Goal: Information Seeking & Learning: Learn about a topic

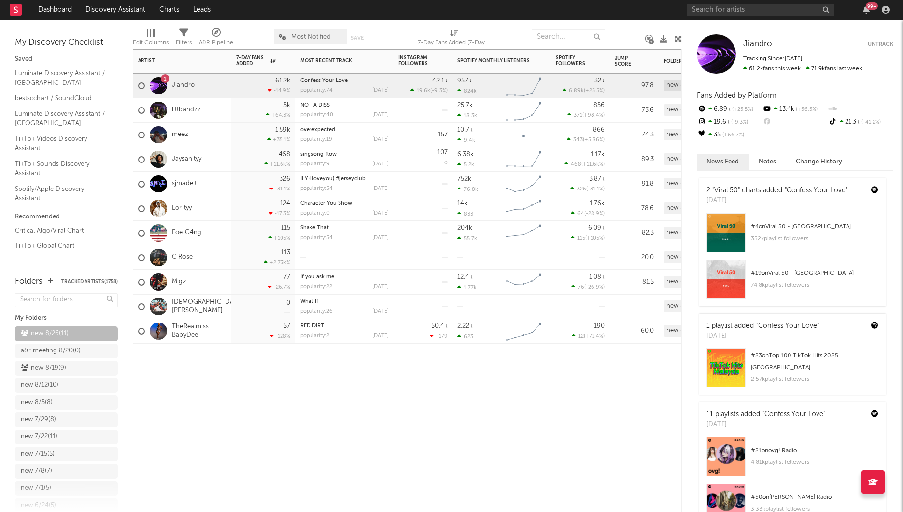
click at [246, 421] on div "Artist Notifications 7-Day Fans Added WoW % Change Most Recent Track Popularity…" at bounding box center [407, 280] width 549 height 463
click at [197, 233] on link "Foe G4ng" at bounding box center [186, 233] width 29 height 8
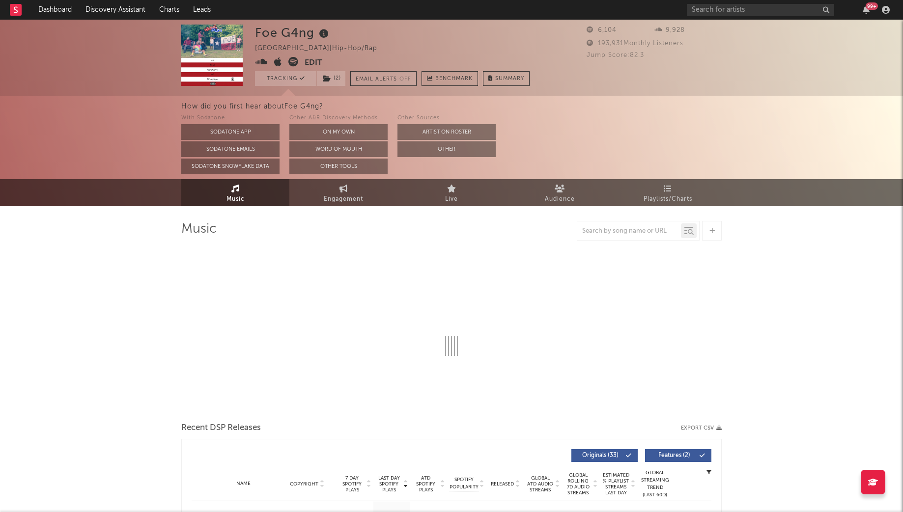
select select "6m"
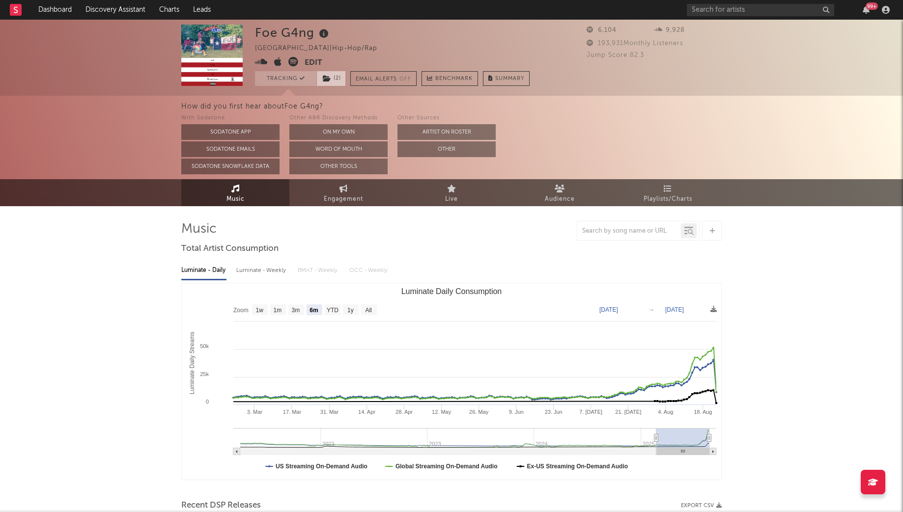
click at [343, 76] on span "( 2 )" at bounding box center [330, 78] width 29 height 15
select select "6m"
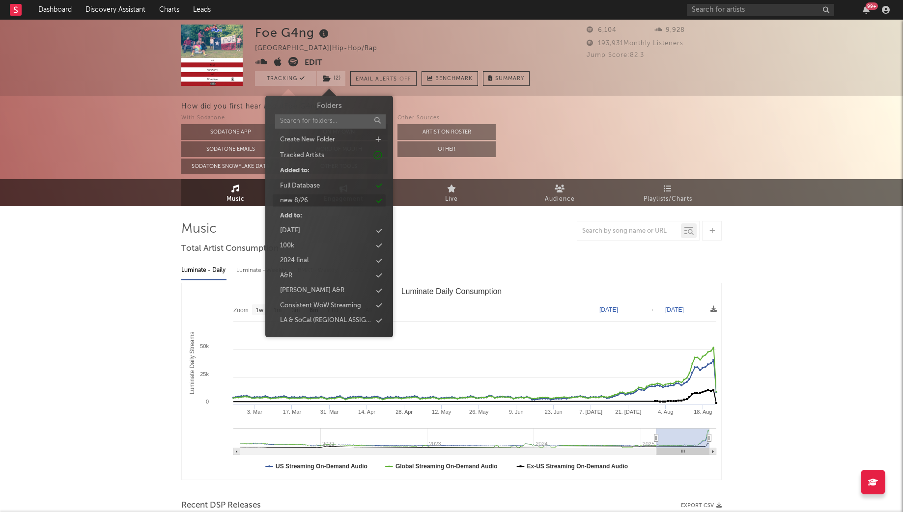
click at [306, 199] on div "new 8/26" at bounding box center [294, 201] width 28 height 10
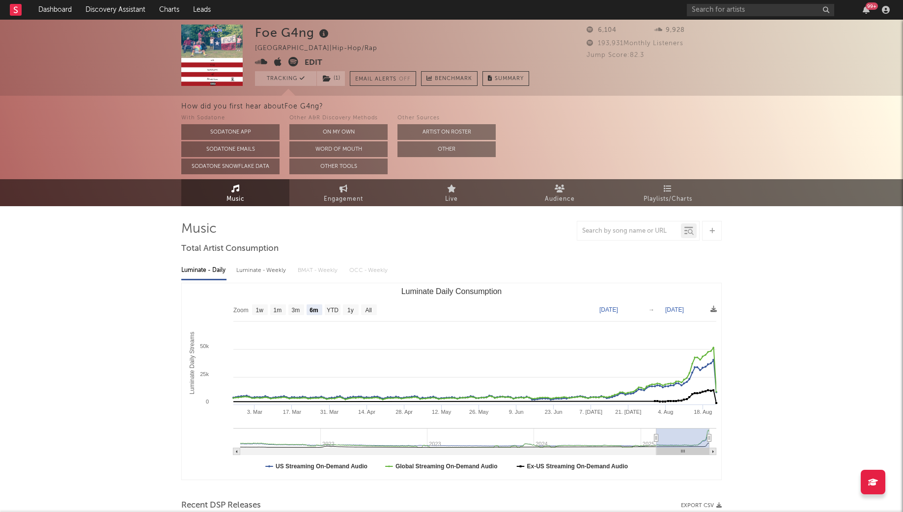
click at [63, 18] on link "Dashboard" at bounding box center [54, 10] width 47 height 20
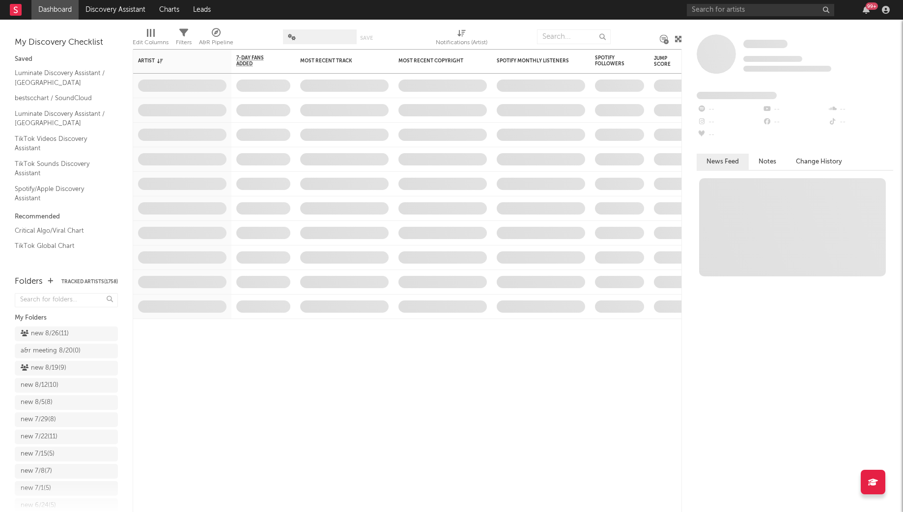
drag, startPoint x: 53, startPoint y: 337, endPoint x: 87, endPoint y: 318, distance: 39.8
click at [53, 337] on div "new 8/26 ( 11 )" at bounding box center [45, 334] width 48 height 12
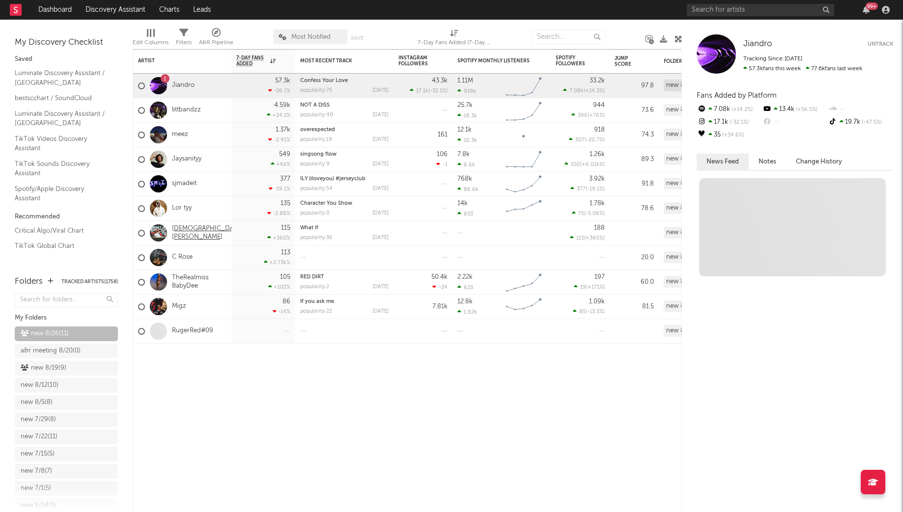
click at [191, 234] on link "[DEMOGRAPHIC_DATA][PERSON_NAME]" at bounding box center [208, 233] width 72 height 17
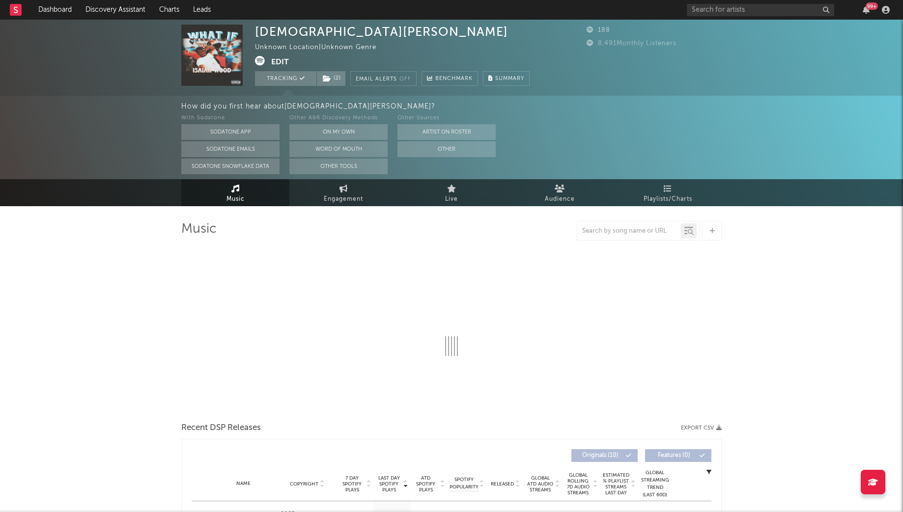
select select "1w"
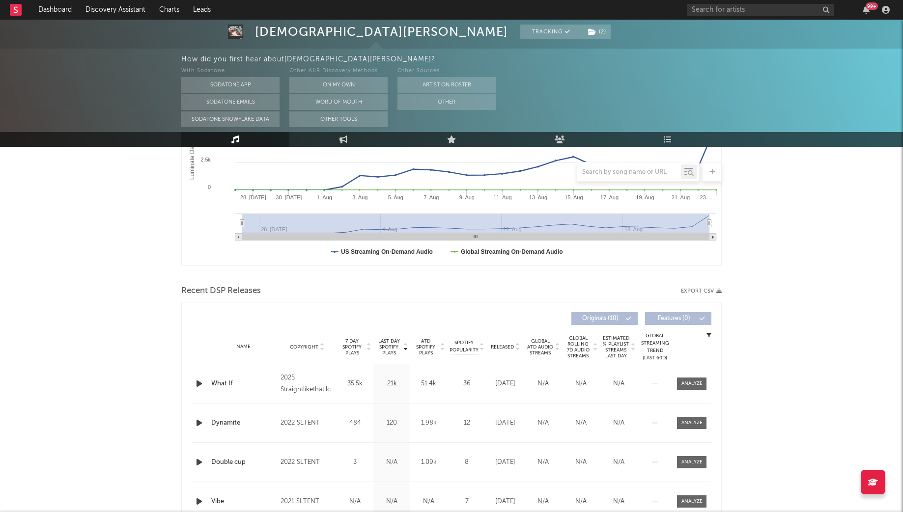
scroll to position [330, 0]
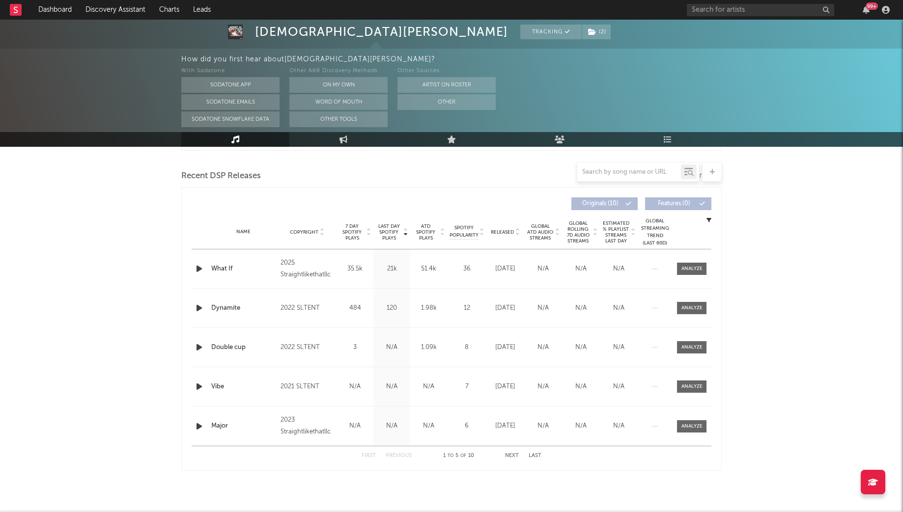
click at [195, 269] on icon "button" at bounding box center [199, 269] width 10 height 12
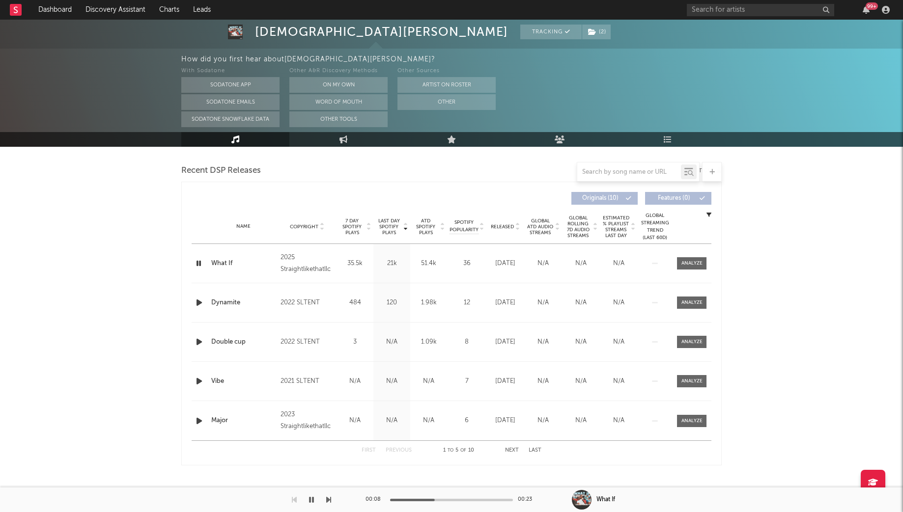
scroll to position [0, 0]
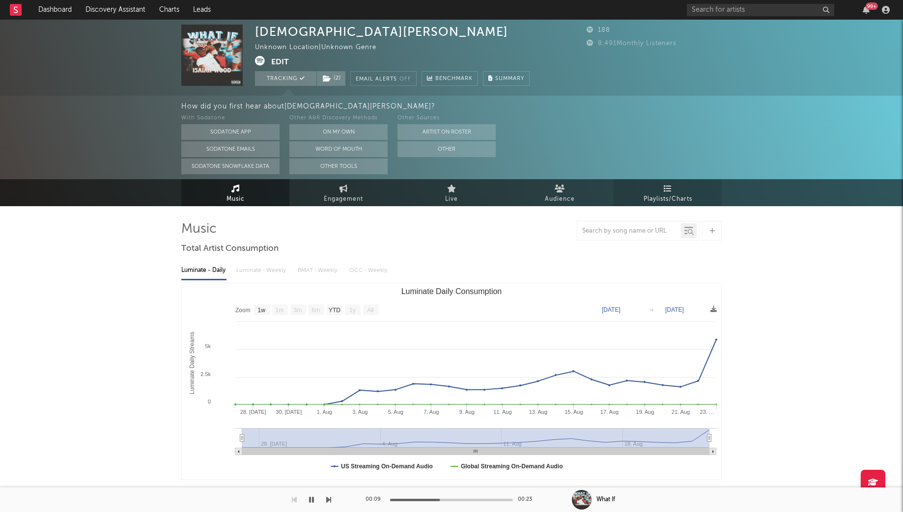
click at [677, 198] on span "Playlists/Charts" at bounding box center [667, 200] width 49 height 12
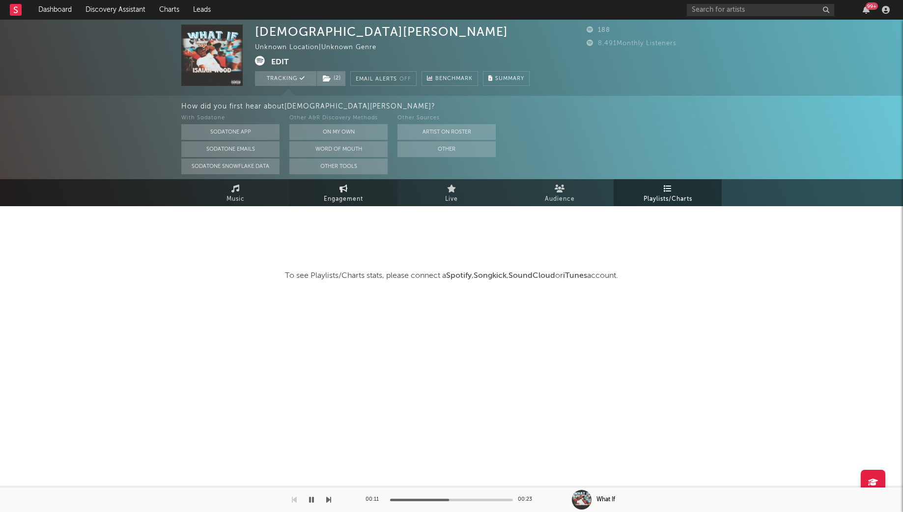
click at [344, 194] on span "Engagement" at bounding box center [343, 200] width 39 height 12
select select "1m"
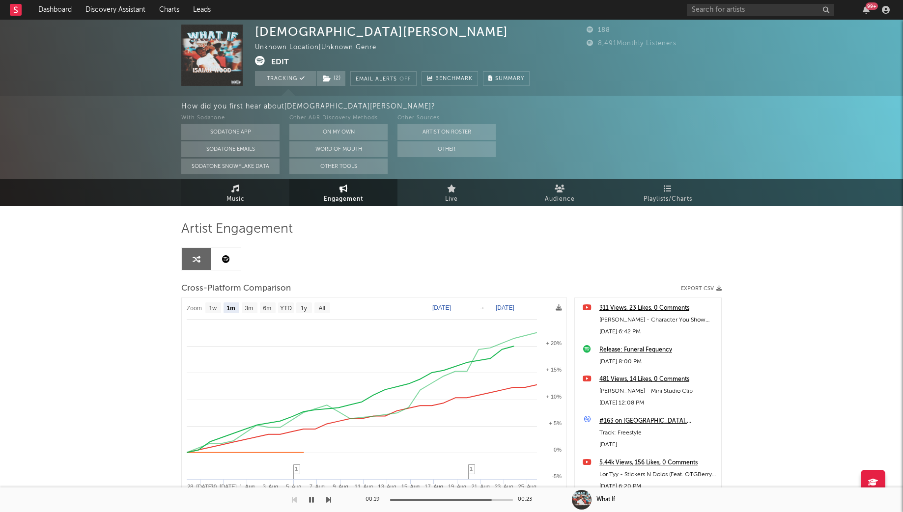
click at [224, 198] on link "Music" at bounding box center [235, 192] width 108 height 27
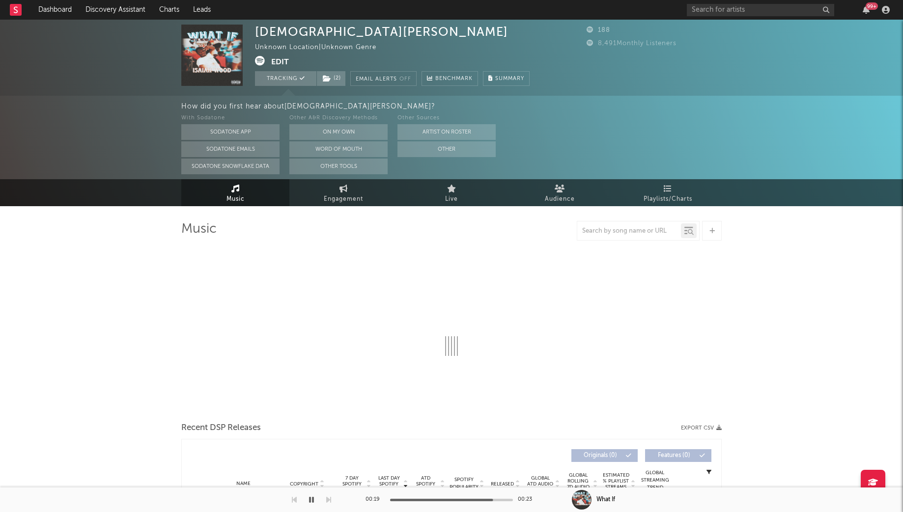
select select "1w"
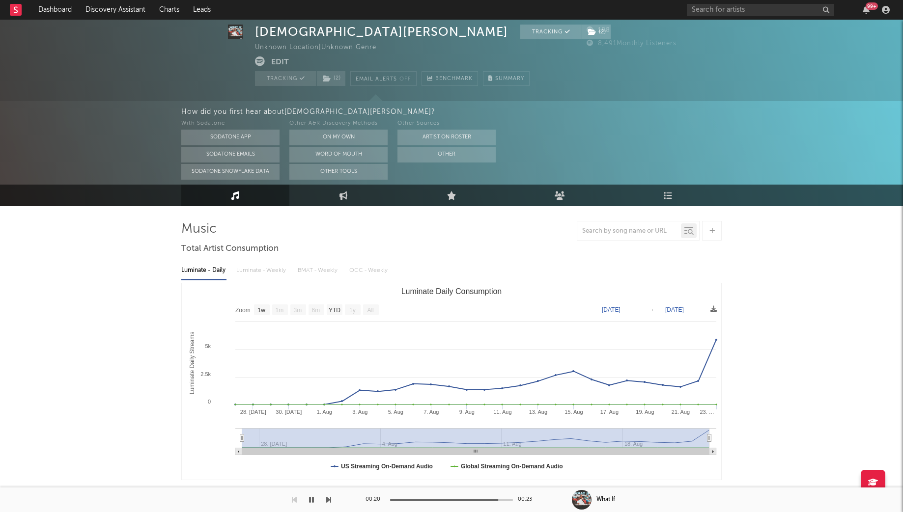
scroll to position [335, 0]
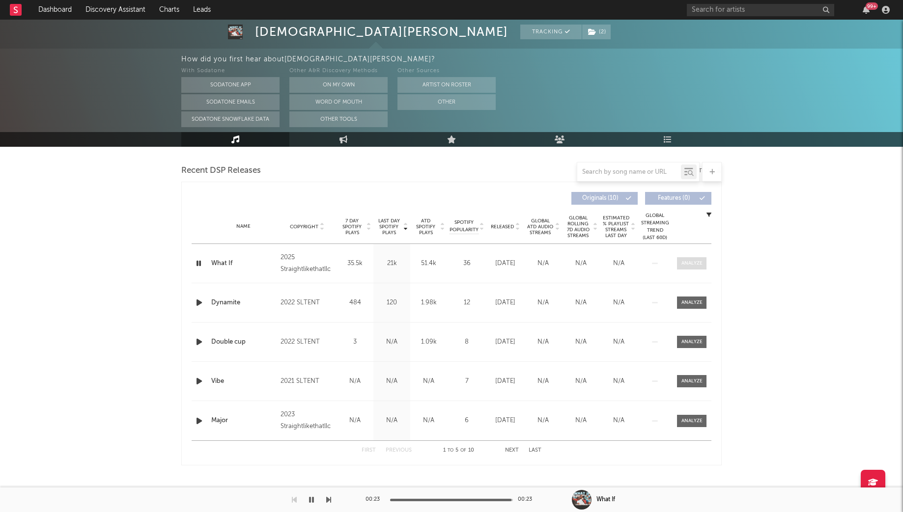
click at [690, 268] on span at bounding box center [691, 263] width 29 height 12
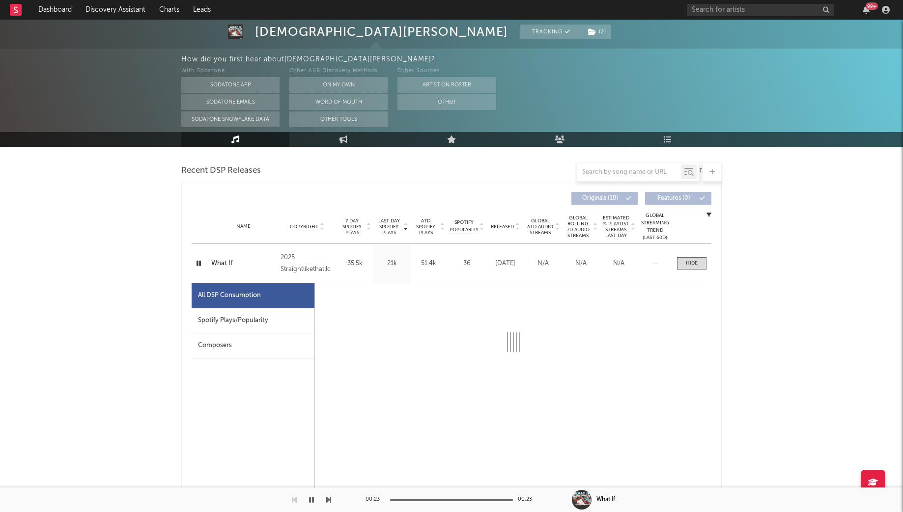
select select "1w"
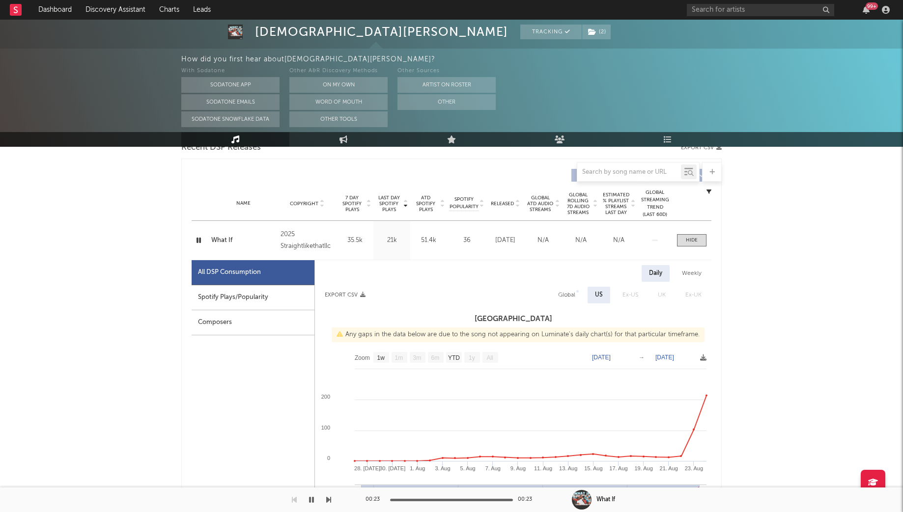
scroll to position [0, 0]
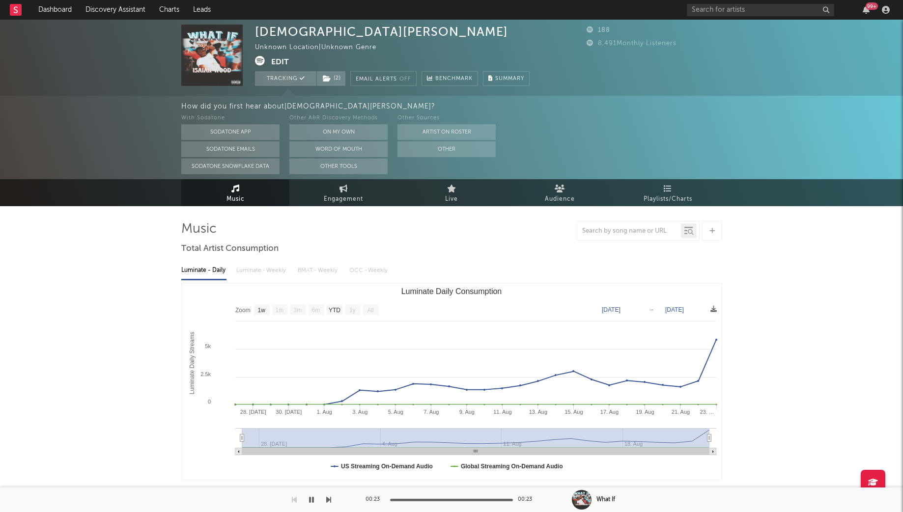
click at [277, 58] on button "Edit" at bounding box center [280, 62] width 18 height 12
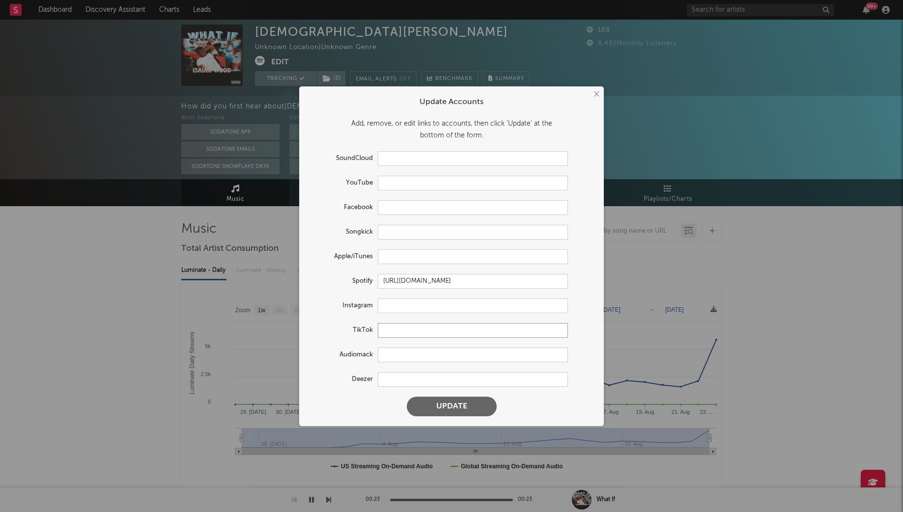
click at [408, 327] on input "text" at bounding box center [473, 330] width 190 height 15
paste input "https://www.tiktok.com/@sltcam?lang=en"
click at [444, 411] on button "Update" at bounding box center [452, 407] width 90 height 20
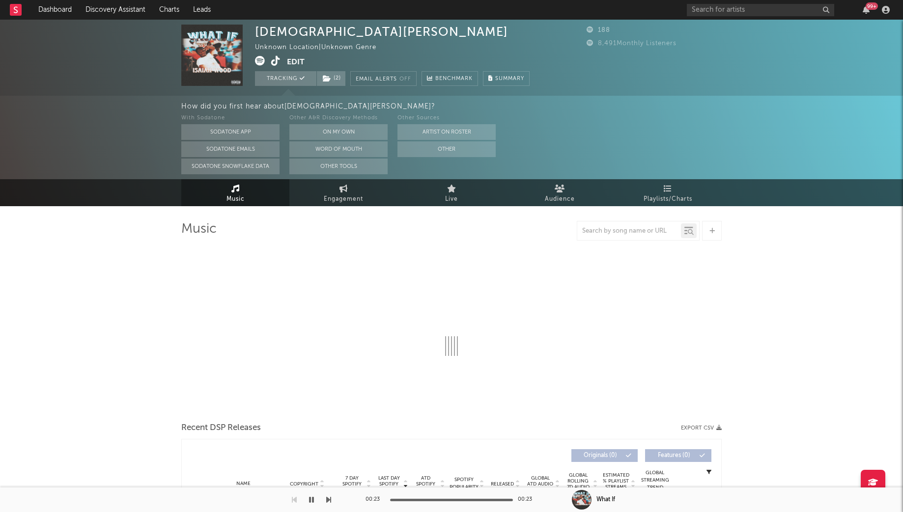
type input "https://www.tiktok.com/share/user/6737026145491600389"
select select "1w"
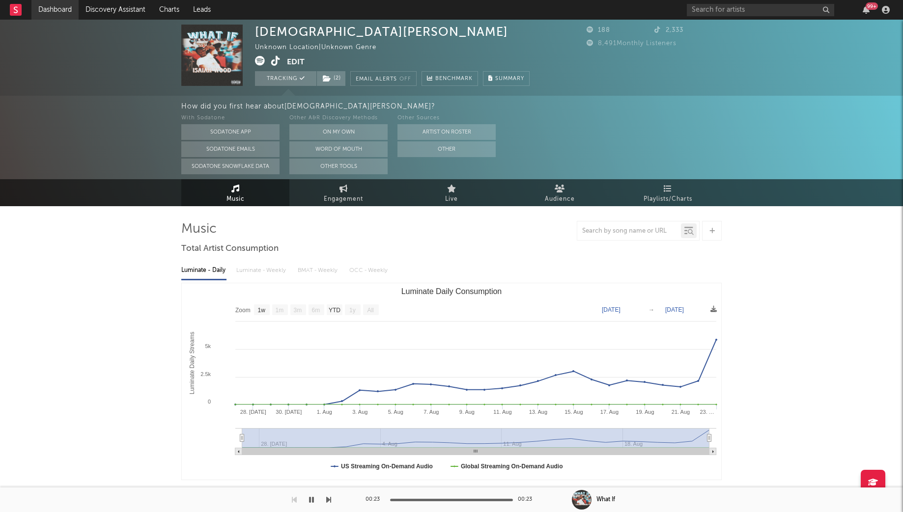
click at [52, 9] on link "Dashboard" at bounding box center [54, 10] width 47 height 20
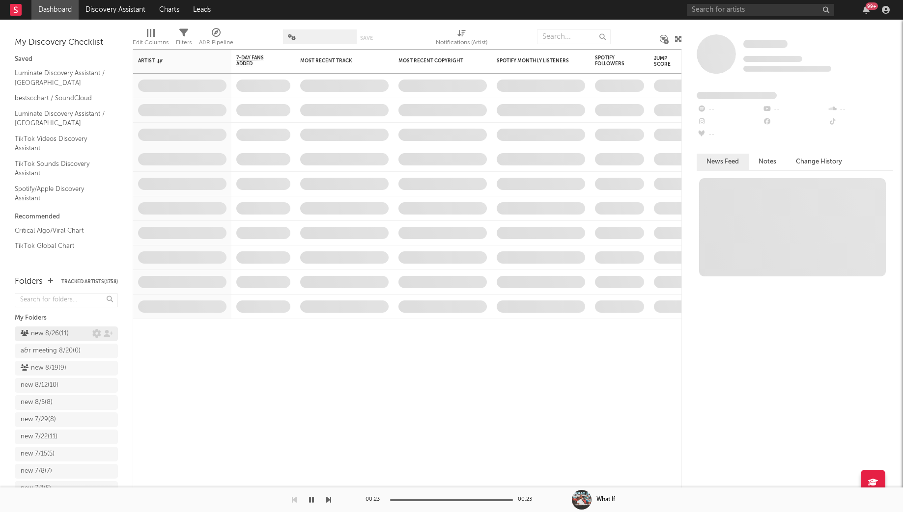
click at [49, 330] on div "new 8/26 ( 11 )" at bounding box center [45, 334] width 48 height 12
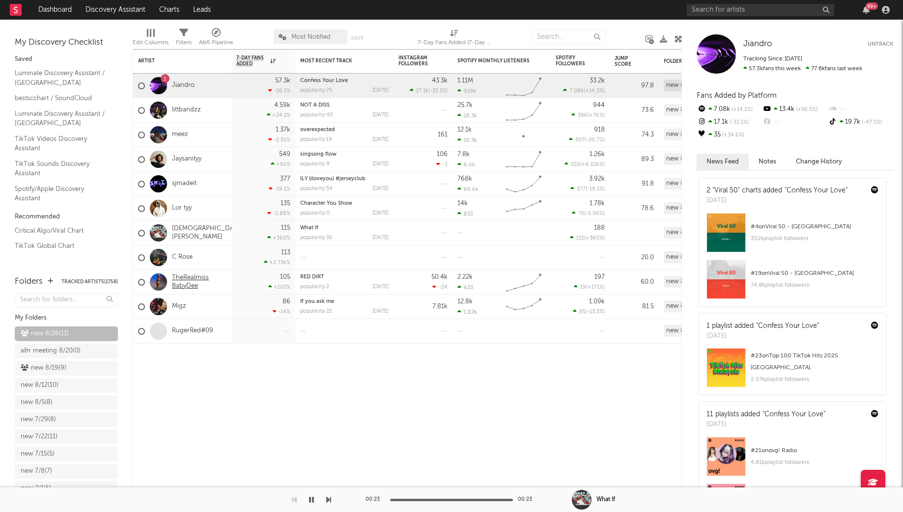
click at [193, 278] on link "TheRealmiss BabyDee" at bounding box center [199, 282] width 55 height 17
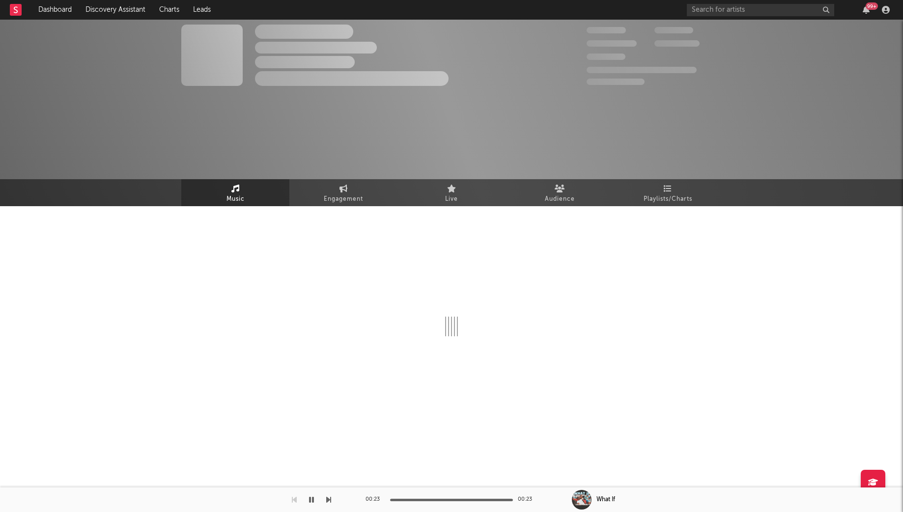
select select "1w"
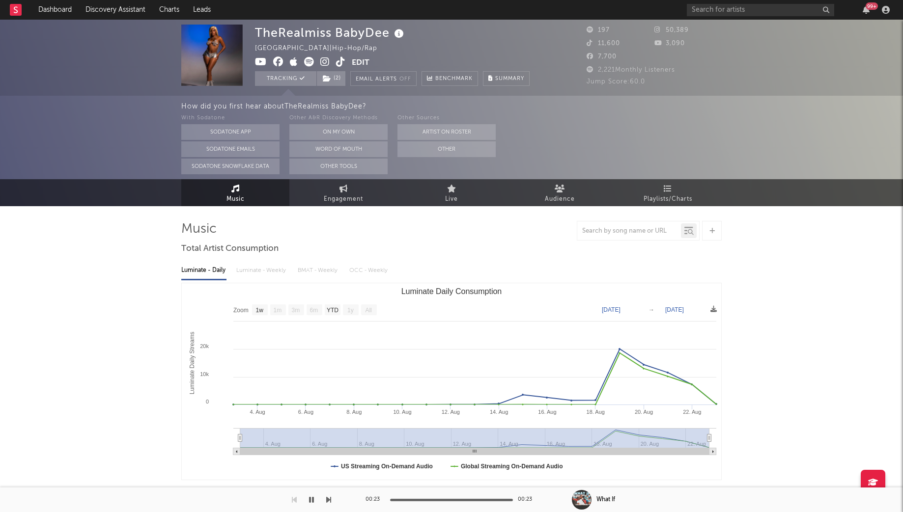
scroll to position [4, 0]
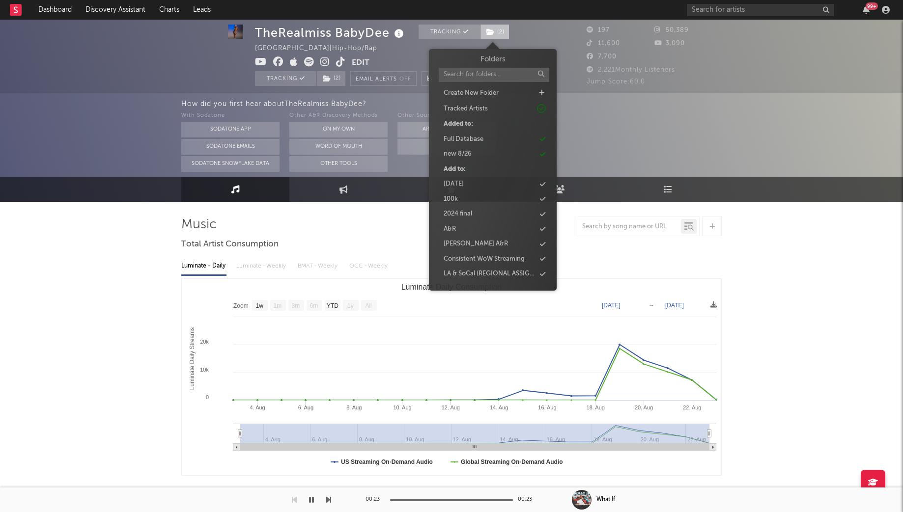
click at [501, 28] on span "( 2 )" at bounding box center [494, 32] width 29 height 15
click at [463, 156] on div "new 8/26" at bounding box center [458, 154] width 28 height 10
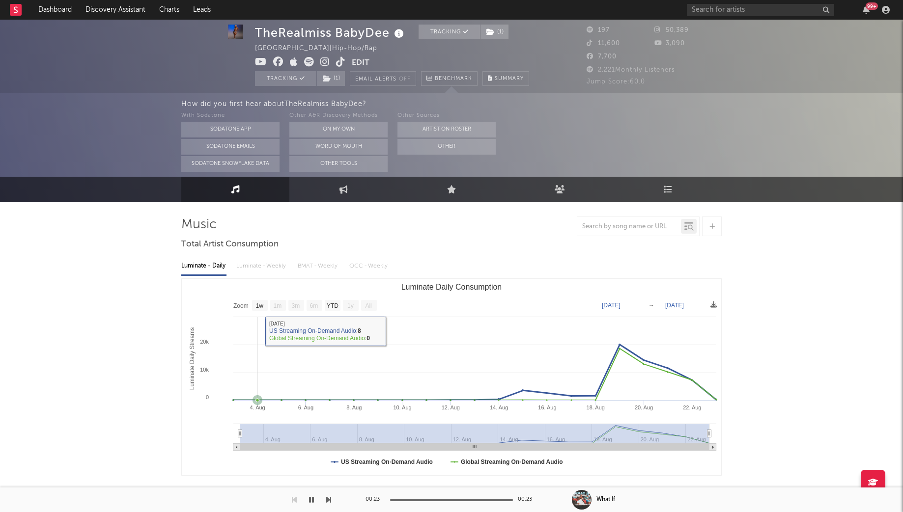
click at [256, 334] on rect "Luminate Daily Consumption" at bounding box center [451, 377] width 539 height 196
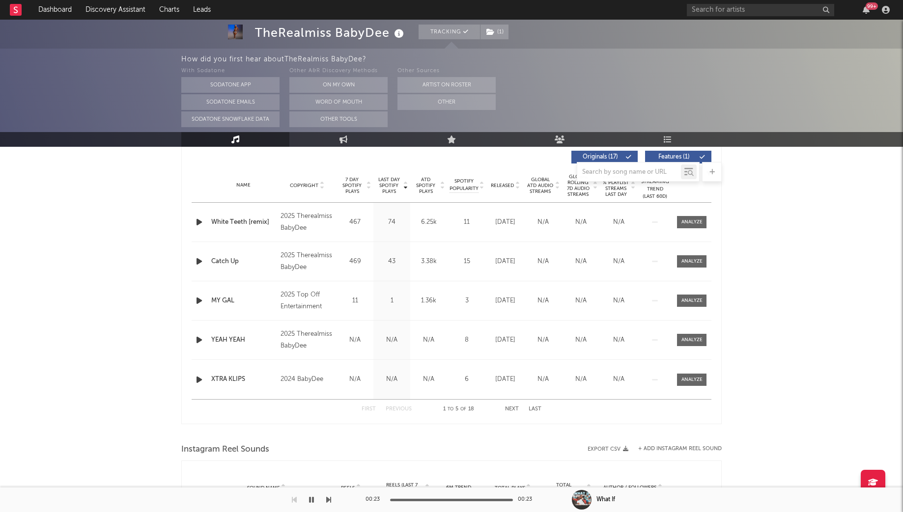
scroll to position [367, 0]
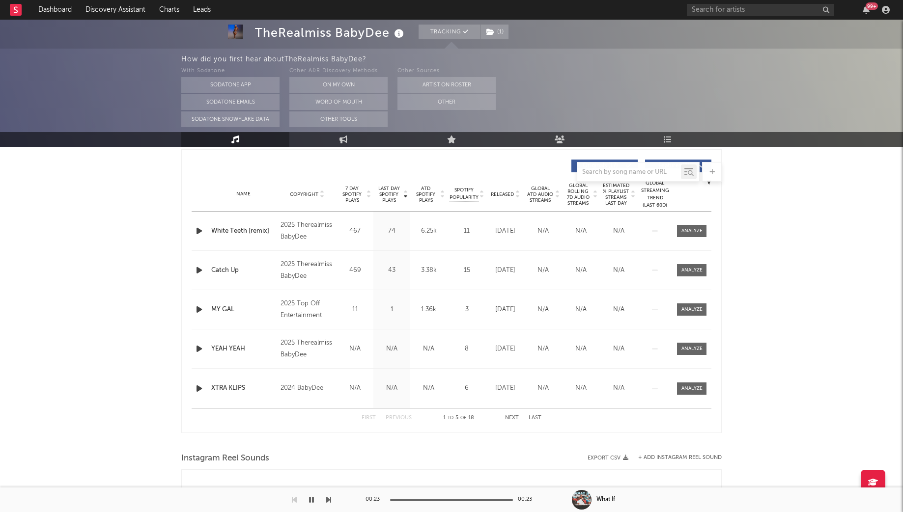
click at [117, 129] on div "How did you first hear about TheRealmiss BabyDee ? With Sodatone Sodatone App S…" at bounding box center [451, 91] width 903 height 84
click at [54, 11] on link "Dashboard" at bounding box center [54, 10] width 47 height 20
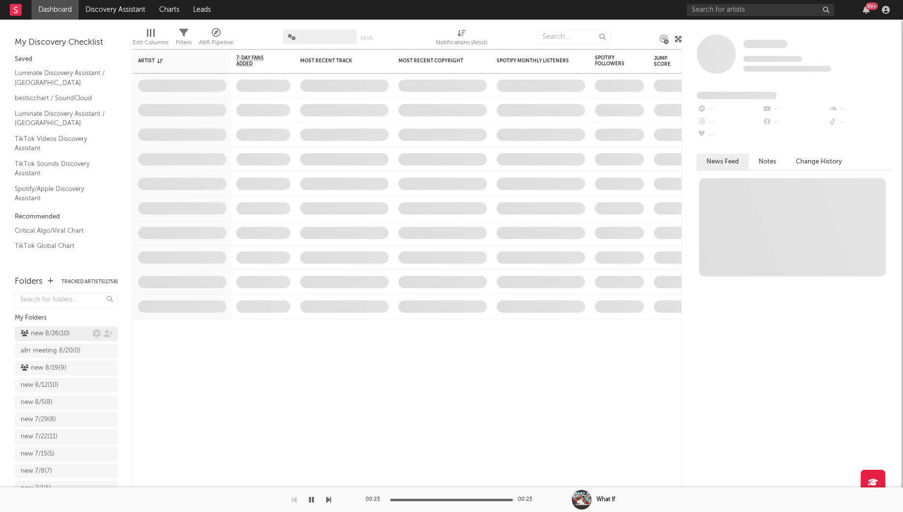
click at [68, 335] on div "new 8/26 ( 10 )" at bounding box center [45, 334] width 49 height 12
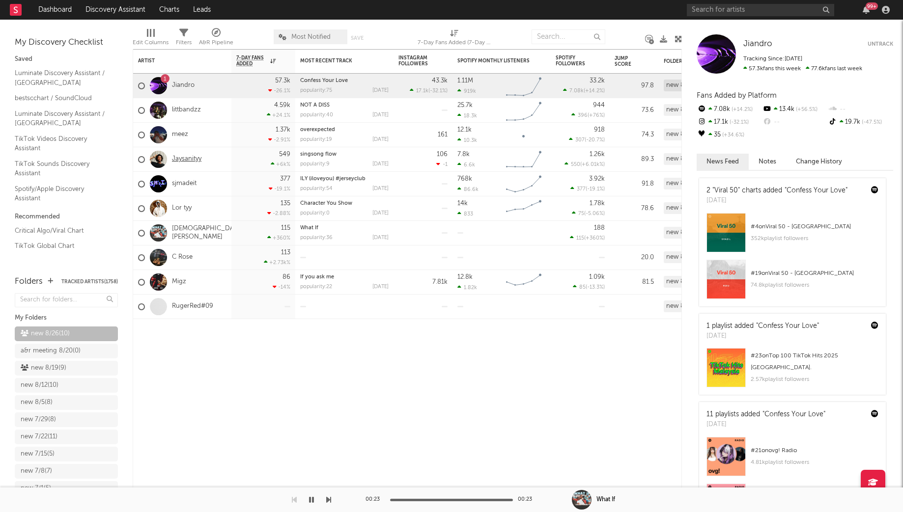
click at [183, 156] on link "Jaysanityy" at bounding box center [186, 159] width 29 height 8
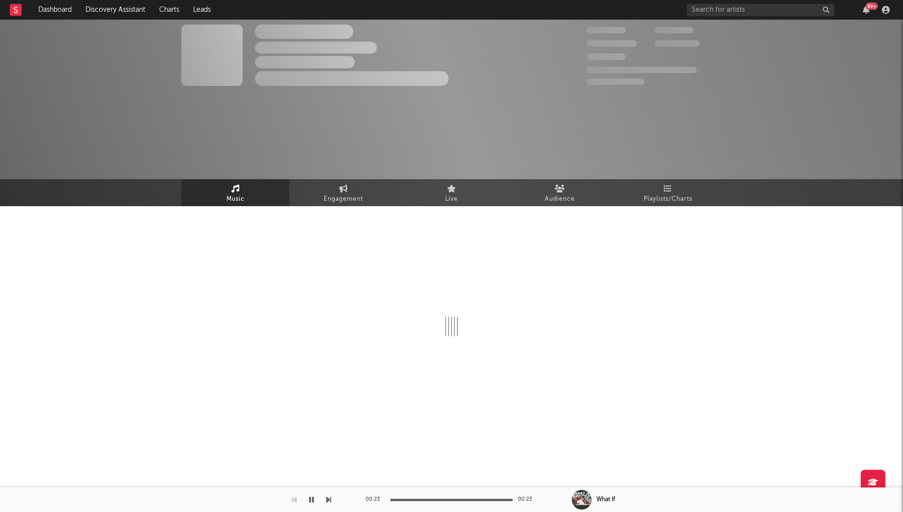
select select "1w"
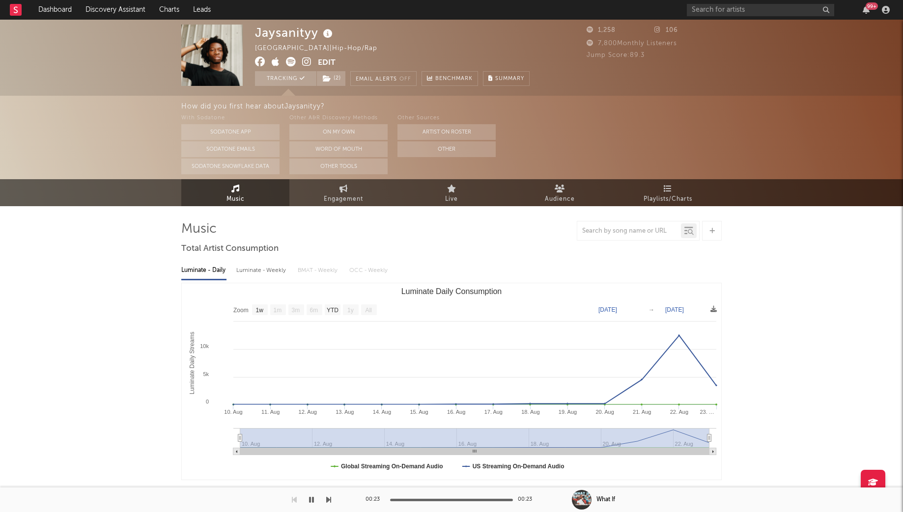
click at [337, 65] on div "Jaysanityy United States | Hip-Hop/Rap Edit Tracking ( 2 ) Email Alerts Off Ben…" at bounding box center [392, 55] width 275 height 61
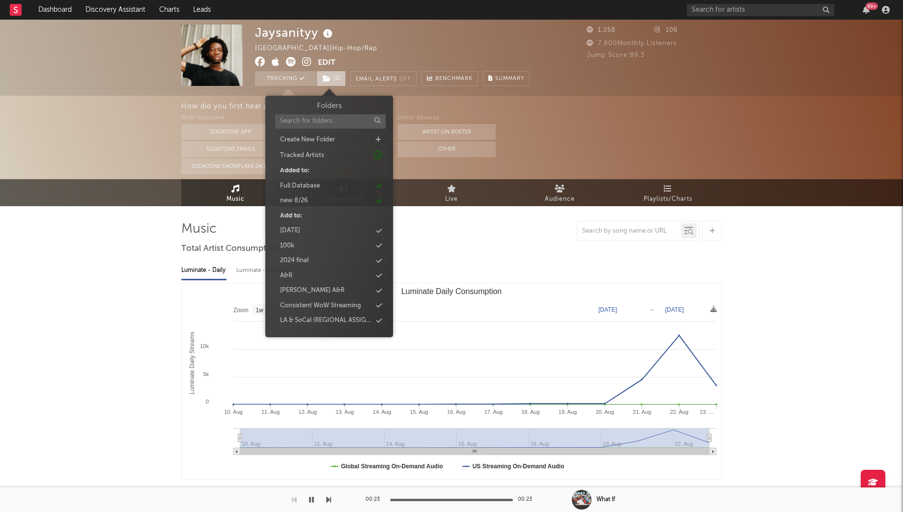
click at [337, 74] on span "( 2 )" at bounding box center [330, 78] width 29 height 15
click at [296, 201] on div "new 8/26" at bounding box center [294, 201] width 28 height 10
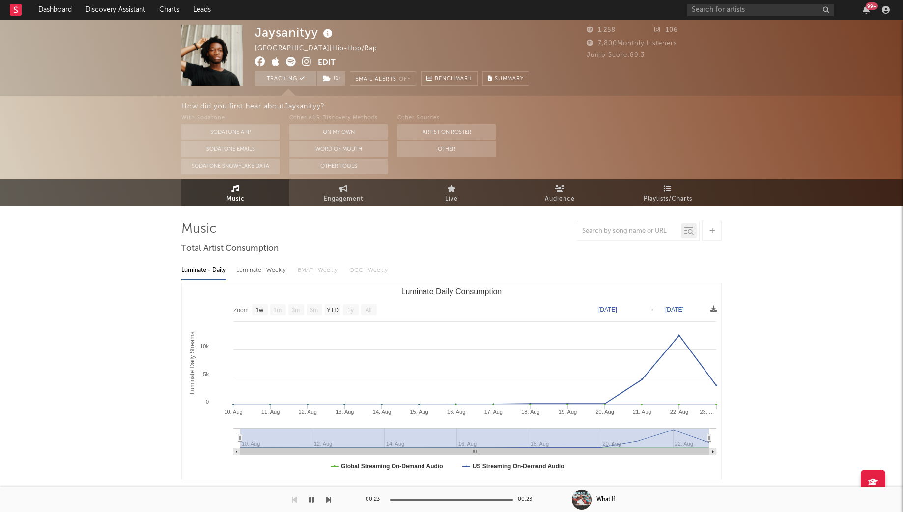
click at [105, 3] on link "Discovery Assistant" at bounding box center [116, 10] width 74 height 20
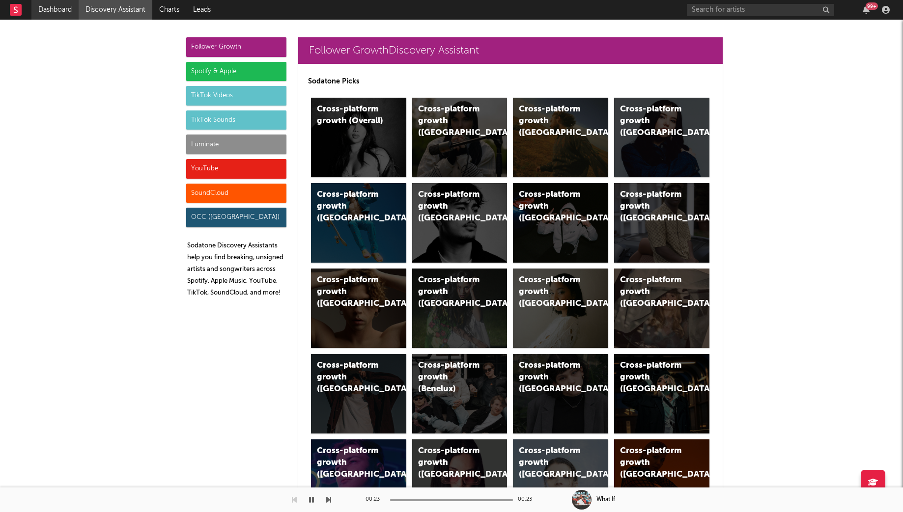
click at [56, 3] on link "Dashboard" at bounding box center [54, 10] width 47 height 20
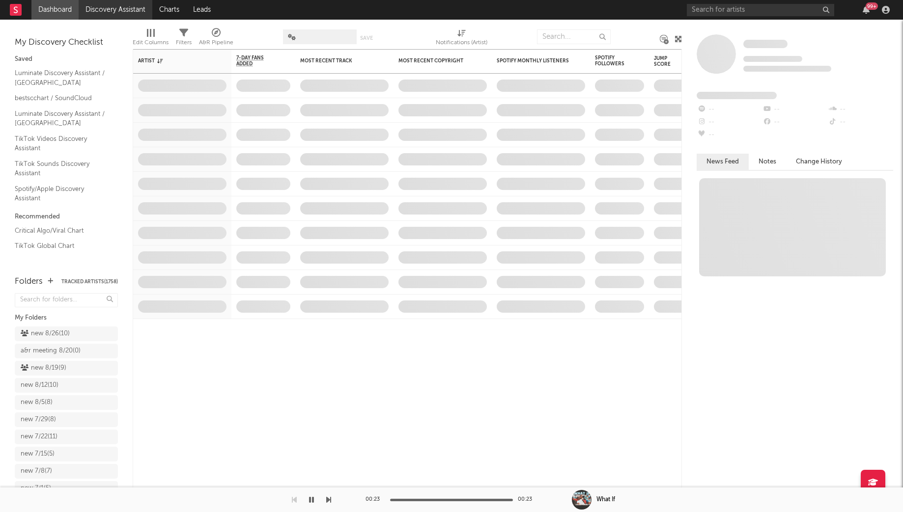
click at [113, 17] on link "Discovery Assistant" at bounding box center [116, 10] width 74 height 20
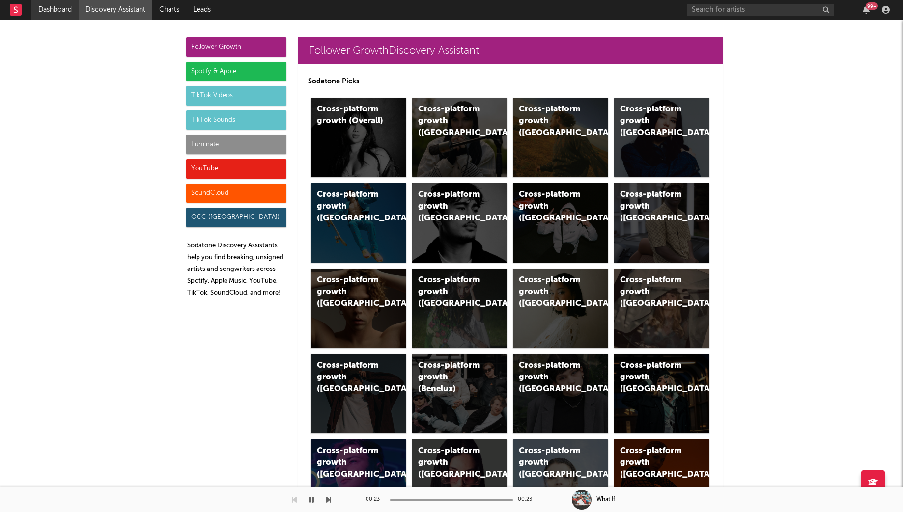
click at [56, 10] on link "Dashboard" at bounding box center [54, 10] width 47 height 20
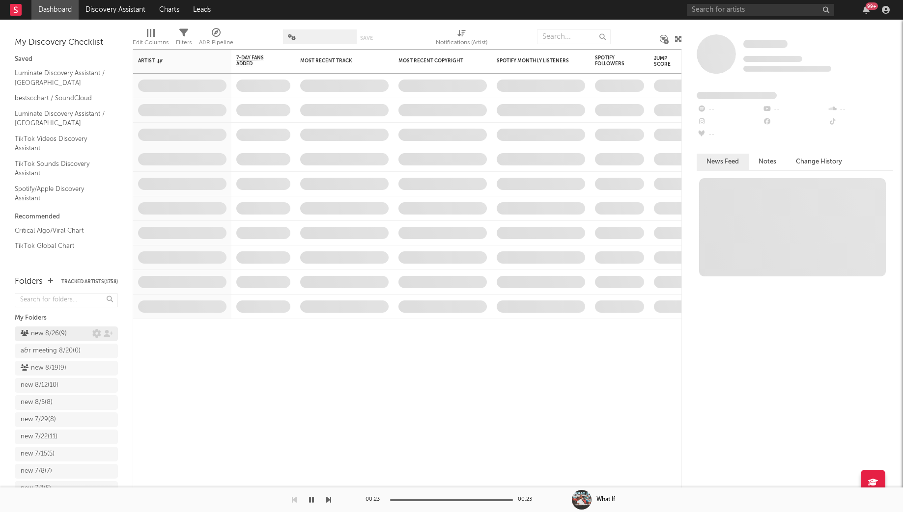
click at [44, 337] on div "new 8/26 ( 9 )" at bounding box center [44, 334] width 46 height 12
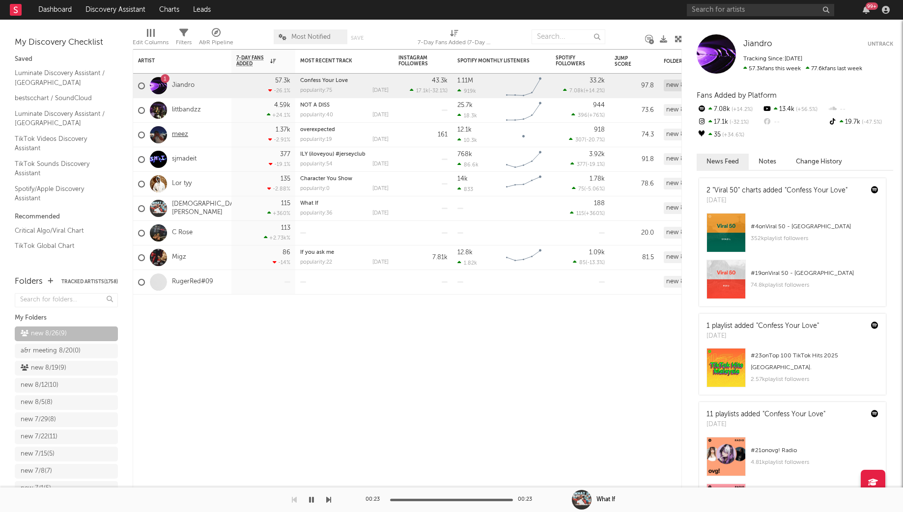
click at [182, 134] on link "meez" at bounding box center [180, 135] width 16 height 8
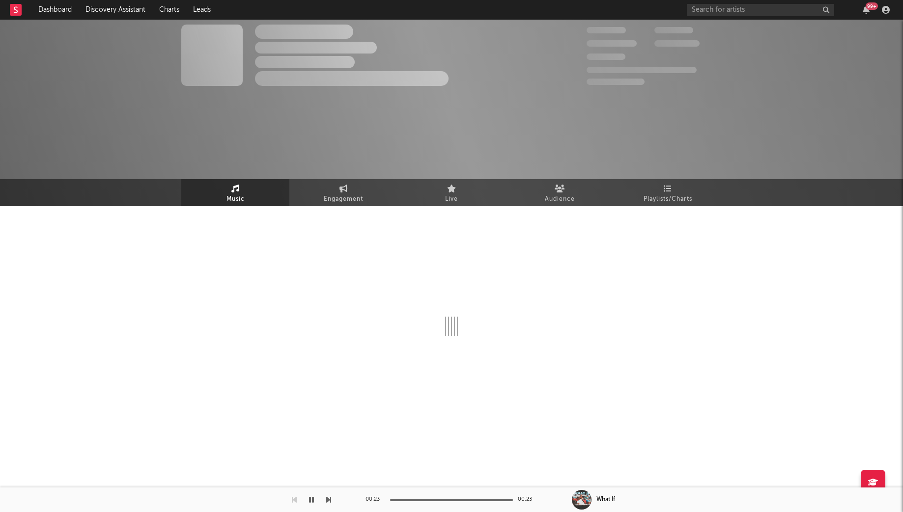
select select "1w"
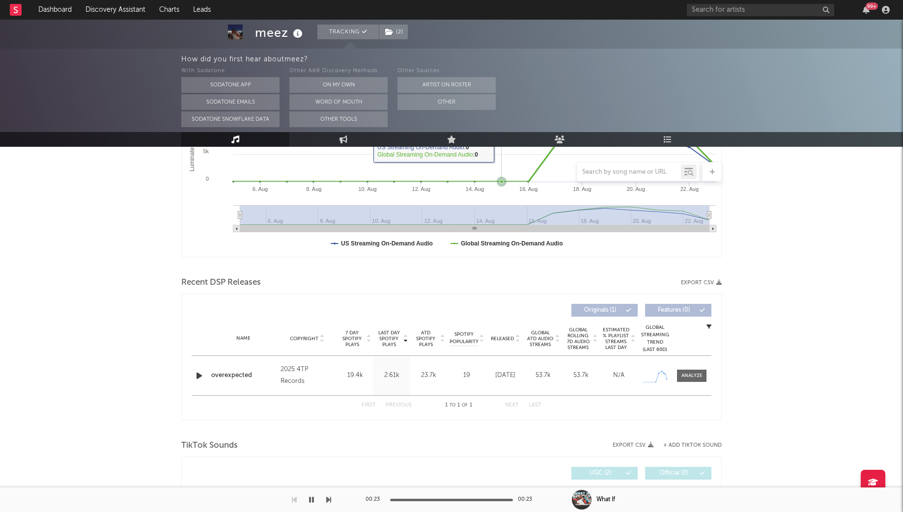
scroll to position [250, 0]
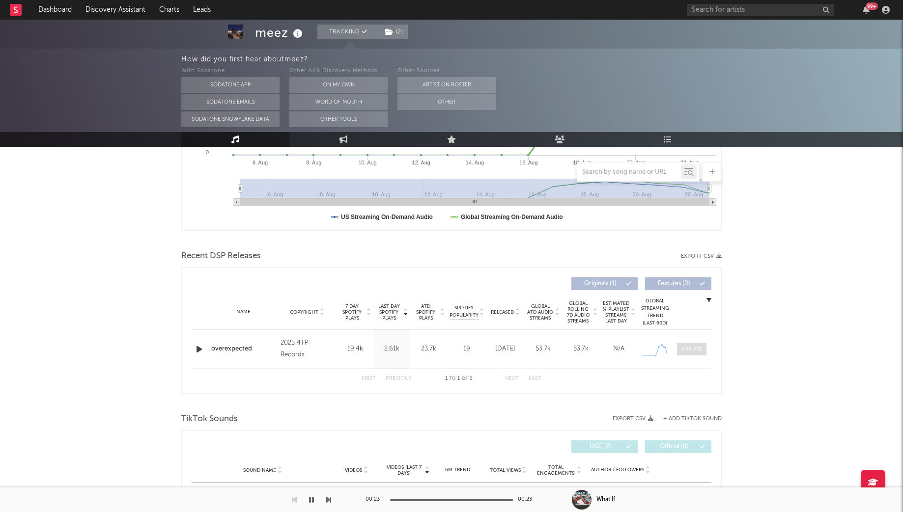
click at [698, 350] on div at bounding box center [691, 349] width 21 height 7
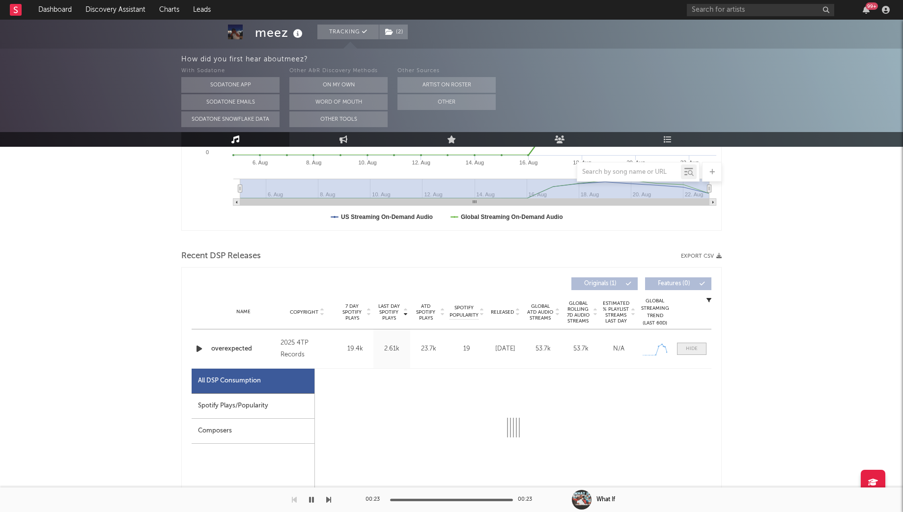
select select "1w"
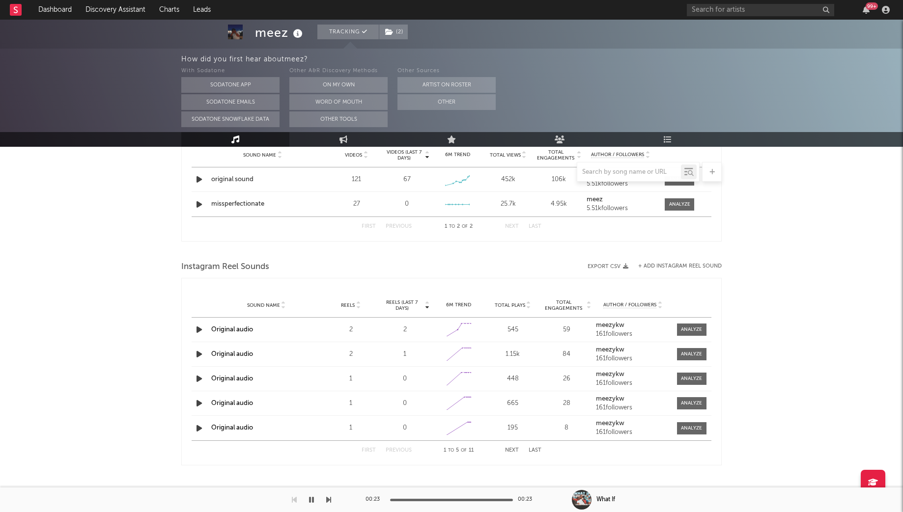
scroll to position [0, 0]
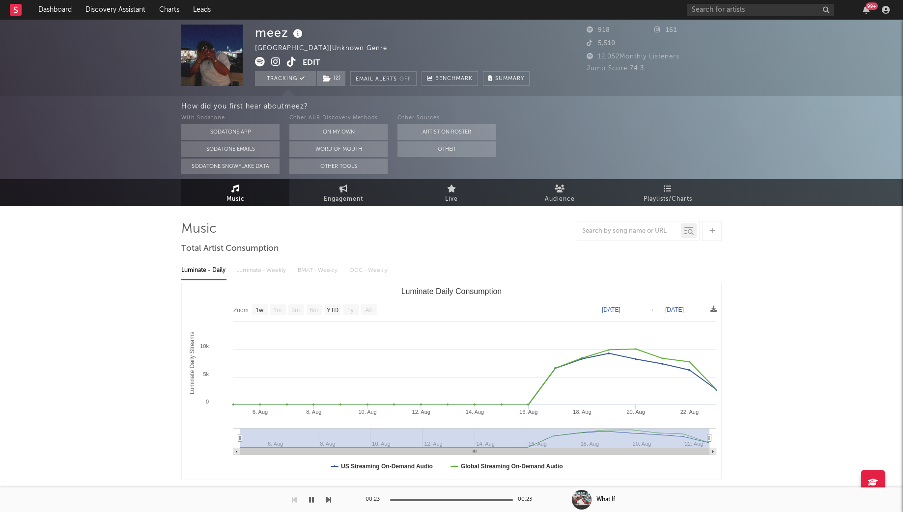
click at [292, 55] on div "meez United States | Unknown Genre Edit Tracking ( 2 ) Email Alerts Off Benchma…" at bounding box center [392, 55] width 275 height 61
click at [292, 66] on link at bounding box center [291, 63] width 9 height 10
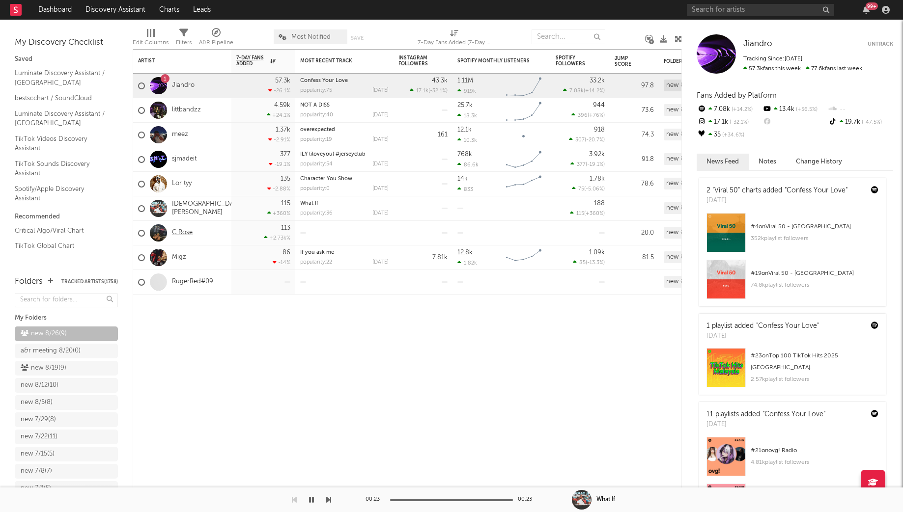
click at [177, 230] on link "C Rose" at bounding box center [182, 233] width 21 height 8
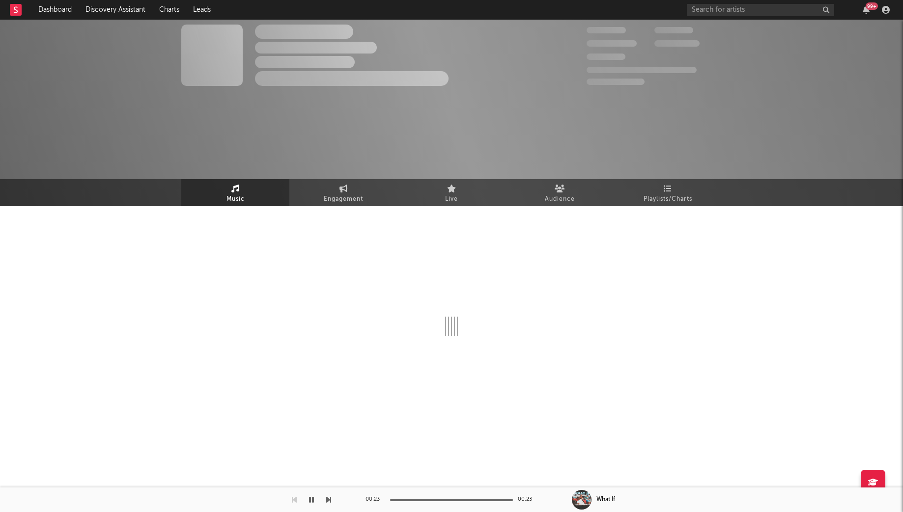
select select "1w"
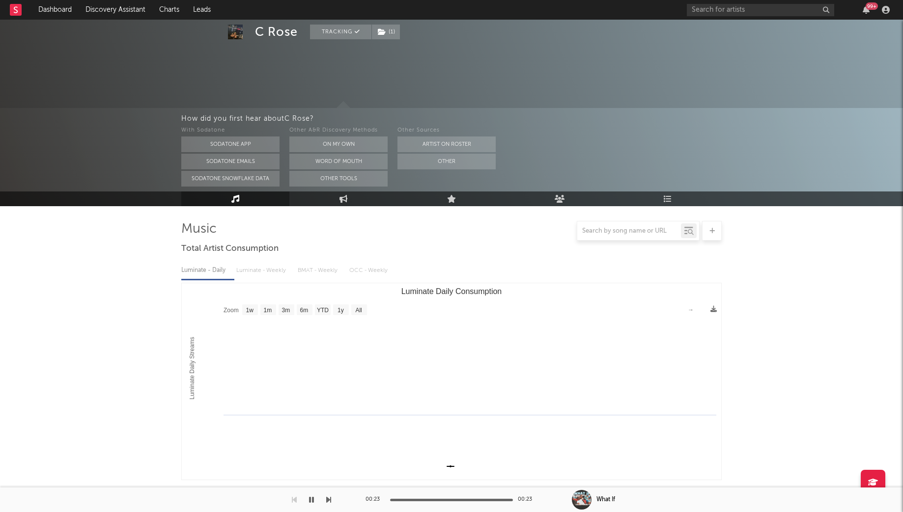
scroll to position [269, 0]
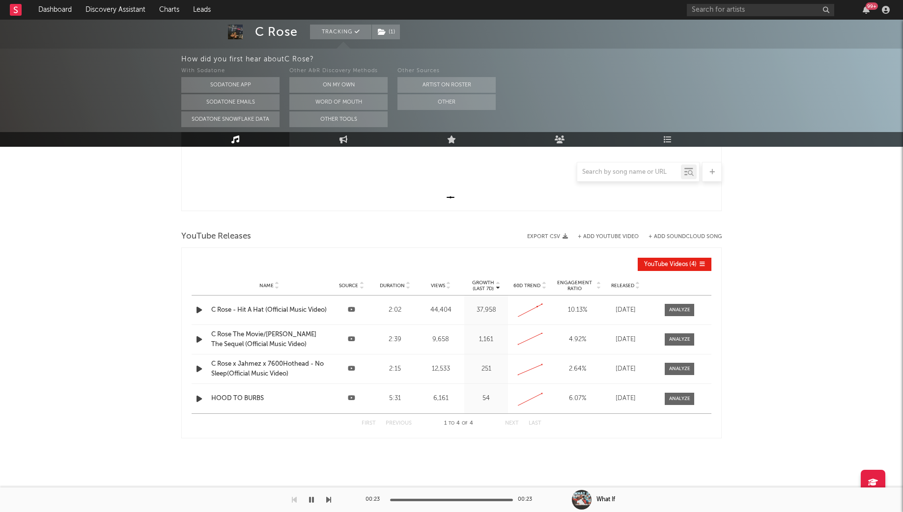
click at [197, 312] on icon "button" at bounding box center [199, 310] width 10 height 12
click at [689, 310] on div at bounding box center [679, 309] width 21 height 7
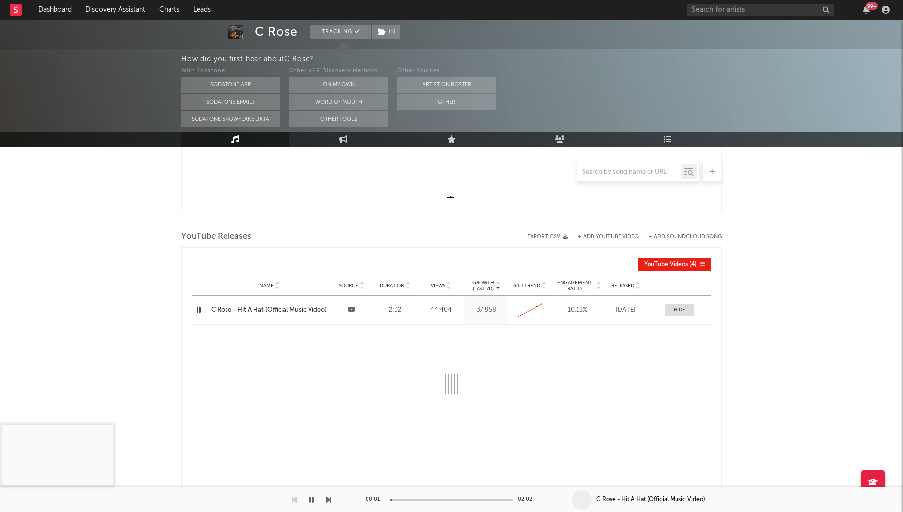
select select "All"
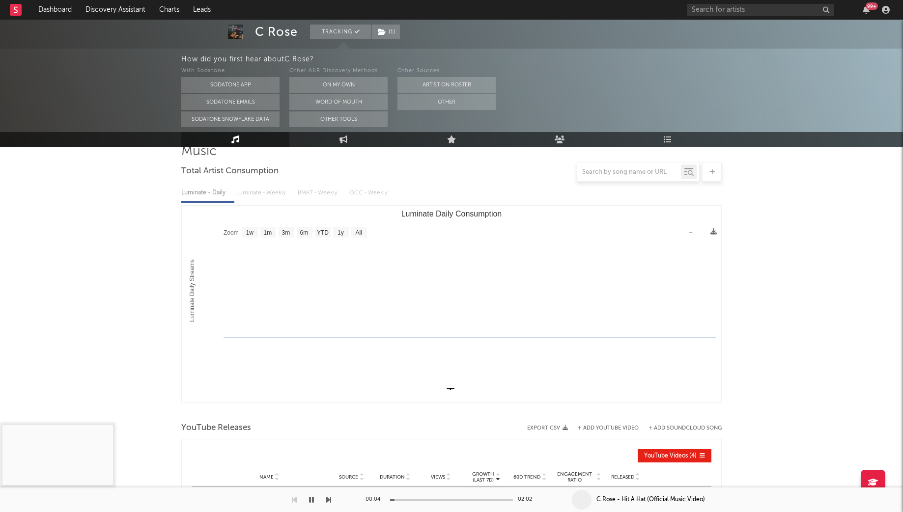
scroll to position [0, 0]
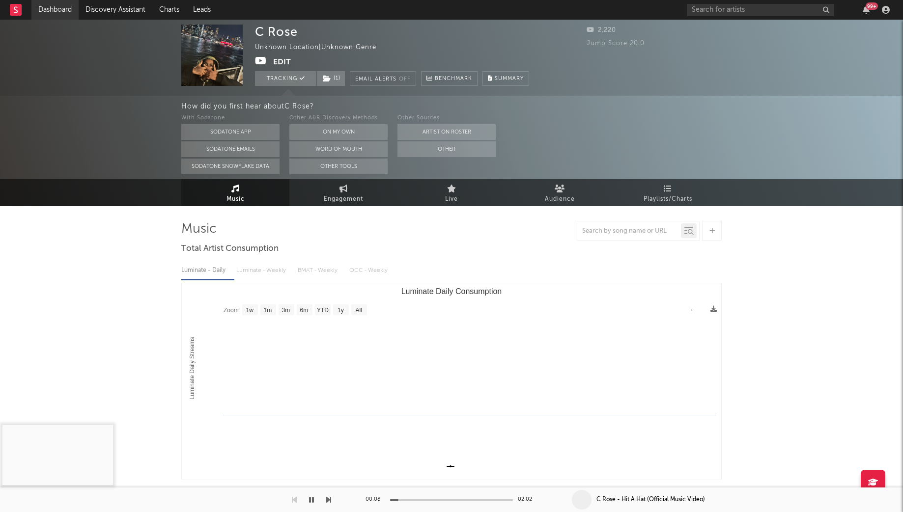
click at [56, 11] on link "Dashboard" at bounding box center [54, 10] width 47 height 20
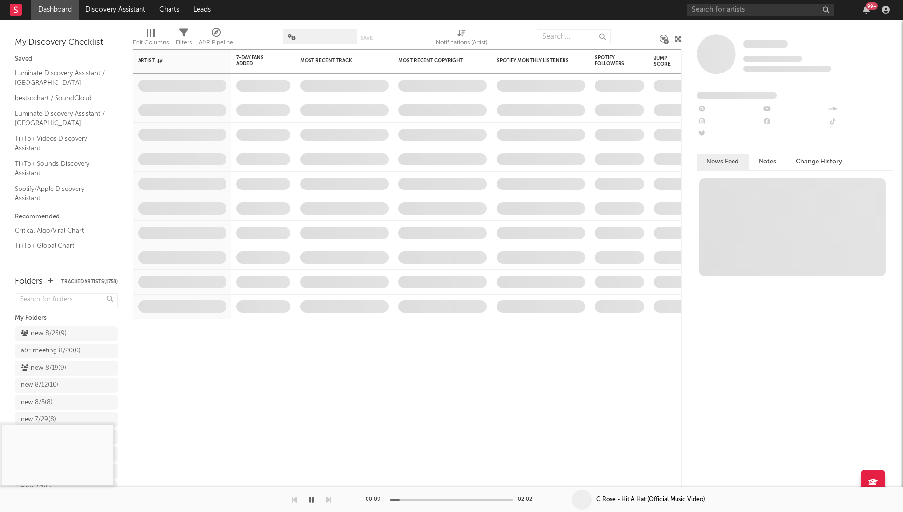
click at [54, 334] on div "new 8/26 ( 9 )" at bounding box center [44, 334] width 46 height 12
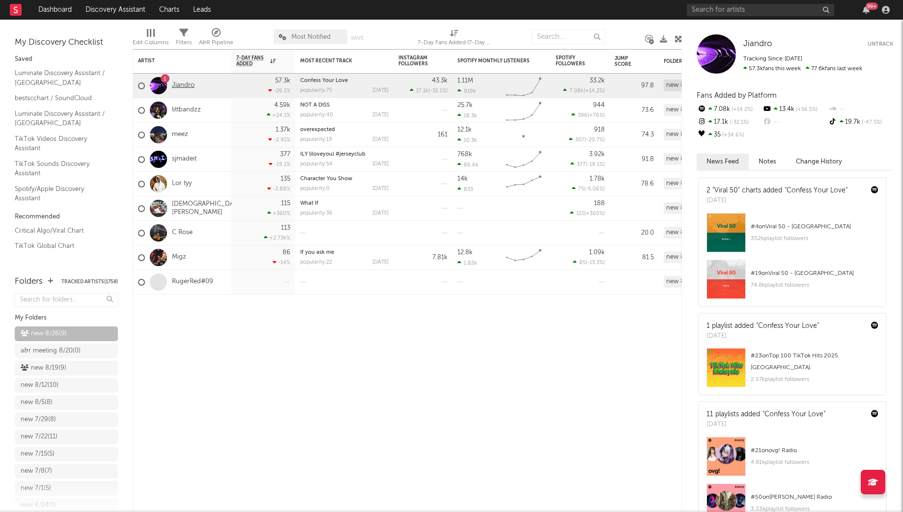
click at [178, 83] on link "Jiandro" at bounding box center [183, 86] width 23 height 8
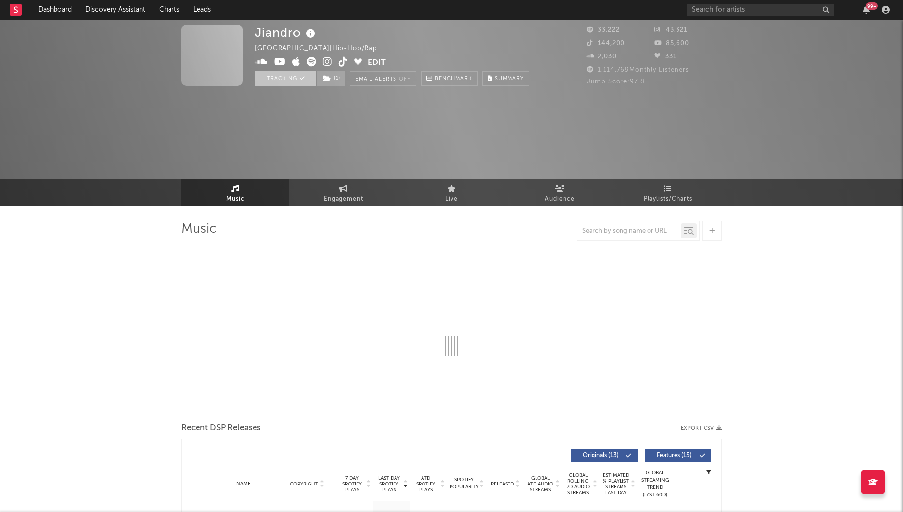
select select "1w"
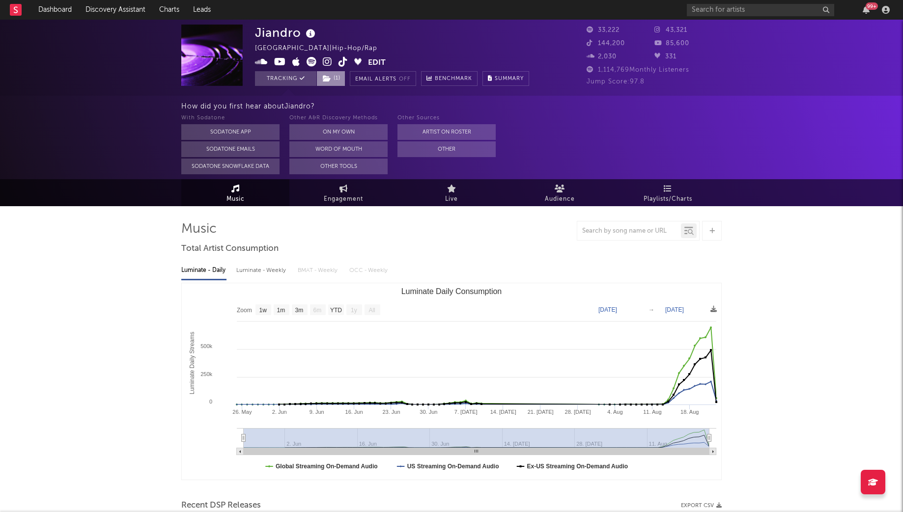
click at [330, 78] on icon at bounding box center [327, 78] width 8 height 7
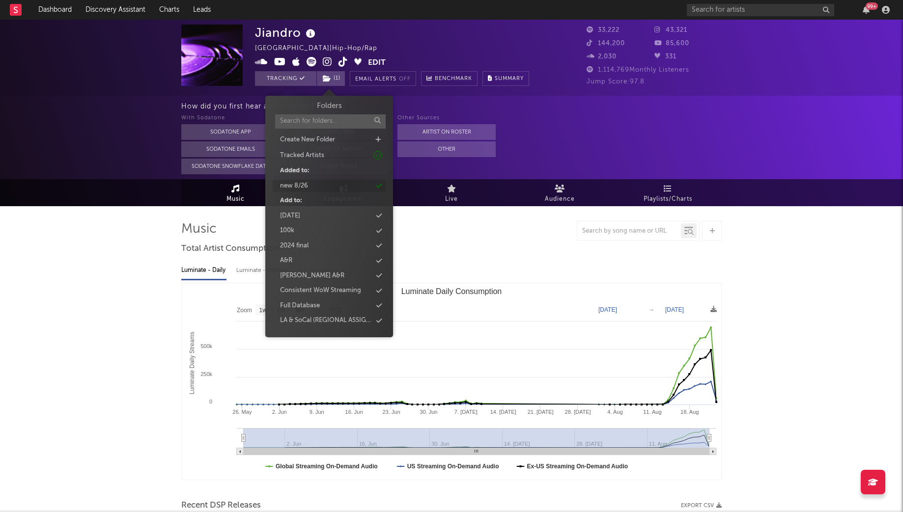
click at [305, 181] on div "new 8/26" at bounding box center [294, 186] width 28 height 10
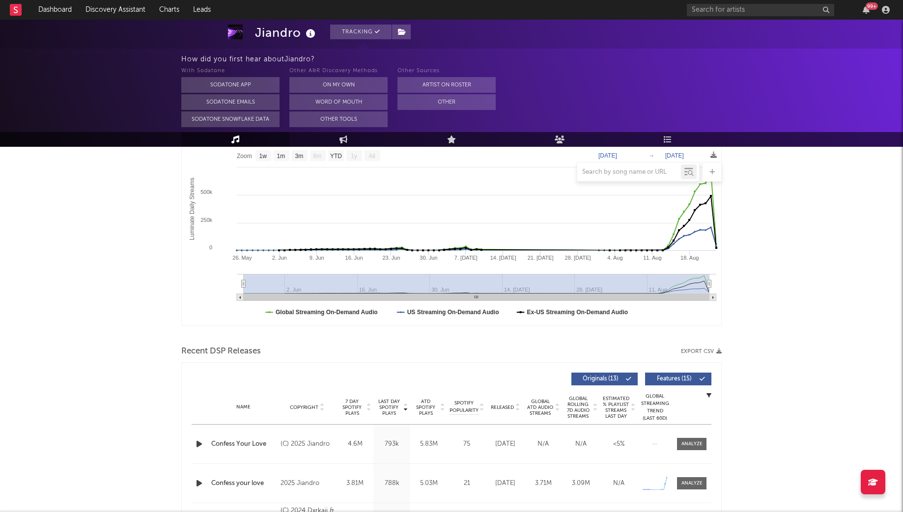
scroll to position [203, 0]
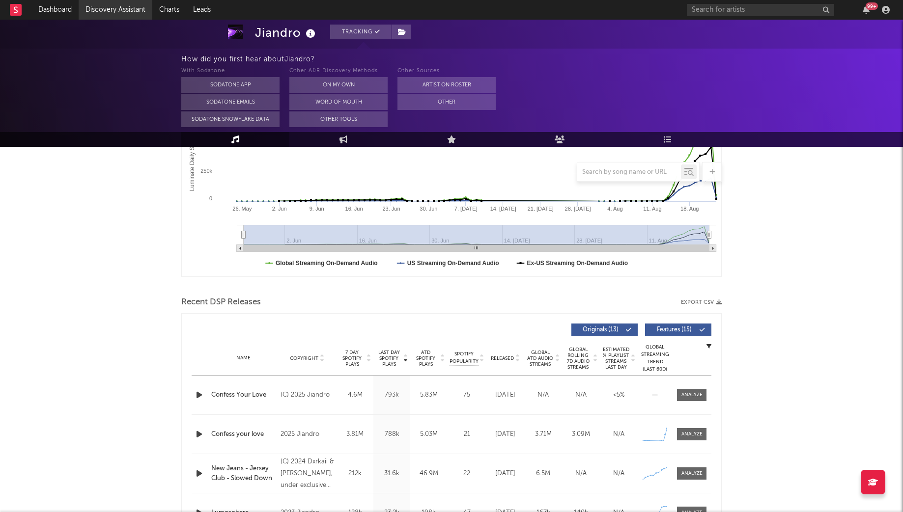
click at [96, 8] on link "Discovery Assistant" at bounding box center [116, 10] width 74 height 20
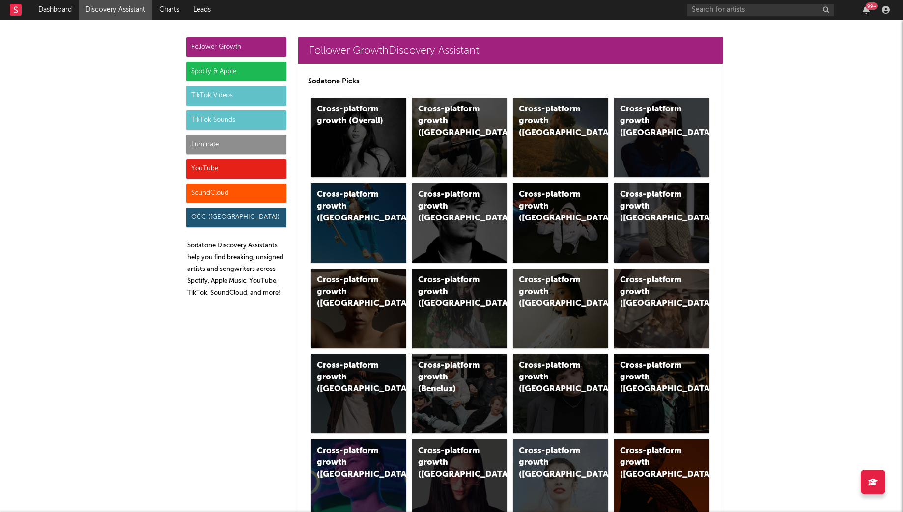
click at [217, 146] on div "Luminate" at bounding box center [236, 145] width 100 height 20
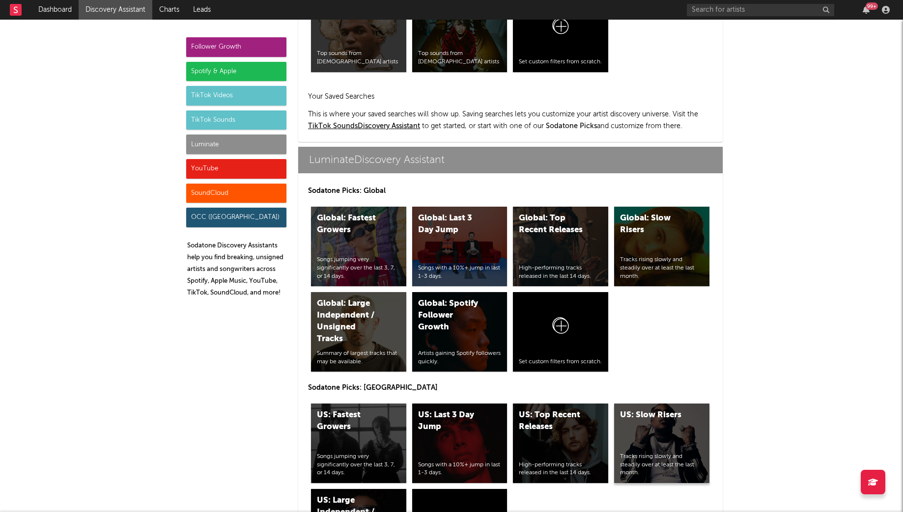
scroll to position [4360, 0]
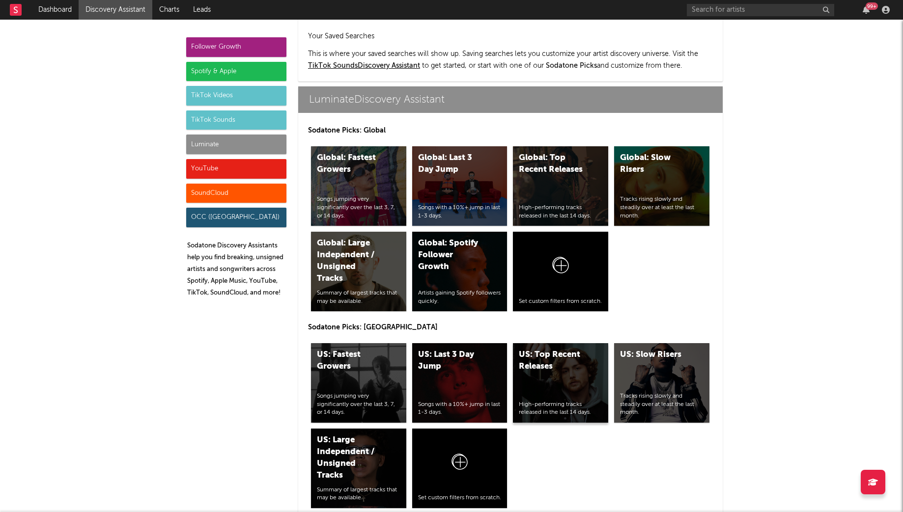
click at [560, 349] on div "US: Top Recent Releases" at bounding box center [552, 361] width 67 height 24
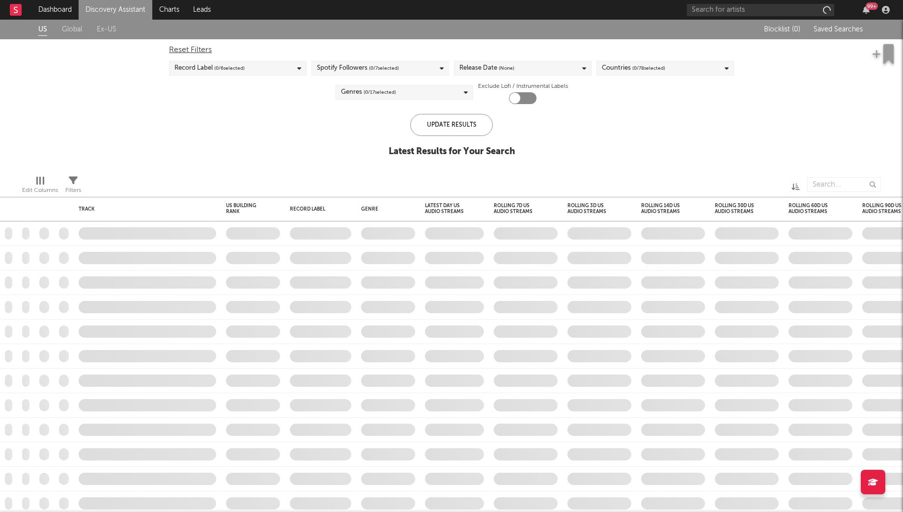
checkbox input "true"
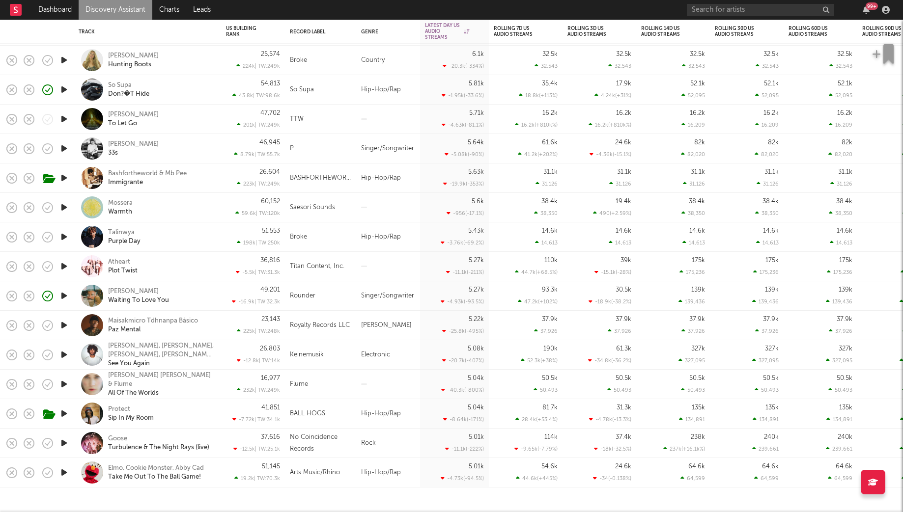
click at [61, 238] on icon "button" at bounding box center [64, 237] width 10 height 12
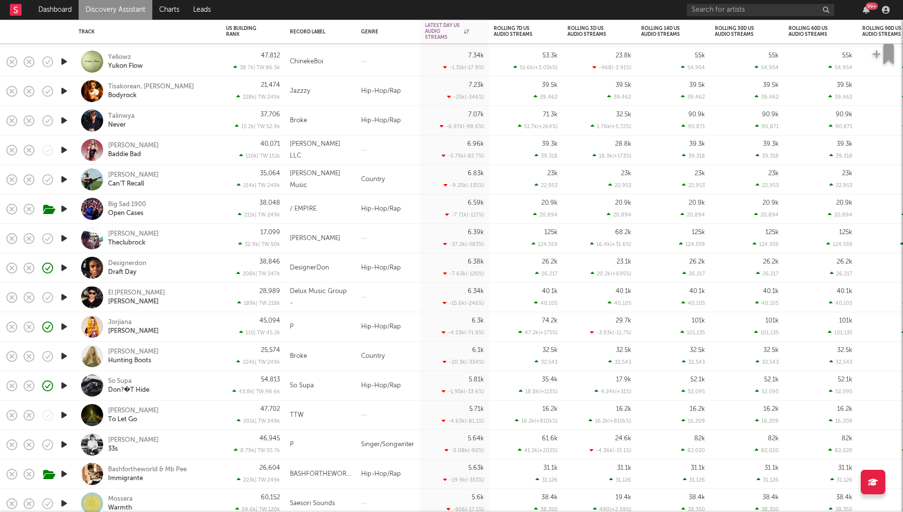
click at [68, 238] on icon "button" at bounding box center [64, 238] width 10 height 12
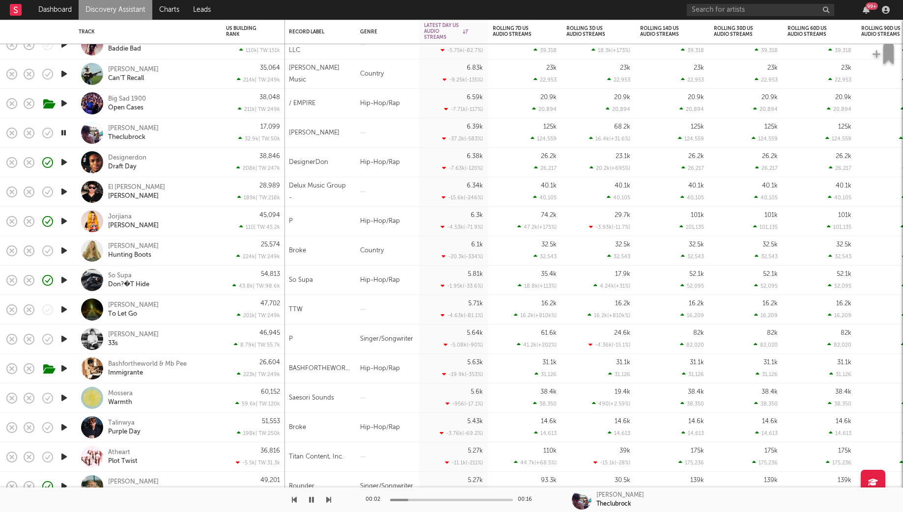
click at [223, 138] on div "17,099 32.9k | TW: 50k" at bounding box center [253, 132] width 64 height 29
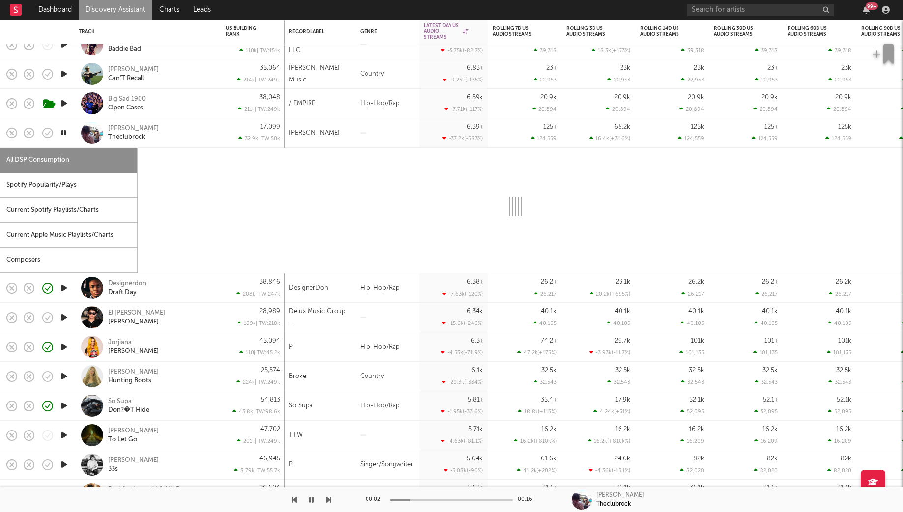
select select "1w"
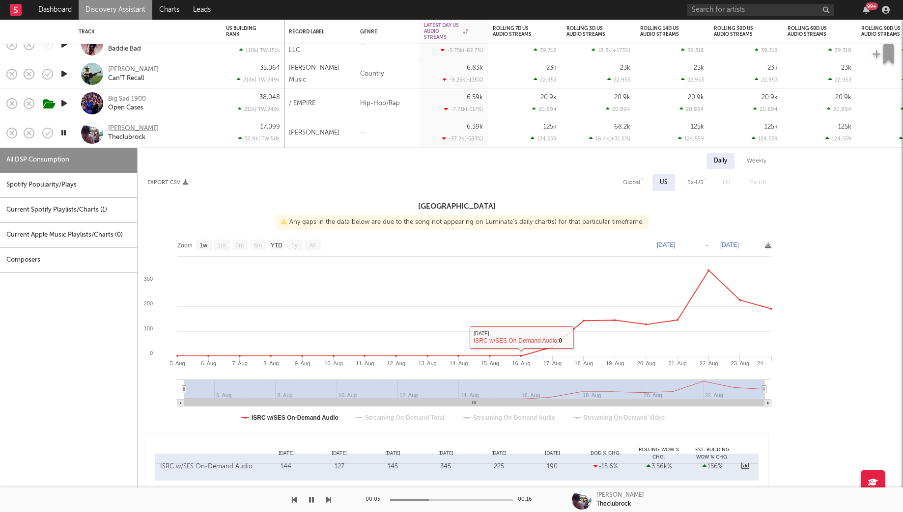
click at [116, 129] on div "Benny Bellson" at bounding box center [133, 128] width 51 height 9
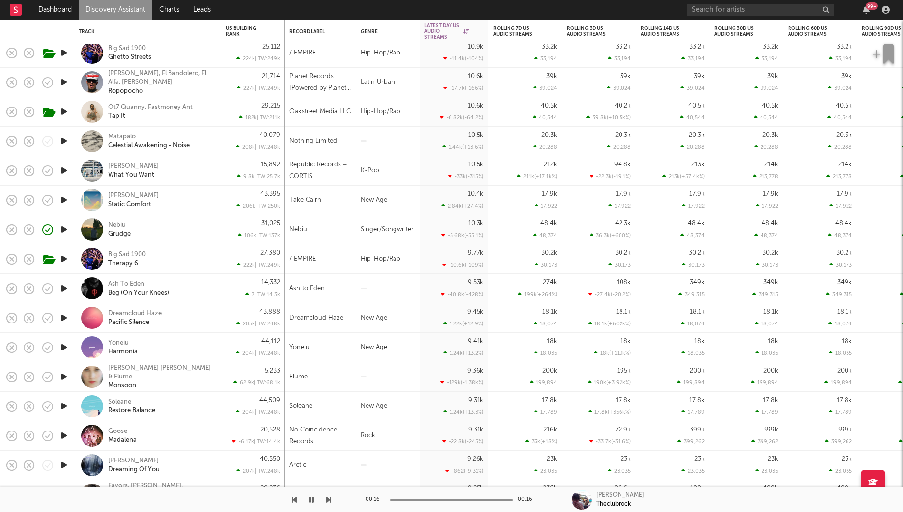
click at [169, 221] on div "Nebiu Grudge" at bounding box center [161, 230] width 106 height 18
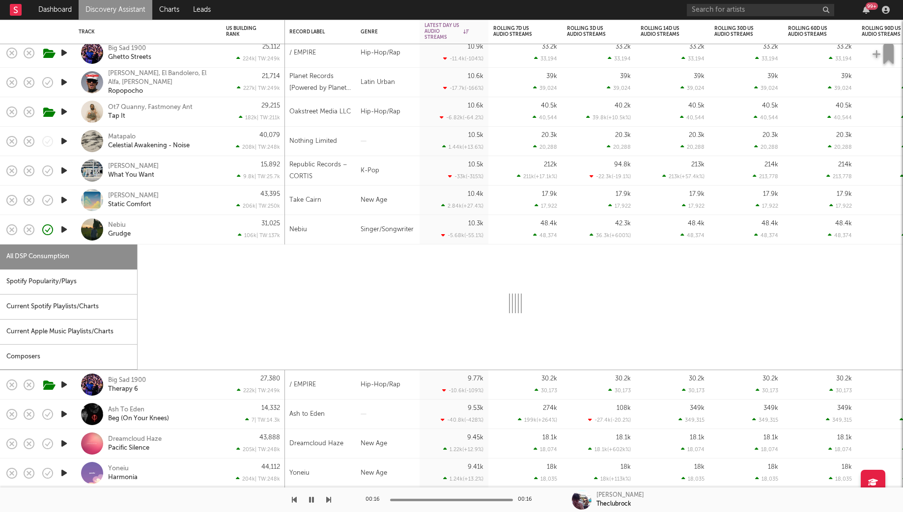
select select "1w"
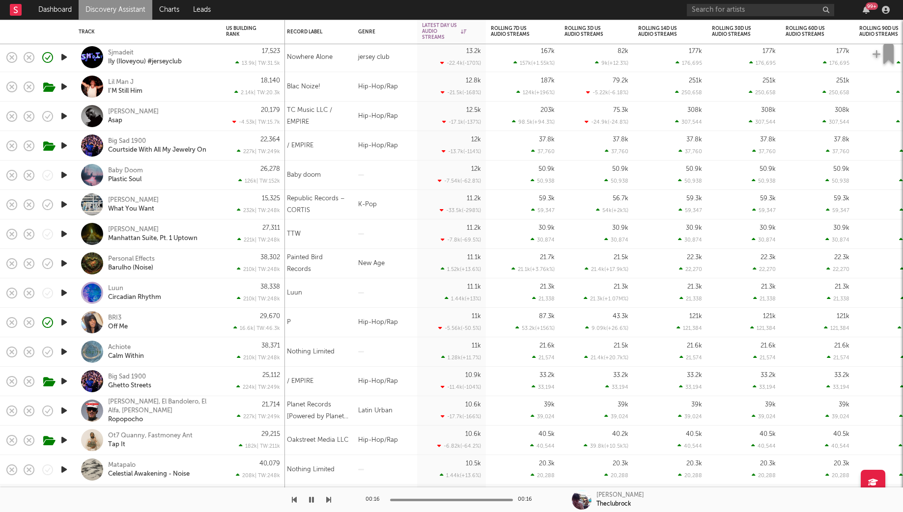
click at [65, 175] on icon "button" at bounding box center [64, 175] width 10 height 12
click at [186, 180] on div "Baby Doom Plastic Soul" at bounding box center [161, 176] width 106 height 18
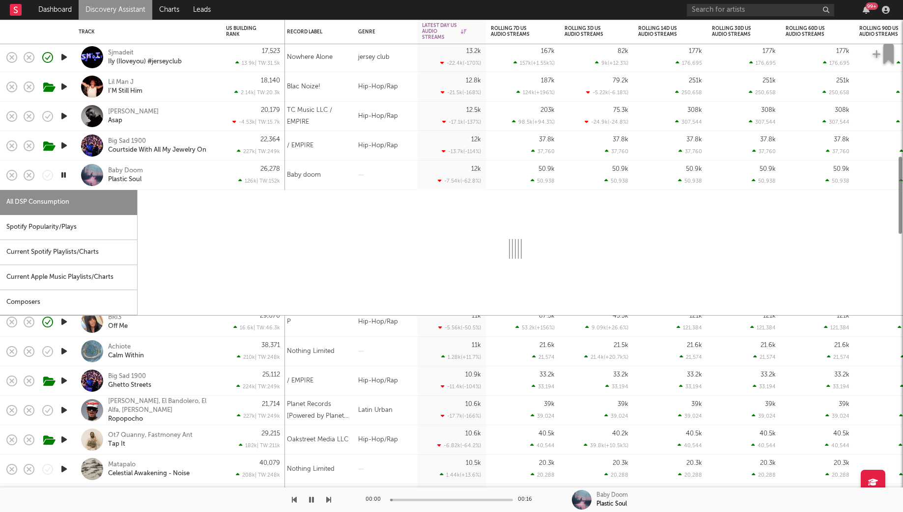
select select "1w"
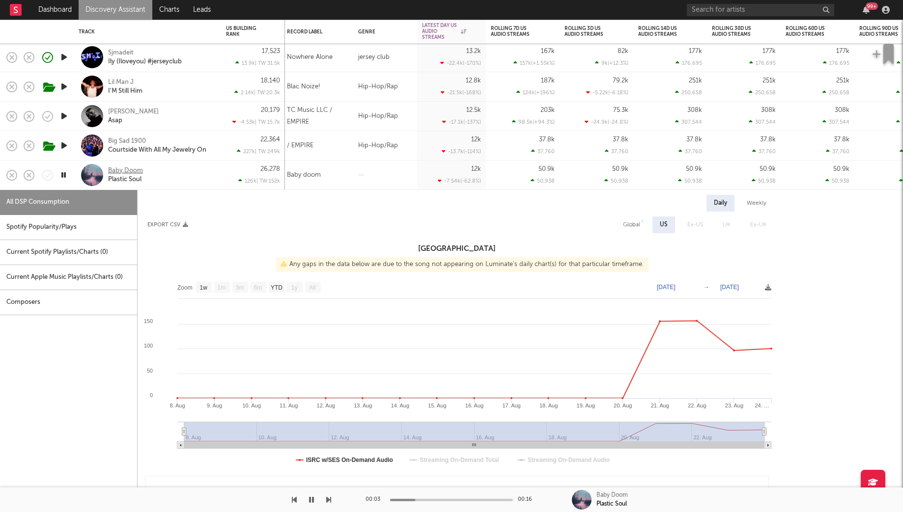
click at [127, 172] on div "Baby Doom" at bounding box center [125, 171] width 35 height 9
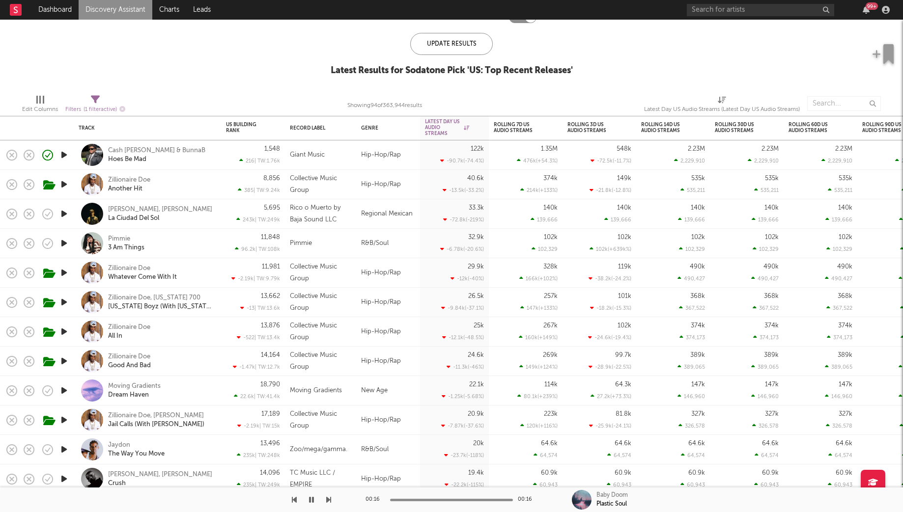
click at [126, 4] on link "Discovery Assistant" at bounding box center [116, 10] width 74 height 20
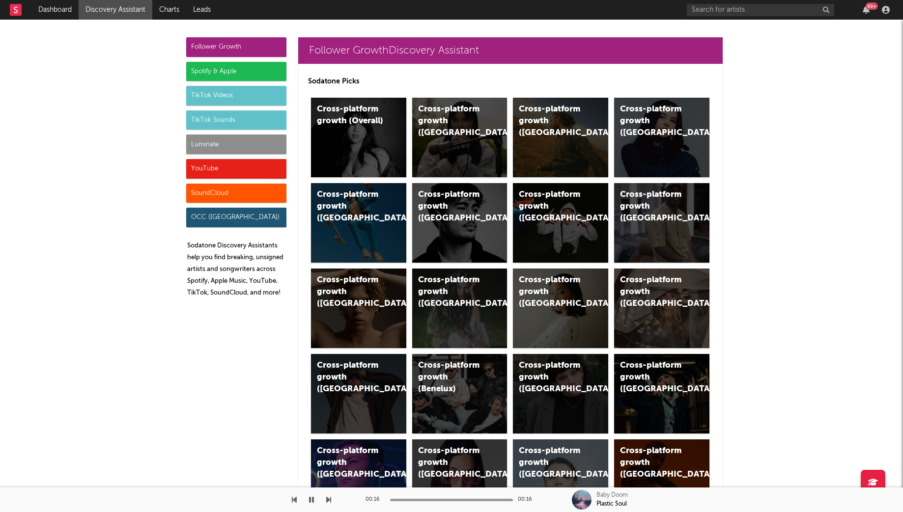
click at [232, 140] on div "Luminate" at bounding box center [236, 145] width 100 height 20
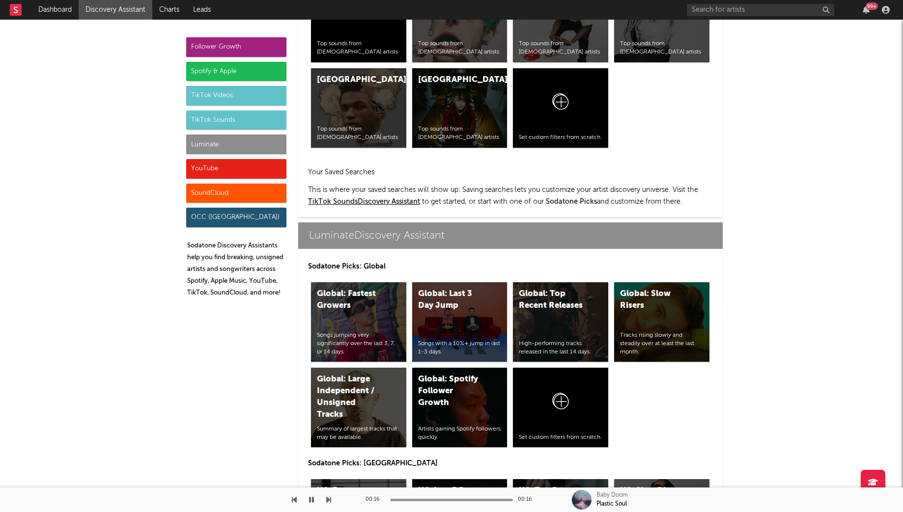
scroll to position [4360, 0]
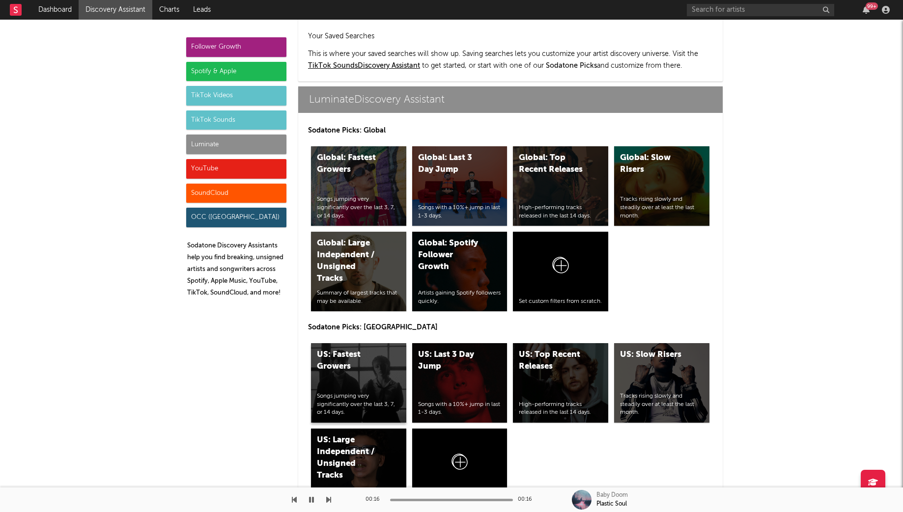
click at [350, 343] on div "US: Fastest Growers Songs jumping very significantly over the last 3, 7, or 14 …" at bounding box center [358, 383] width 95 height 80
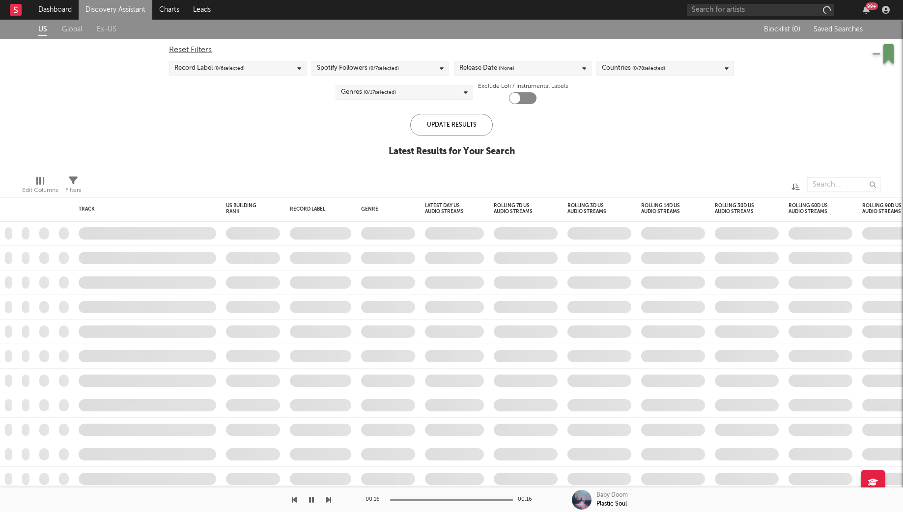
checkbox input "true"
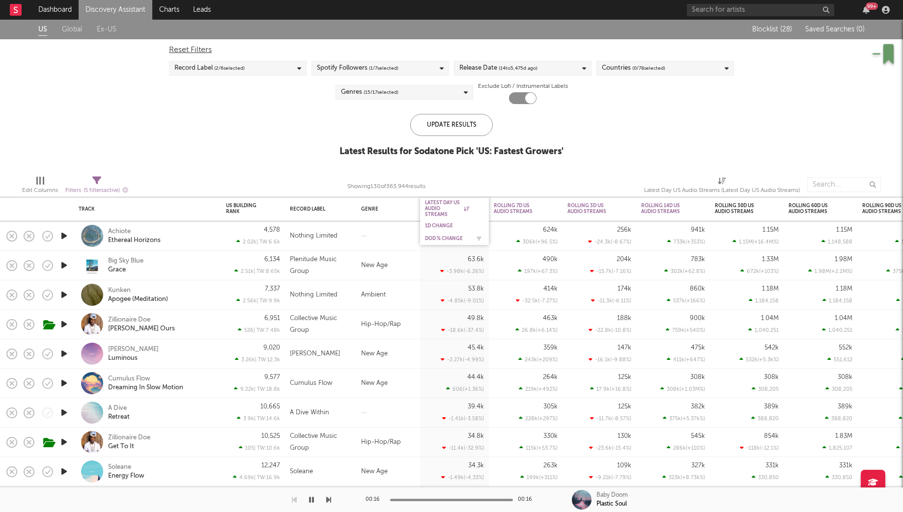
click at [446, 238] on div "DoD % Change" at bounding box center [447, 239] width 44 height 6
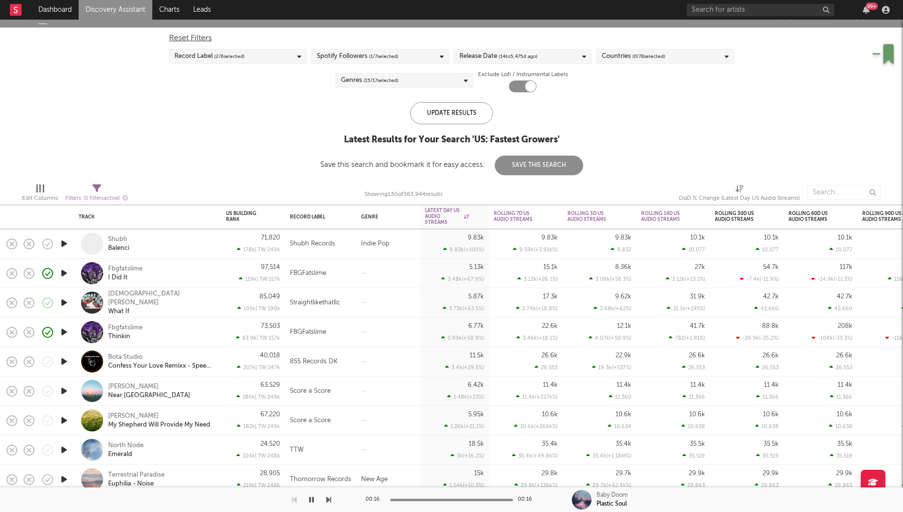
click at [265, 103] on div "US Global Ex-US Blocklist ( 28 ) Saved Searches ( 0 ) Reset Filters Record Labe…" at bounding box center [451, 91] width 903 height 167
click at [64, 245] on icon "button" at bounding box center [64, 244] width 10 height 12
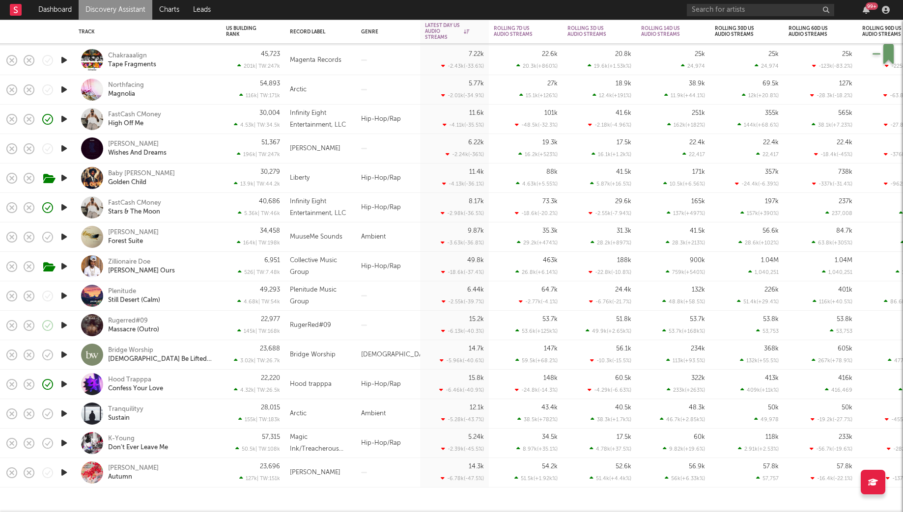
click at [109, 10] on link "Discovery Assistant" at bounding box center [116, 10] width 74 height 20
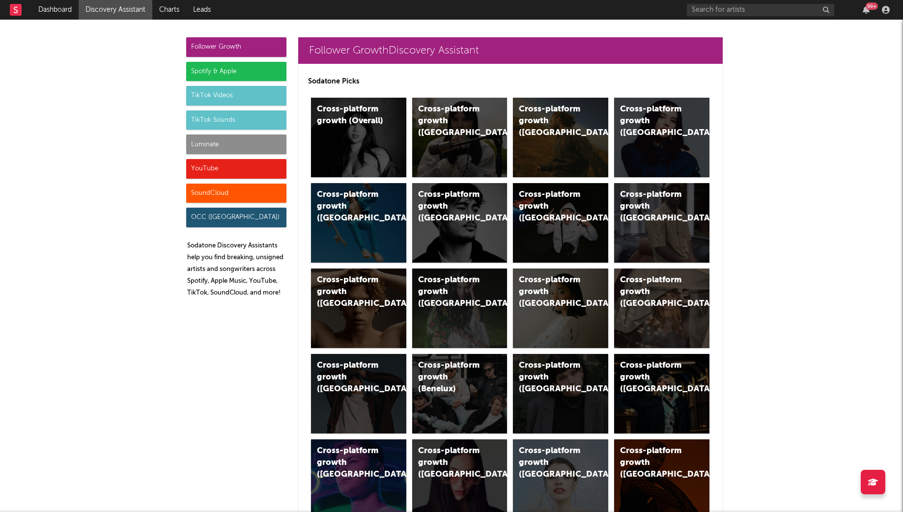
click at [256, 145] on div "Luminate" at bounding box center [236, 145] width 100 height 20
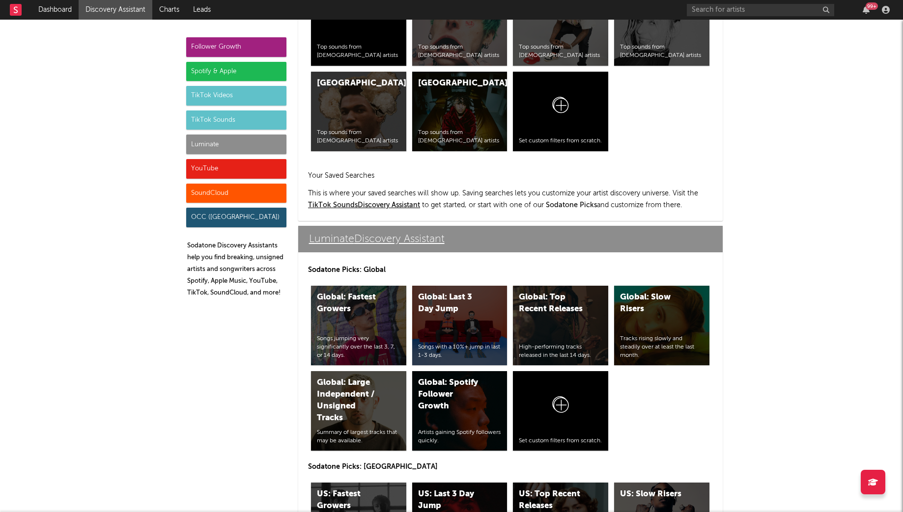
scroll to position [4360, 0]
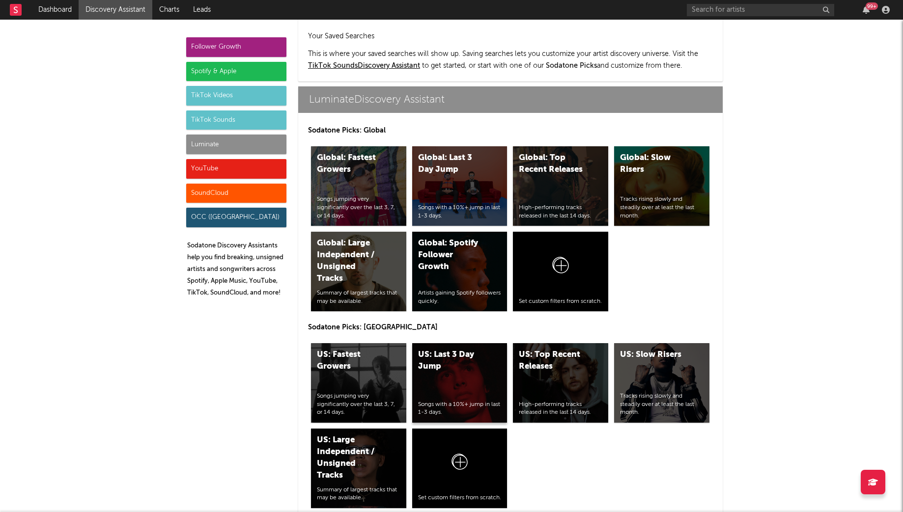
click at [453, 343] on div "US: Last 3 Day Jump Songs with a 10%+ jump in last 1-3 days." at bounding box center [459, 383] width 95 height 80
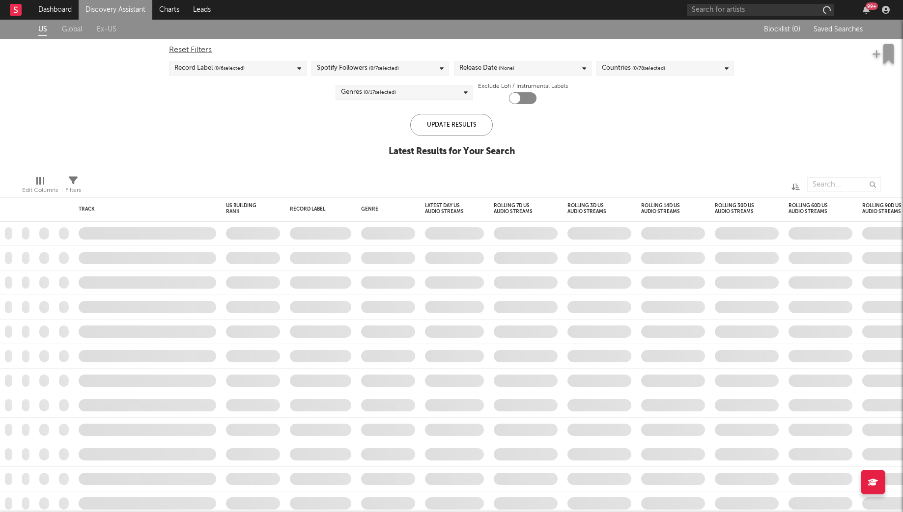
checkbox input "true"
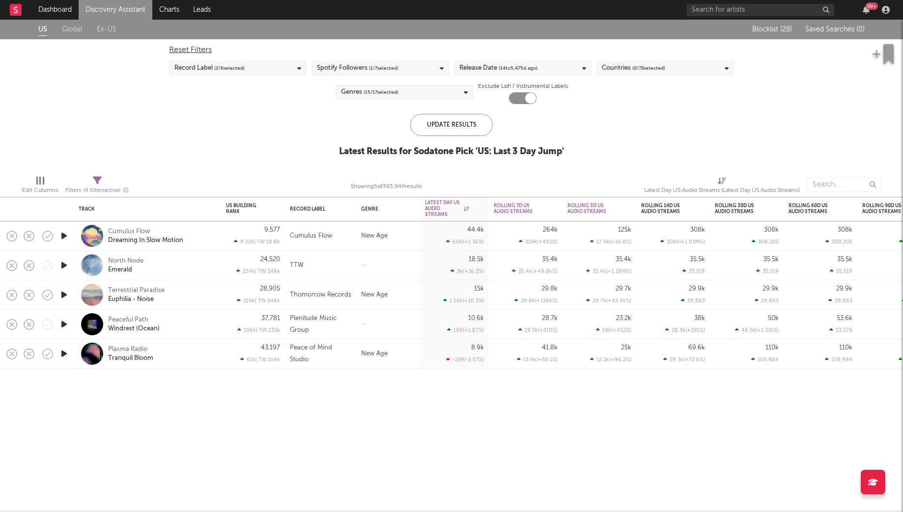
click at [111, 9] on link "Discovery Assistant" at bounding box center [116, 10] width 74 height 20
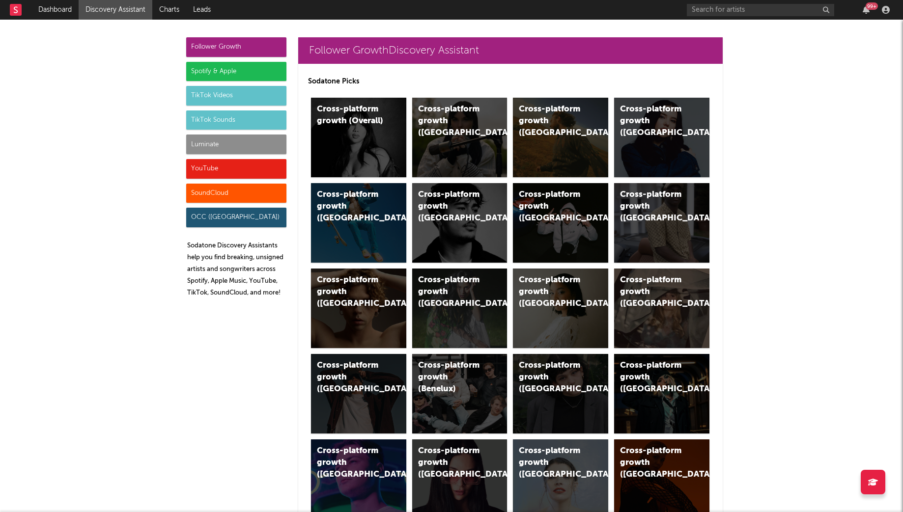
click at [215, 168] on div "YouTube" at bounding box center [236, 169] width 100 height 20
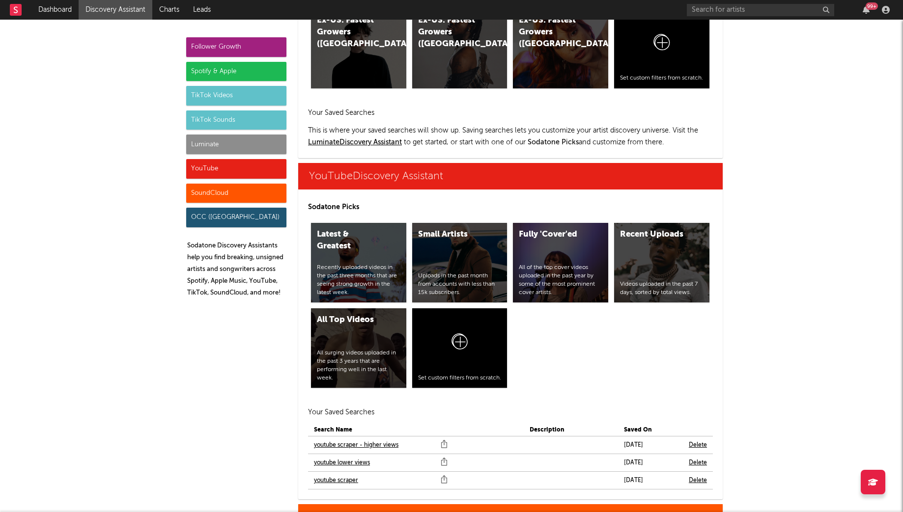
scroll to position [5593, 0]
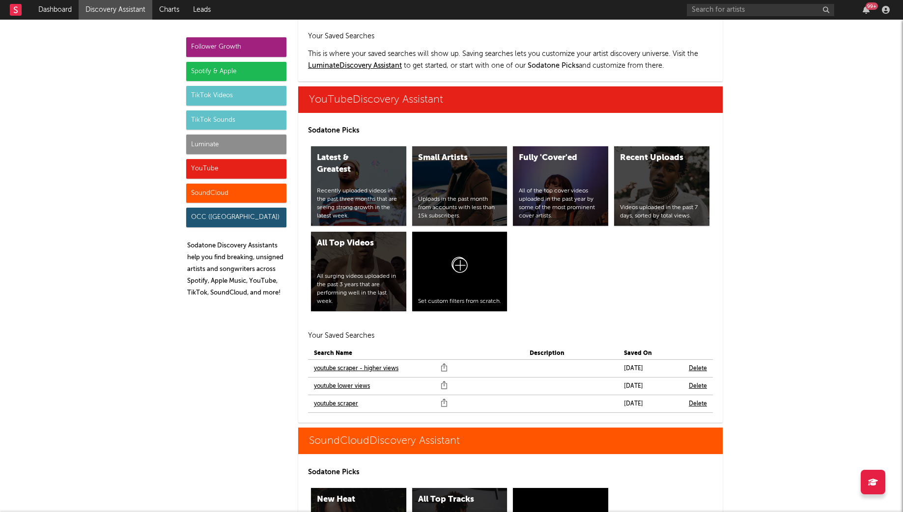
click at [333, 398] on link "youtube scraper" at bounding box center [336, 404] width 44 height 12
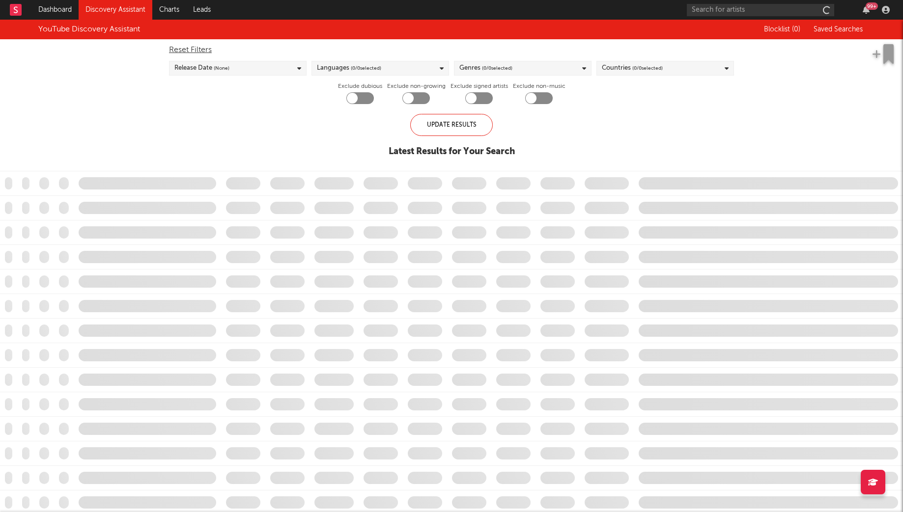
checkbox input "true"
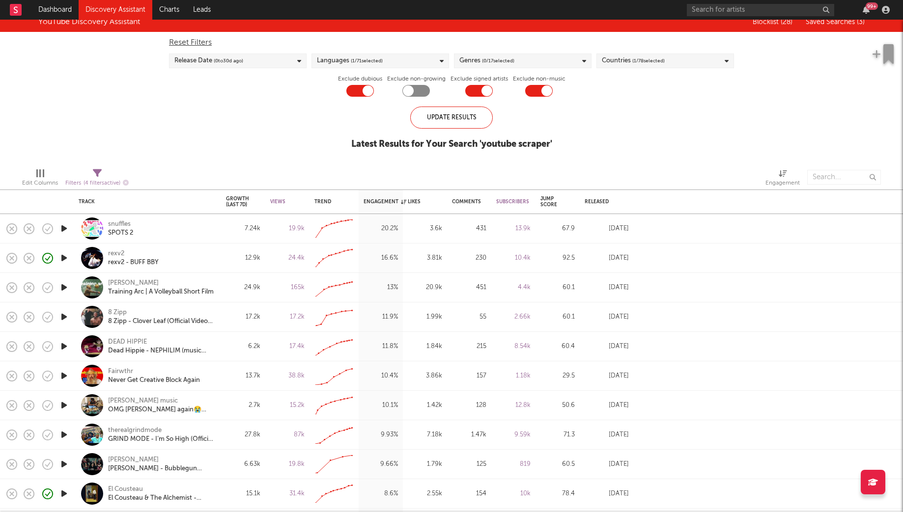
click at [65, 319] on icon "button" at bounding box center [64, 317] width 10 height 12
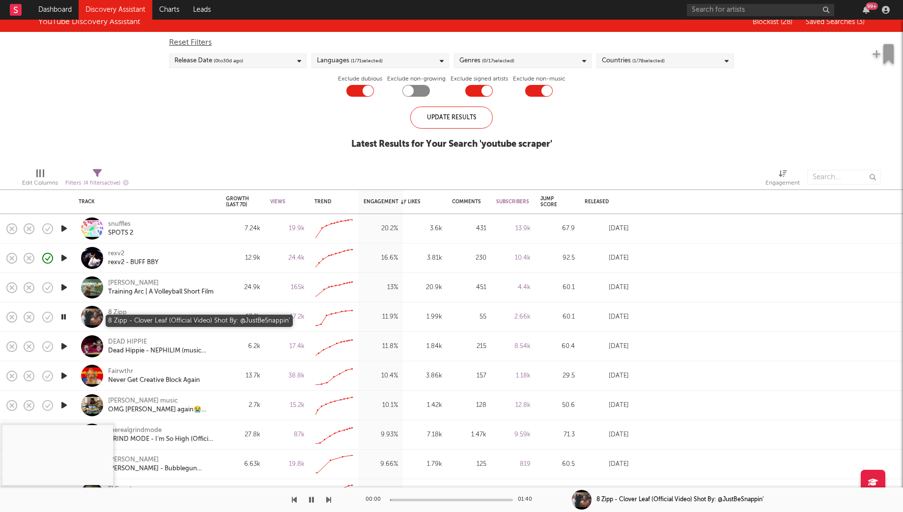
click at [138, 318] on div "8 Zipp - Clover Leaf (Official Video) Shot By: @JustBeSnappin'" at bounding box center [161, 321] width 106 height 9
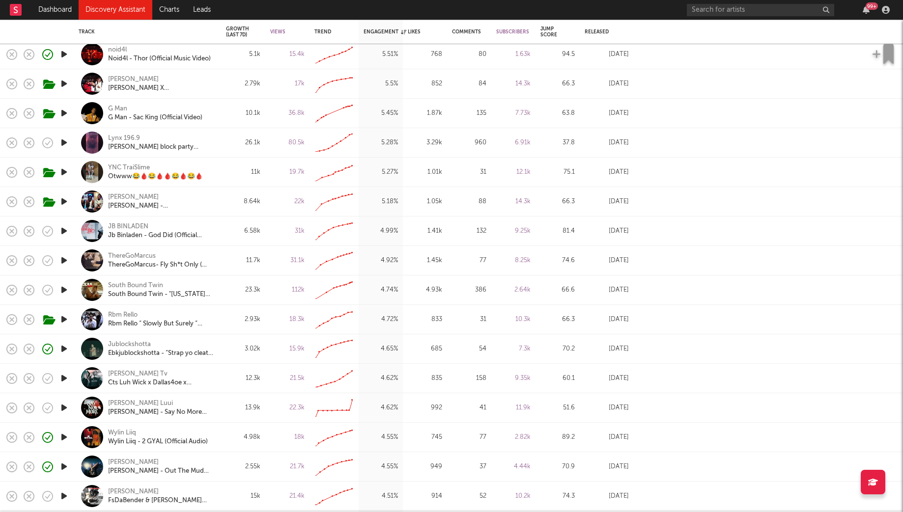
click at [62, 291] on icon "button" at bounding box center [64, 290] width 10 height 12
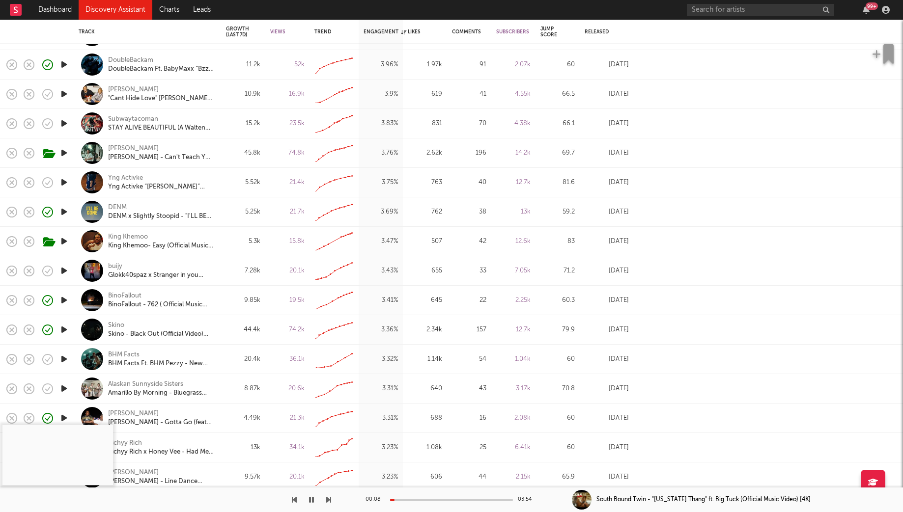
click at [62, 184] on icon "button" at bounding box center [64, 182] width 10 height 12
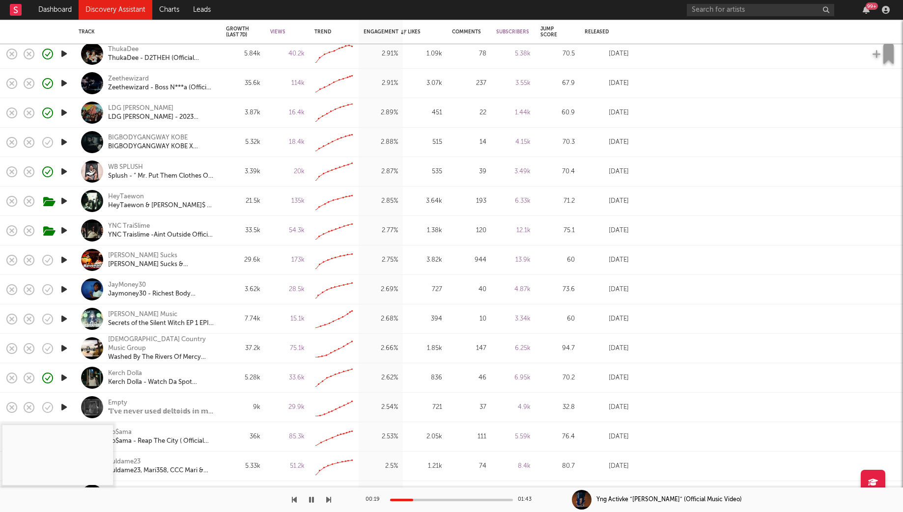
click at [69, 289] on icon "button" at bounding box center [64, 289] width 10 height 12
click at [62, 112] on icon "button" at bounding box center [64, 113] width 10 height 12
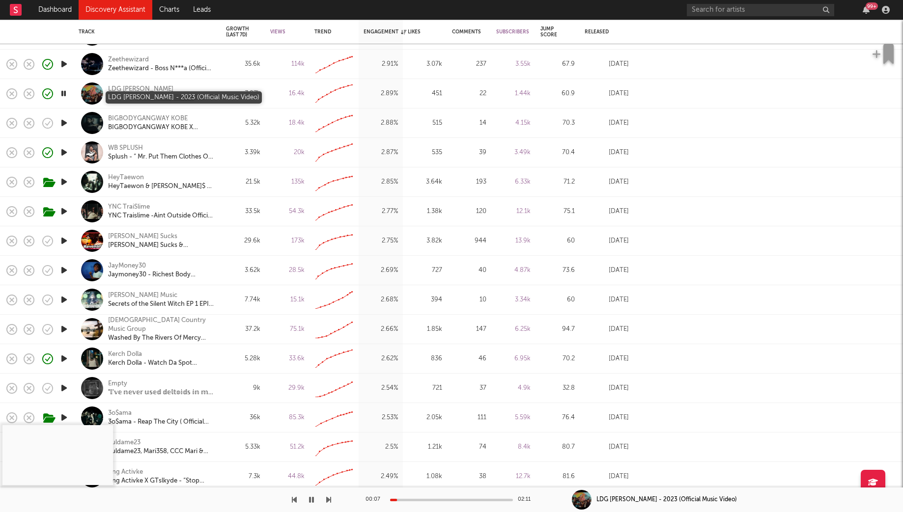
click at [161, 98] on div "LDG Harry - 2023 (Official Music Video)" at bounding box center [161, 98] width 106 height 9
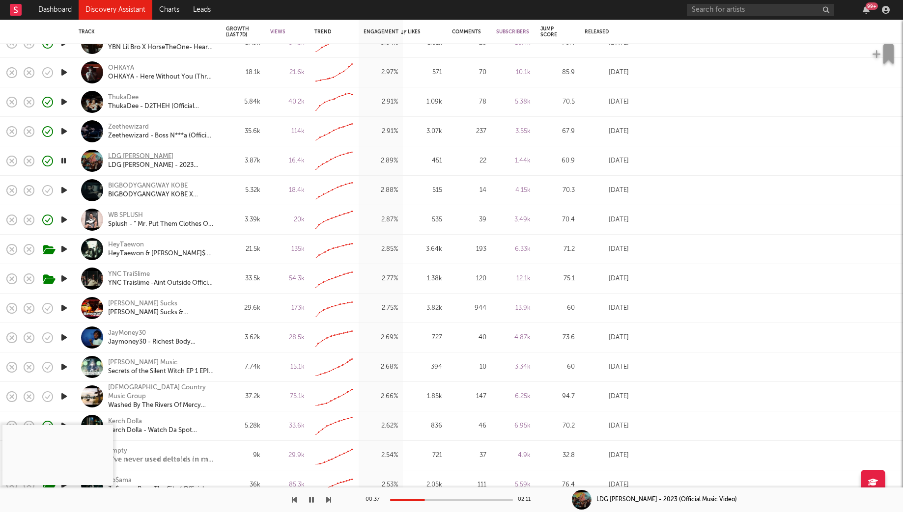
click at [123, 157] on div "LDG HARRY" at bounding box center [140, 156] width 65 height 9
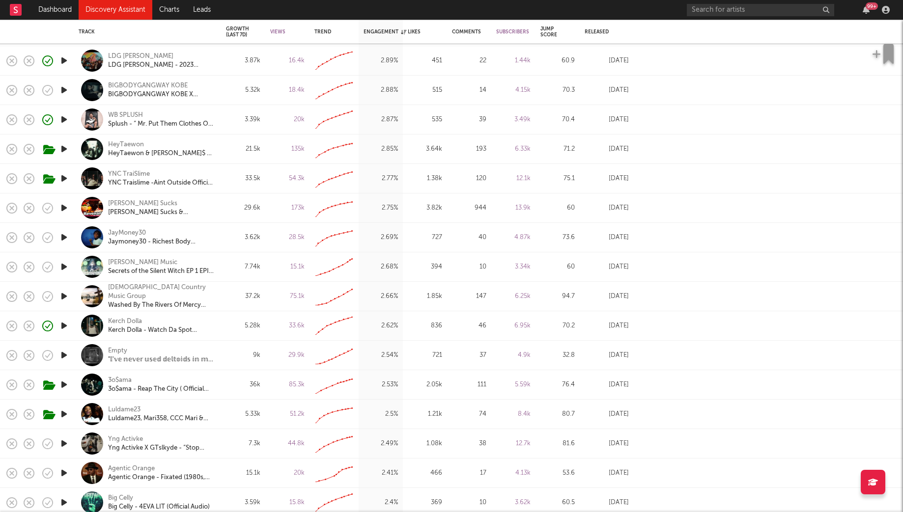
click at [113, 14] on link "Discovery Assistant" at bounding box center [116, 10] width 74 height 20
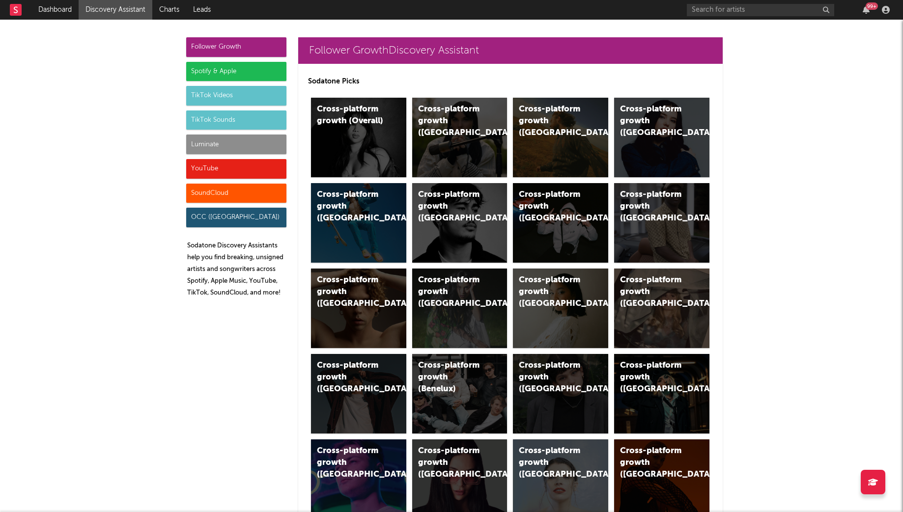
click at [249, 196] on div "SoundCloud" at bounding box center [236, 194] width 100 height 20
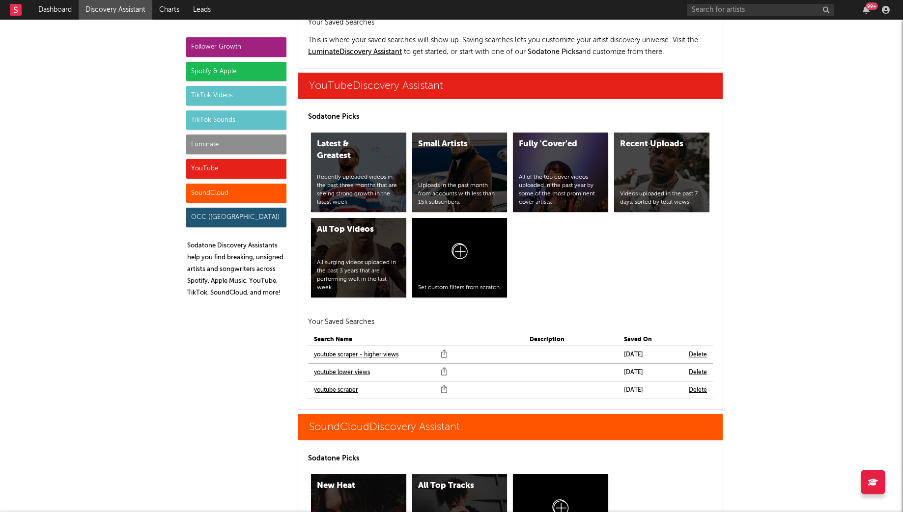
scroll to position [5934, 0]
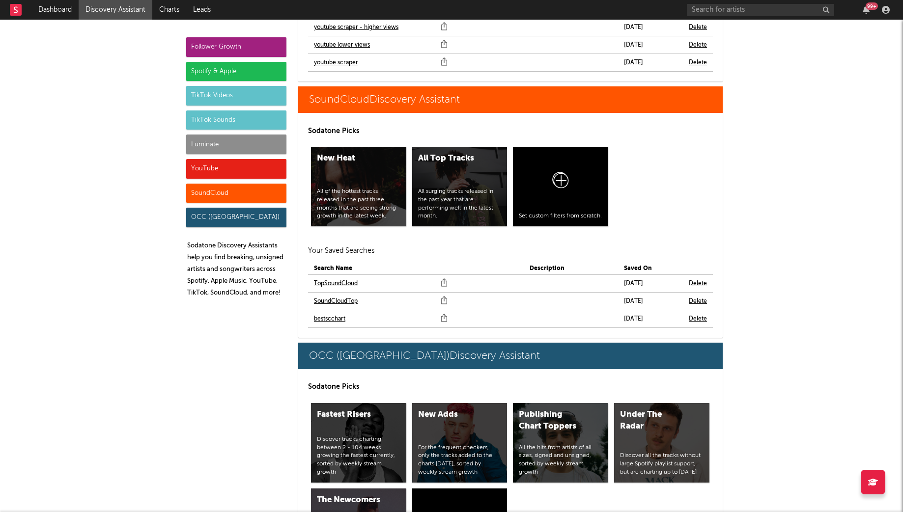
click at [331, 313] on link "bestscchart" at bounding box center [329, 319] width 31 height 12
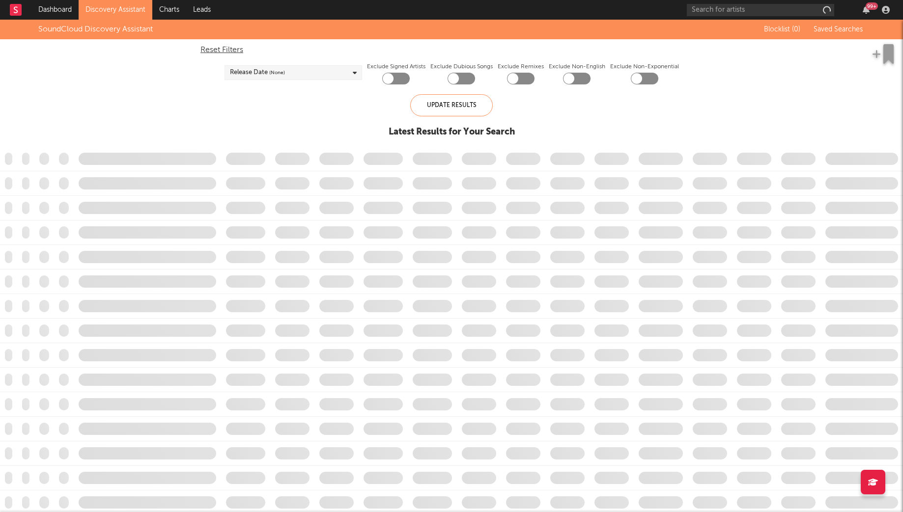
checkbox input "true"
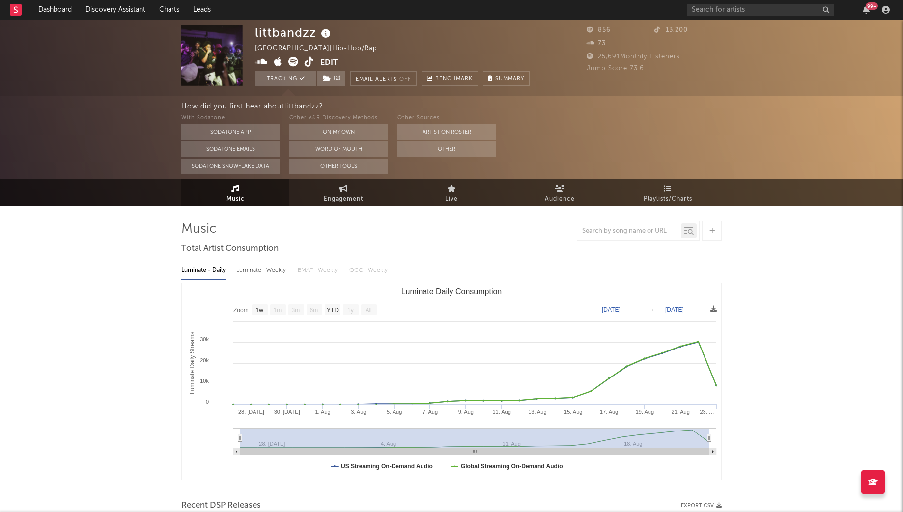
select select "1w"
click at [101, 8] on link "Discovery Assistant" at bounding box center [116, 10] width 74 height 20
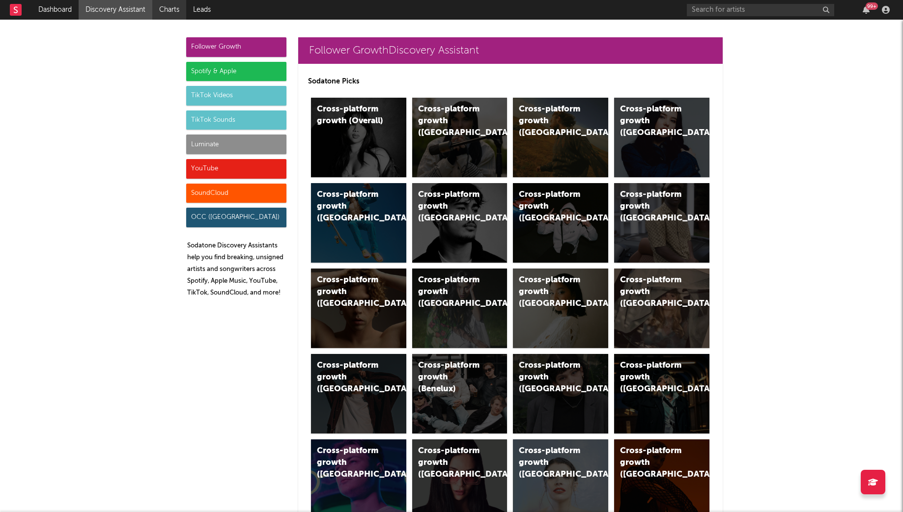
click at [167, 3] on link "Charts" at bounding box center [169, 10] width 34 height 20
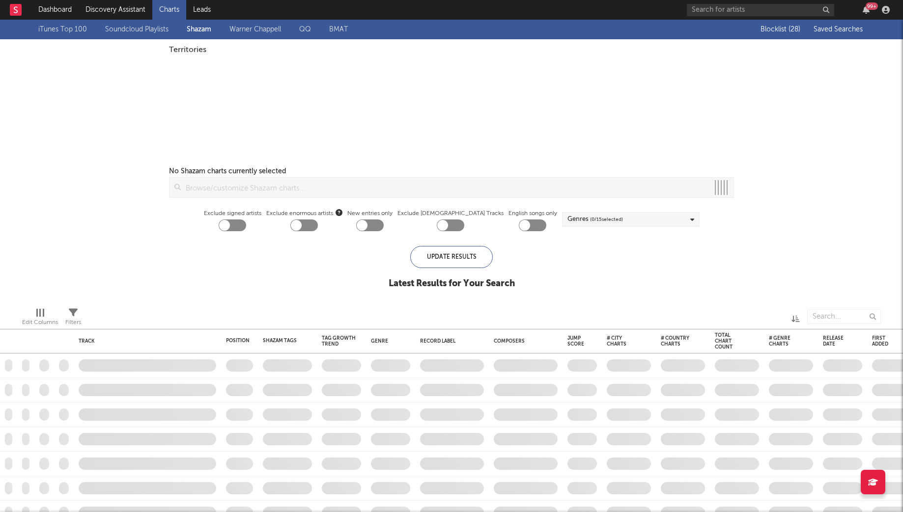
checkbox input "true"
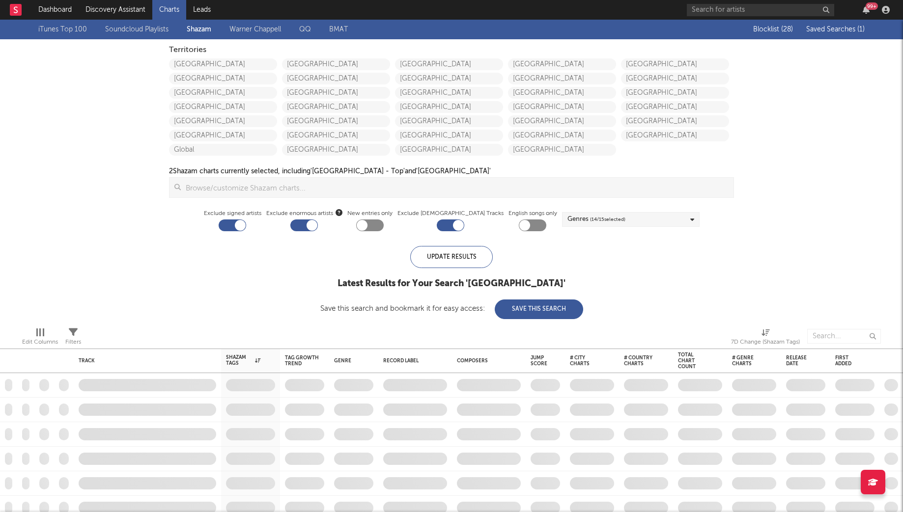
click at [849, 26] on button "Saved Searches ( 1 )" at bounding box center [833, 30] width 61 height 8
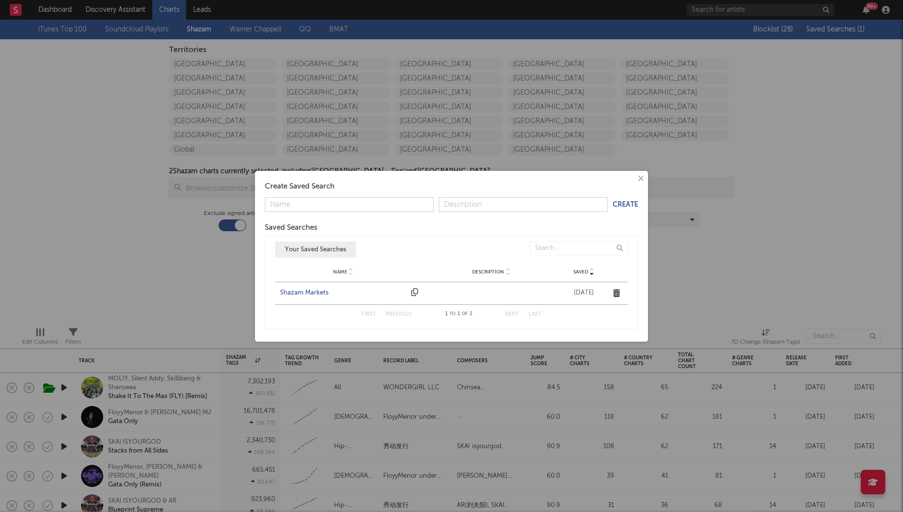
click at [307, 293] on div "Shazam Markets" at bounding box center [343, 293] width 126 height 10
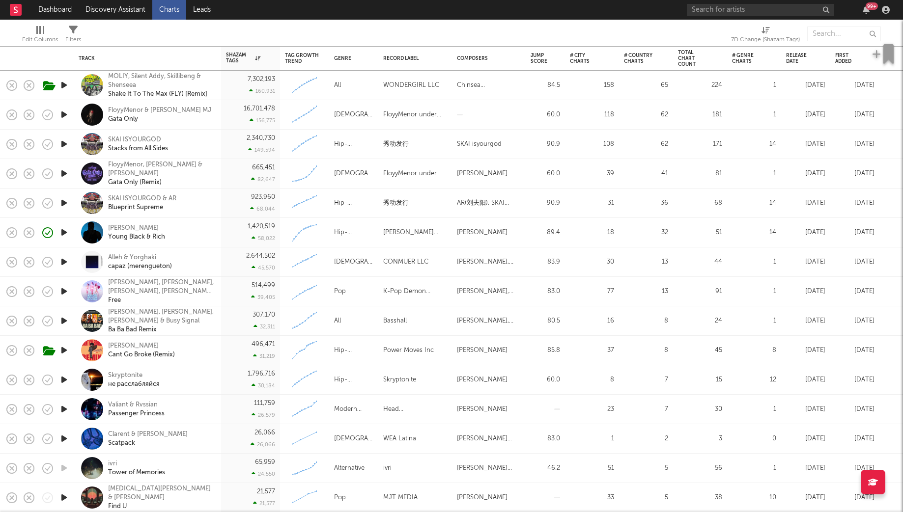
click at [64, 437] on icon "button" at bounding box center [64, 439] width 10 height 12
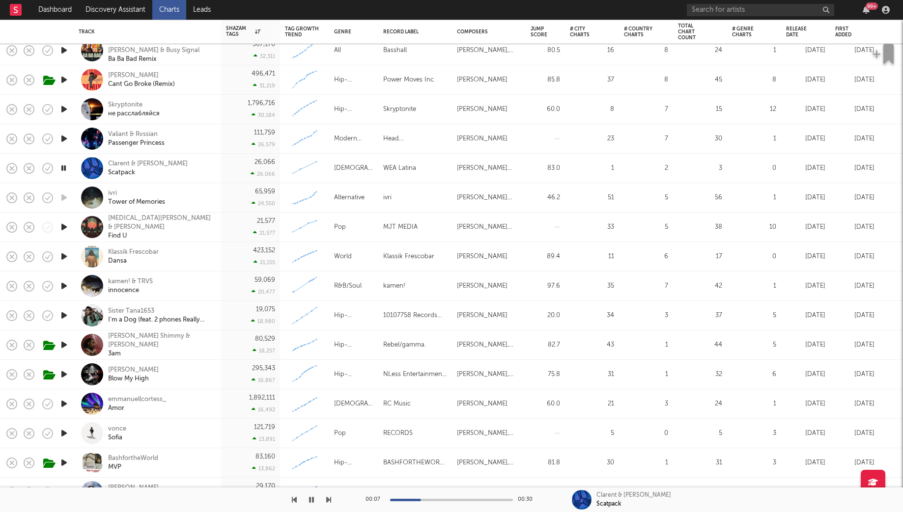
click at [64, 315] on icon "button" at bounding box center [64, 315] width 10 height 12
click at [135, 316] on div "I'm a Dog (feat. 2 phones Really Gate)" at bounding box center [161, 320] width 106 height 9
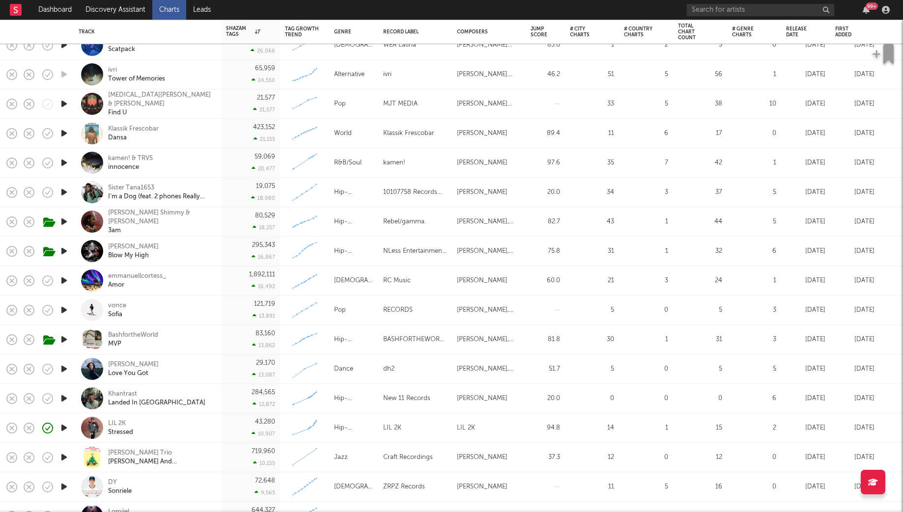
click at [60, 399] on icon "button" at bounding box center [64, 398] width 10 height 12
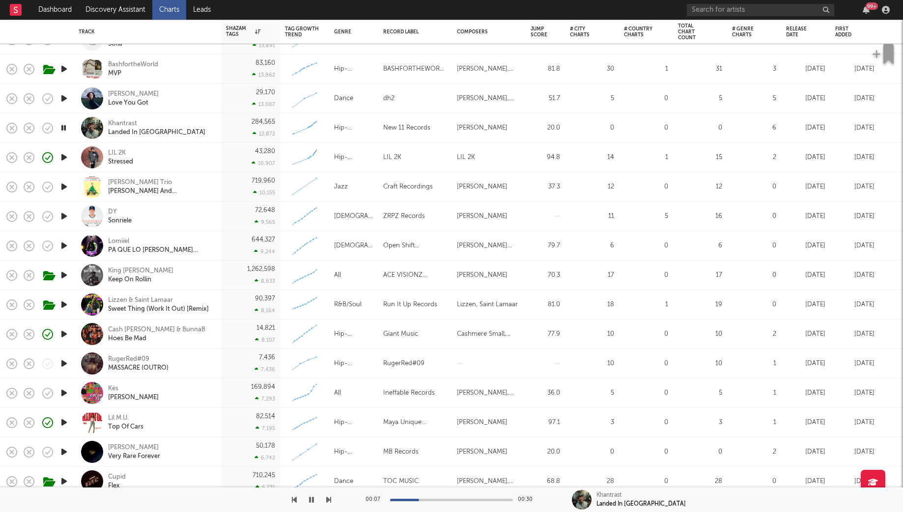
click at [63, 361] on icon "button" at bounding box center [64, 364] width 10 height 12
click at [125, 357] on div "RugerRed#09" at bounding box center [138, 359] width 60 height 9
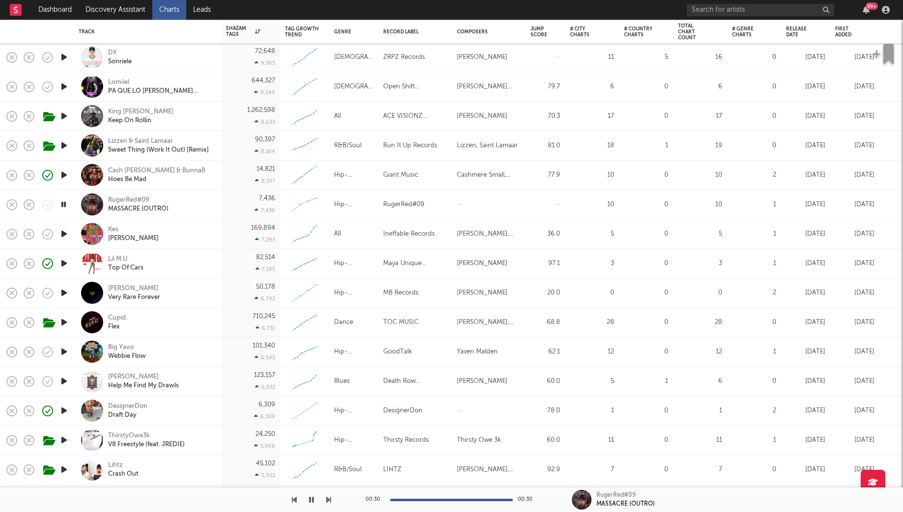
click at [66, 412] on icon "button" at bounding box center [64, 411] width 10 height 12
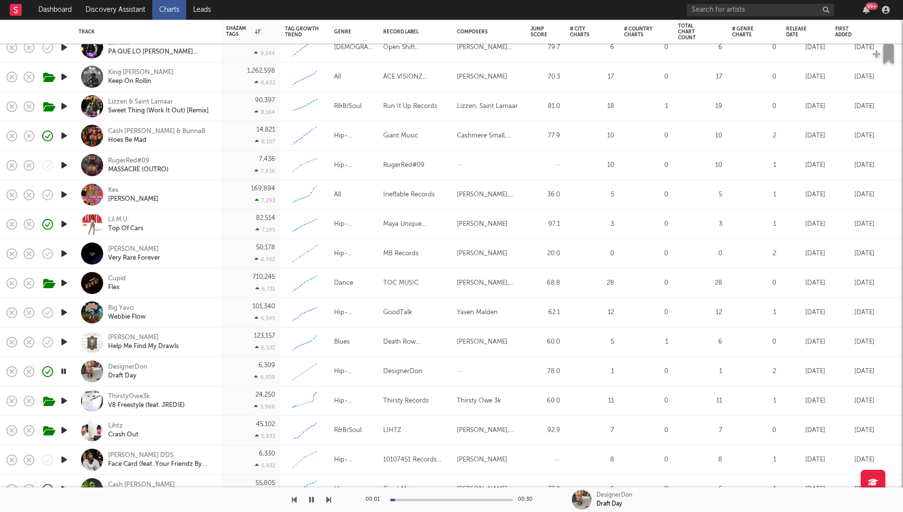
click at [193, 380] on div "DesignerDon Draft Day" at bounding box center [161, 372] width 106 height 18
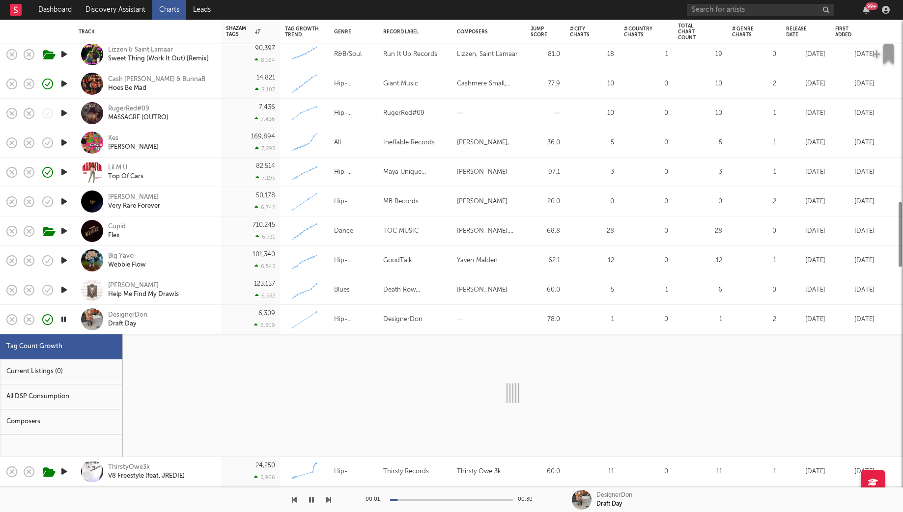
select select "1w"
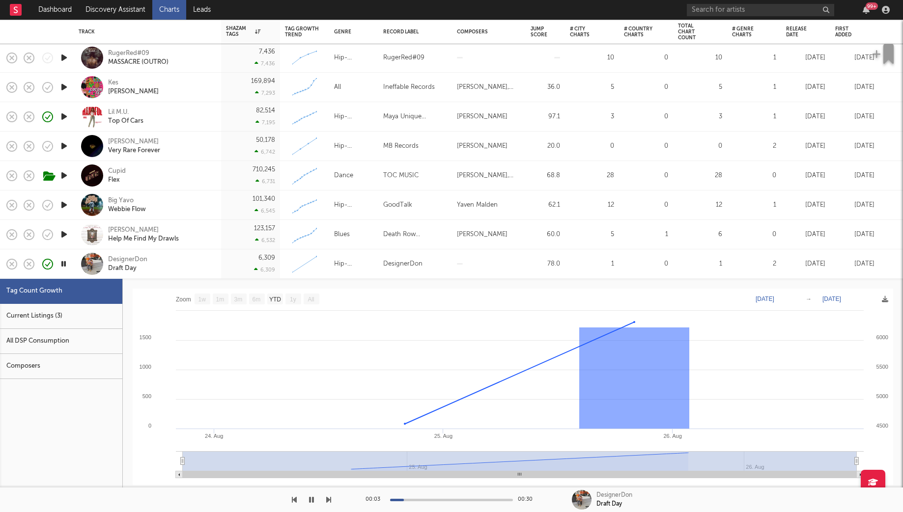
click at [433, 499] on div at bounding box center [451, 500] width 123 height 2
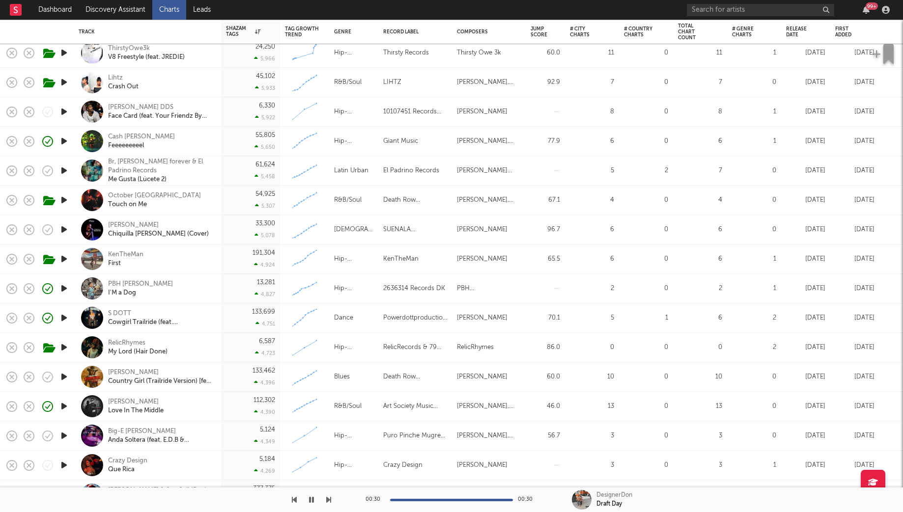
click at [64, 111] on icon "button" at bounding box center [64, 112] width 10 height 12
click at [162, 106] on div "Gena Clemmey DDS" at bounding box center [161, 107] width 106 height 9
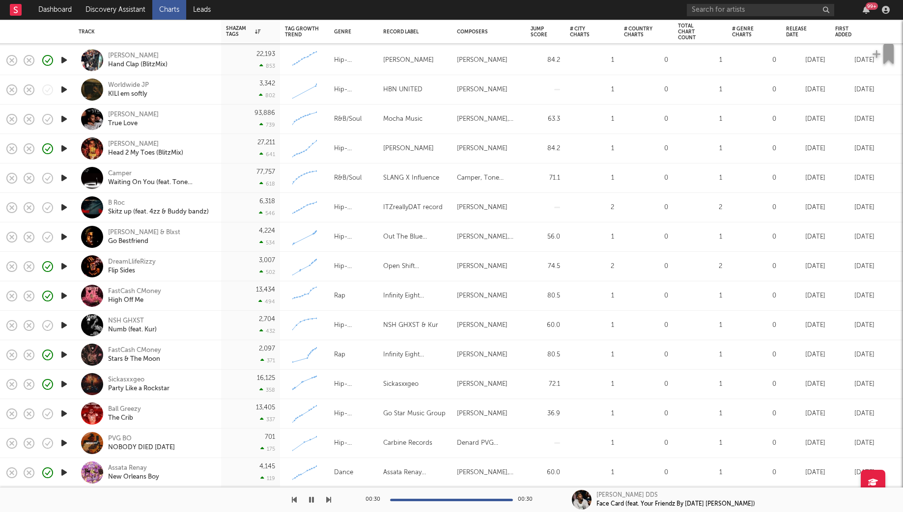
click at [65, 271] on icon "button" at bounding box center [64, 266] width 10 height 12
click at [145, 263] on div "DreamLlifeRizzy" at bounding box center [132, 262] width 48 height 9
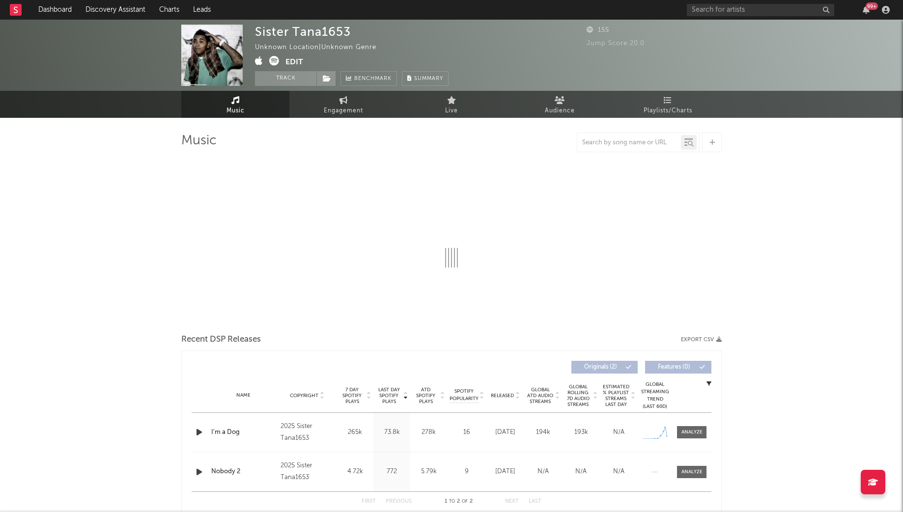
select select "1w"
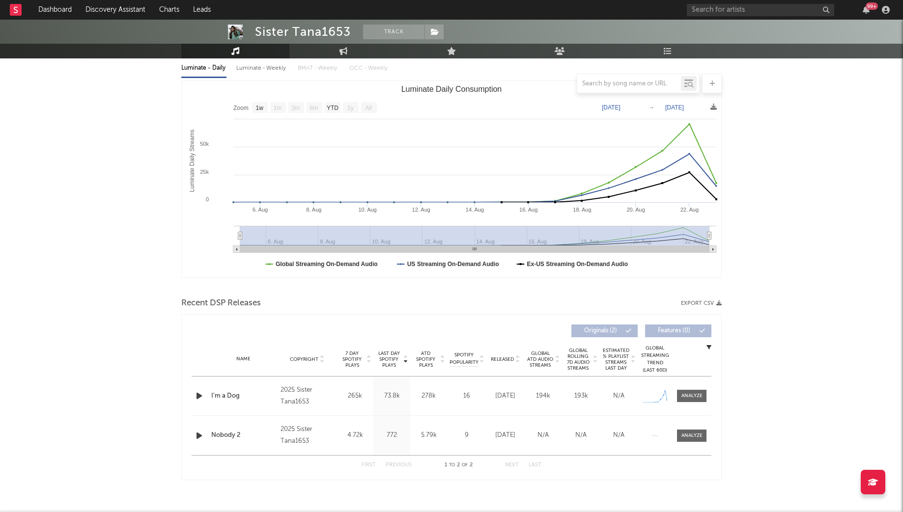
scroll to position [129, 0]
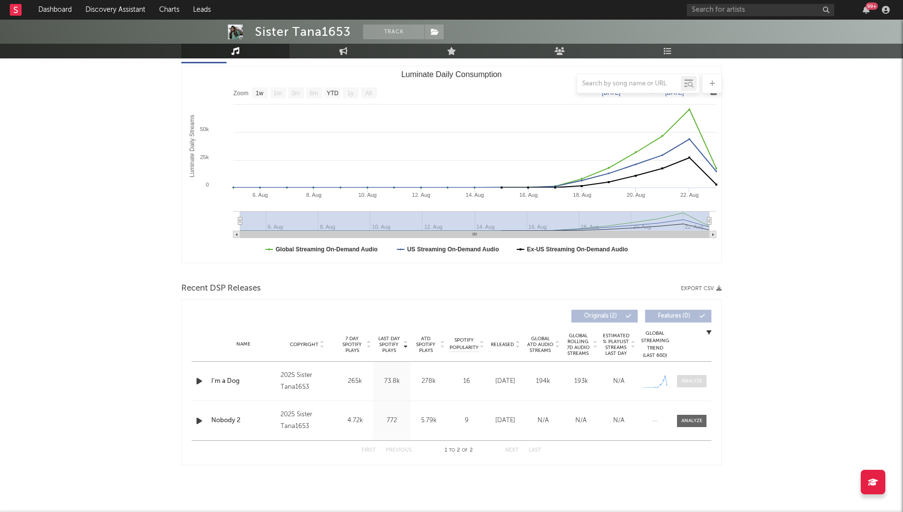
click at [687, 378] on div at bounding box center [691, 381] width 21 height 7
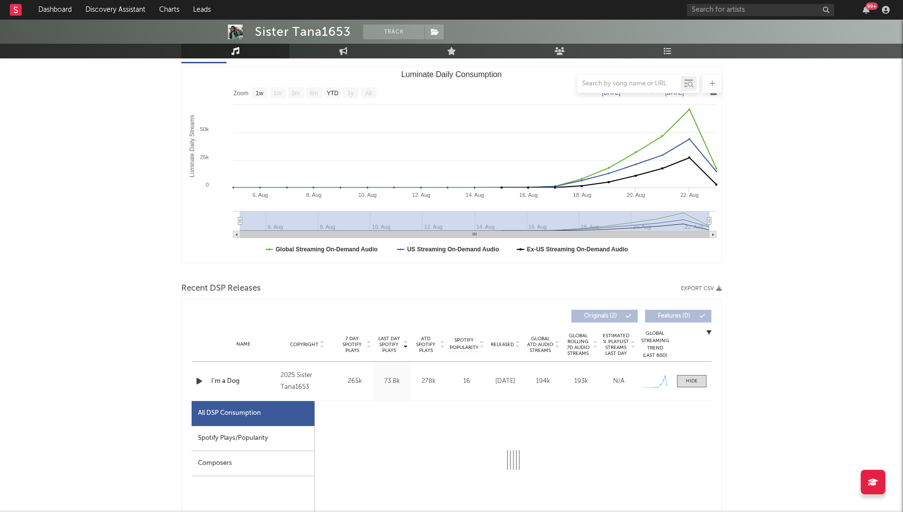
select select "1w"
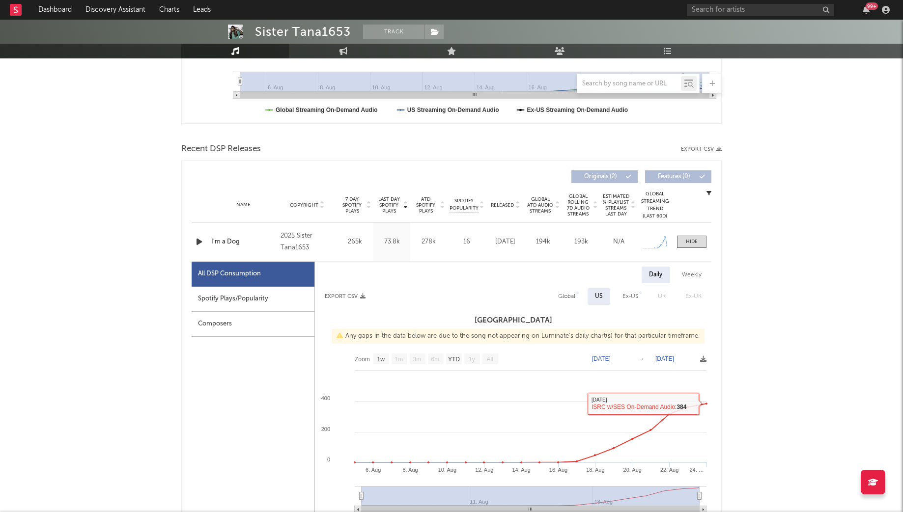
scroll to position [0, 0]
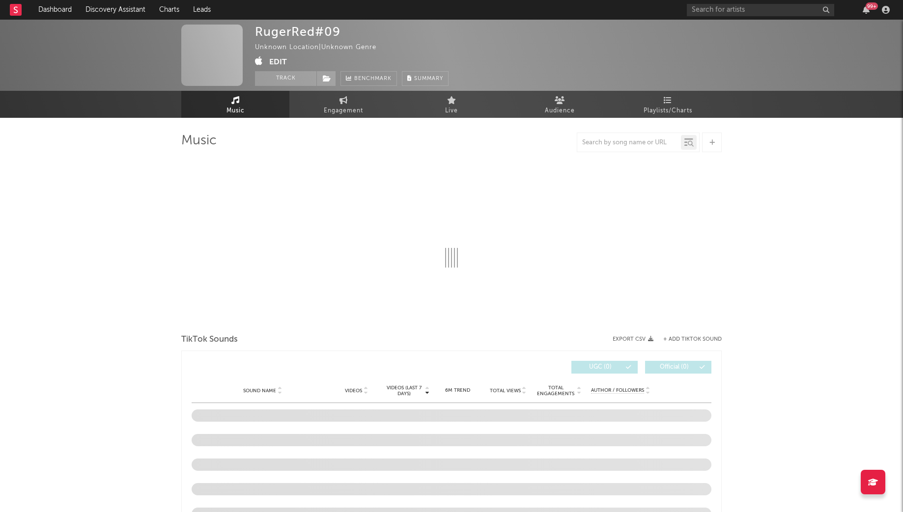
select select "1w"
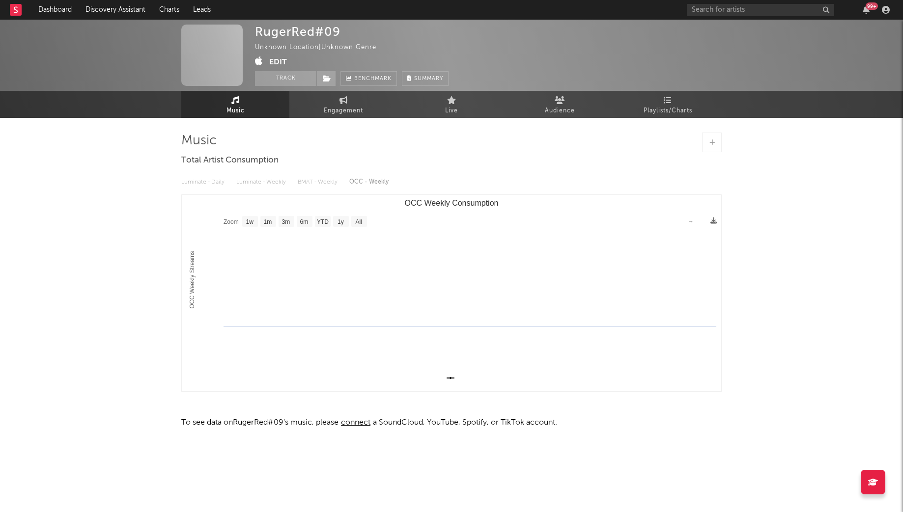
click at [709, 16] on div "99 +" at bounding box center [790, 10] width 206 height 20
click at [714, 14] on input "text" at bounding box center [760, 10] width 147 height 12
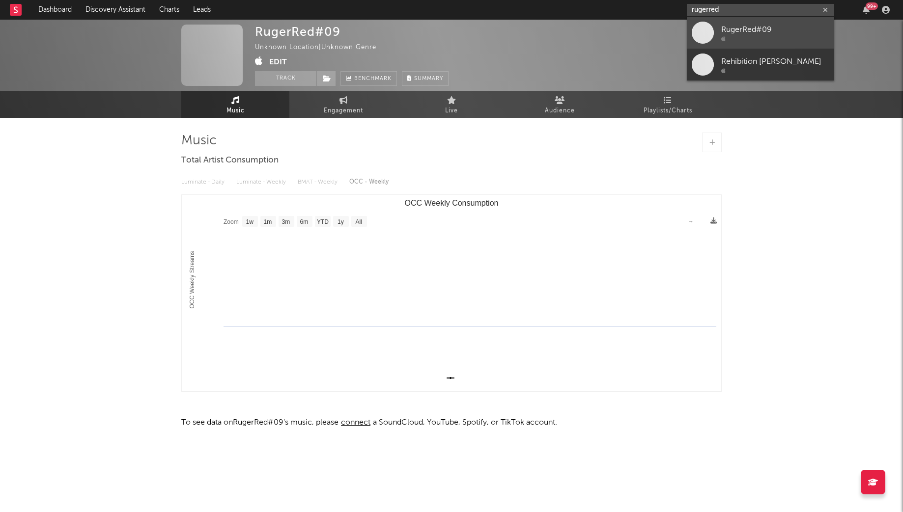
type input "rugerred"
click at [719, 32] on link "RugerRed#09" at bounding box center [760, 33] width 147 height 32
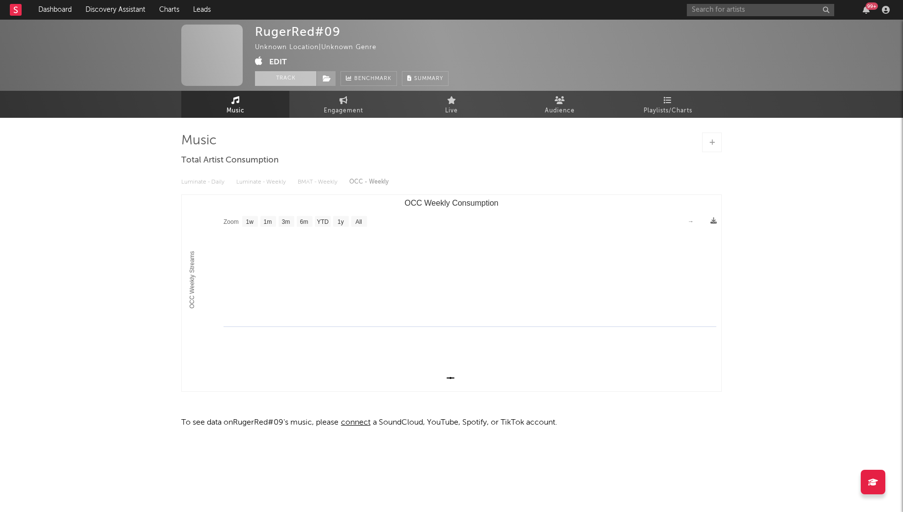
click at [285, 79] on button "Track" at bounding box center [285, 78] width 61 height 15
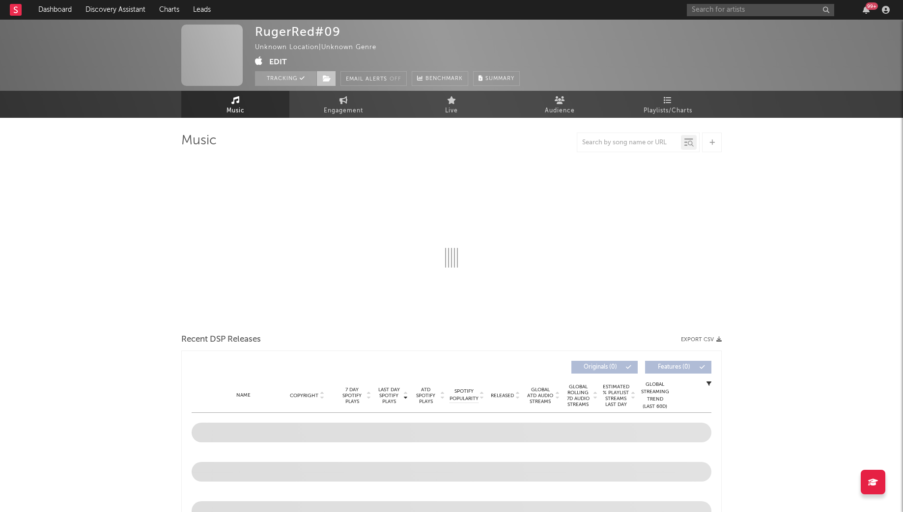
click at [327, 79] on icon at bounding box center [327, 78] width 8 height 7
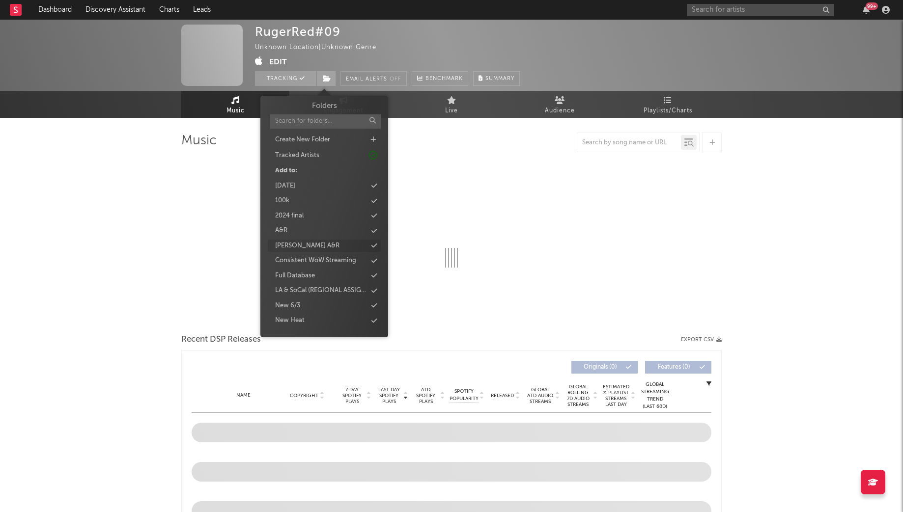
select select "1w"
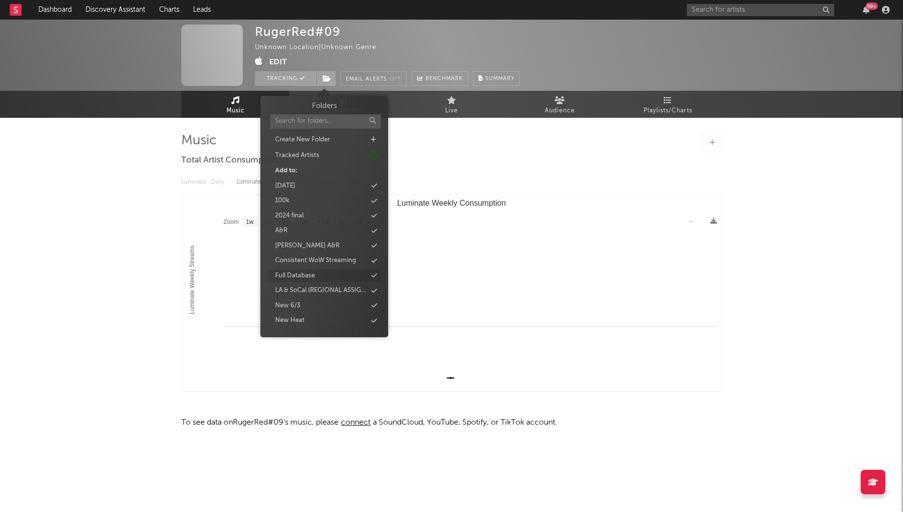
click at [312, 278] on div "Full Database" at bounding box center [295, 276] width 40 height 10
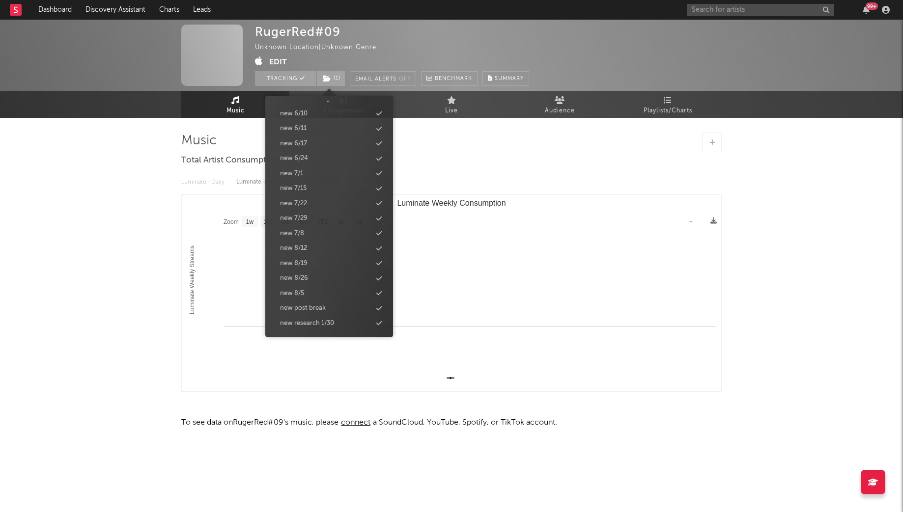
scroll to position [911, 0]
click at [303, 249] on div "new 8/26" at bounding box center [294, 249] width 28 height 10
click at [72, 289] on div "RugerRed#09 Unknown Location | Unknown Genre Edit Tracking ( 2 ) Email Alerts O…" at bounding box center [451, 250] width 903 height 461
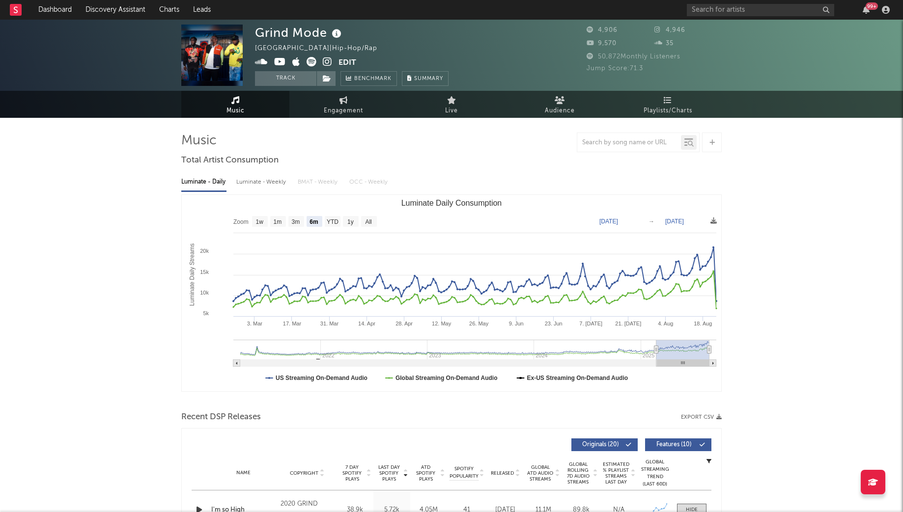
select select "6m"
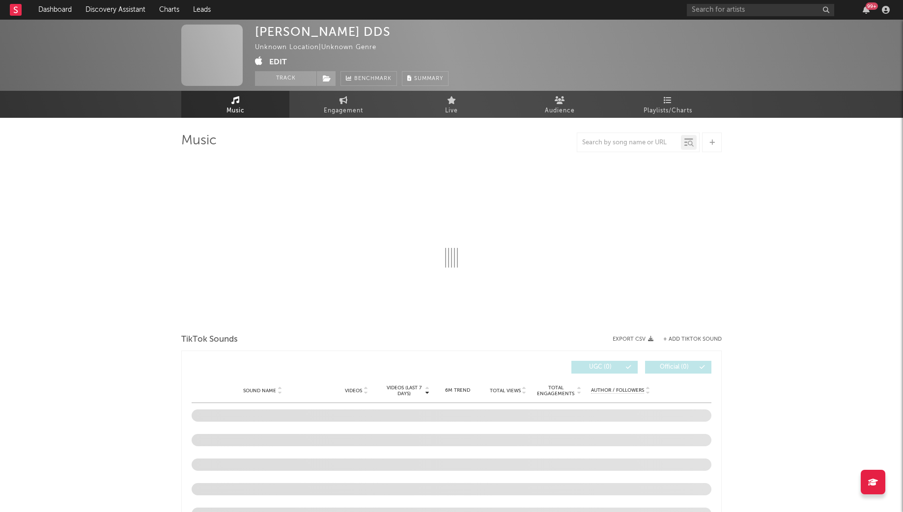
select select "1w"
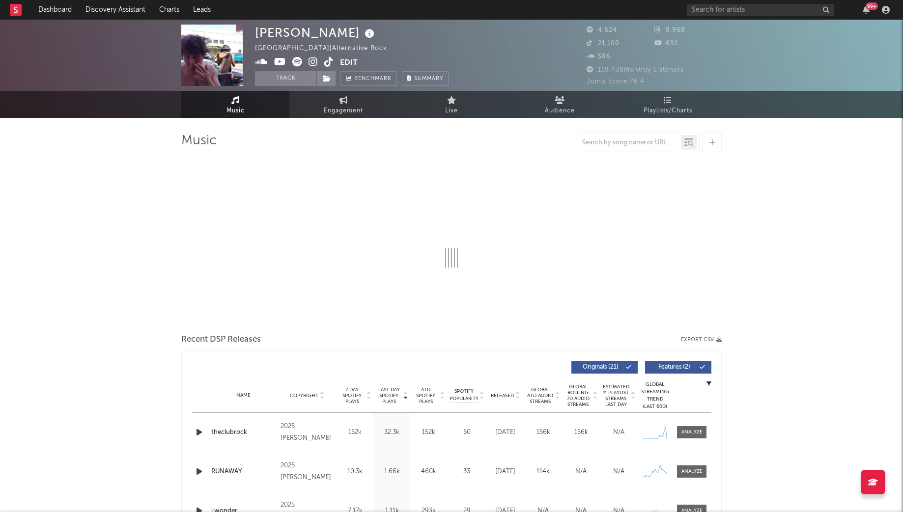
select select "6m"
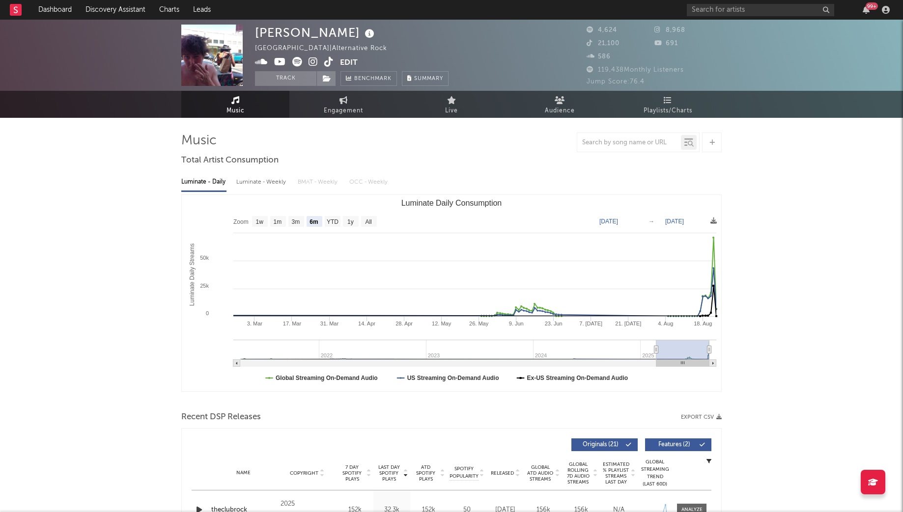
click at [310, 65] on icon at bounding box center [312, 62] width 9 height 10
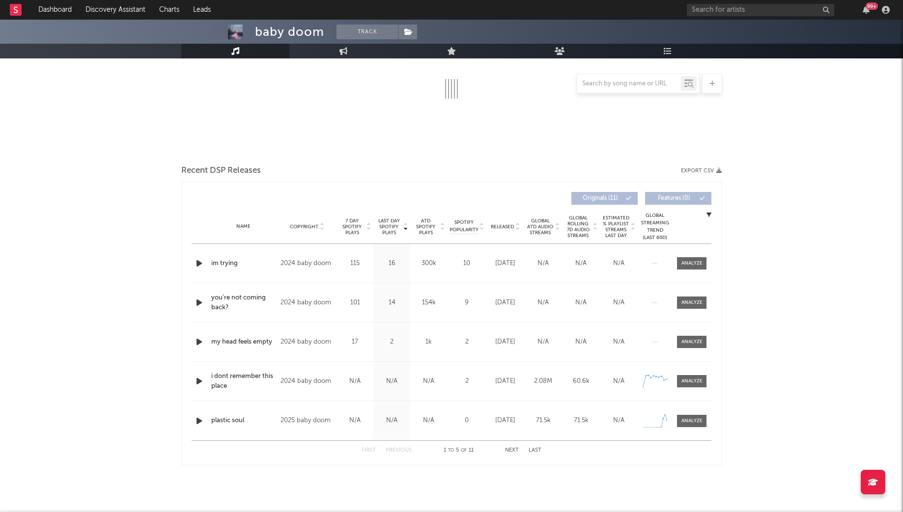
scroll to position [55, 0]
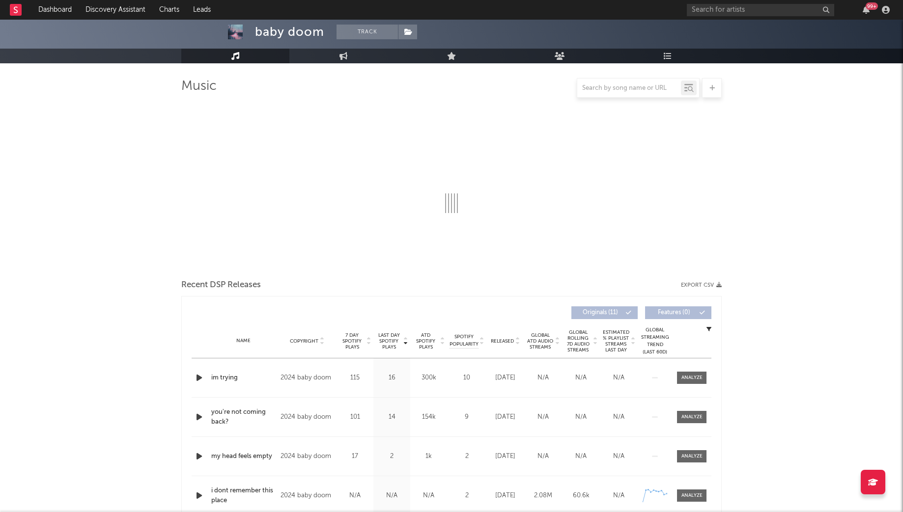
select select "6m"
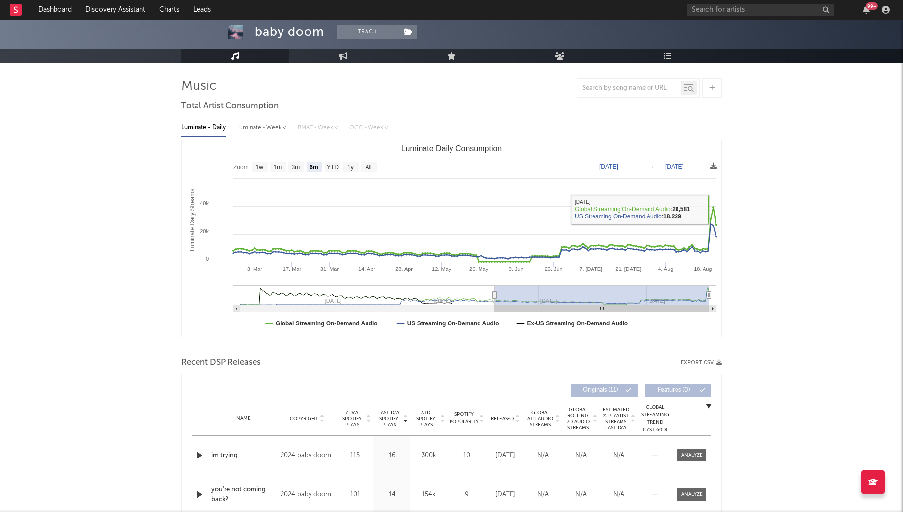
scroll to position [0, 0]
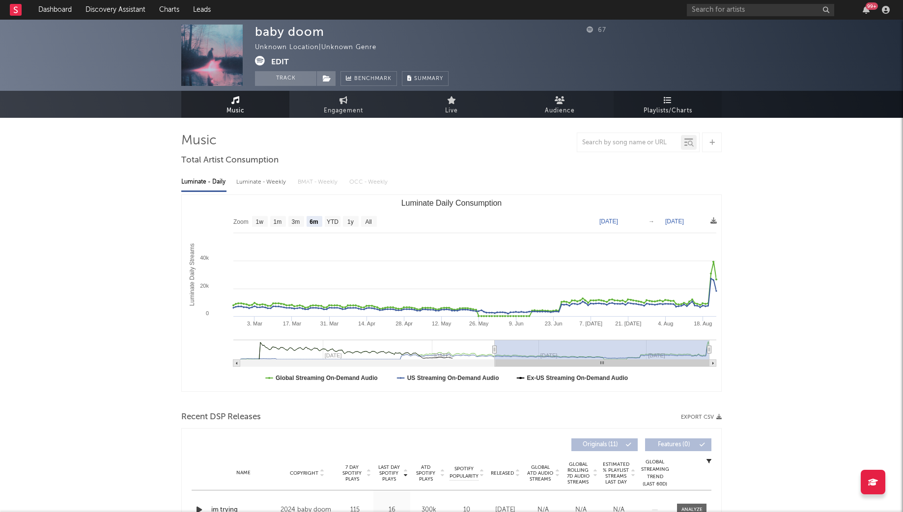
click at [661, 103] on link "Playlists/Charts" at bounding box center [667, 104] width 108 height 27
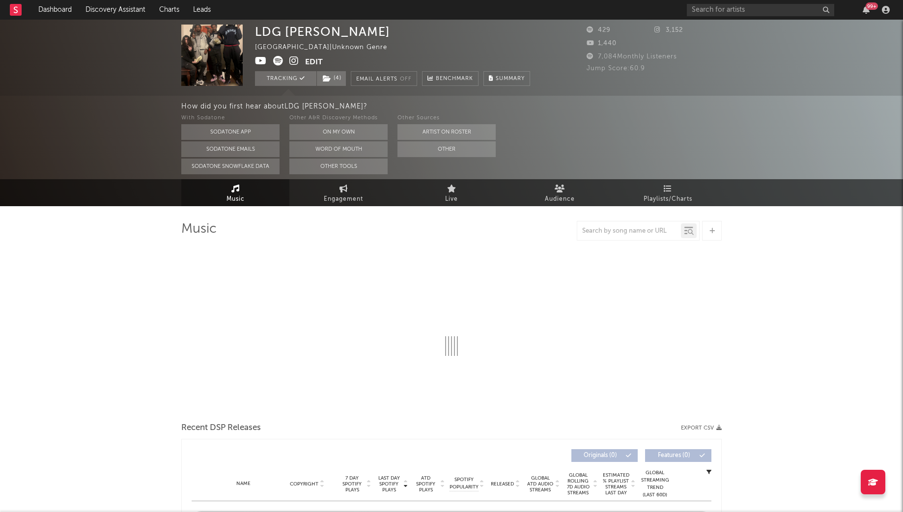
select select "6m"
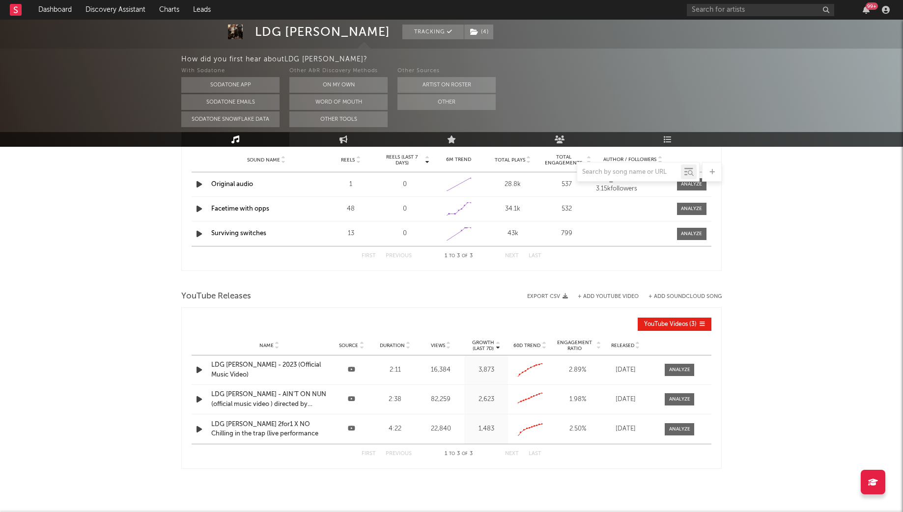
scroll to position [735, 0]
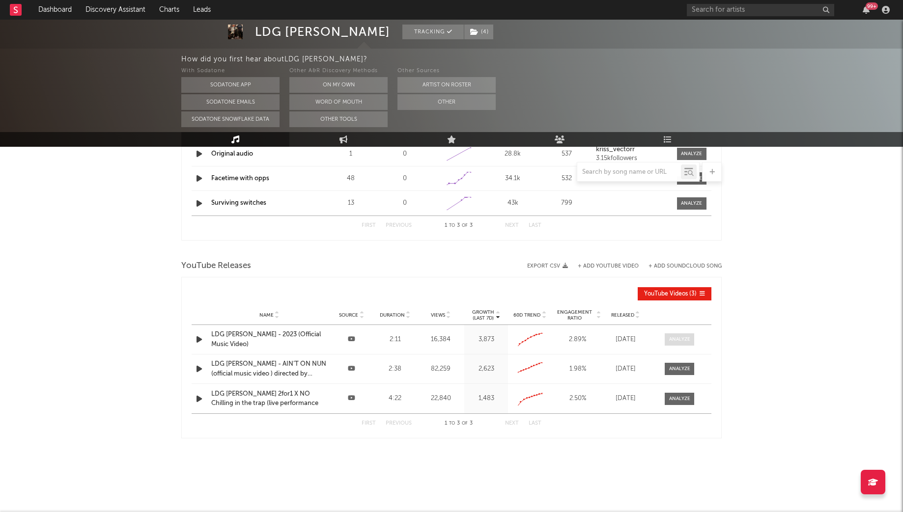
click at [677, 341] on div at bounding box center [679, 339] width 21 height 7
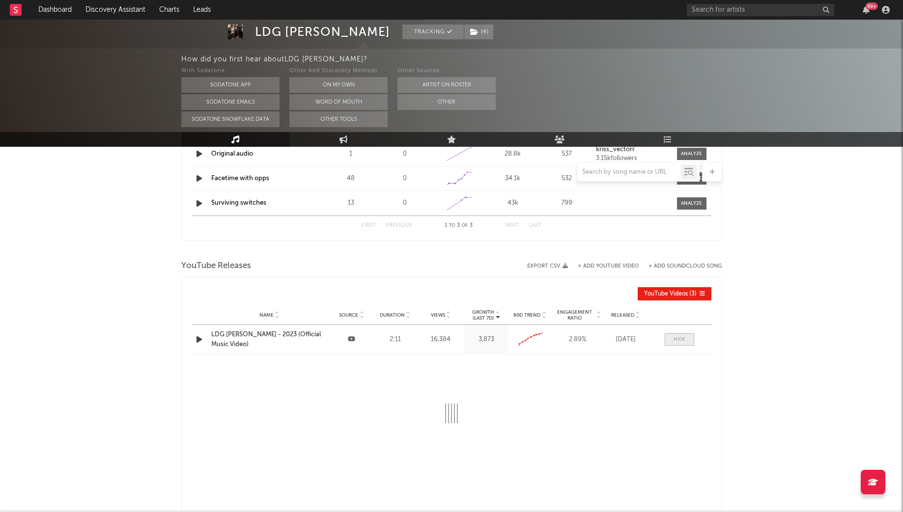
select select "All"
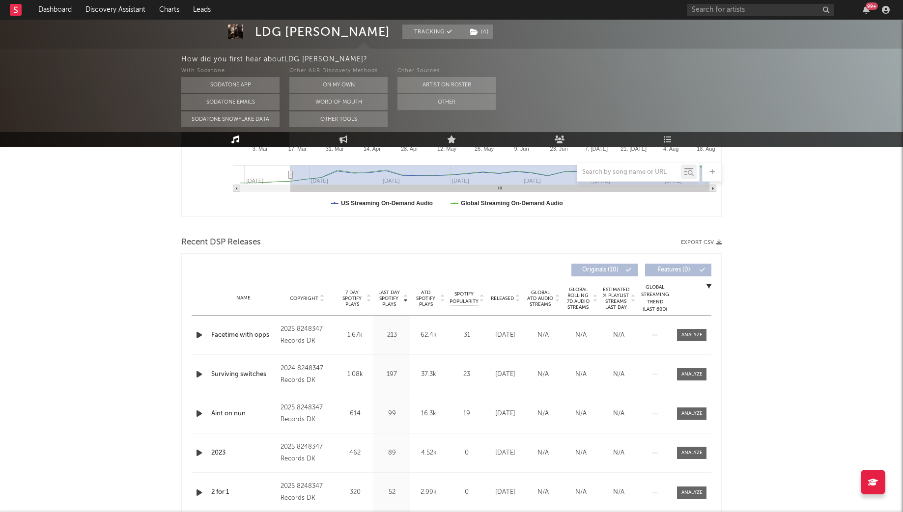
scroll to position [0, 0]
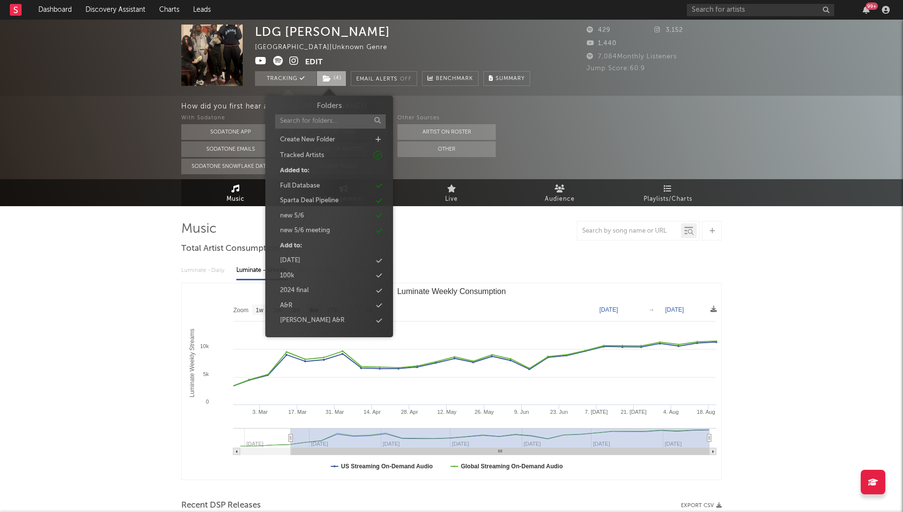
click at [334, 81] on span "( 4 )" at bounding box center [331, 78] width 30 height 15
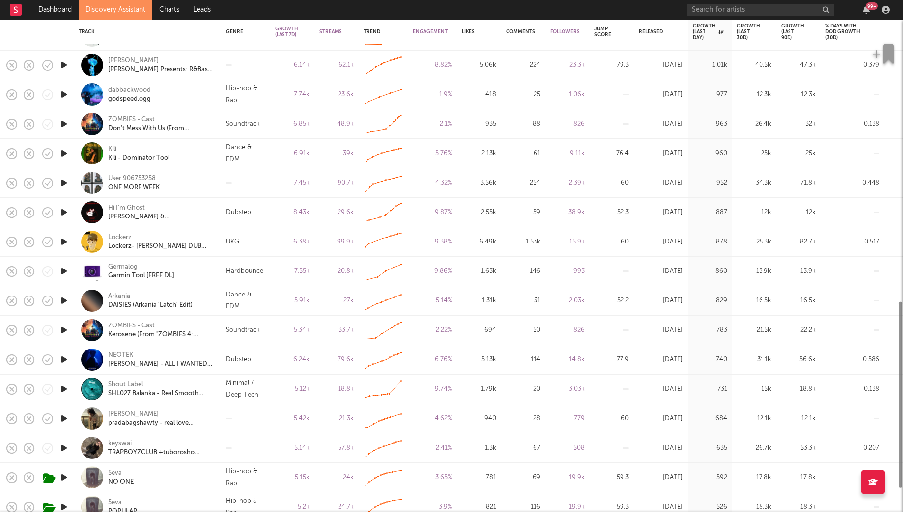
click at [103, 206] on div "Hi I'm Ghost Joey Valence & Brae - The Baddest (Ghosty Remix)" at bounding box center [148, 212] width 138 height 29
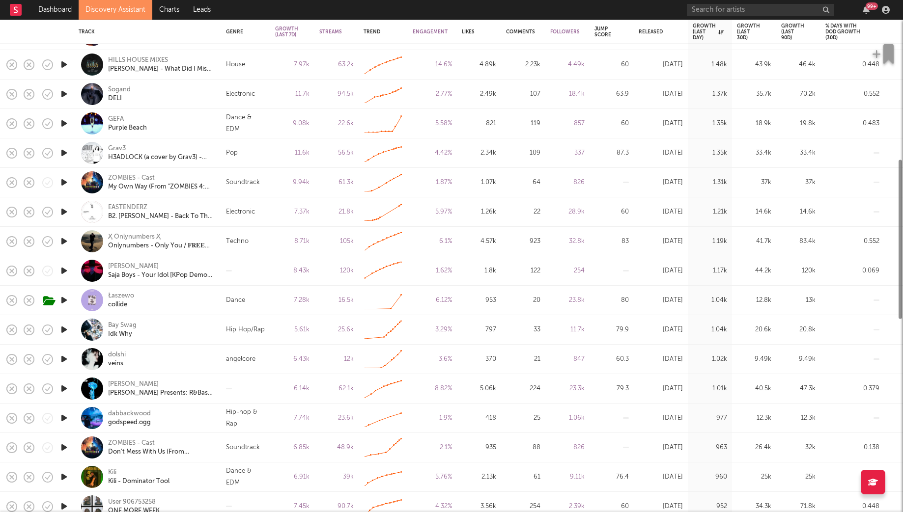
select select "All"
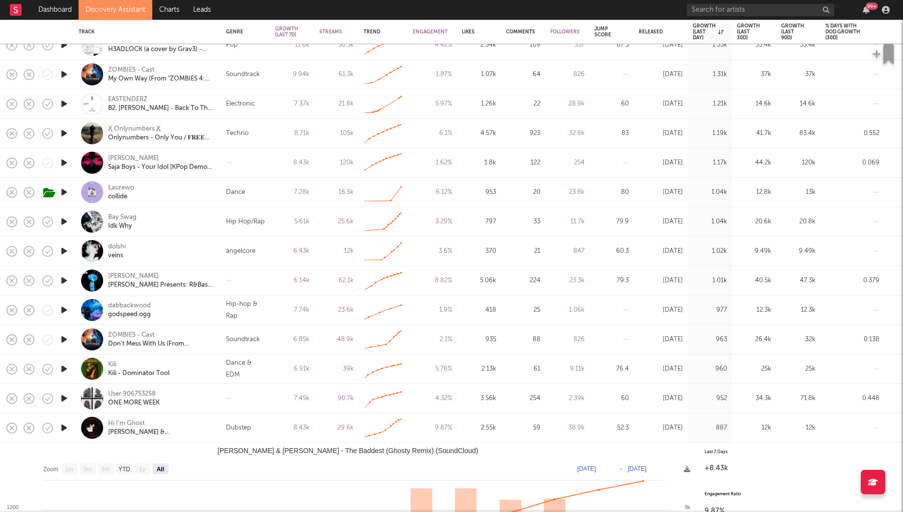
click at [63, 312] on icon "button" at bounding box center [64, 310] width 10 height 12
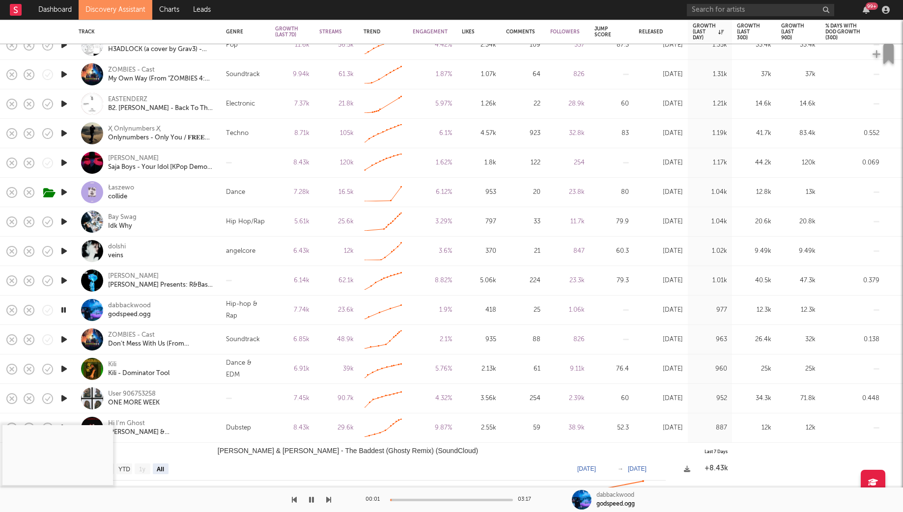
click at [410, 499] on div at bounding box center [451, 500] width 123 height 2
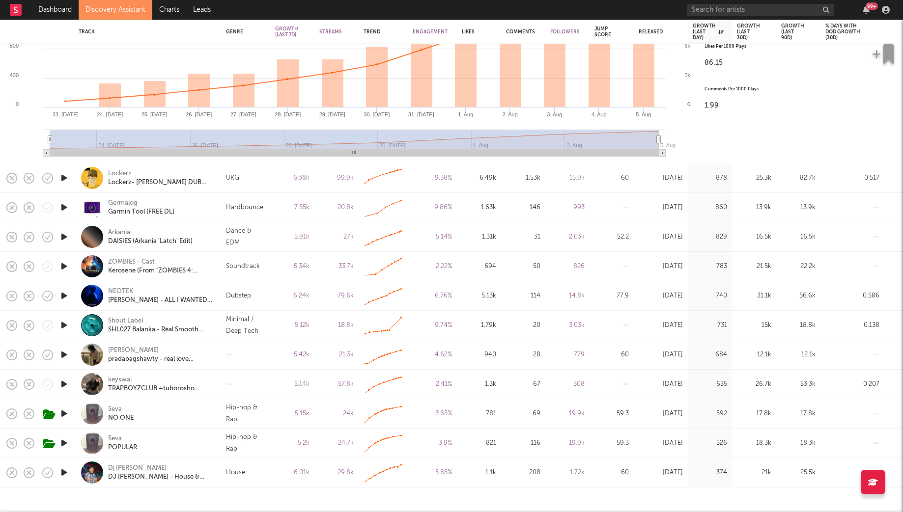
click at [68, 411] on icon "button" at bounding box center [64, 414] width 10 height 12
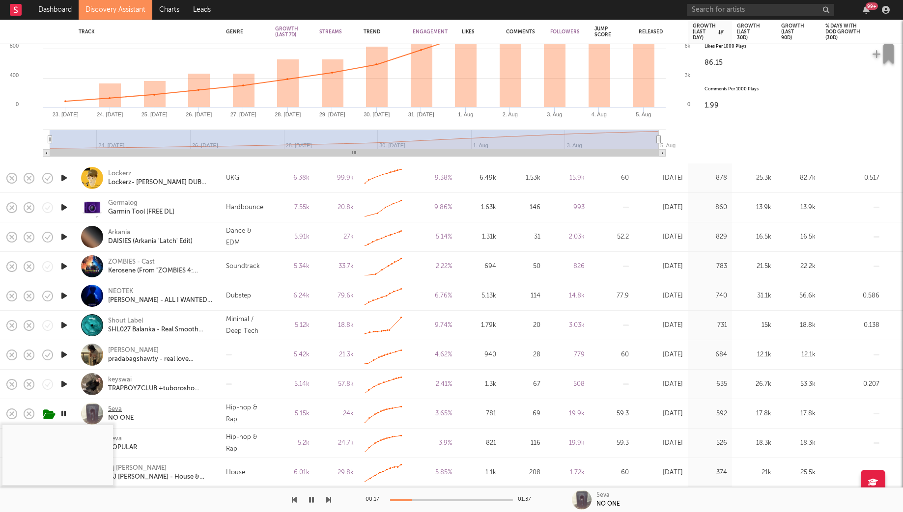
click at [115, 407] on div "5eva" at bounding box center [115, 409] width 14 height 9
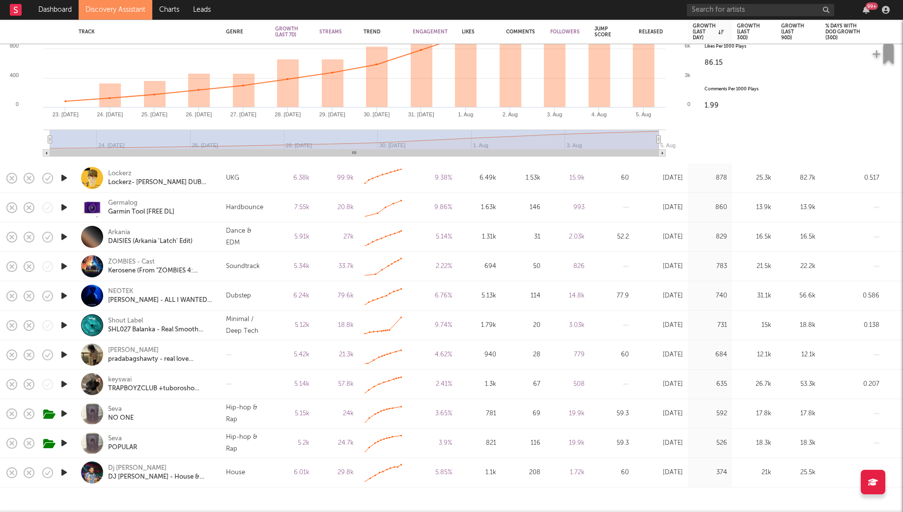
click at [111, 5] on link "Discovery Assistant" at bounding box center [116, 10] width 74 height 20
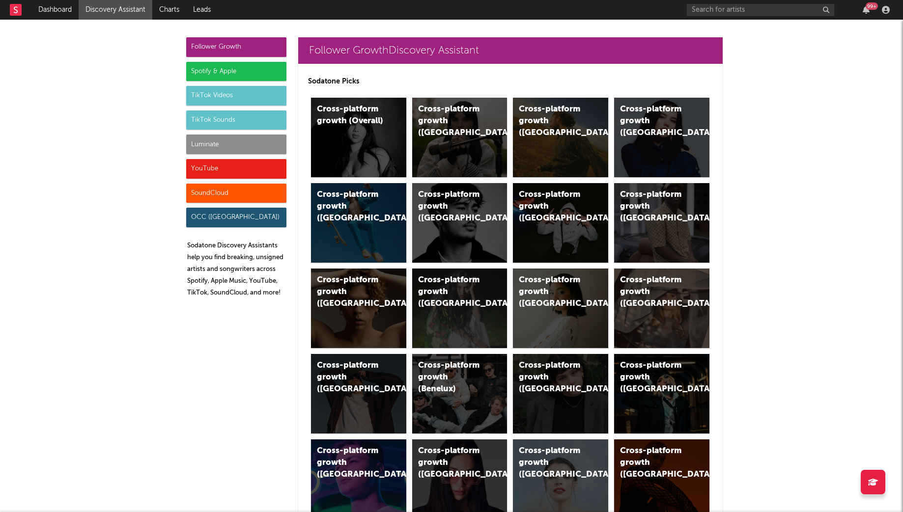
click at [241, 41] on div "Follower Growth" at bounding box center [236, 47] width 100 height 20
click at [537, 106] on div "Cross-platform growth ([GEOGRAPHIC_DATA])" at bounding box center [552, 121] width 67 height 35
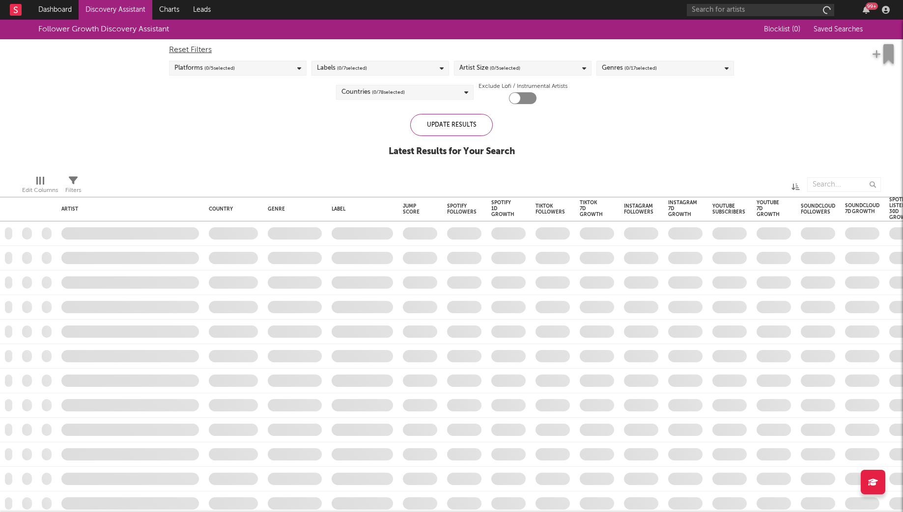
checkbox input "true"
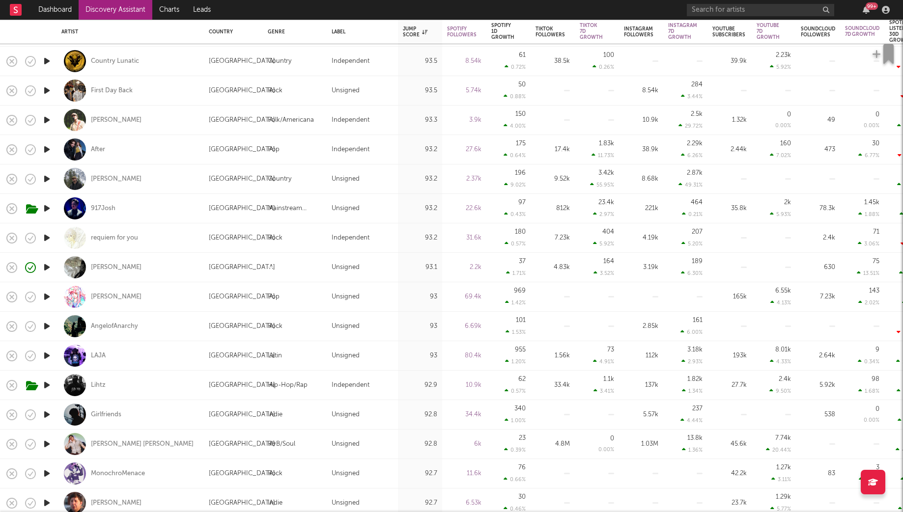
click at [45, 356] on icon "button" at bounding box center [47, 356] width 10 height 12
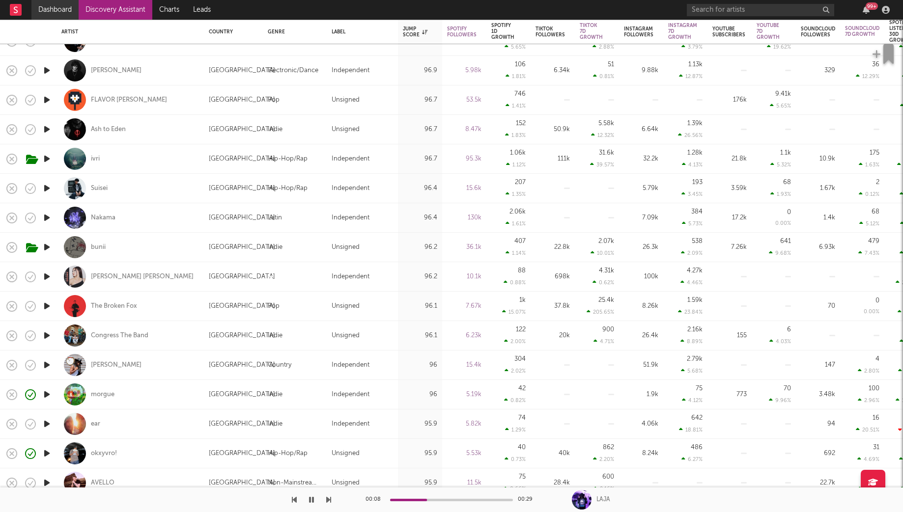
click at [51, 4] on link "Dashboard" at bounding box center [54, 10] width 47 height 20
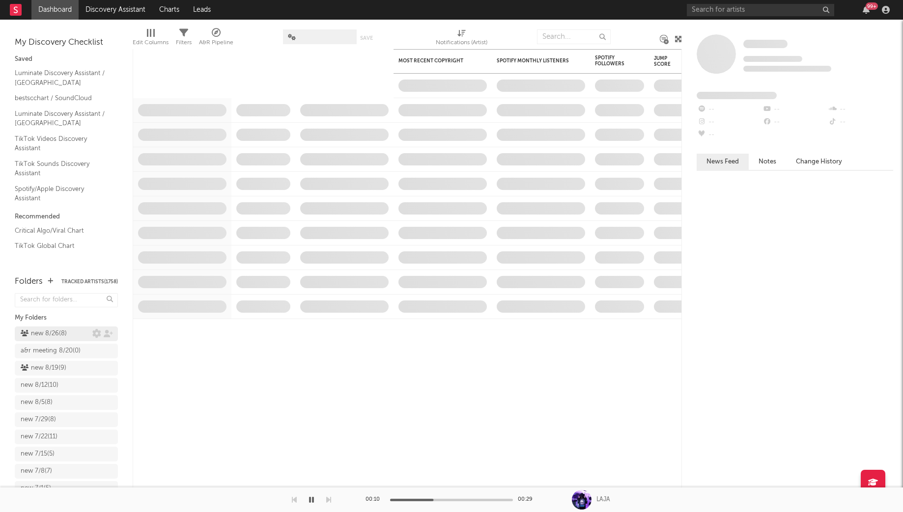
click at [67, 330] on div "new 8/26 ( 8 )" at bounding box center [44, 334] width 46 height 12
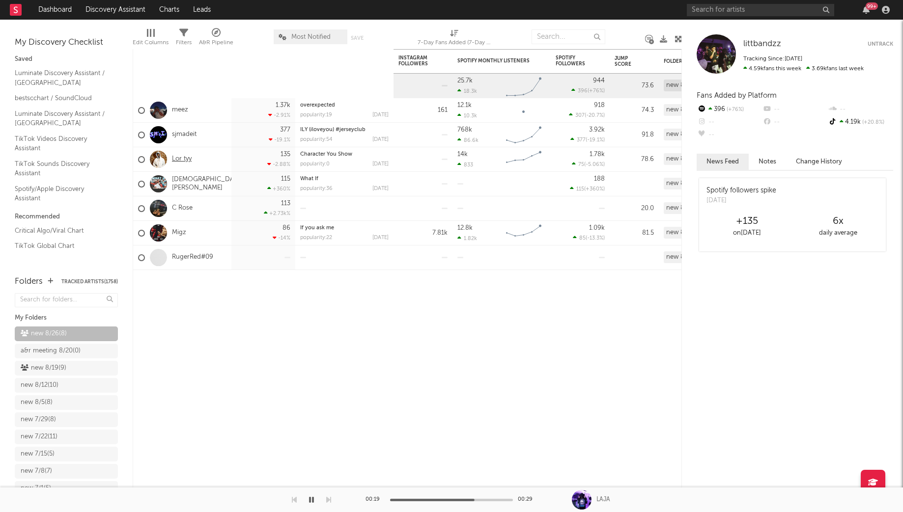
click at [183, 160] on link "Lor tyy" at bounding box center [182, 159] width 20 height 8
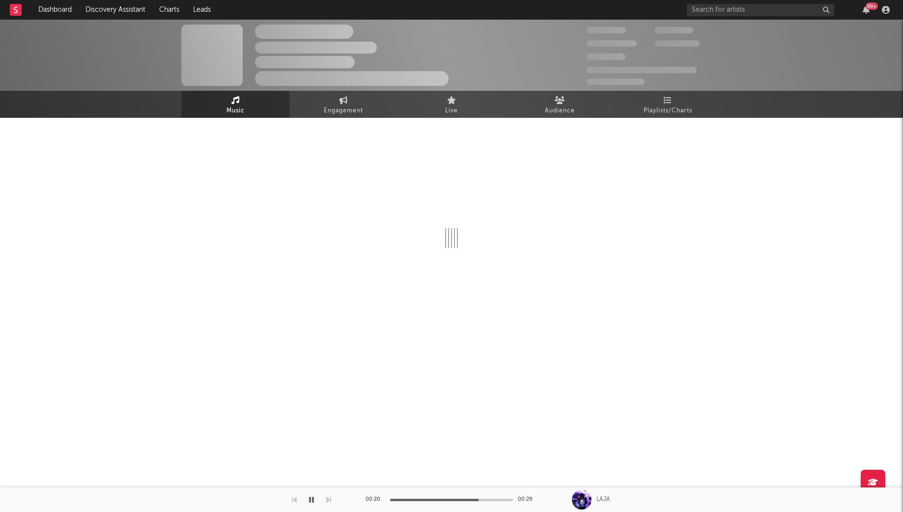
select select "6m"
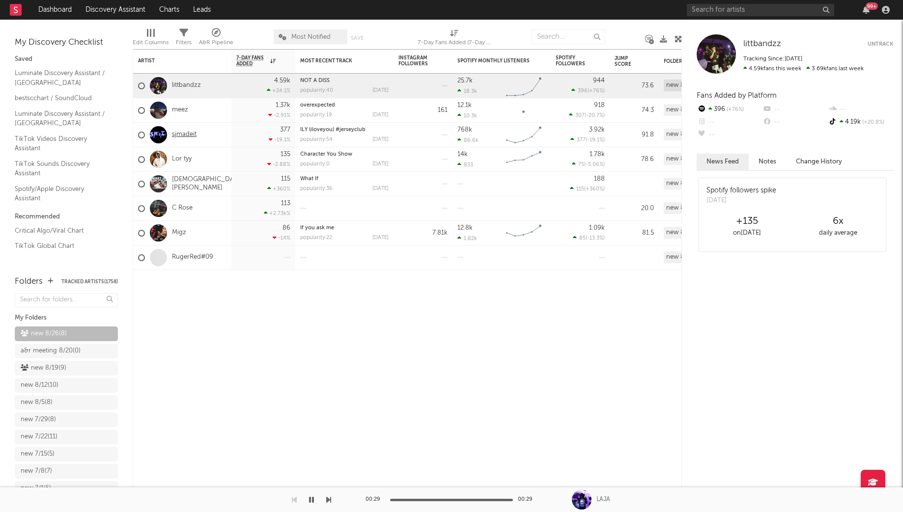
click at [190, 135] on link "sjmadeit" at bounding box center [184, 135] width 25 height 8
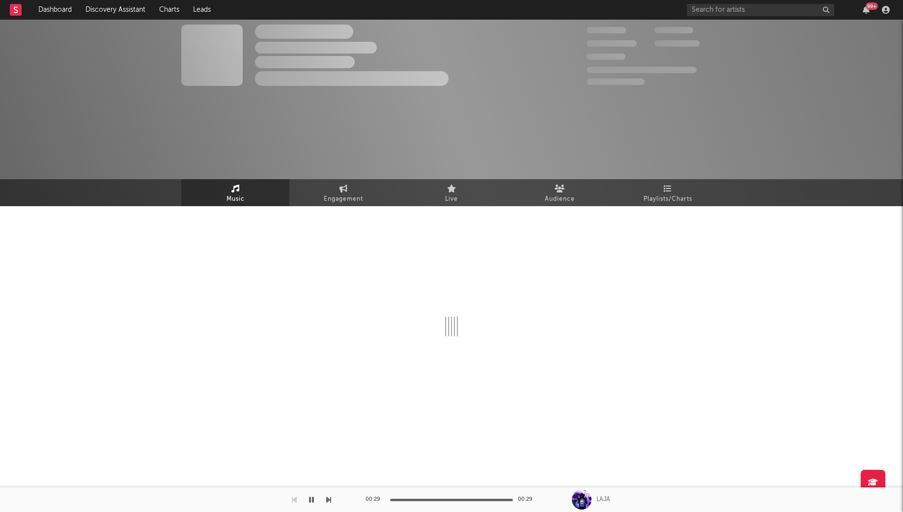
select select "1w"
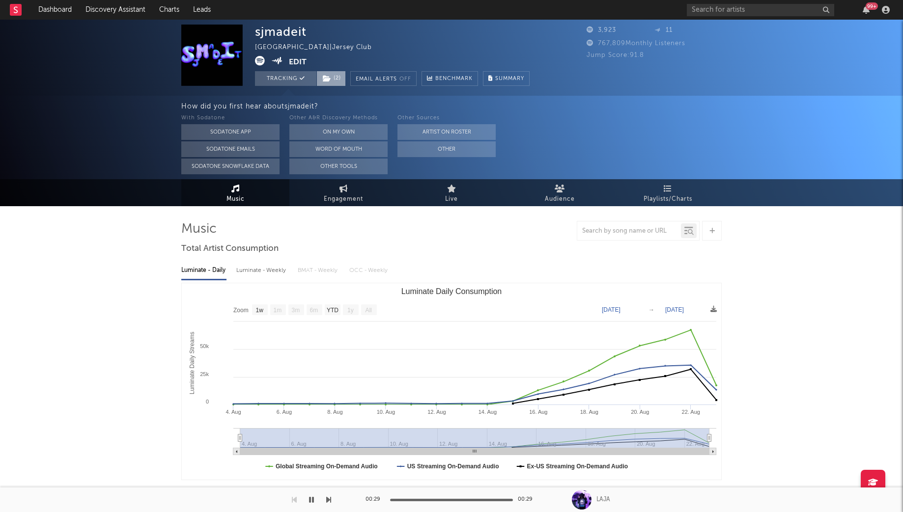
click at [339, 84] on span "( 2 )" at bounding box center [330, 78] width 29 height 15
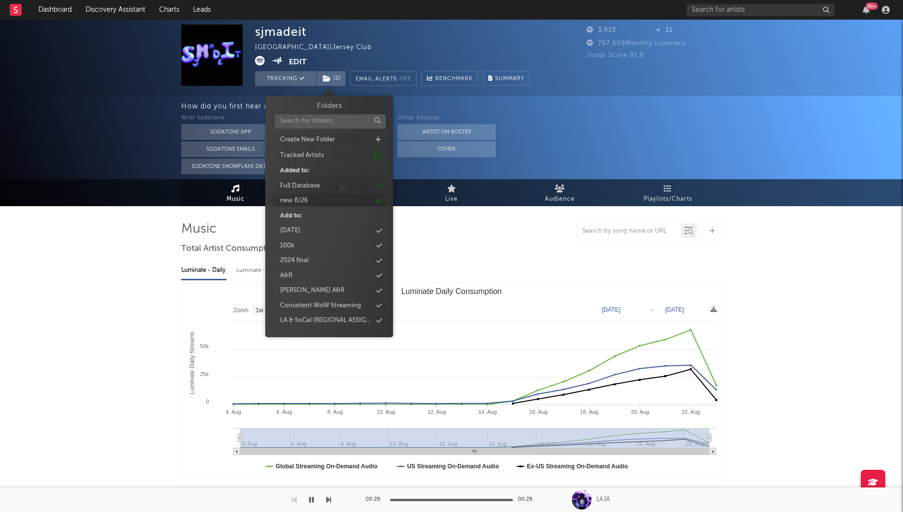
click at [333, 198] on div "new 8/26" at bounding box center [329, 201] width 113 height 13
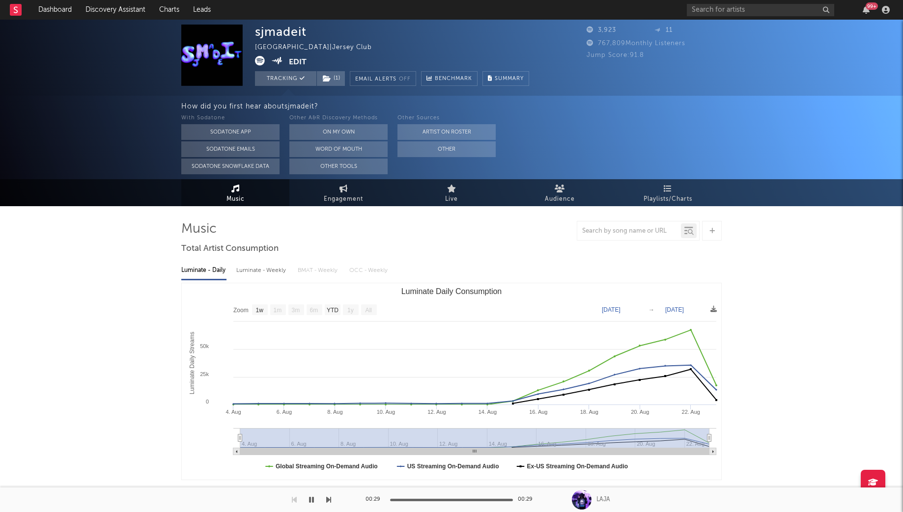
click at [106, 5] on link "Discovery Assistant" at bounding box center [116, 10] width 74 height 20
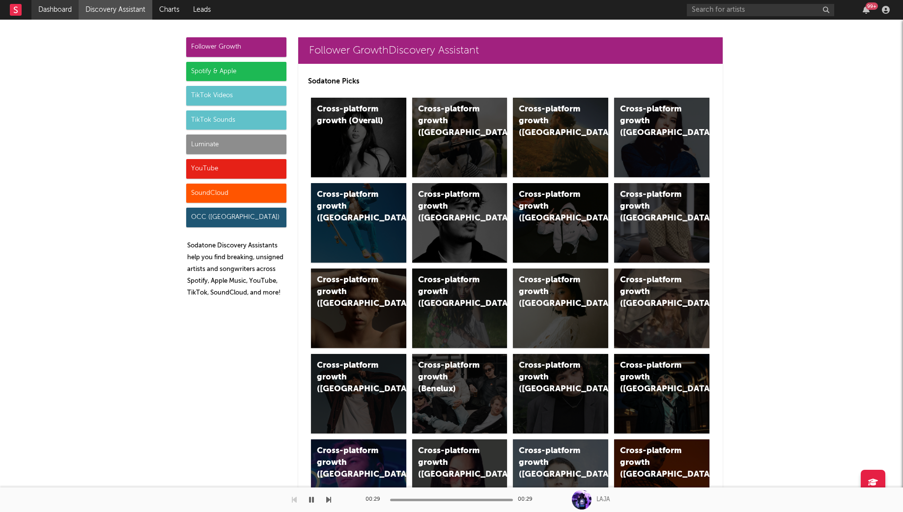
click at [59, 6] on link "Dashboard" at bounding box center [54, 10] width 47 height 20
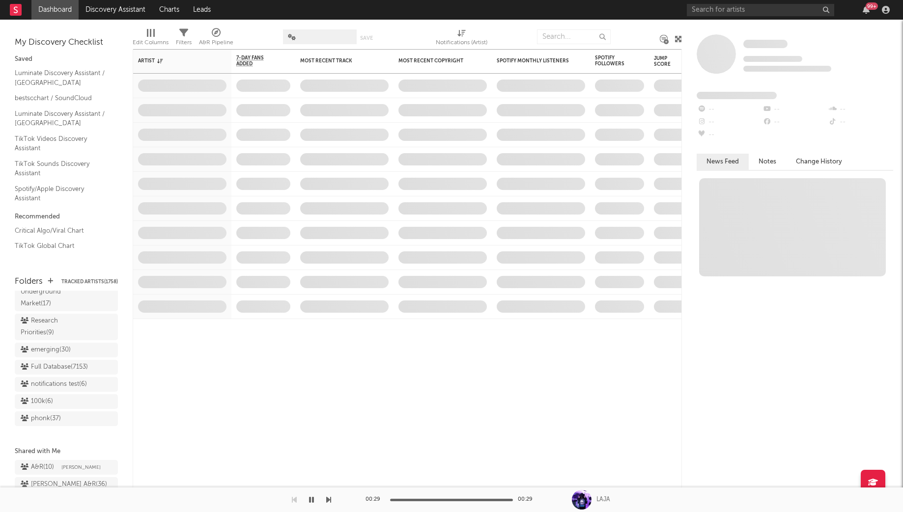
scroll to position [870, 0]
click at [55, 318] on div "Research Priorities ( 9 )" at bounding box center [55, 330] width 69 height 24
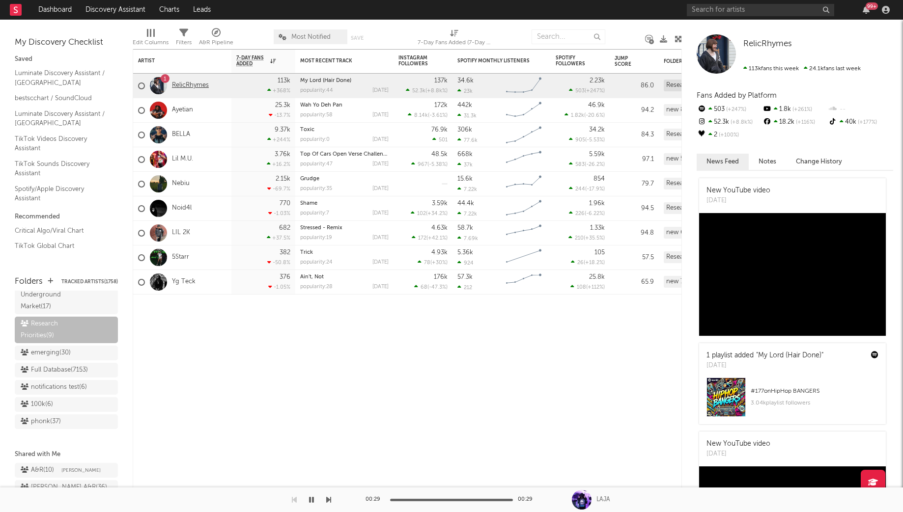
click at [185, 84] on link "RelicRhymes" at bounding box center [190, 86] width 37 height 8
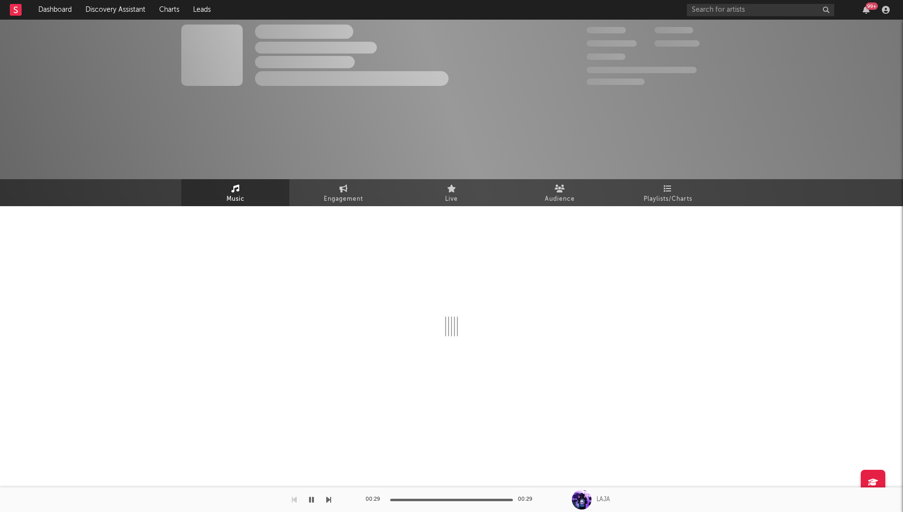
select select "6m"
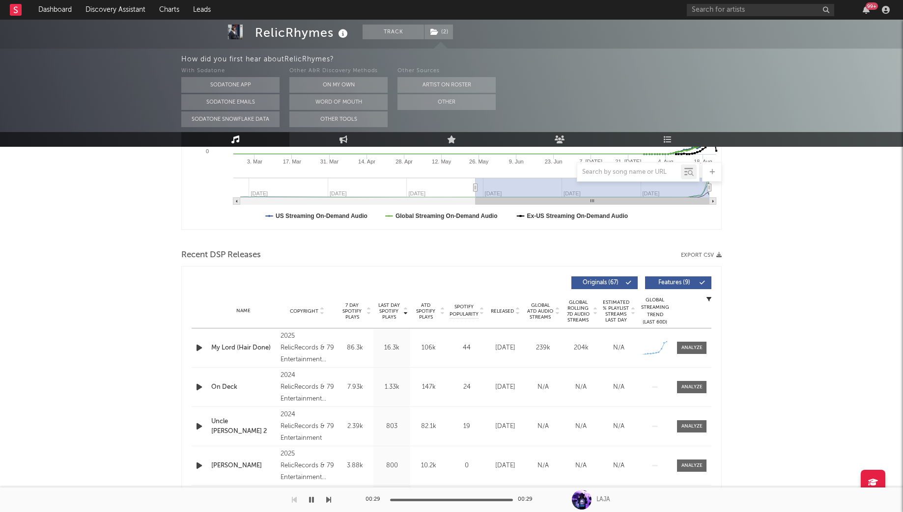
scroll to position [252, 0]
click at [686, 343] on div at bounding box center [691, 346] width 21 height 7
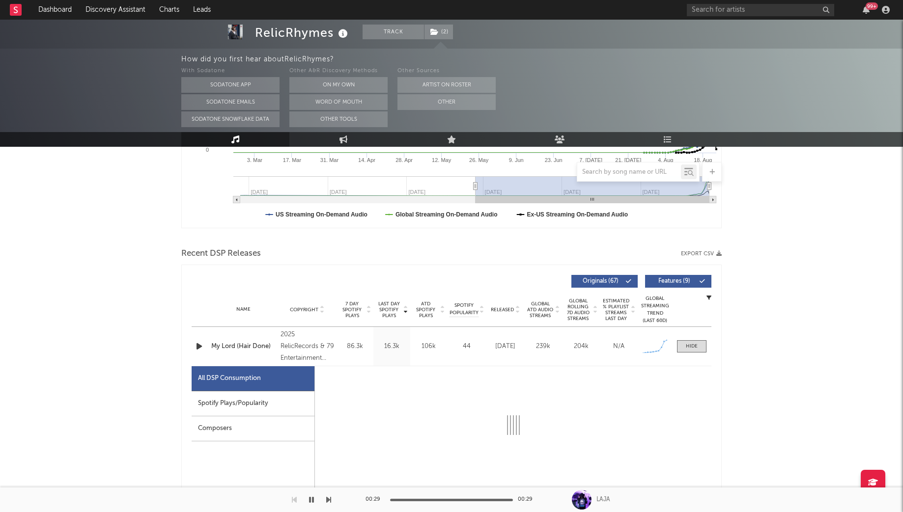
select select "1w"
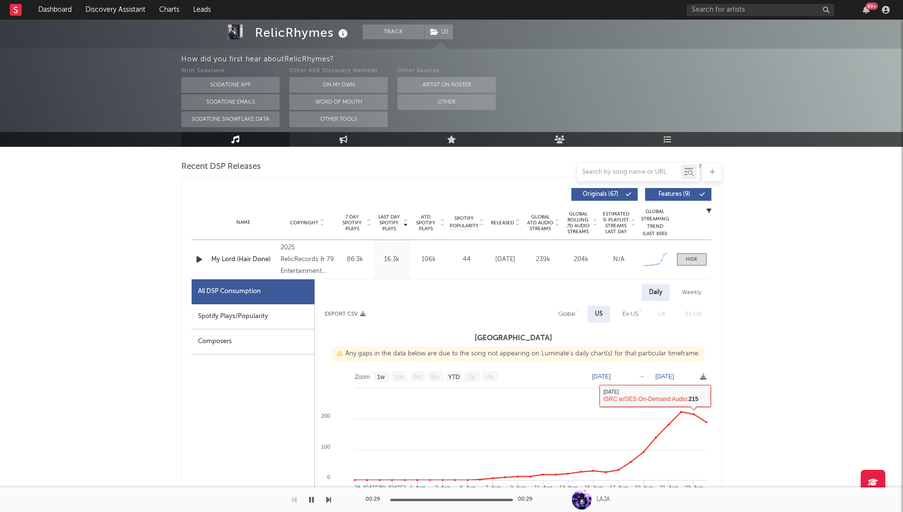
scroll to position [0, 0]
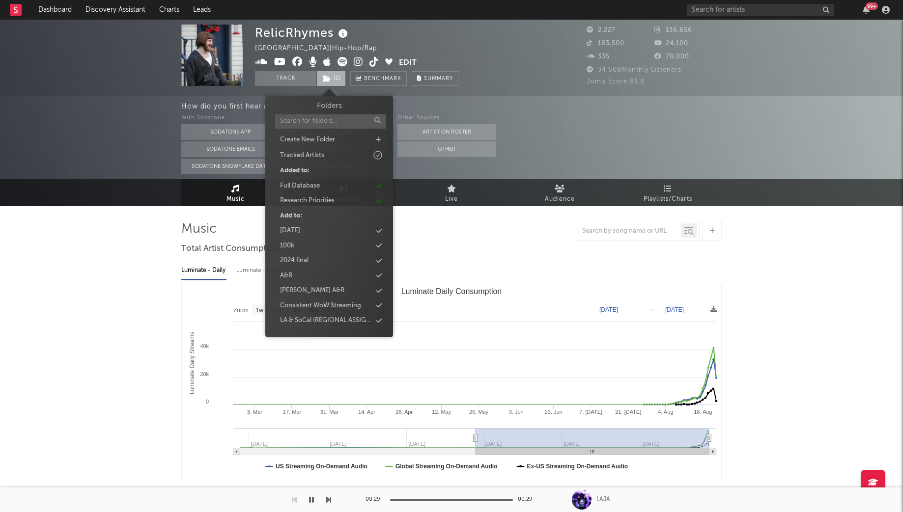
click at [330, 81] on icon at bounding box center [327, 78] width 8 height 7
click at [325, 202] on div "Research Priorities" at bounding box center [307, 201] width 55 height 10
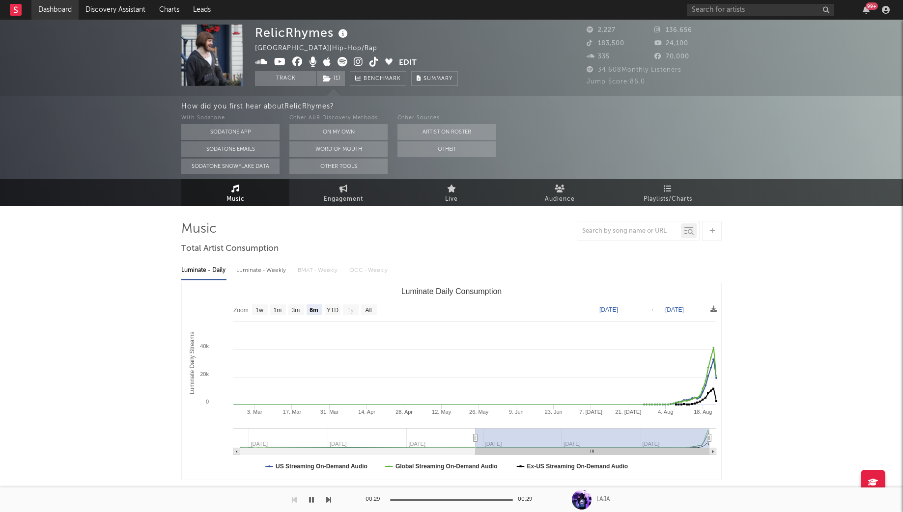
click at [66, 17] on link "Dashboard" at bounding box center [54, 10] width 47 height 20
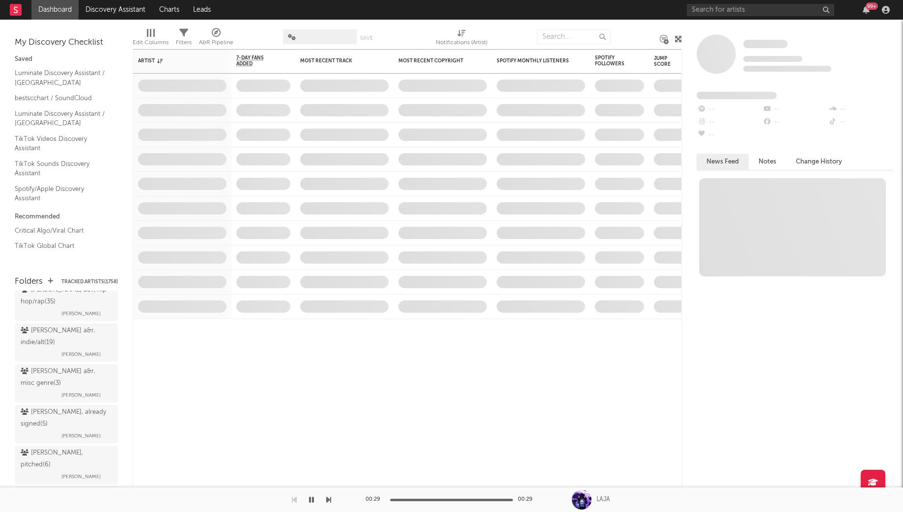
scroll to position [968, 0]
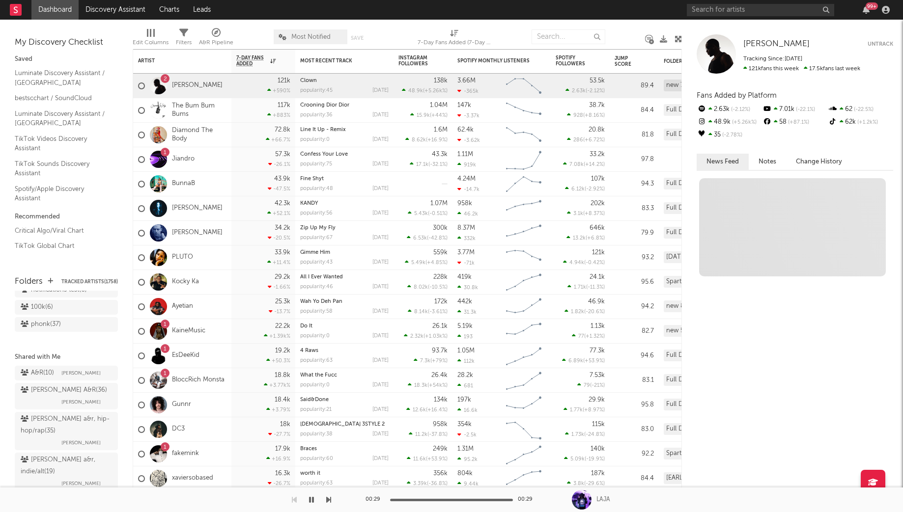
scroll to position [859, 0]
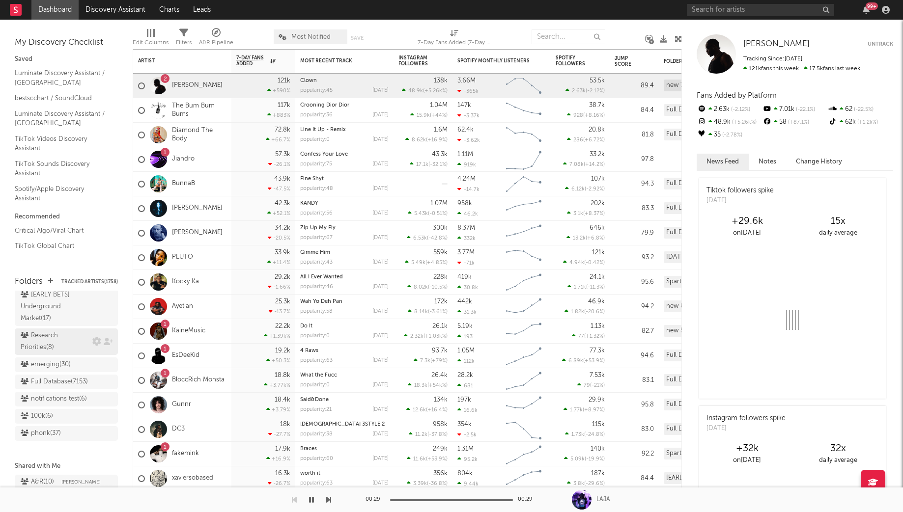
click at [58, 330] on div "Research Priorities ( 8 )" at bounding box center [55, 342] width 69 height 24
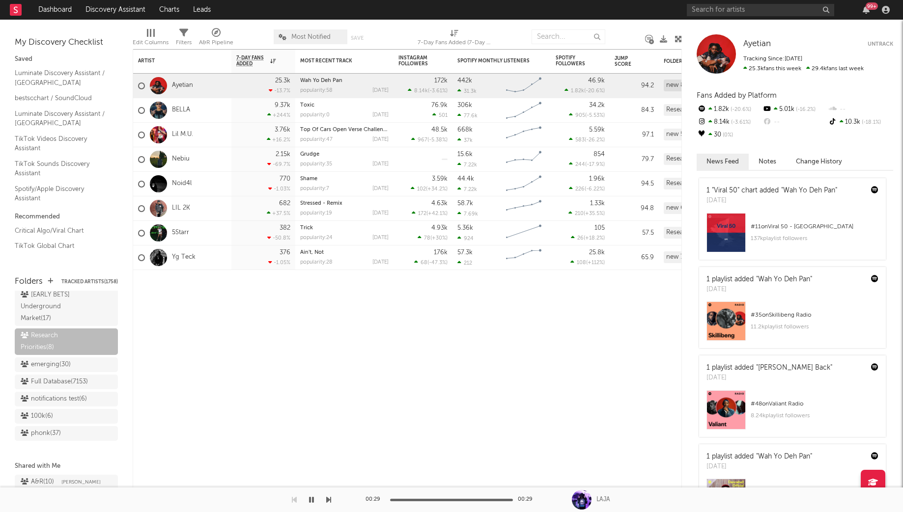
scroll to position [859, 0]
click at [126, 17] on link "Discovery Assistant" at bounding box center [116, 10] width 74 height 20
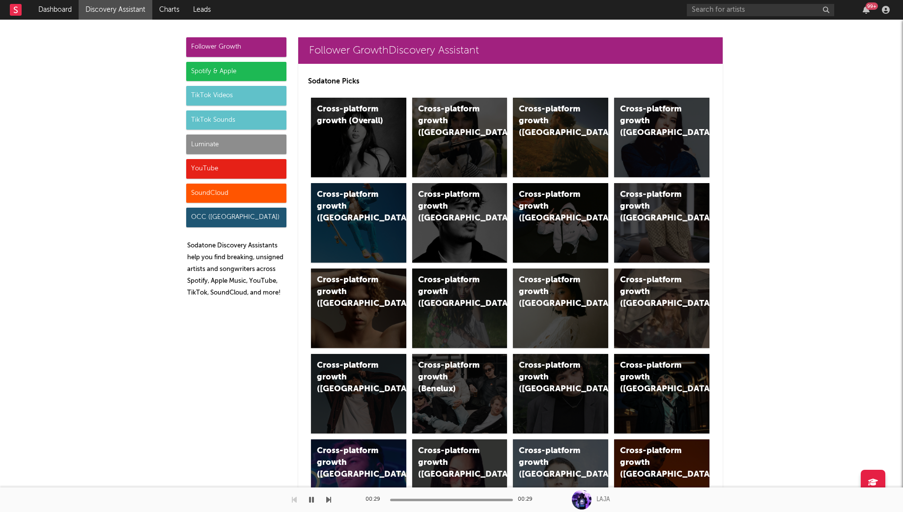
click at [231, 140] on div "Luminate" at bounding box center [236, 145] width 100 height 20
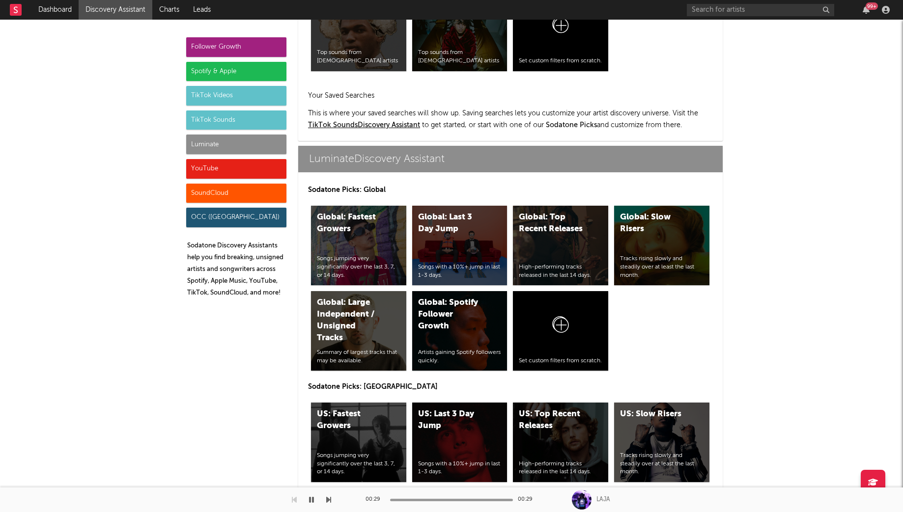
scroll to position [4360, 0]
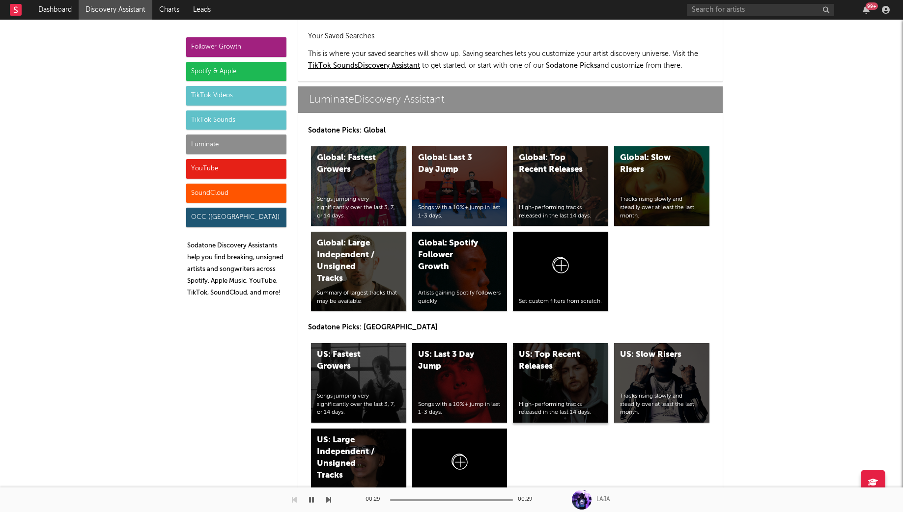
click at [576, 343] on div "US: Top Recent Releases High-performing tracks released in the last 14 days." at bounding box center [560, 383] width 95 height 80
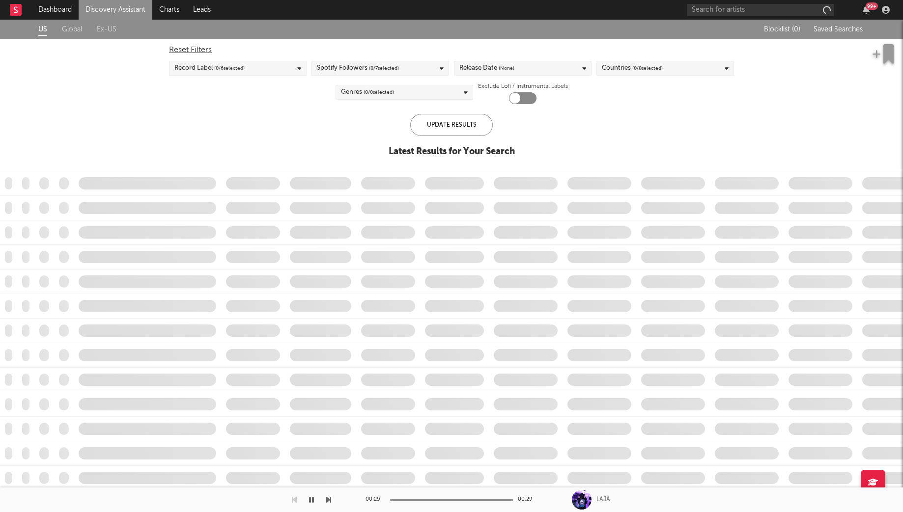
checkbox input "true"
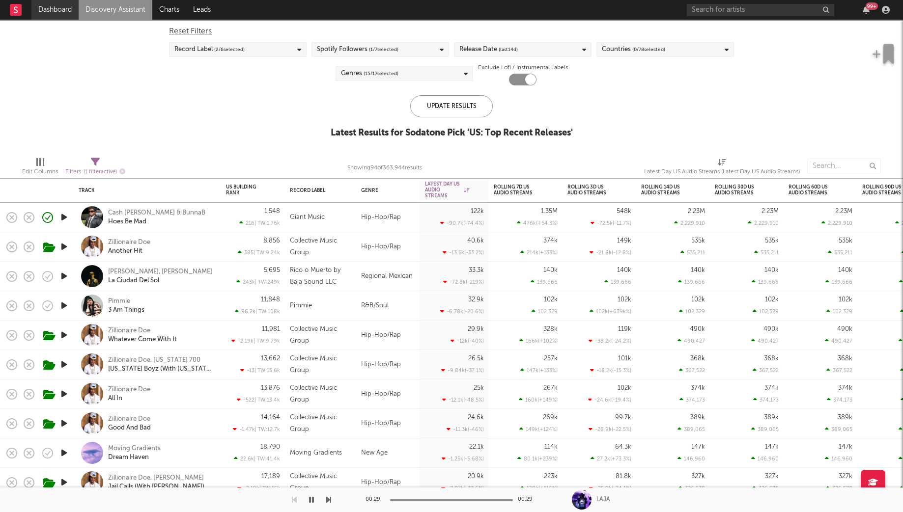
click at [48, 9] on link "Dashboard" at bounding box center [54, 10] width 47 height 20
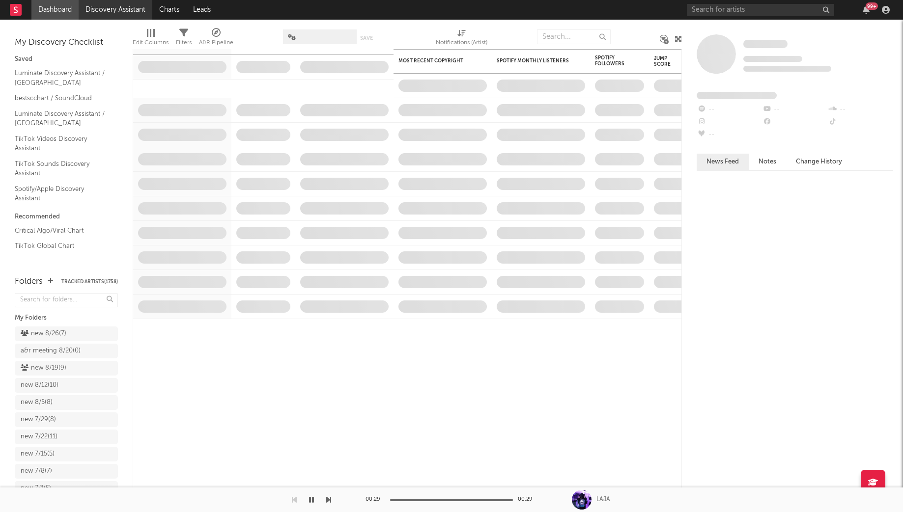
click at [122, 17] on link "Discovery Assistant" at bounding box center [116, 10] width 74 height 20
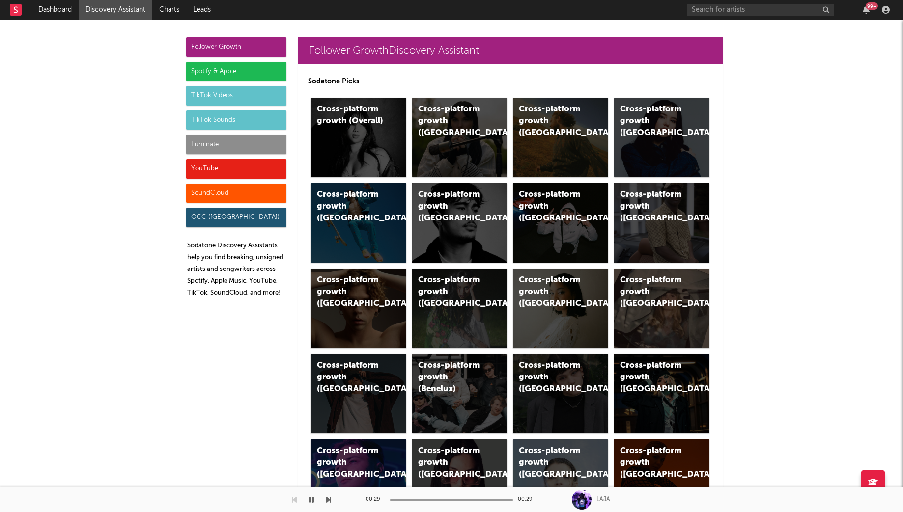
click at [227, 172] on div "YouTube" at bounding box center [236, 169] width 100 height 20
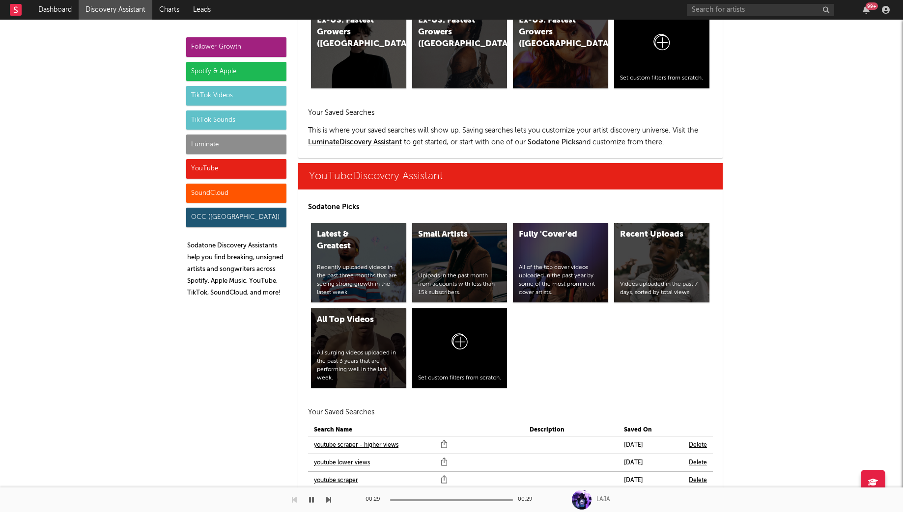
scroll to position [5593, 0]
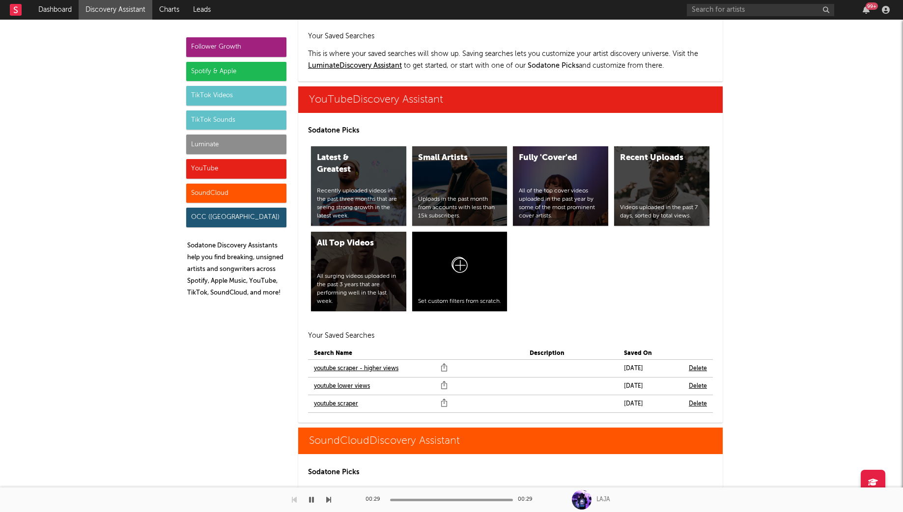
click at [341, 398] on link "youtube scraper" at bounding box center [336, 404] width 44 height 12
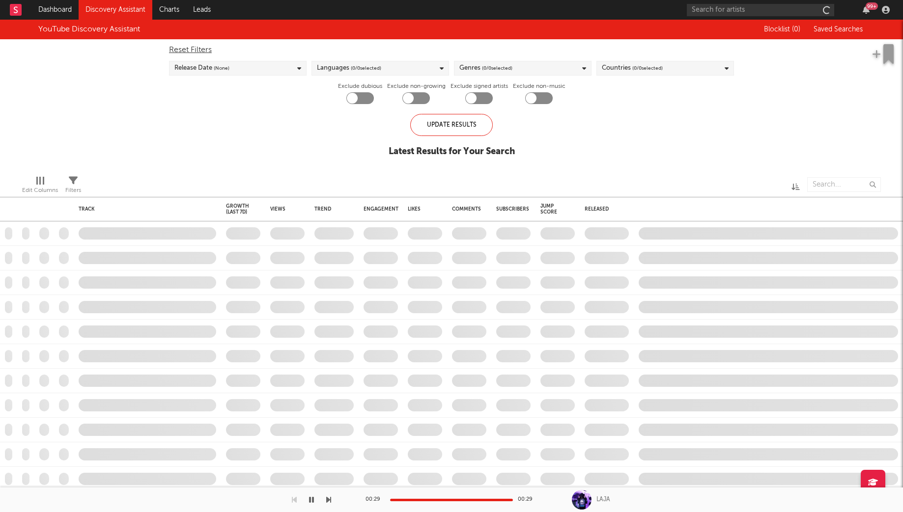
checkbox input "true"
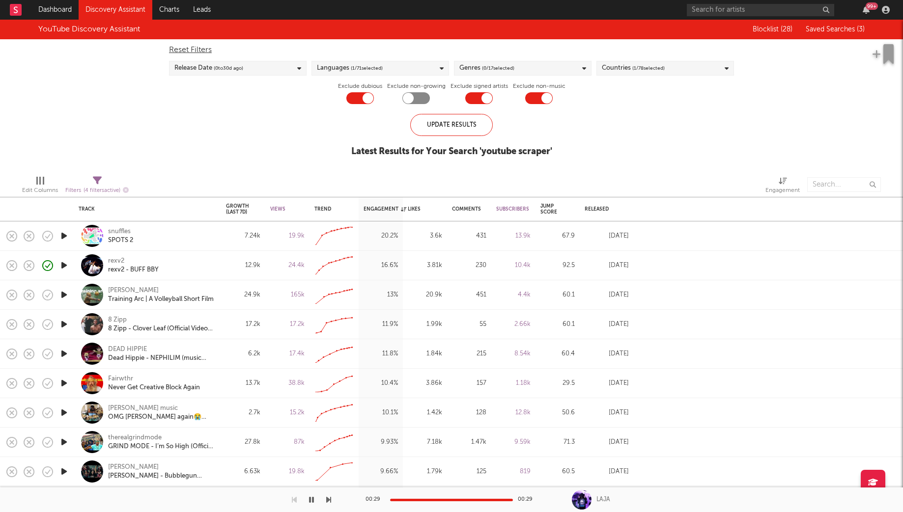
click at [65, 326] on icon "button" at bounding box center [64, 324] width 10 height 12
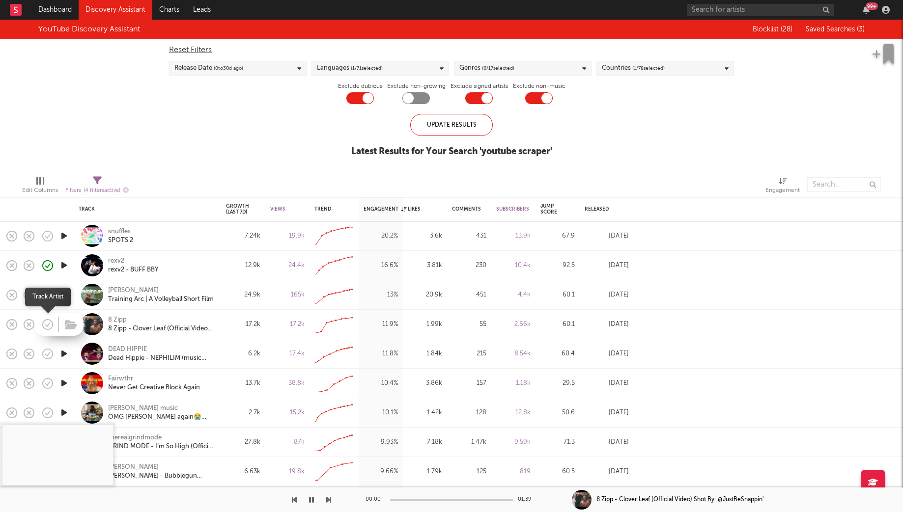
click at [46, 322] on icon "button" at bounding box center [48, 325] width 14 height 14
click at [66, 324] on icon "button" at bounding box center [71, 325] width 12 height 11
click at [65, 236] on icon "button" at bounding box center [64, 236] width 10 height 12
click at [426, 501] on div "00:01 02:42" at bounding box center [451, 500] width 172 height 25
click at [426, 500] on div at bounding box center [451, 500] width 123 height 2
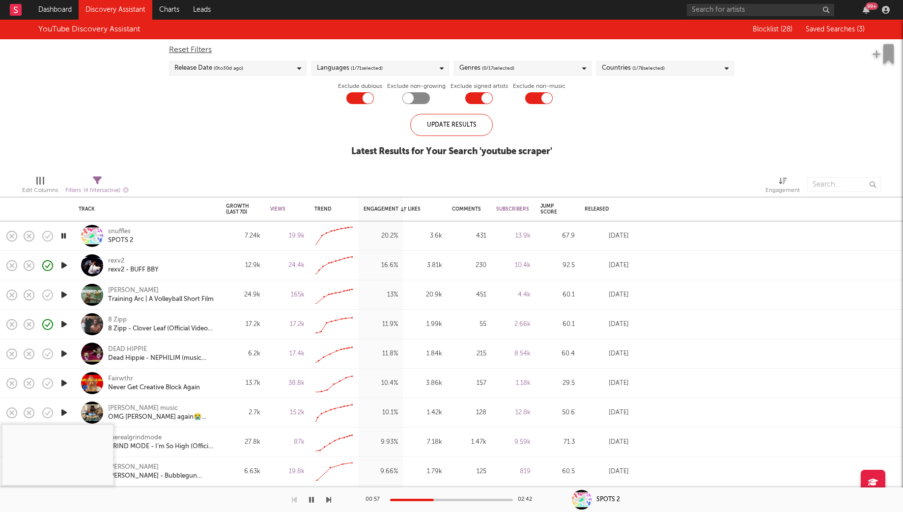
click at [94, 10] on link "Discovery Assistant" at bounding box center [116, 10] width 74 height 20
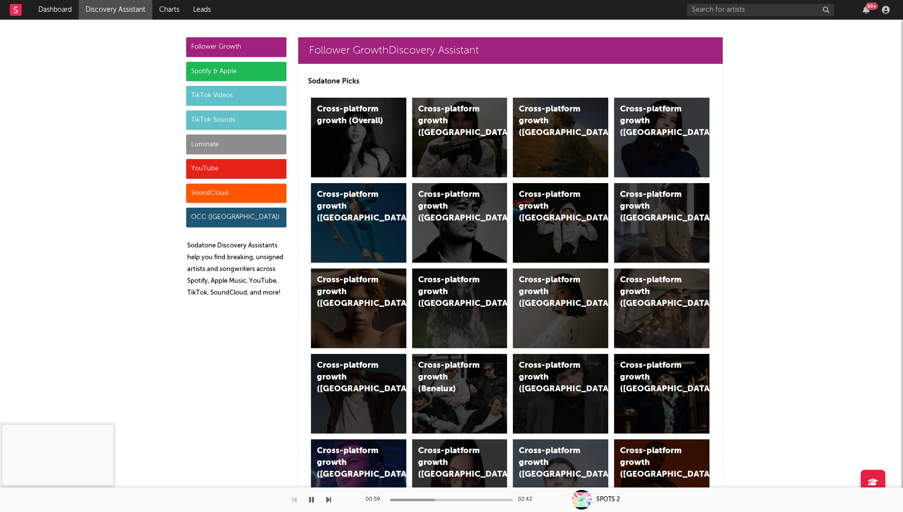
click at [230, 140] on div "Luminate" at bounding box center [236, 145] width 100 height 20
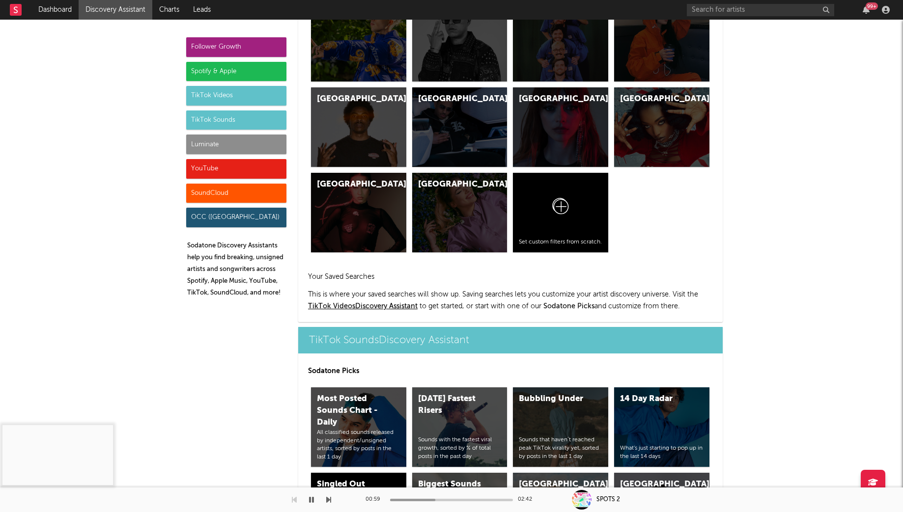
scroll to position [4360, 0]
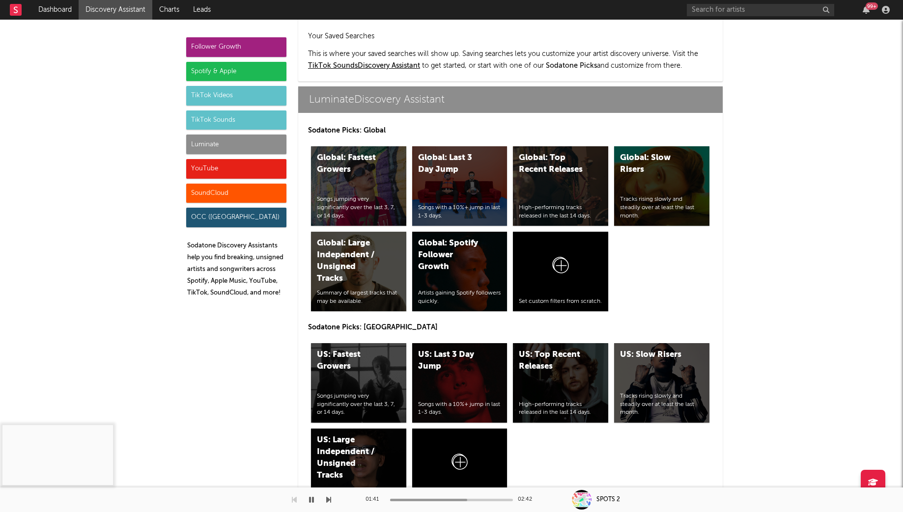
click at [212, 145] on div "Luminate" at bounding box center [236, 145] width 100 height 20
click at [472, 350] on div "US: Last 3 Day Jump Songs with a 10%+ jump in last 1-3 days." at bounding box center [459, 383] width 95 height 80
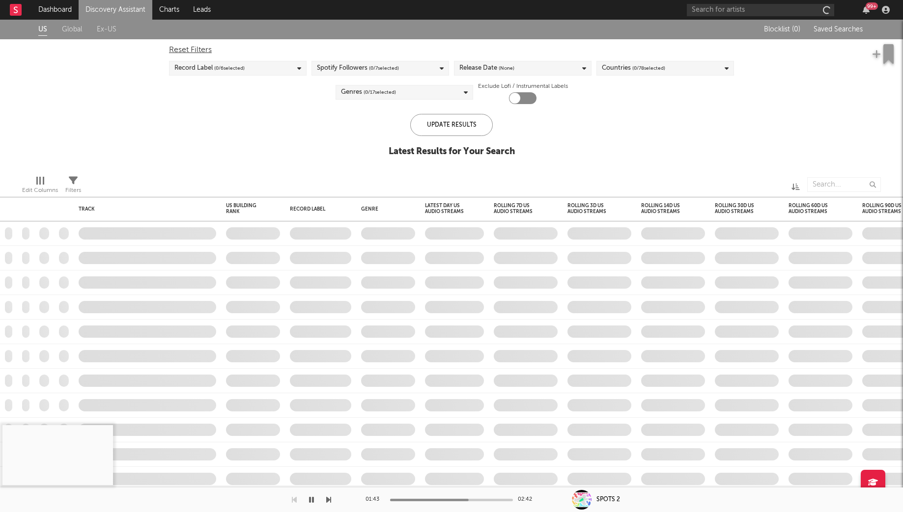
checkbox input "true"
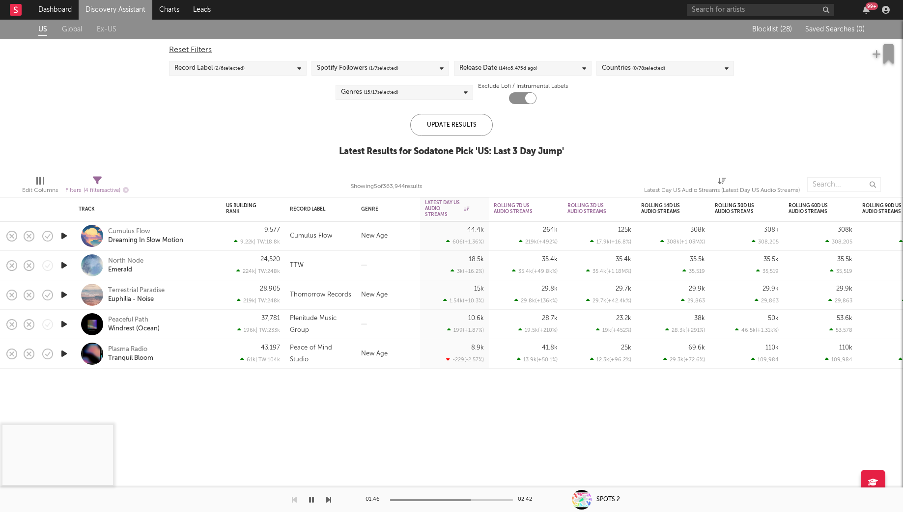
click at [120, 8] on link "Discovery Assistant" at bounding box center [116, 10] width 74 height 20
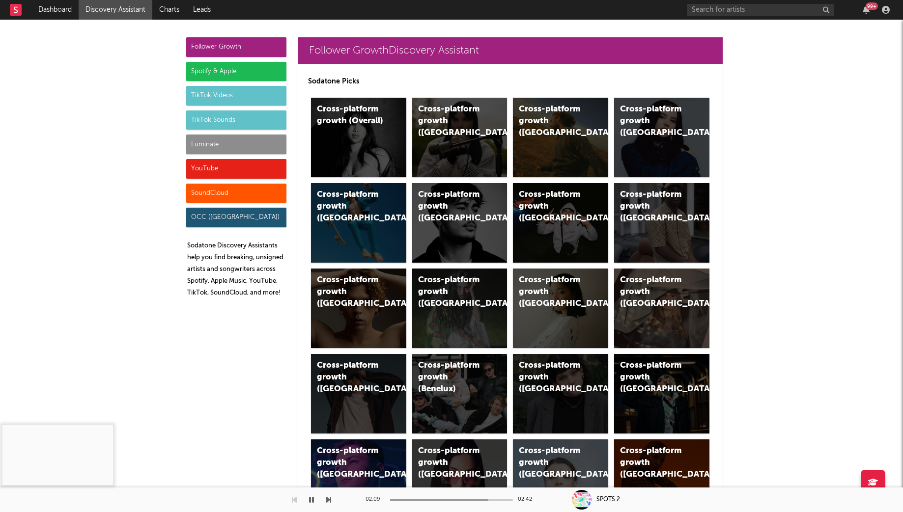
click at [225, 167] on div "YouTube" at bounding box center [236, 169] width 100 height 20
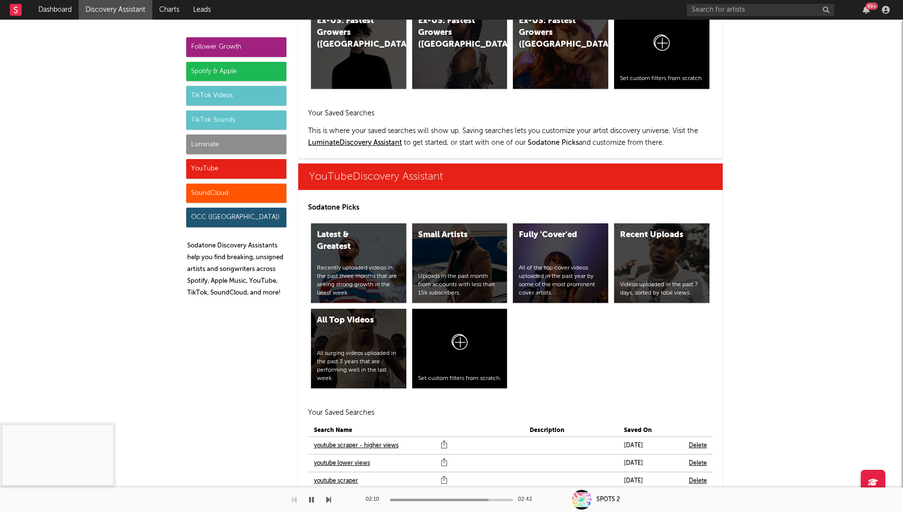
scroll to position [5593, 0]
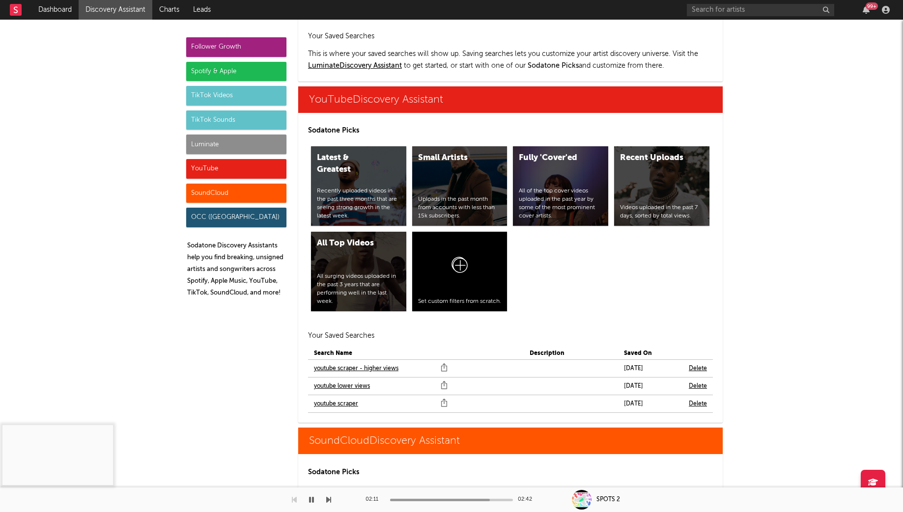
click at [342, 381] on link "youtube lower views" at bounding box center [342, 387] width 56 height 12
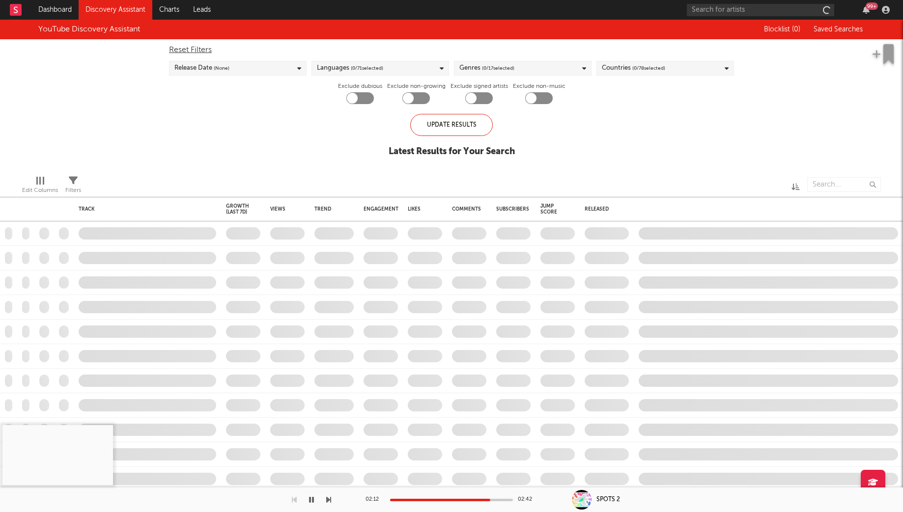
checkbox input "true"
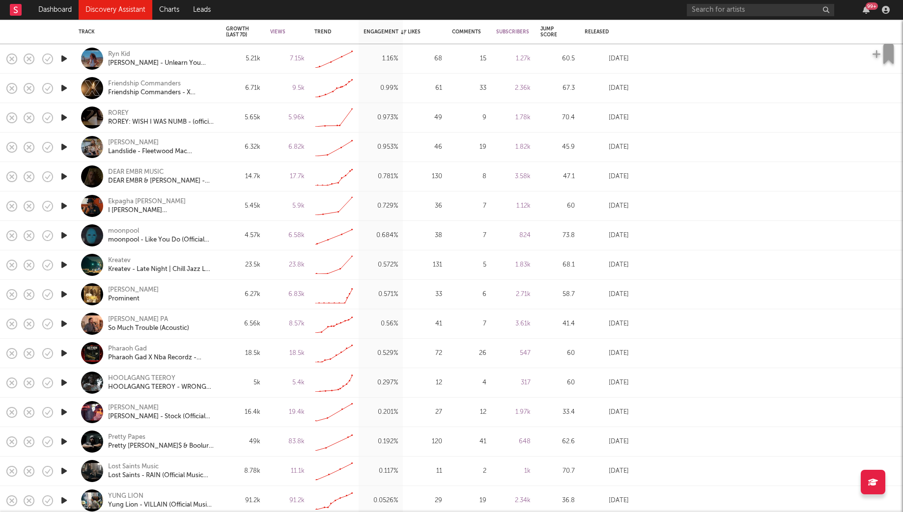
click at [64, 381] on icon "button" at bounding box center [64, 383] width 10 height 12
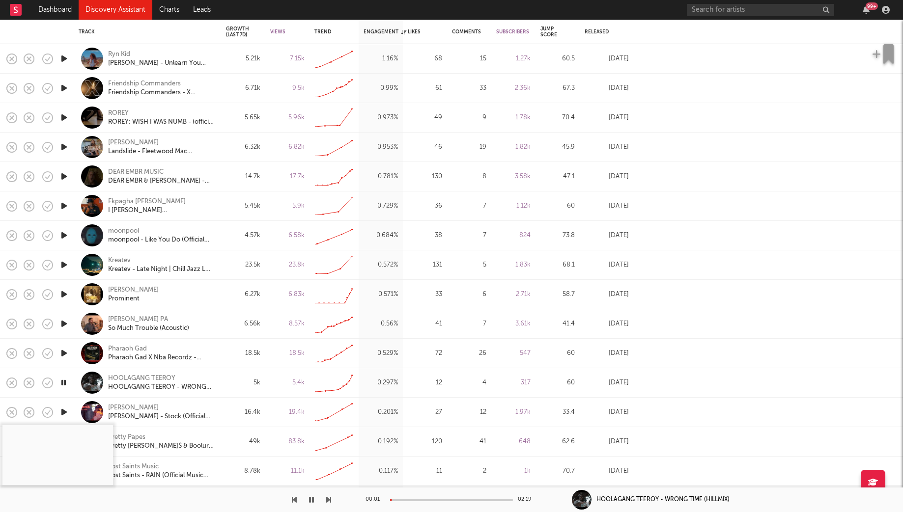
click at [436, 500] on div at bounding box center [451, 500] width 123 height 2
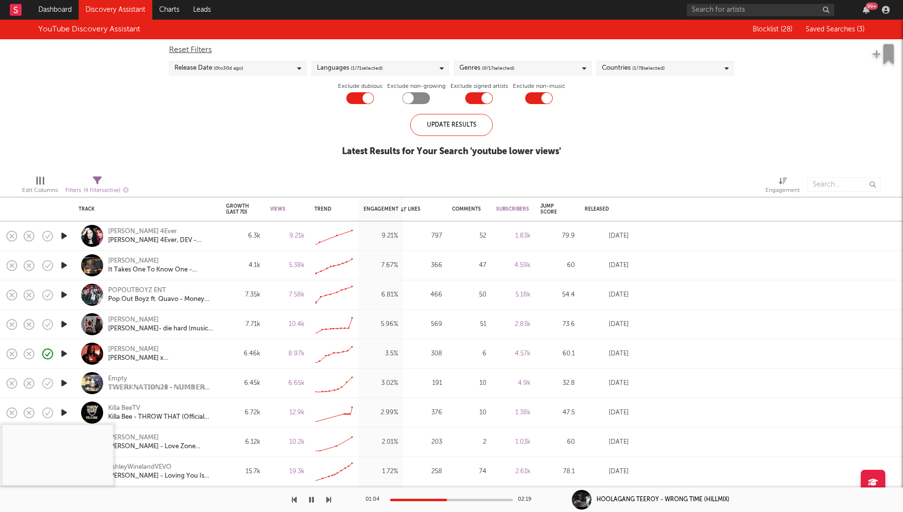
click at [129, 9] on link "Discovery Assistant" at bounding box center [116, 10] width 74 height 20
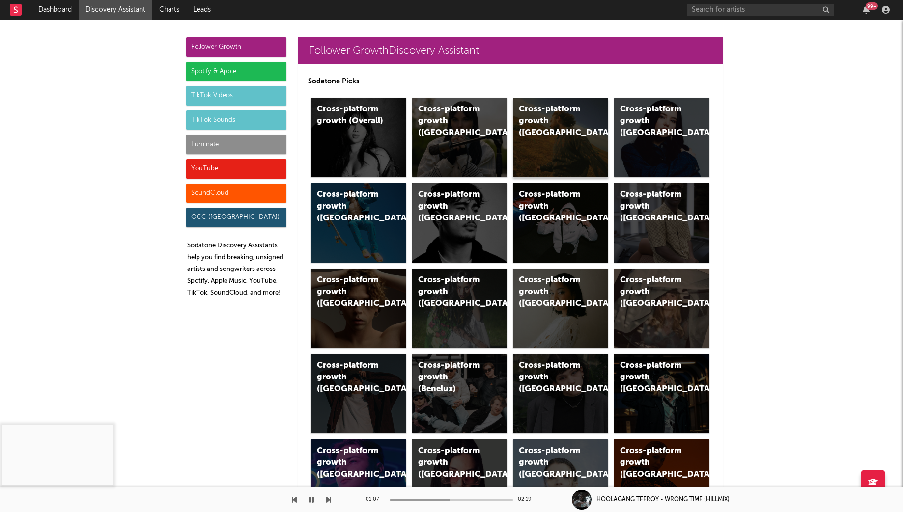
click at [546, 151] on div "Cross-platform growth ([GEOGRAPHIC_DATA])" at bounding box center [560, 138] width 95 height 80
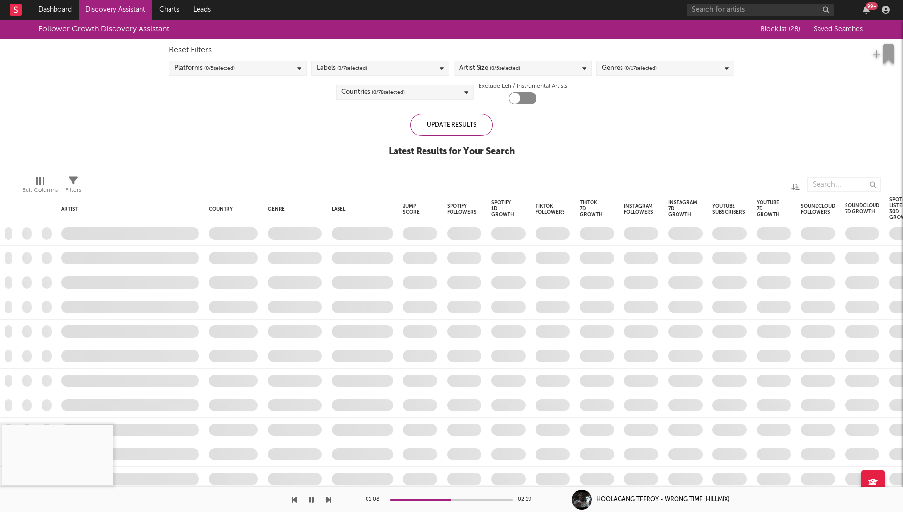
checkbox input "true"
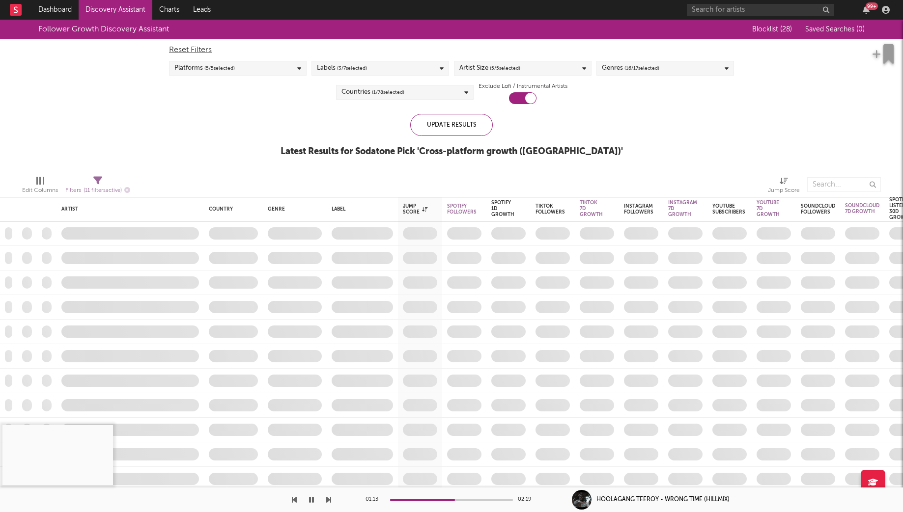
click at [110, 9] on link "Discovery Assistant" at bounding box center [116, 10] width 74 height 20
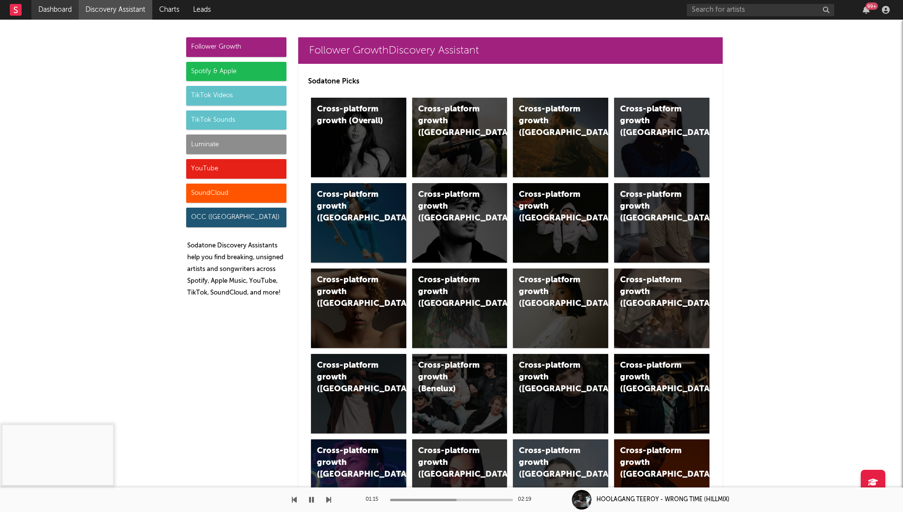
click at [47, 15] on link "Dashboard" at bounding box center [54, 10] width 47 height 20
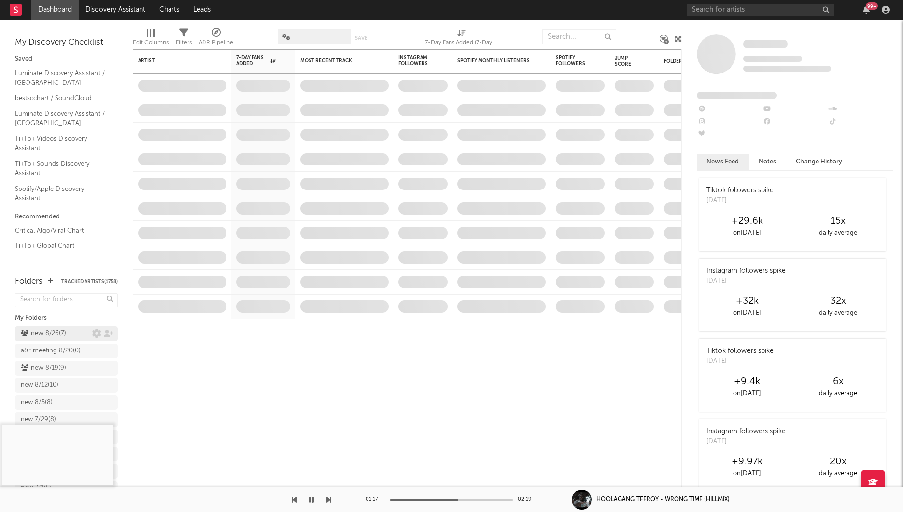
click at [58, 336] on div "new 8/26 ( 7 )" at bounding box center [44, 334] width 46 height 12
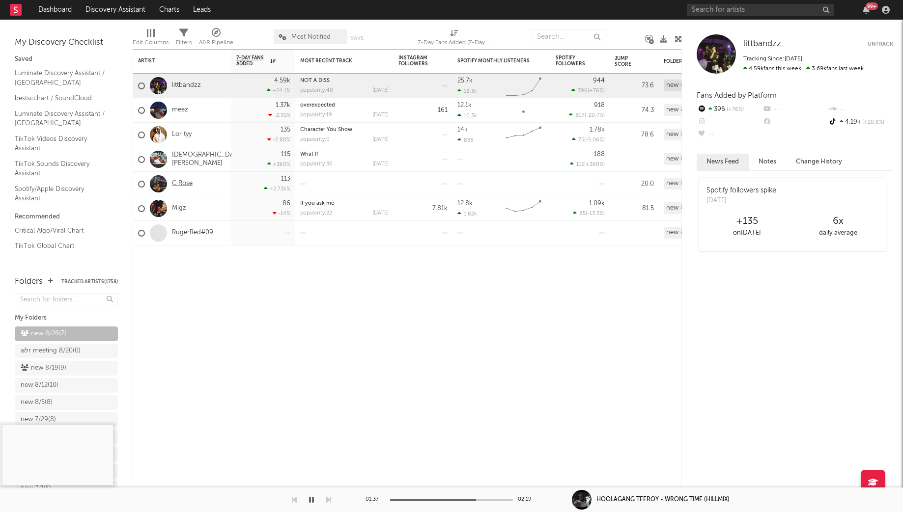
click at [185, 185] on link "C Rose" at bounding box center [182, 184] width 21 height 8
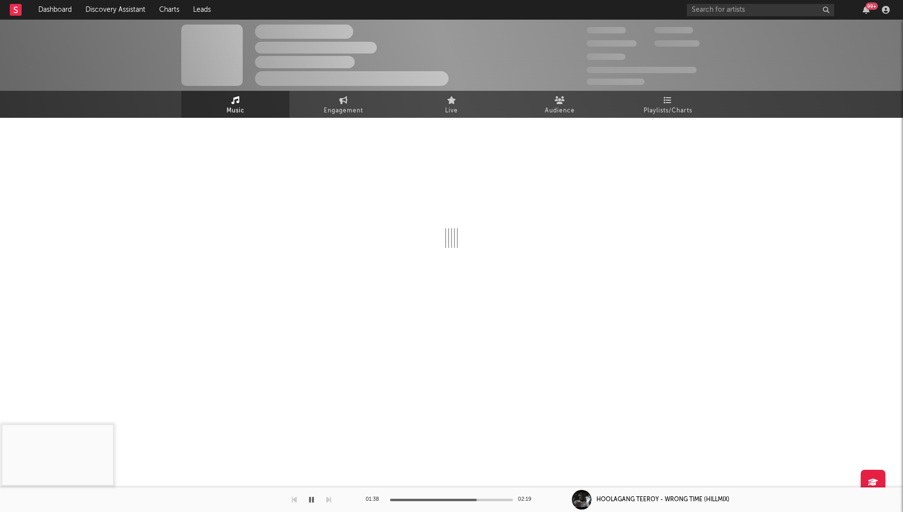
select select "1w"
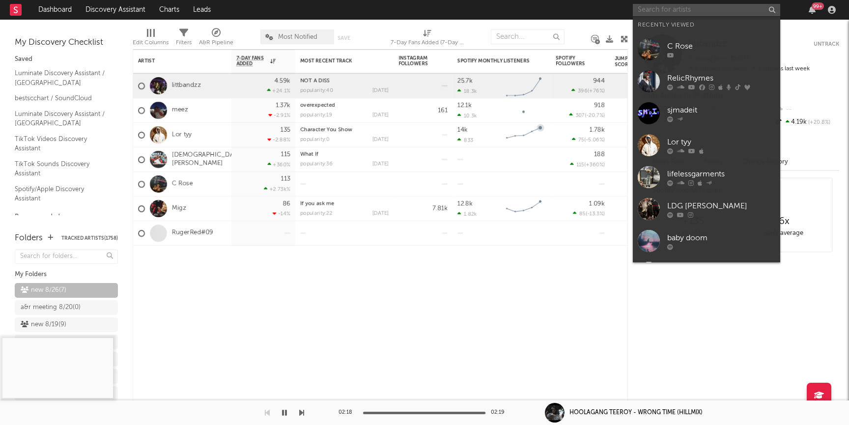
click at [668, 6] on input "text" at bounding box center [706, 10] width 147 height 12
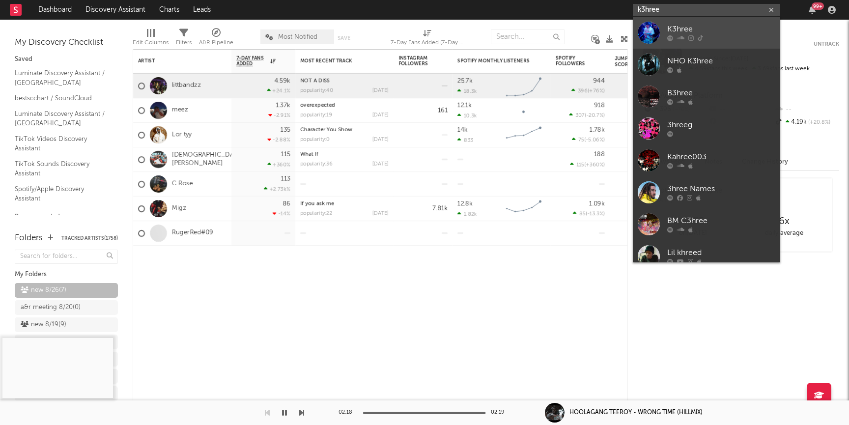
type input "k3hree"
click at [704, 29] on div "K3hree" at bounding box center [721, 30] width 108 height 12
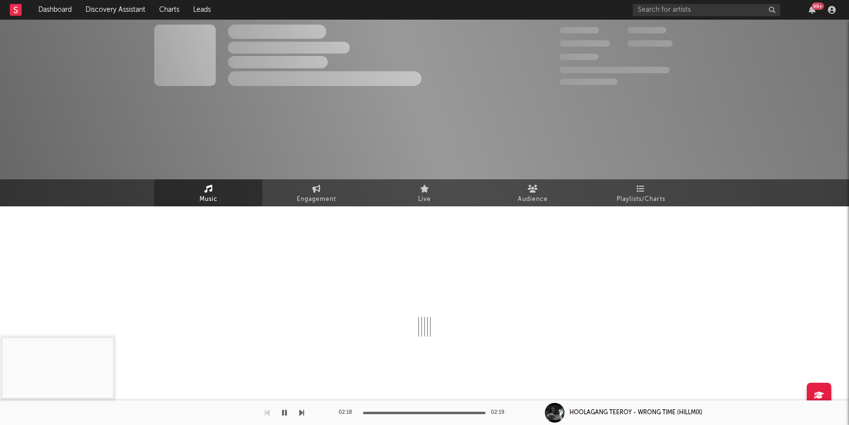
select select "6m"
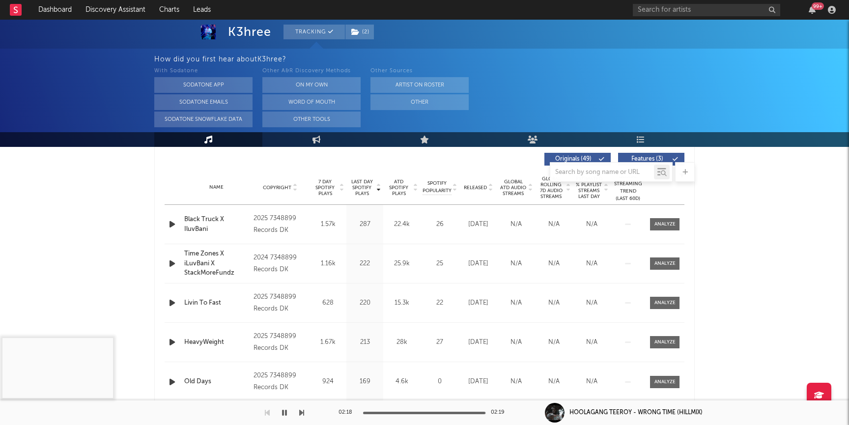
scroll to position [372, 0]
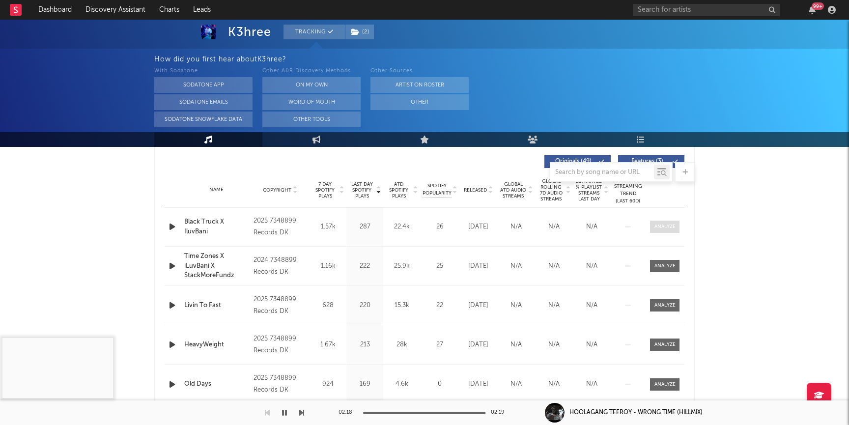
click at [665, 227] on div at bounding box center [664, 226] width 21 height 7
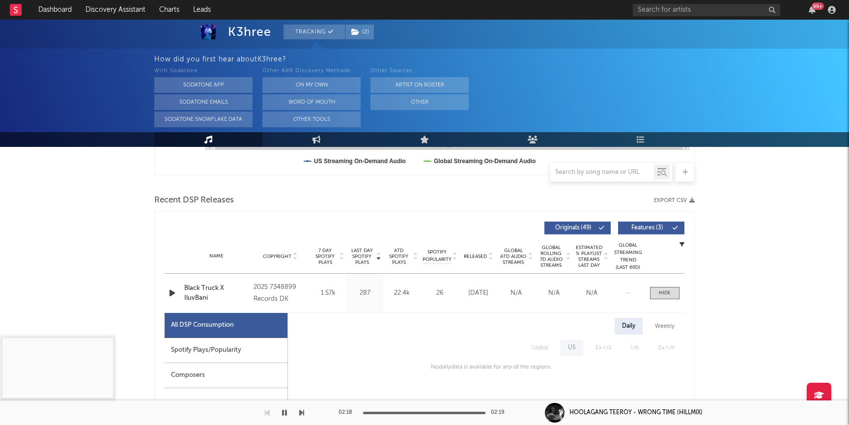
scroll to position [288, 0]
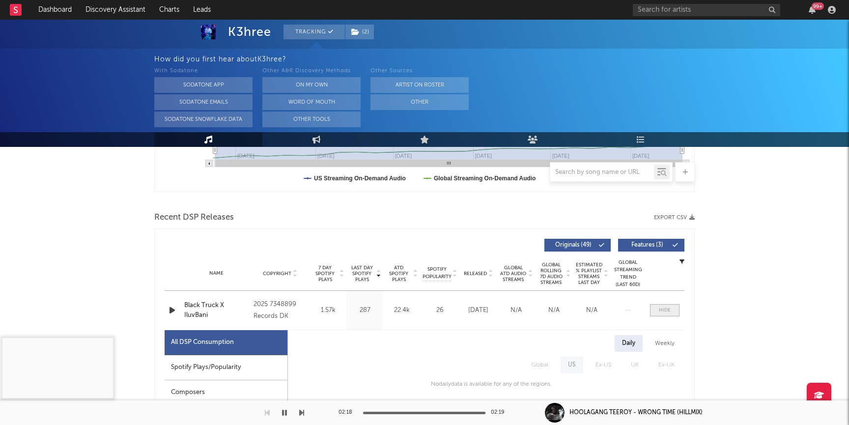
click at [661, 307] on div at bounding box center [665, 309] width 12 height 7
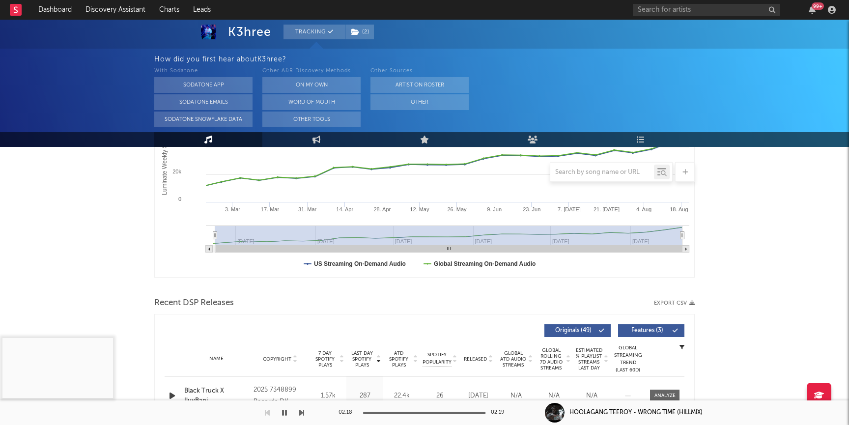
scroll to position [0, 0]
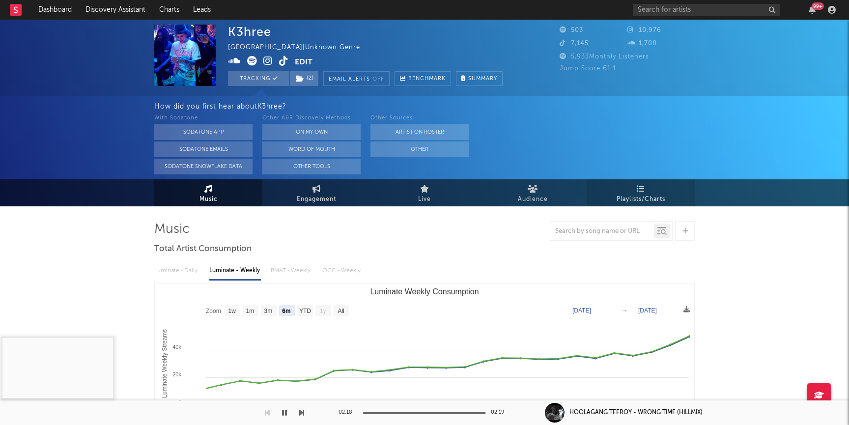
click at [612, 180] on link "Playlists/Charts" at bounding box center [640, 192] width 108 height 27
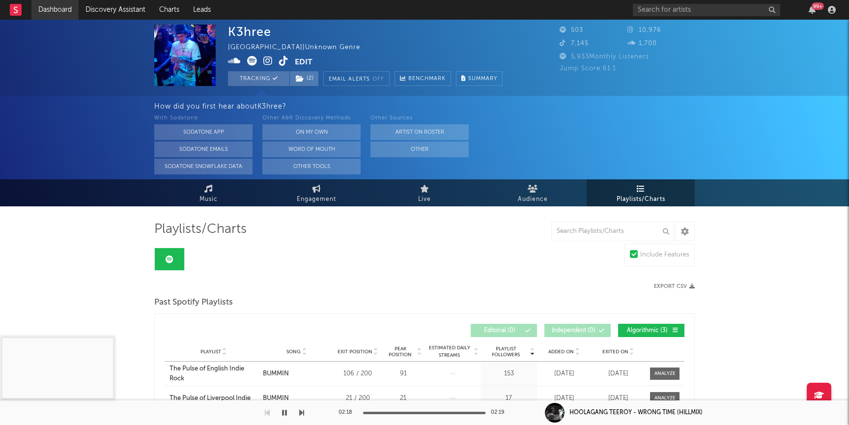
click at [40, 3] on link "Dashboard" at bounding box center [54, 10] width 47 height 20
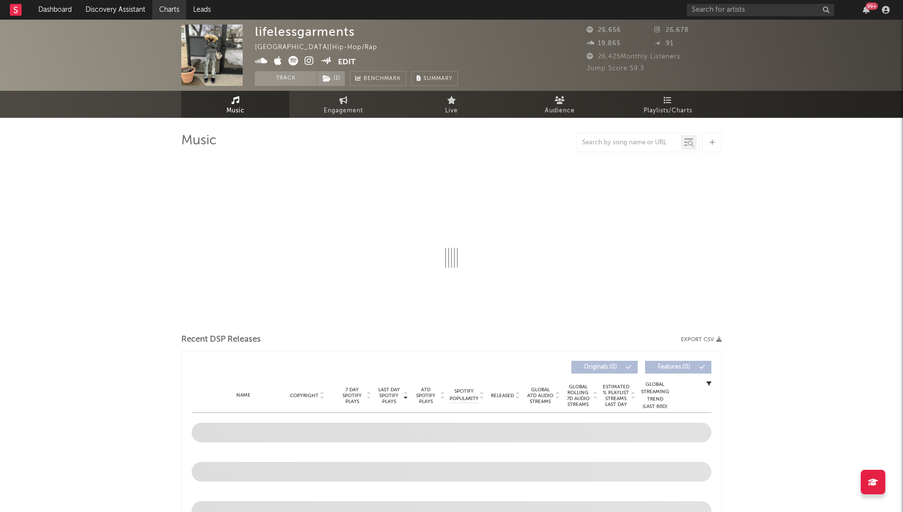
select select "6m"
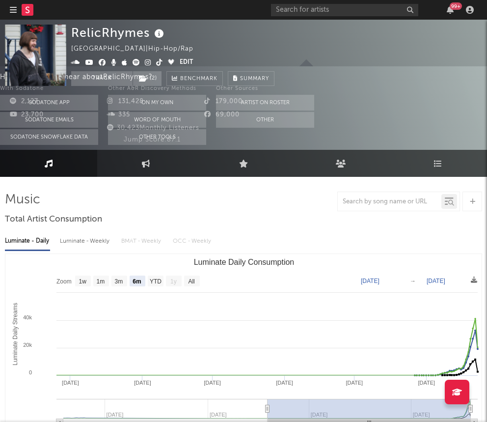
select select "6m"
click at [15, 9] on icon "button" at bounding box center [13, 10] width 7 height 8
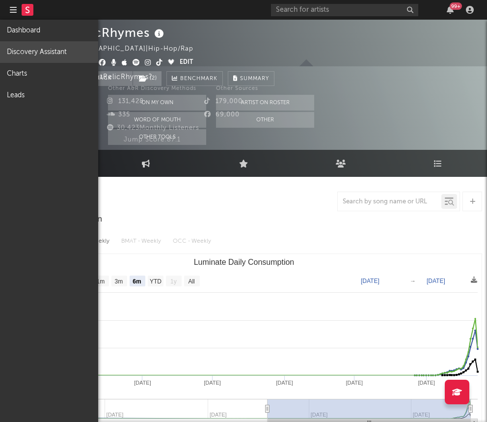
click at [30, 52] on link "Discovery Assistant" at bounding box center [49, 52] width 98 height 22
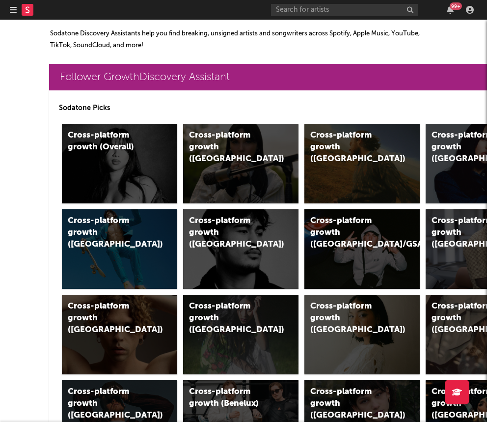
click at [10, 10] on icon "button" at bounding box center [13, 10] width 7 height 8
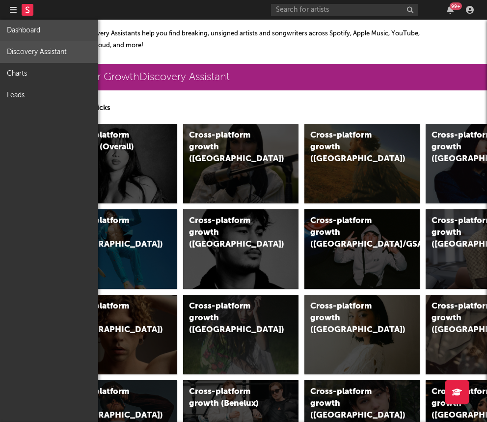
click at [16, 35] on link "Dashboard" at bounding box center [49, 31] width 98 height 22
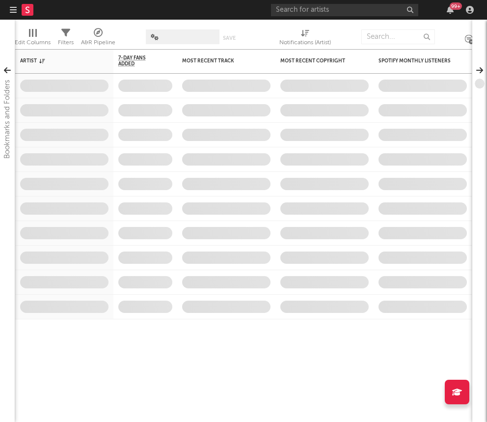
click at [32, 10] on rect at bounding box center [28, 10] width 12 height 12
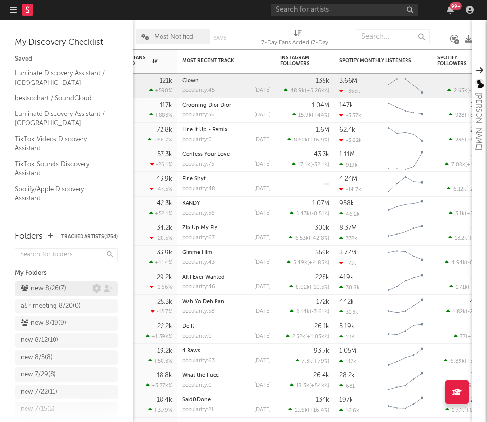
click at [56, 292] on div "new 8/26 ( 7 )" at bounding box center [44, 289] width 46 height 12
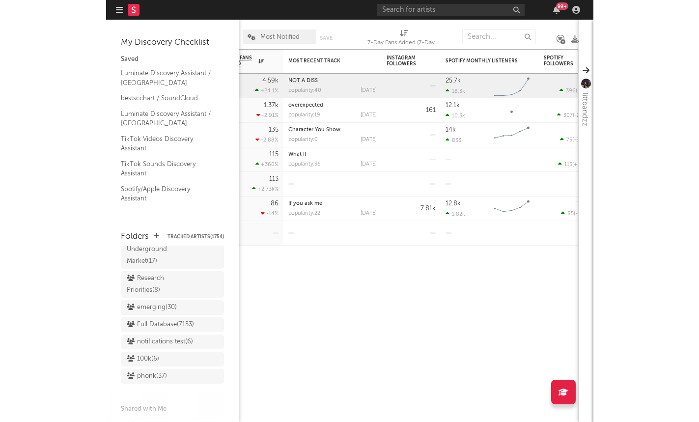
scroll to position [817, 0]
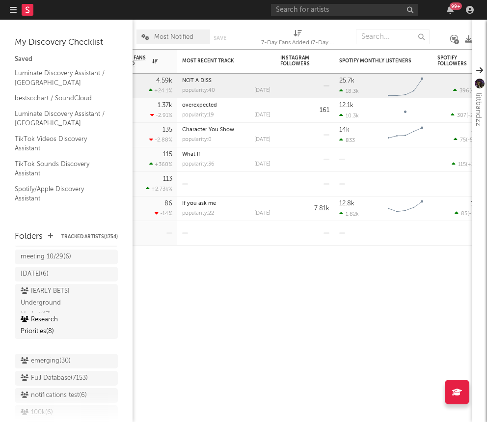
click at [52, 325] on div "Research Priorities ( 8 )" at bounding box center [66, 338] width 103 height 27
click at [52, 334] on div "Research Priorities ( 8 )" at bounding box center [55, 338] width 69 height 24
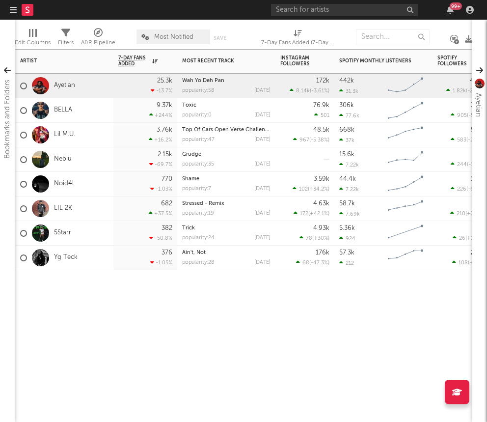
click at [240, 329] on div "Artist Notifications 7-Day Fans Added WoW % Change Most Recent Track Popularity…" at bounding box center [244, 235] width 458 height 373
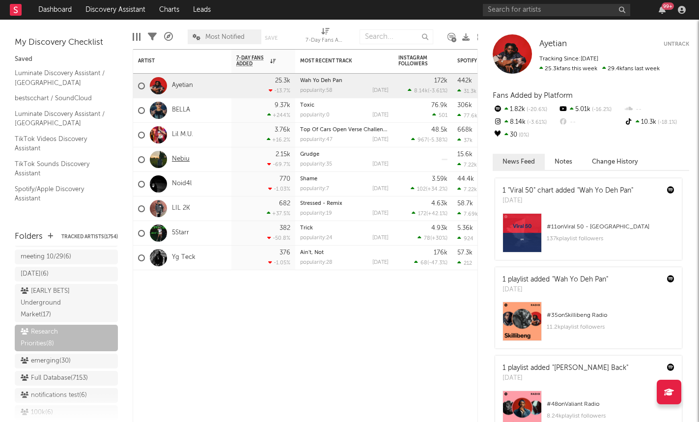
click at [182, 156] on link "Nebiu" at bounding box center [181, 159] width 18 height 8
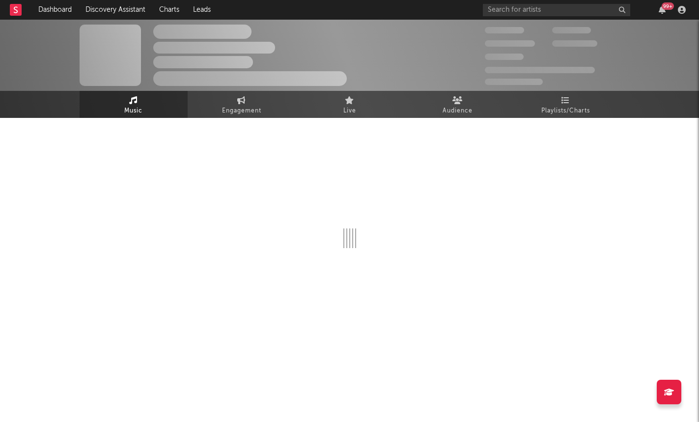
select select "1w"
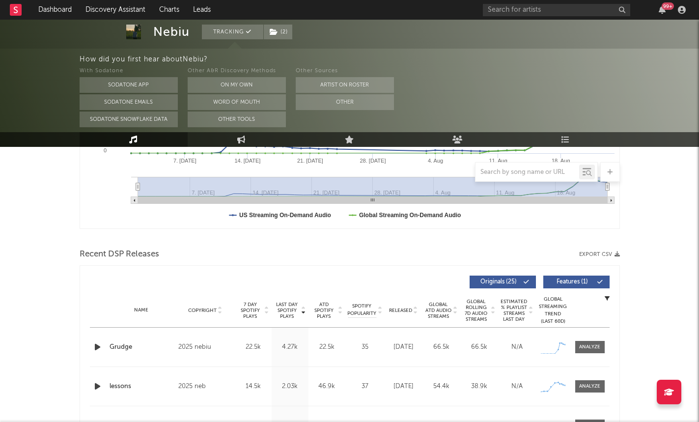
scroll to position [252, 0]
click at [487, 344] on div at bounding box center [589, 345] width 21 height 7
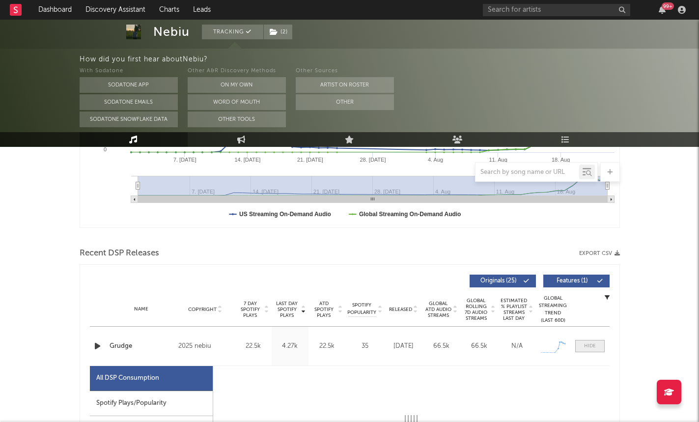
select select "1w"
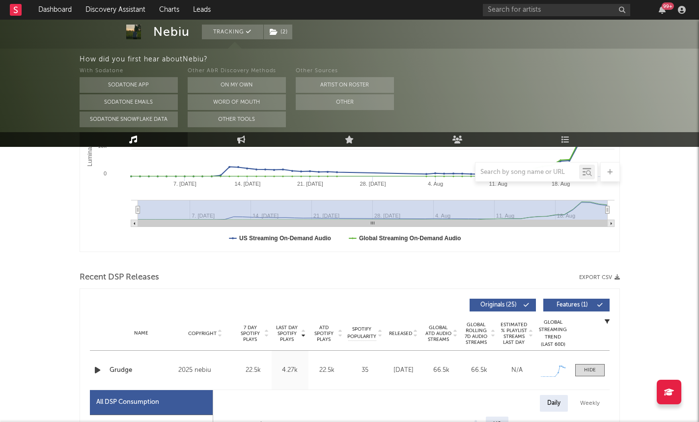
scroll to position [0, 0]
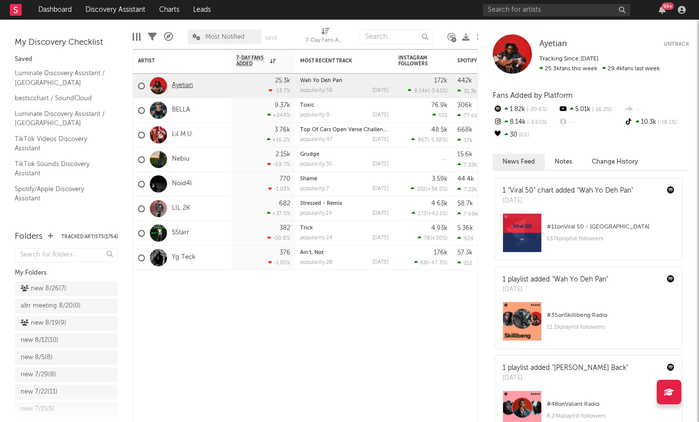
click at [182, 84] on link "Ayetian" at bounding box center [182, 86] width 21 height 8
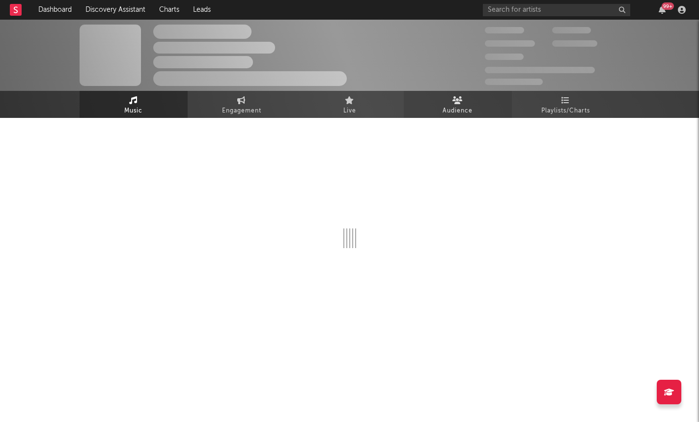
select select "6m"
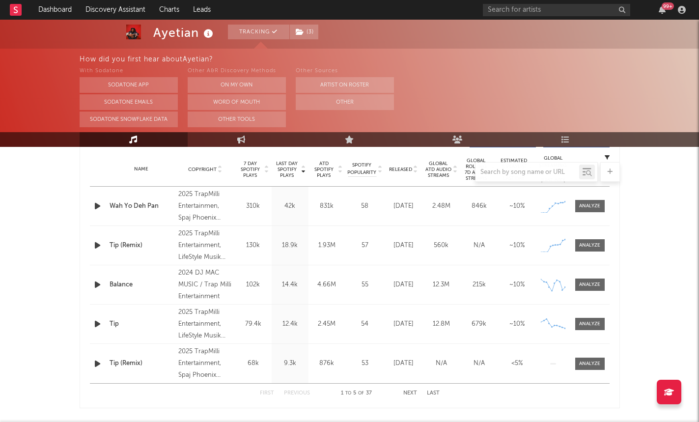
scroll to position [388, 0]
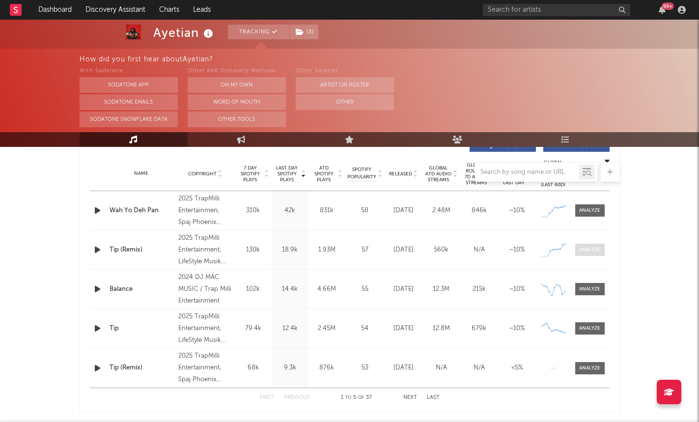
click at [487, 250] on div at bounding box center [589, 249] width 21 height 7
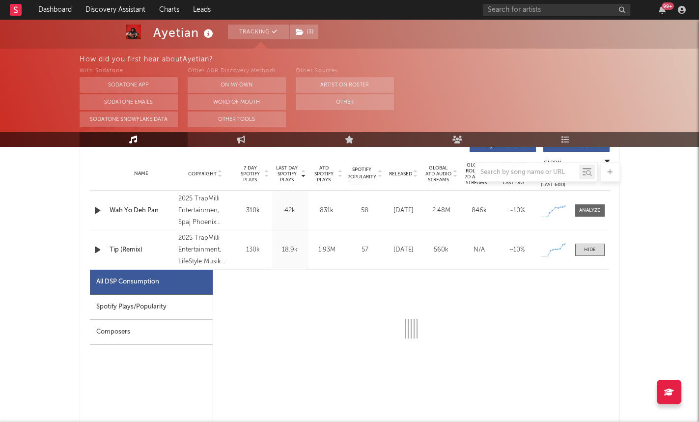
select select "1w"
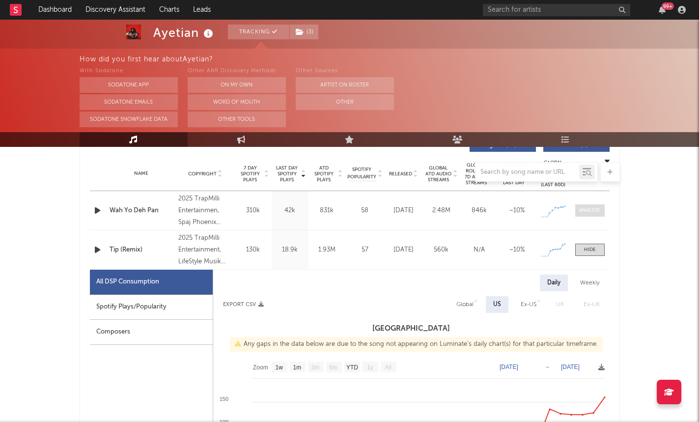
click at [487, 208] on div at bounding box center [589, 210] width 21 height 7
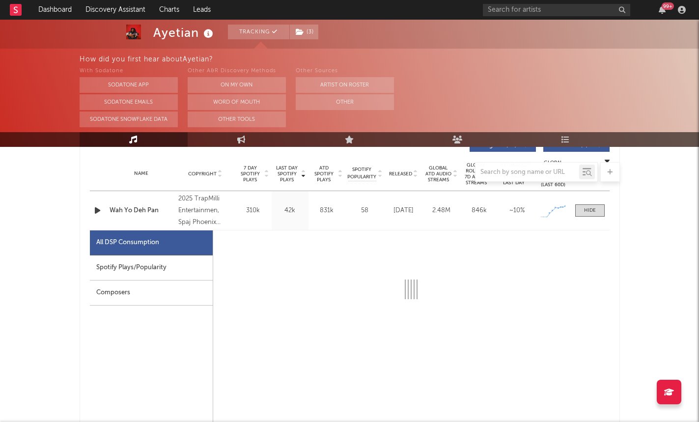
select select "1w"
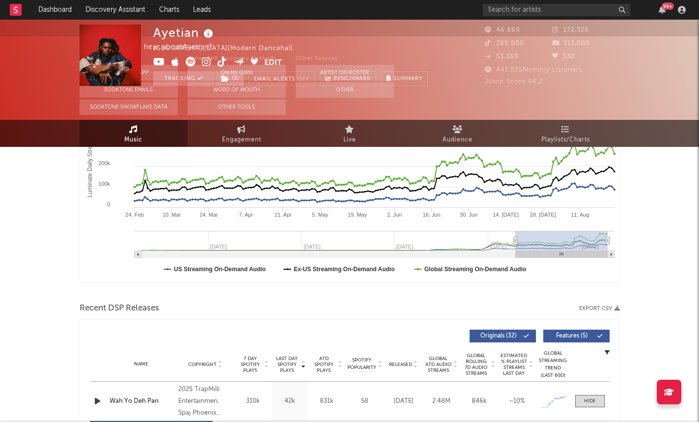
scroll to position [0, 0]
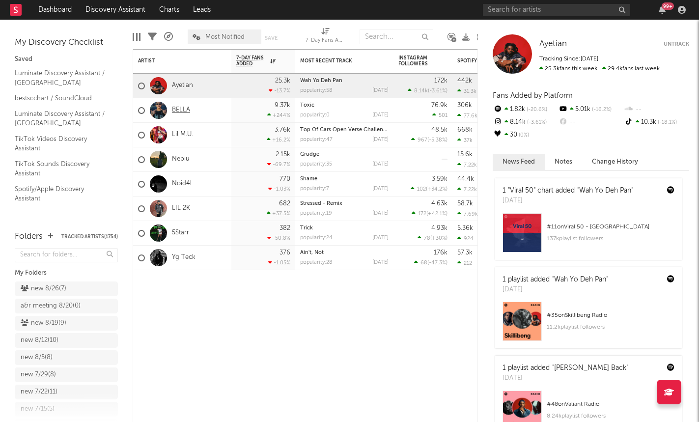
click at [183, 111] on link "BELLA" at bounding box center [181, 110] width 18 height 8
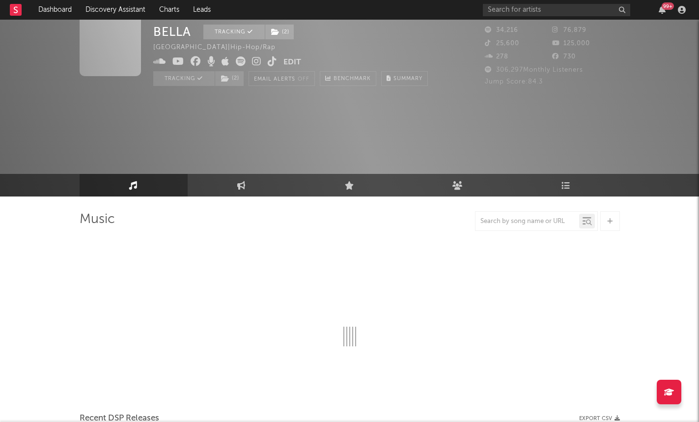
select select "6m"
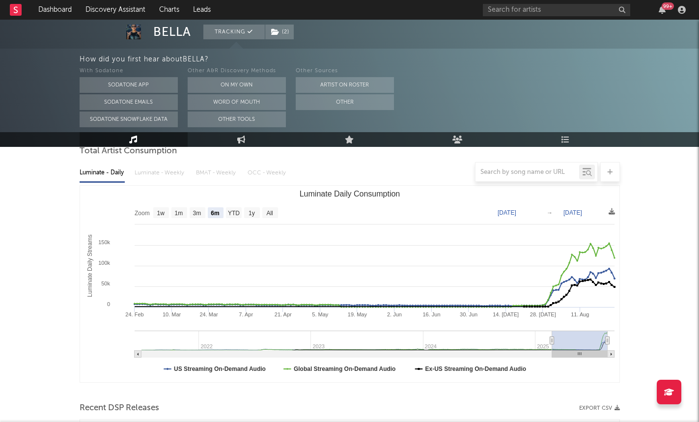
select select "6m"
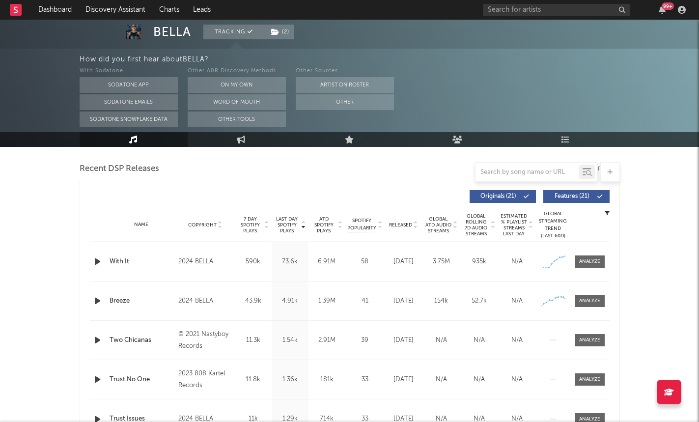
scroll to position [370, 0]
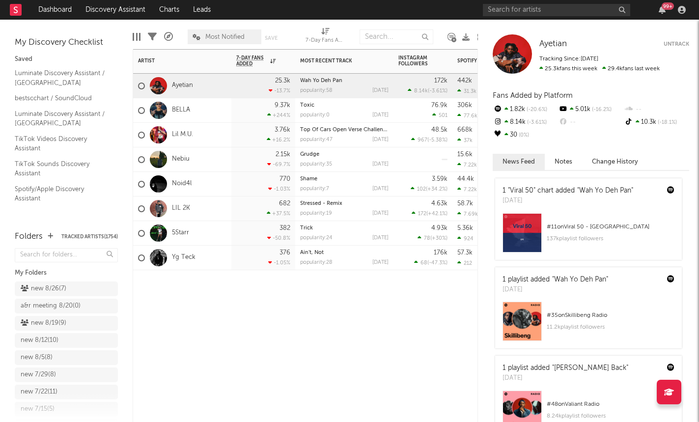
click at [315, 381] on div "Artist Notifications 7-Day Fans Added WoW % Change Most Recent Track Popularity…" at bounding box center [305, 235] width 345 height 373
click at [186, 183] on link "Noid4l" at bounding box center [182, 184] width 20 height 8
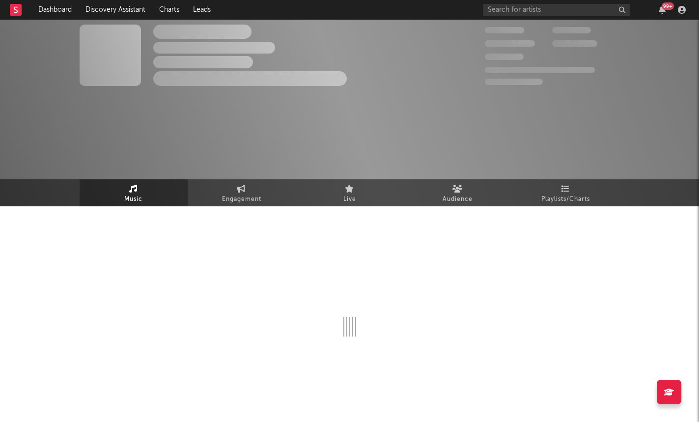
select select "6m"
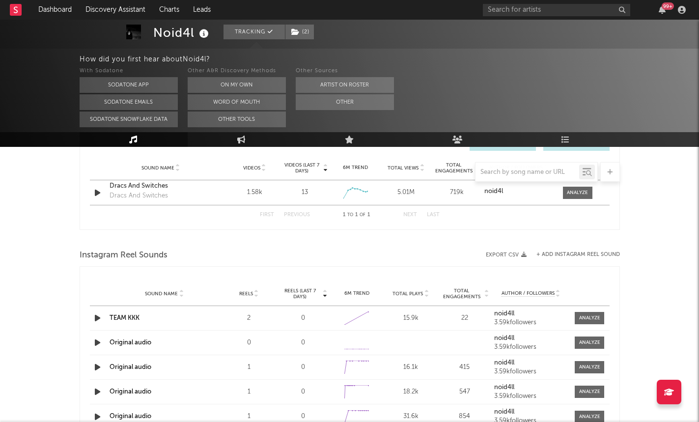
scroll to position [709, 0]
click at [487, 193] on div at bounding box center [577, 193] width 21 height 7
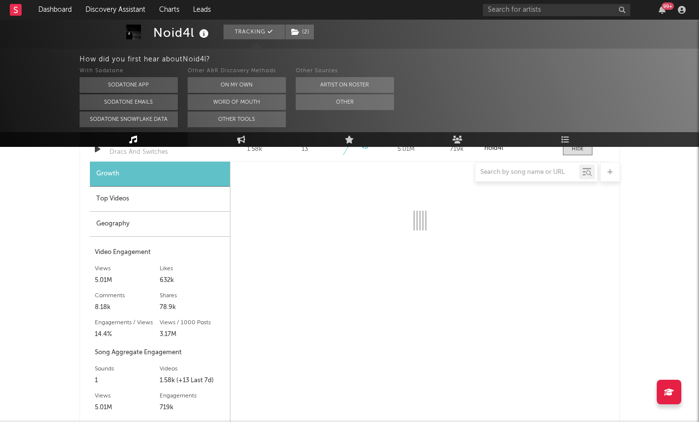
scroll to position [755, 0]
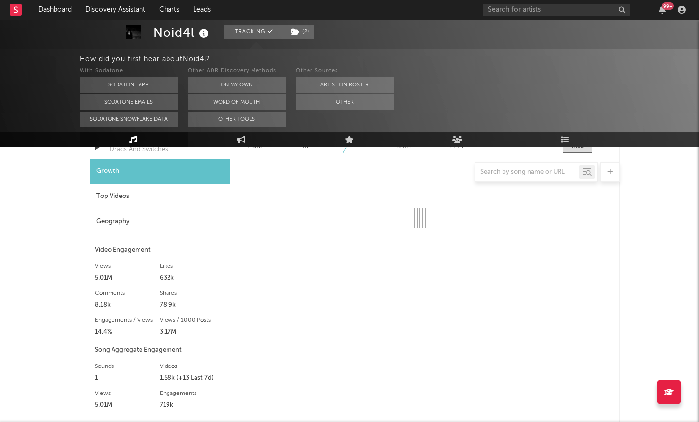
select select "6m"
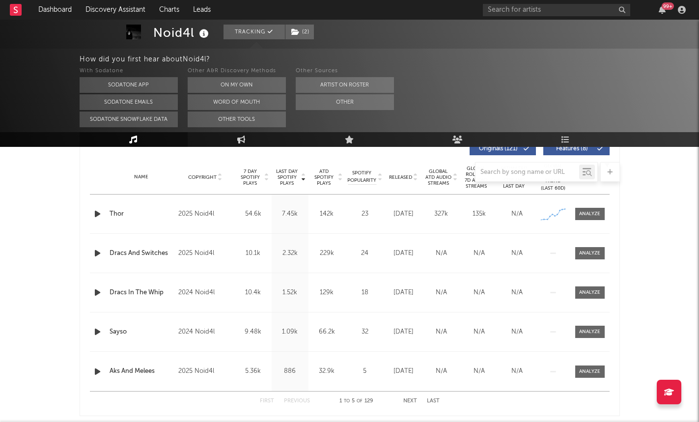
scroll to position [357, 0]
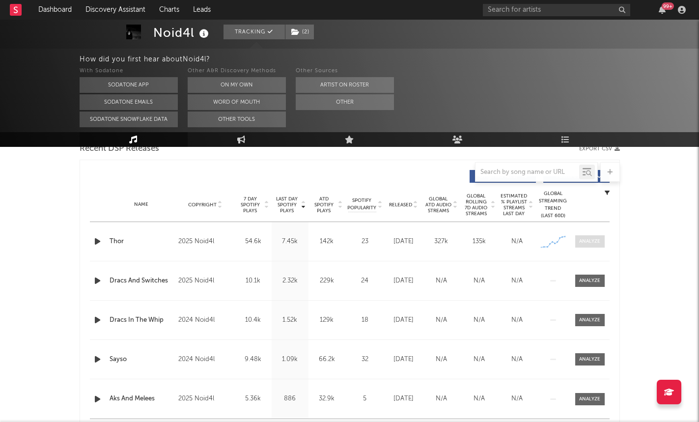
click at [487, 242] on div at bounding box center [589, 241] width 21 height 7
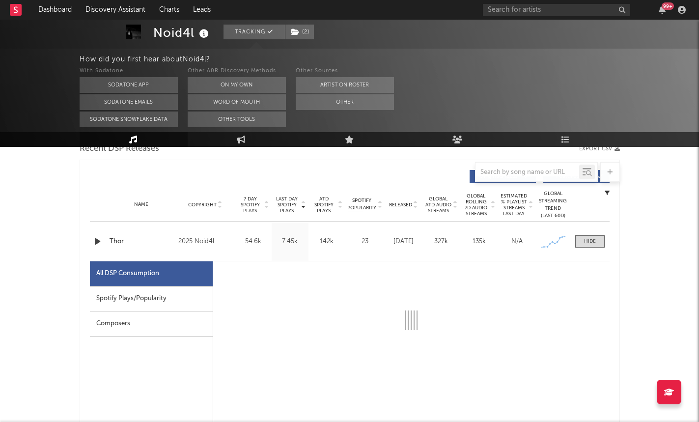
select select "1w"
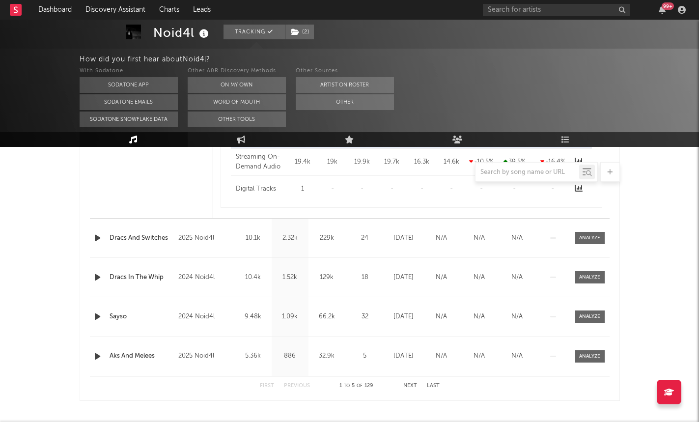
scroll to position [879, 0]
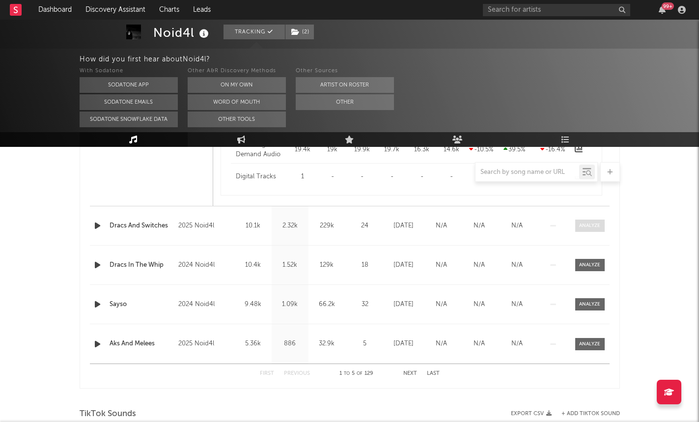
click at [487, 228] on div at bounding box center [589, 225] width 21 height 7
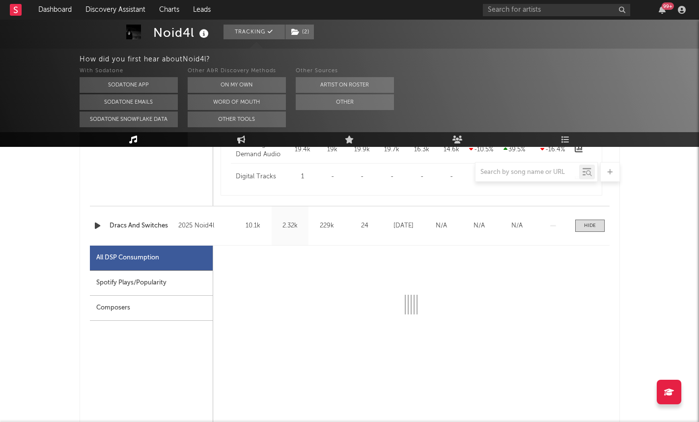
select select "1w"
select select "6m"
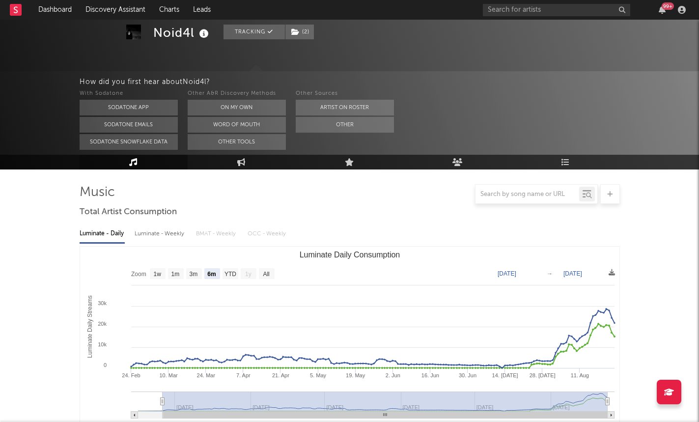
scroll to position [0, 0]
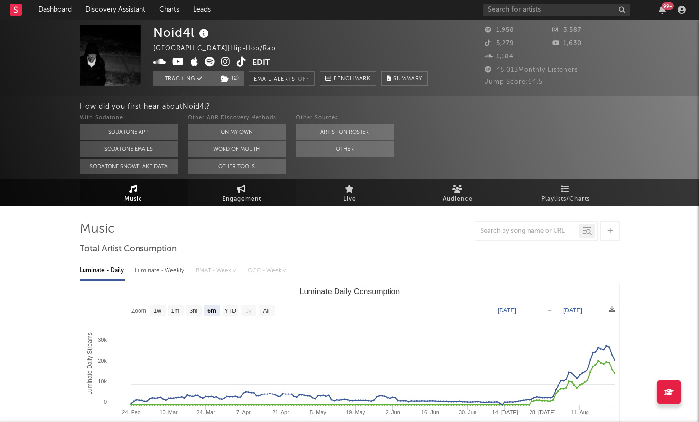
click at [214, 186] on link "Engagement" at bounding box center [242, 192] width 108 height 27
select select "1w"
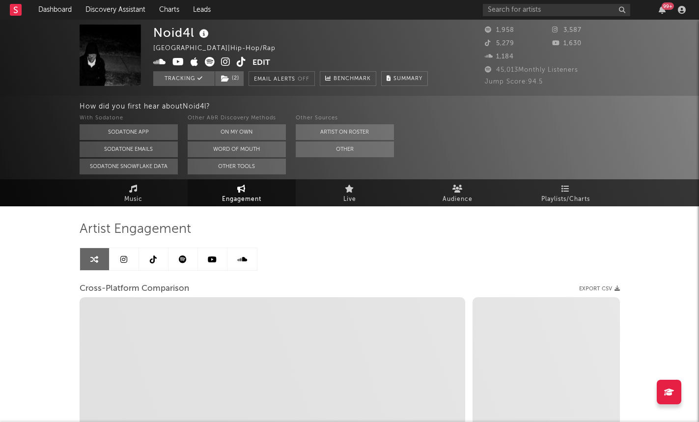
select select "1m"
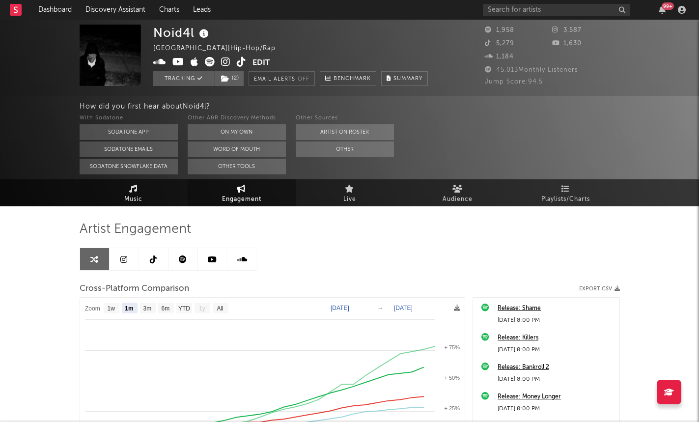
click at [130, 195] on span "Music" at bounding box center [133, 200] width 18 height 12
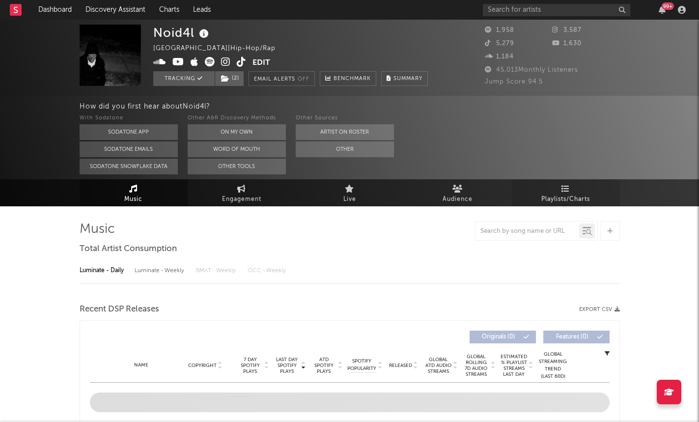
select select "6m"
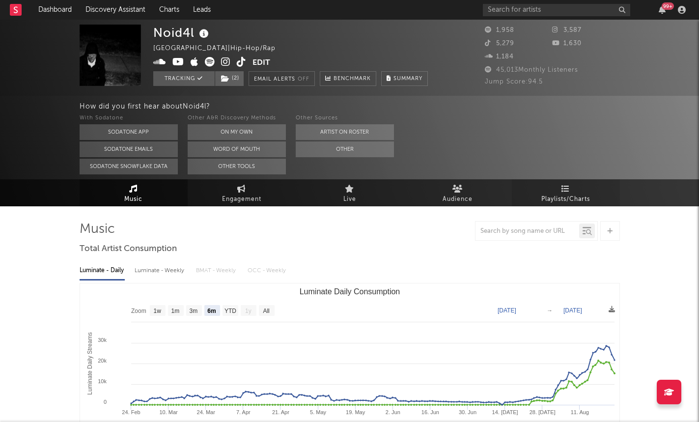
click at [487, 191] on link "Playlists/Charts" at bounding box center [566, 192] width 108 height 27
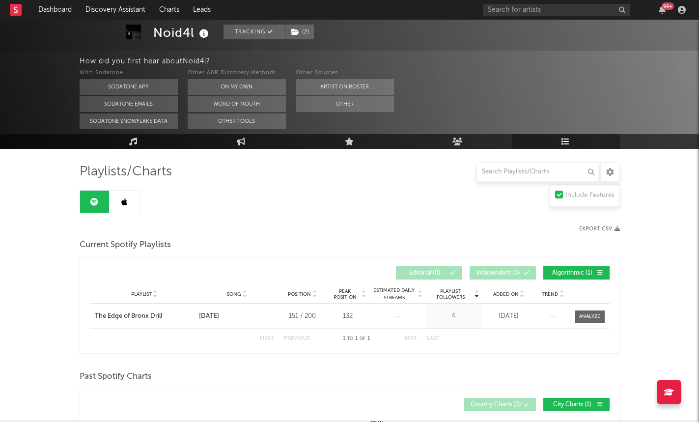
scroll to position [85, 0]
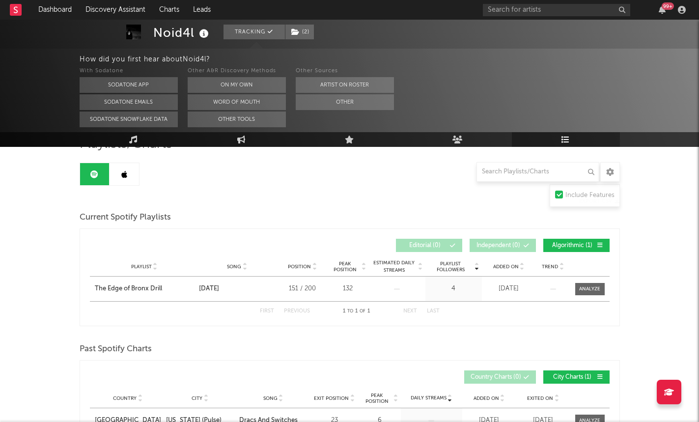
click at [126, 173] on icon at bounding box center [124, 174] width 6 height 8
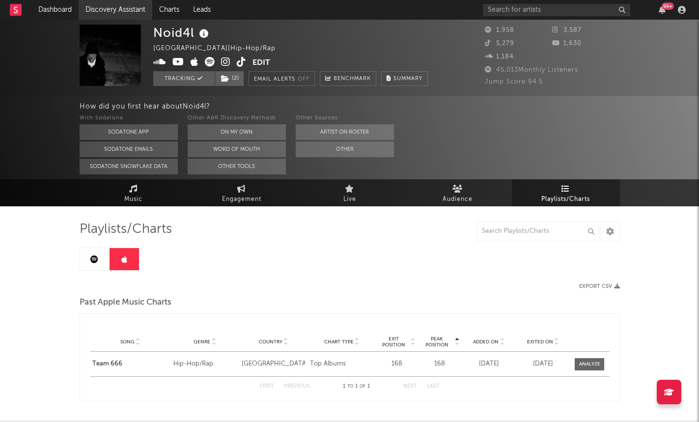
click at [119, 15] on link "Discovery Assistant" at bounding box center [116, 10] width 74 height 20
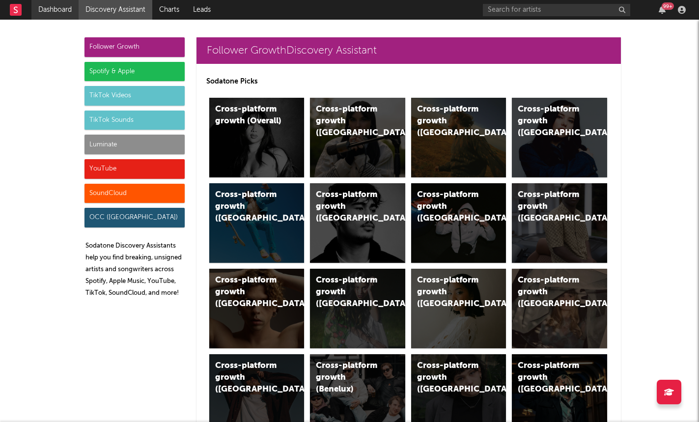
click at [61, 0] on link "Dashboard" at bounding box center [54, 10] width 47 height 20
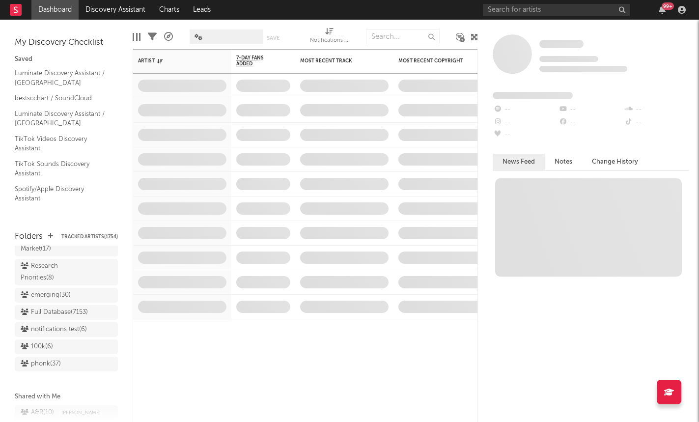
scroll to position [884, 0]
click at [53, 270] on div "Research Priorities ( 8 )" at bounding box center [55, 272] width 69 height 24
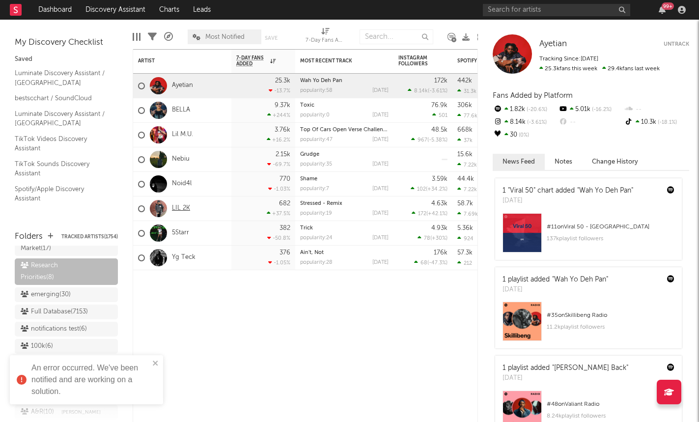
click at [185, 209] on link "LIL 2K" at bounding box center [181, 208] width 18 height 8
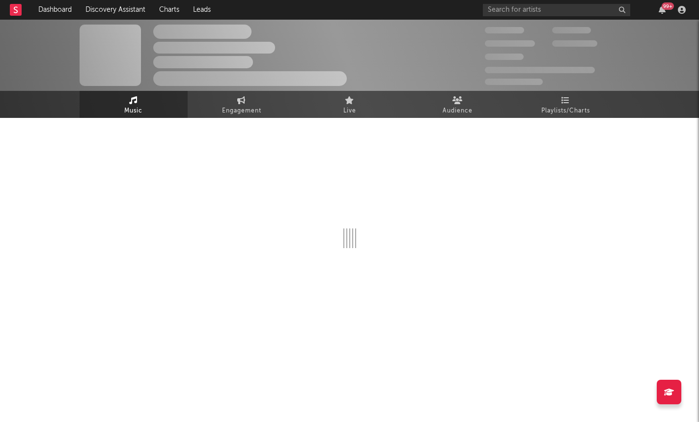
select select "6m"
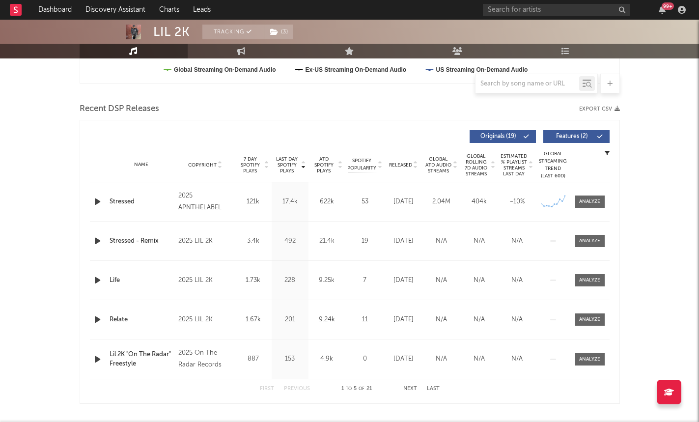
scroll to position [318, 0]
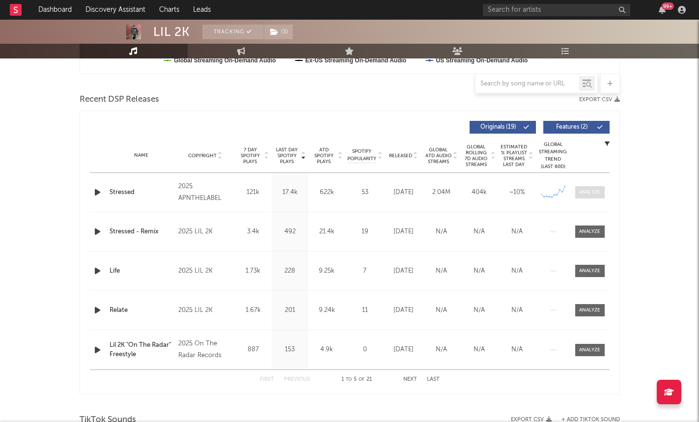
click at [487, 189] on div at bounding box center [589, 192] width 21 height 7
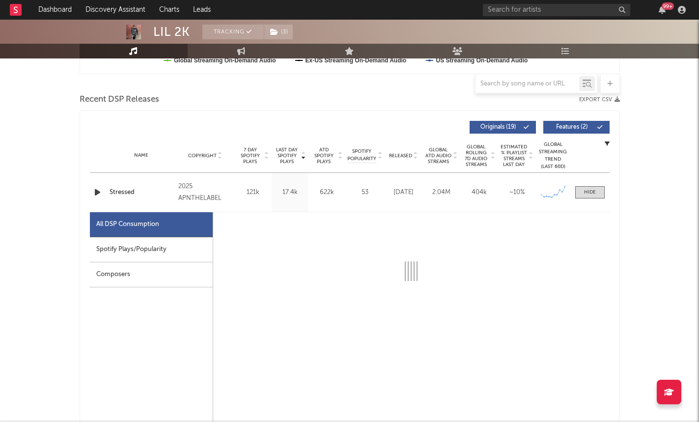
select select "1w"
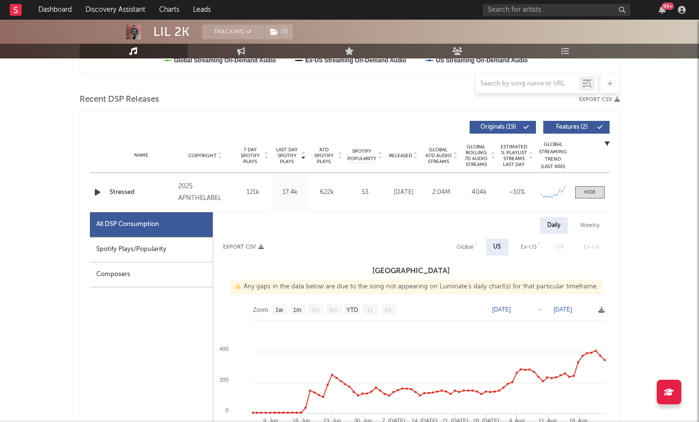
scroll to position [423, 0]
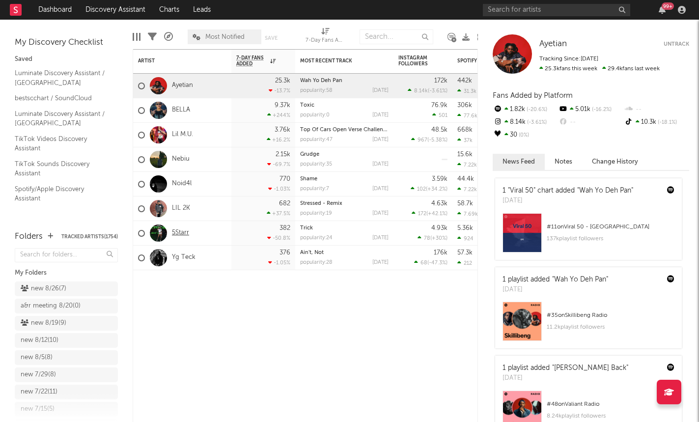
click at [177, 235] on link "5Starr" at bounding box center [180, 233] width 17 height 8
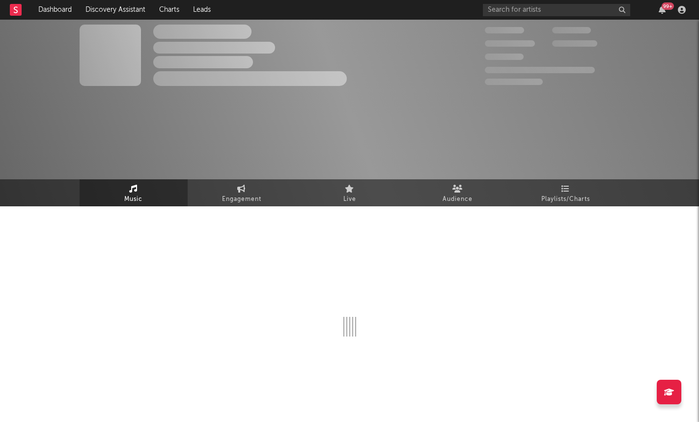
select select "1w"
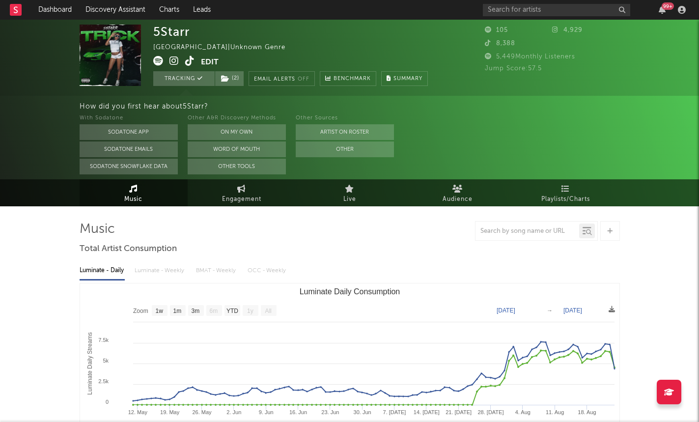
click at [150, 200] on link "Music" at bounding box center [134, 192] width 108 height 27
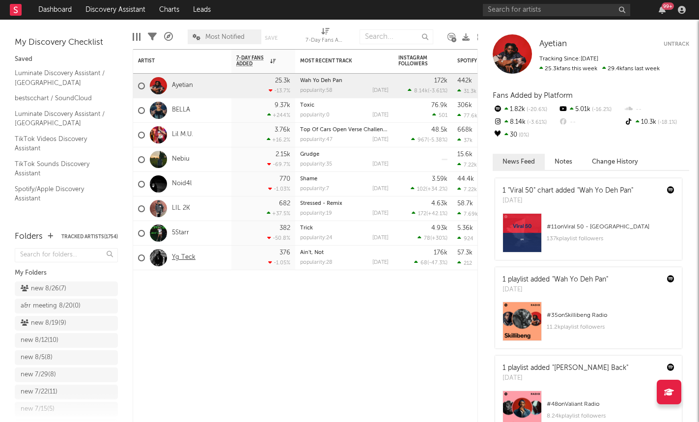
click at [185, 256] on link "Yg Teck" at bounding box center [184, 257] width 24 height 8
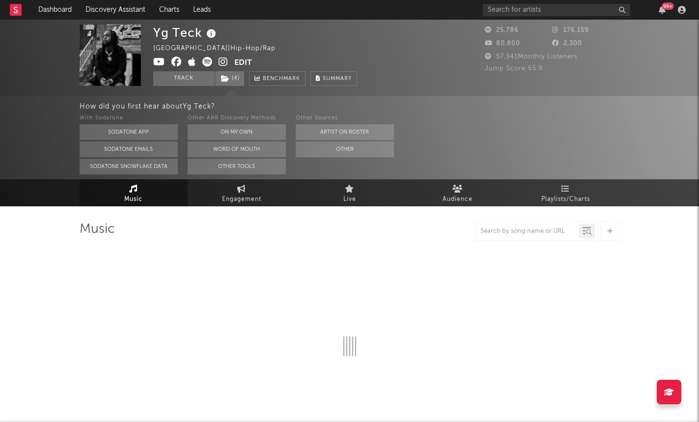
select select "6m"
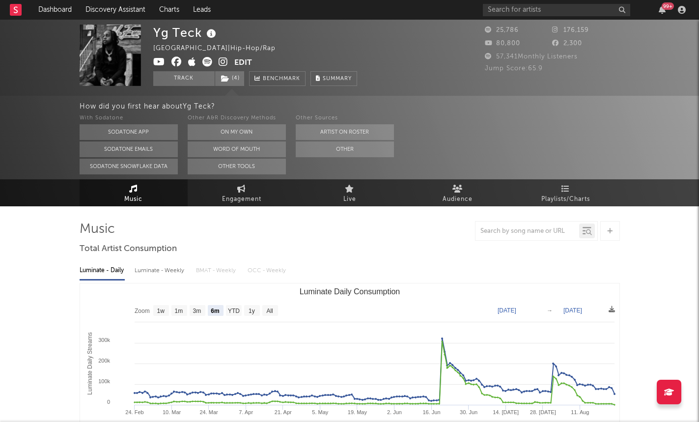
select select "6m"
click at [66, 6] on link "Dashboard" at bounding box center [54, 10] width 47 height 20
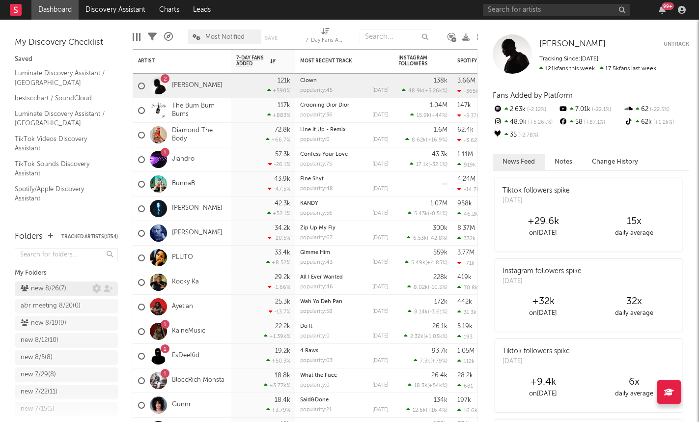
click at [50, 286] on div "new 8/26 ( 7 )" at bounding box center [44, 289] width 46 height 12
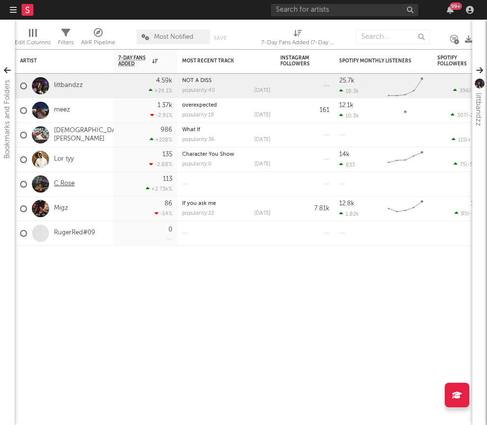
click at [71, 181] on link "C Rose" at bounding box center [64, 184] width 21 height 8
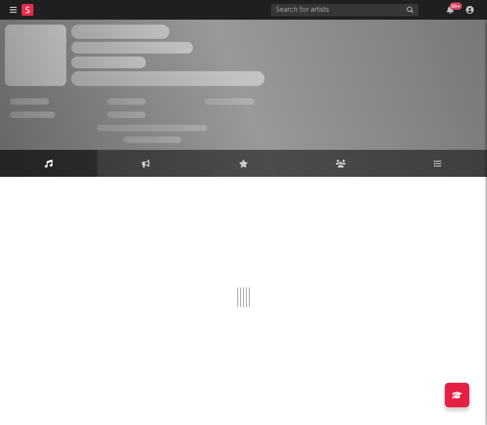
select select "1w"
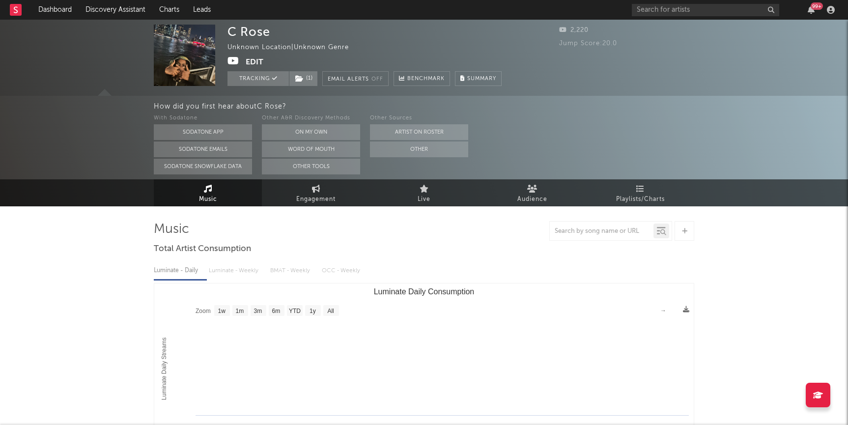
click at [237, 63] on icon at bounding box center [233, 61] width 12 height 10
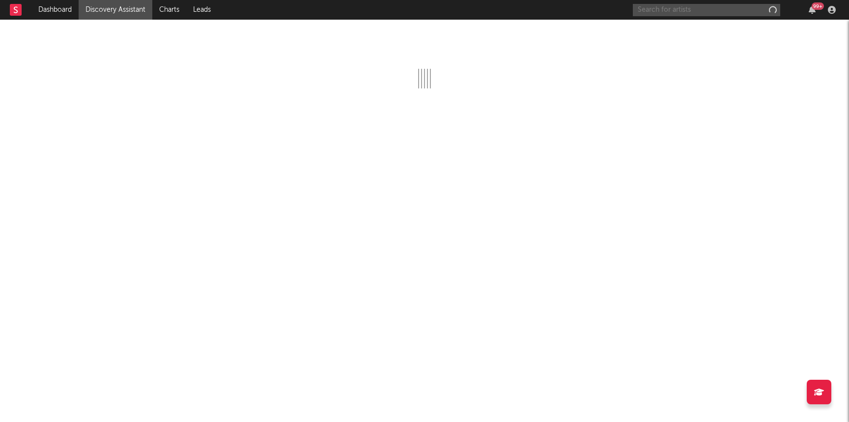
click at [705, 8] on input "text" at bounding box center [706, 10] width 147 height 12
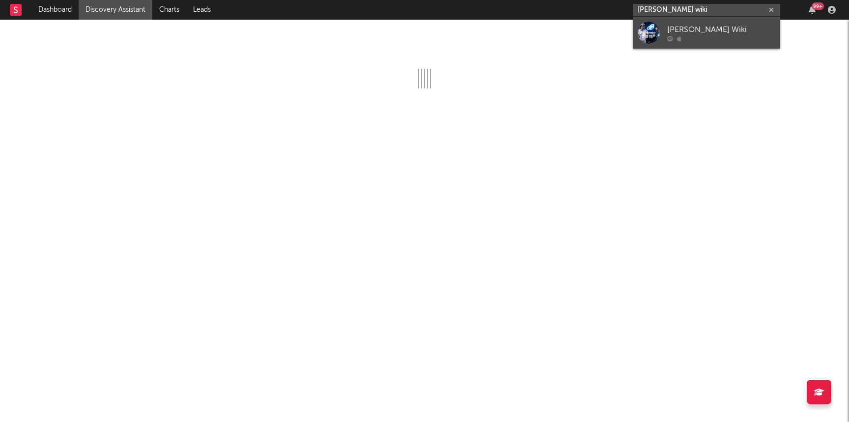
type input "[PERSON_NAME] wiki"
click at [673, 25] on div "[PERSON_NAME] Wiki" at bounding box center [721, 30] width 108 height 12
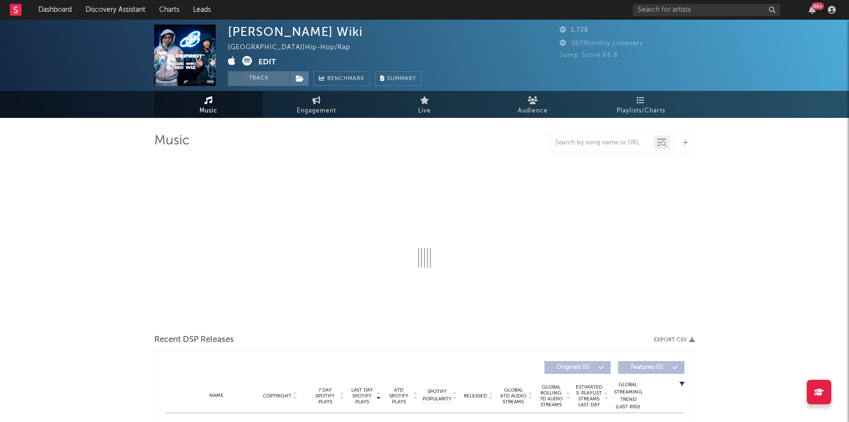
select select "6m"
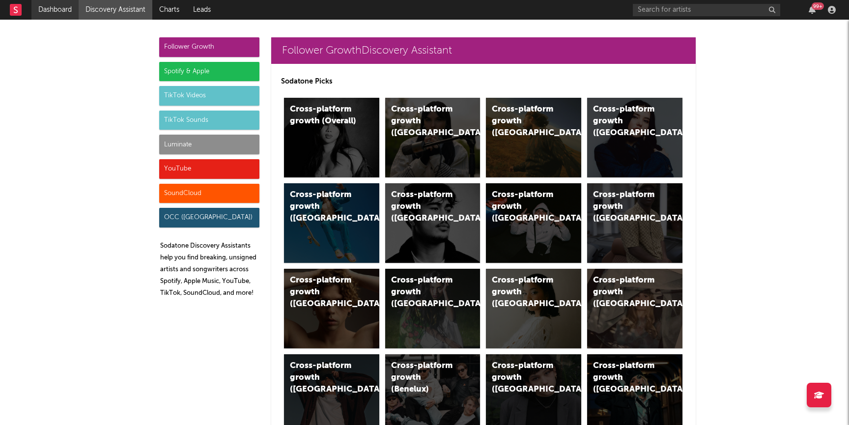
click at [51, 3] on link "Dashboard" at bounding box center [54, 10] width 47 height 20
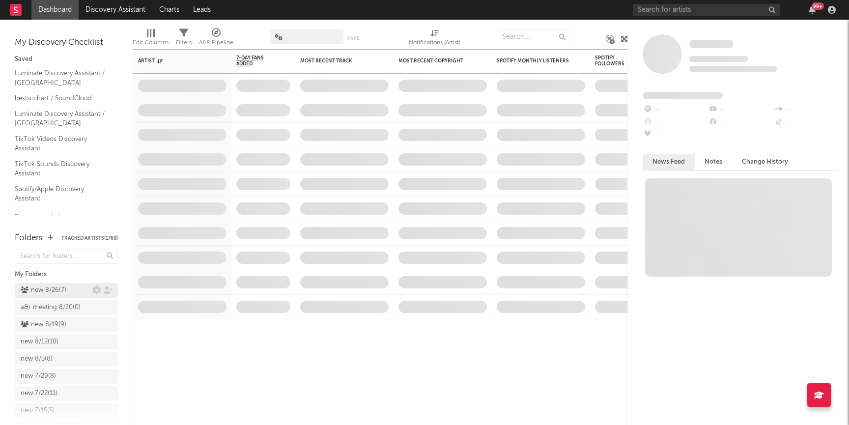
click at [60, 288] on div "new 8/26 ( 7 )" at bounding box center [44, 290] width 46 height 12
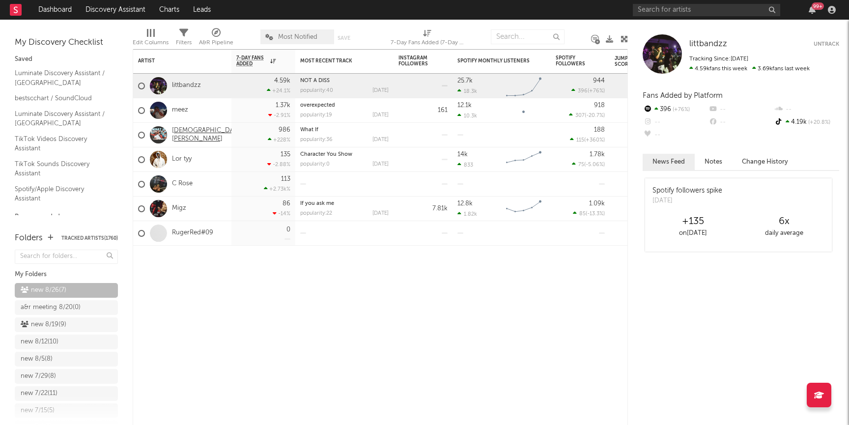
click at [193, 136] on link "[DEMOGRAPHIC_DATA][PERSON_NAME]" at bounding box center [208, 135] width 72 height 17
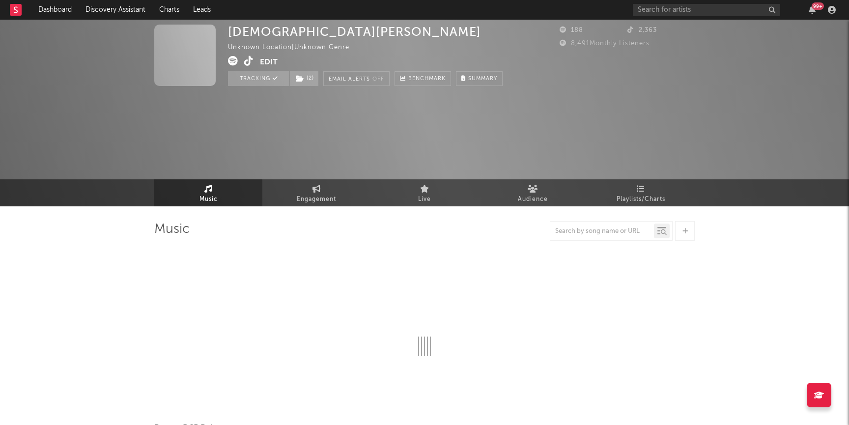
select select "1w"
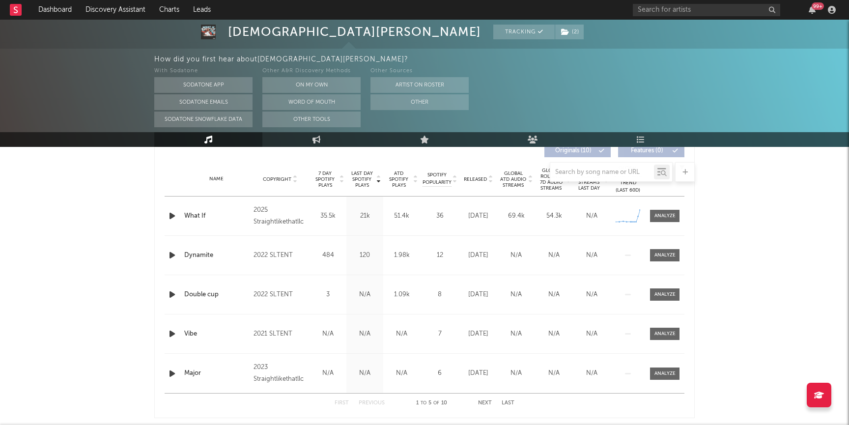
scroll to position [385, 0]
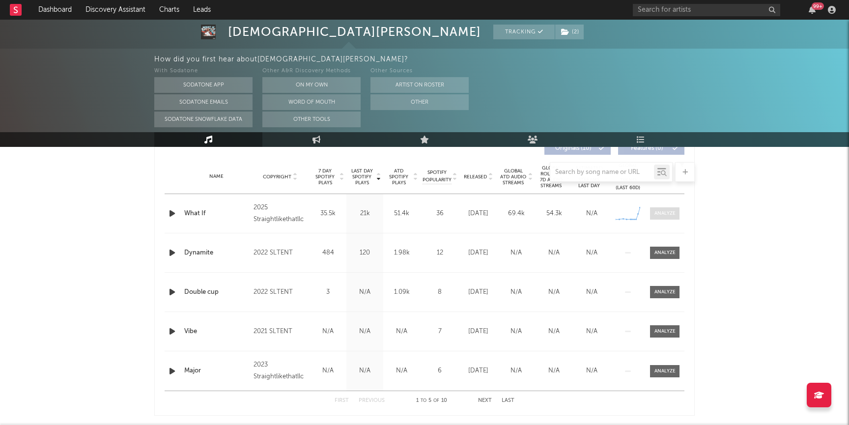
click at [659, 214] on div at bounding box center [664, 213] width 21 height 7
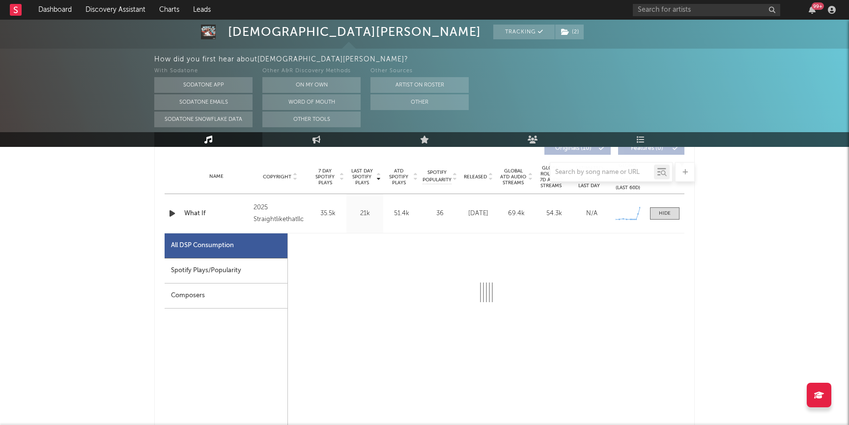
select select "1w"
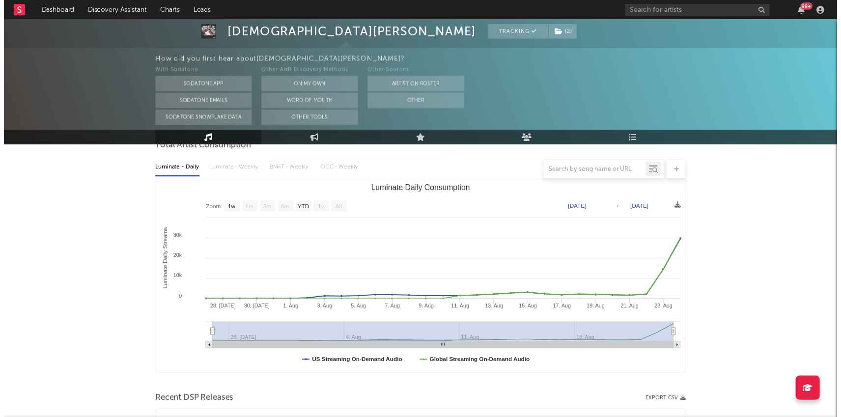
scroll to position [0, 0]
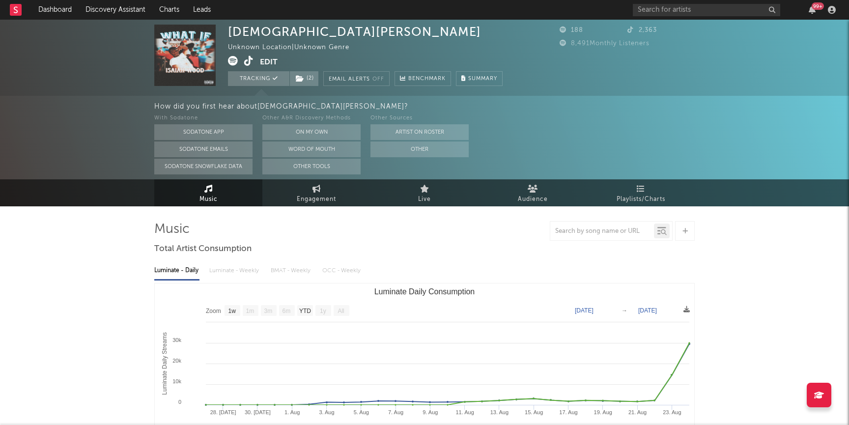
click at [248, 62] on icon at bounding box center [248, 61] width 9 height 10
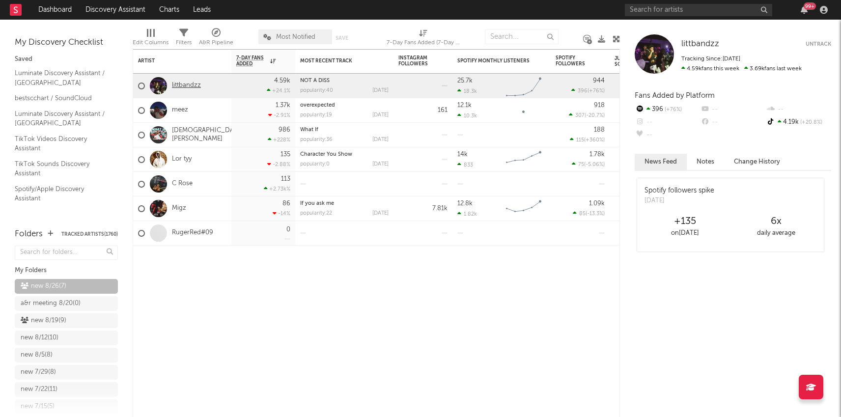
click at [182, 86] on link "littbandzz" at bounding box center [186, 86] width 29 height 8
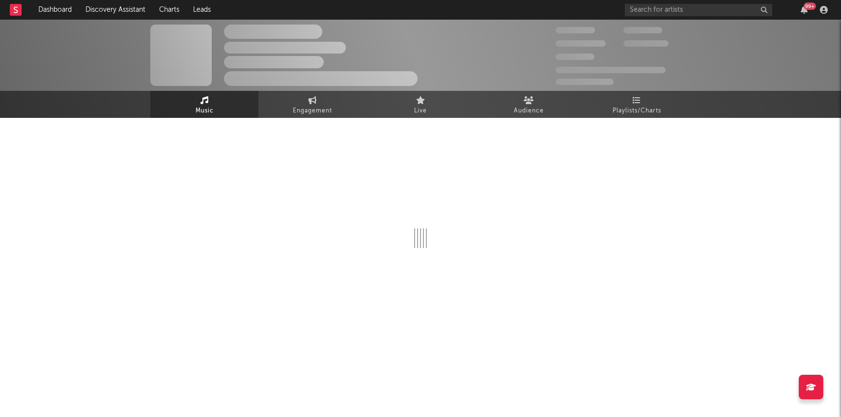
select select "1w"
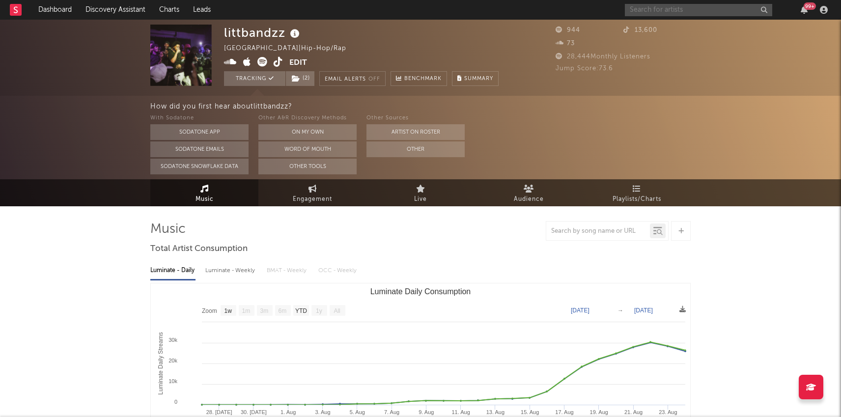
click at [696, 11] on input "text" at bounding box center [698, 10] width 147 height 12
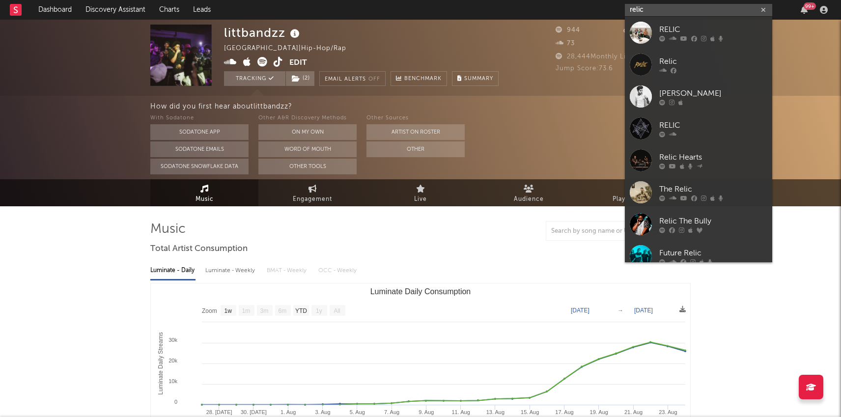
type input "relic"
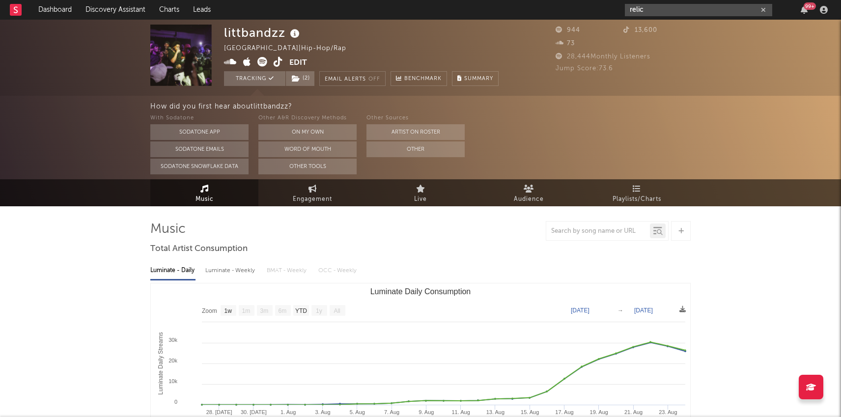
click at [721, 14] on input "relic" at bounding box center [698, 10] width 147 height 12
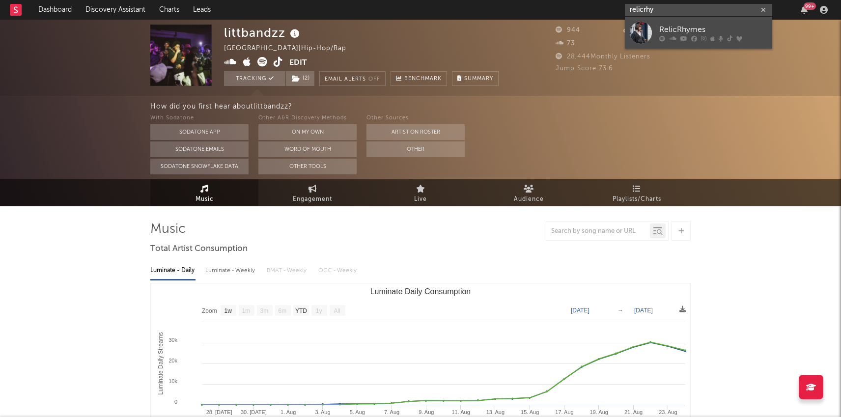
type input "relicrhy"
click at [711, 39] on icon at bounding box center [712, 38] width 4 height 6
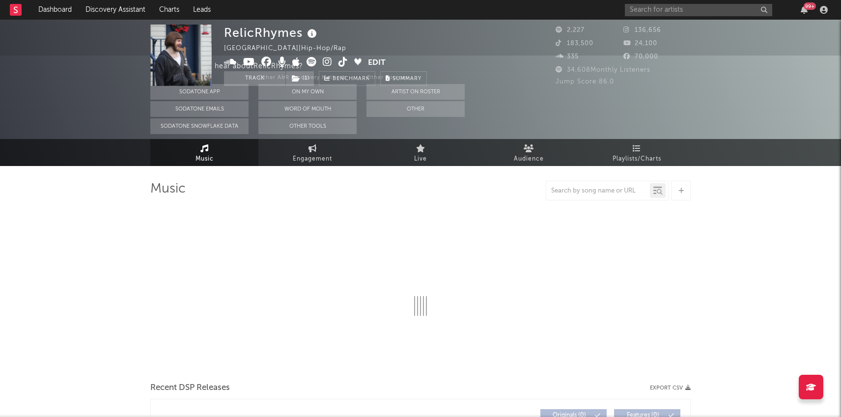
select select "6m"
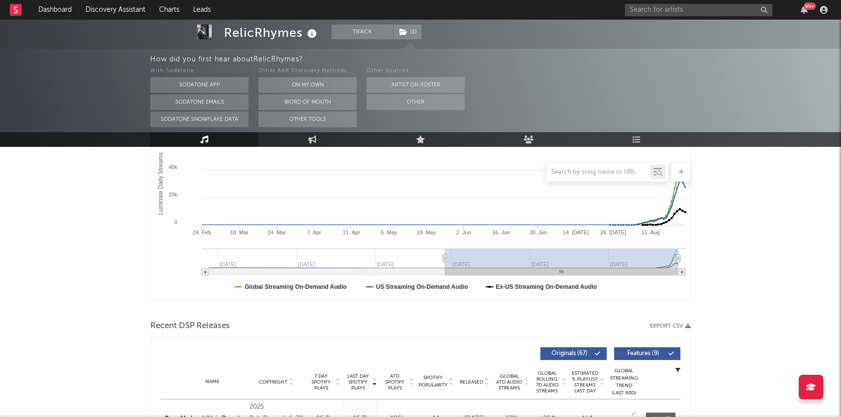
scroll to position [295, 0]
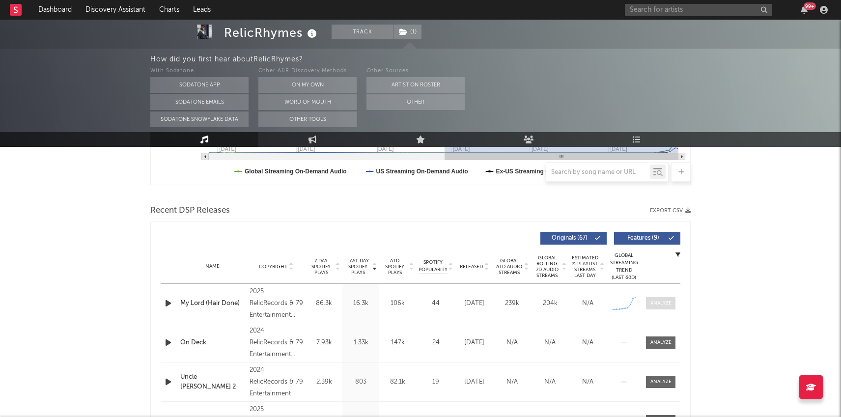
click at [666, 301] on div at bounding box center [660, 303] width 21 height 7
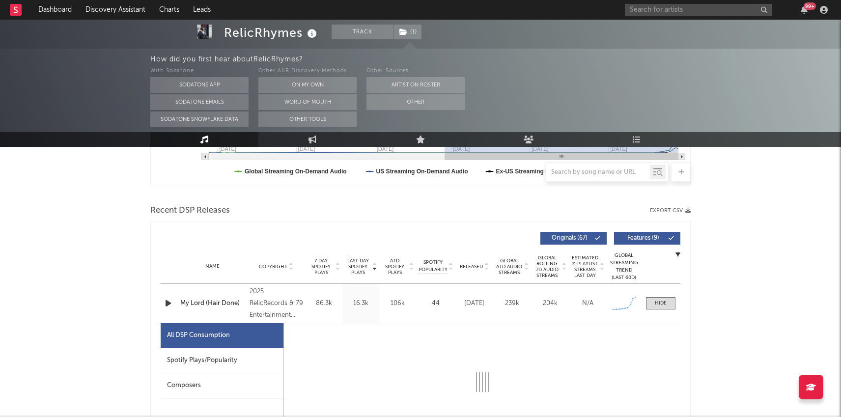
select select "1w"
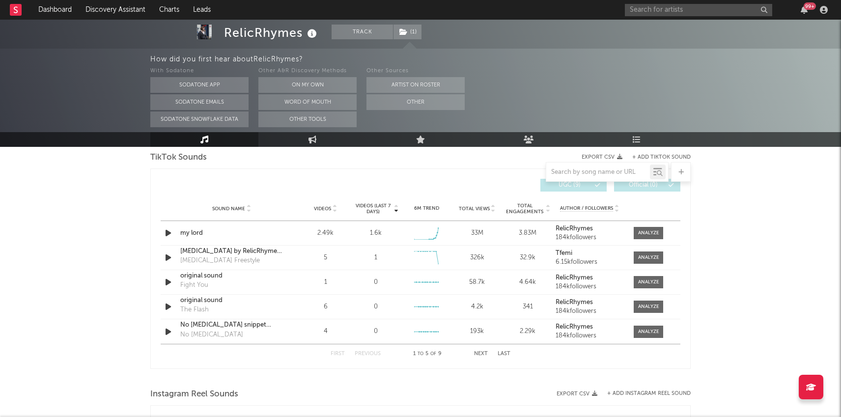
scroll to position [1138, 0]
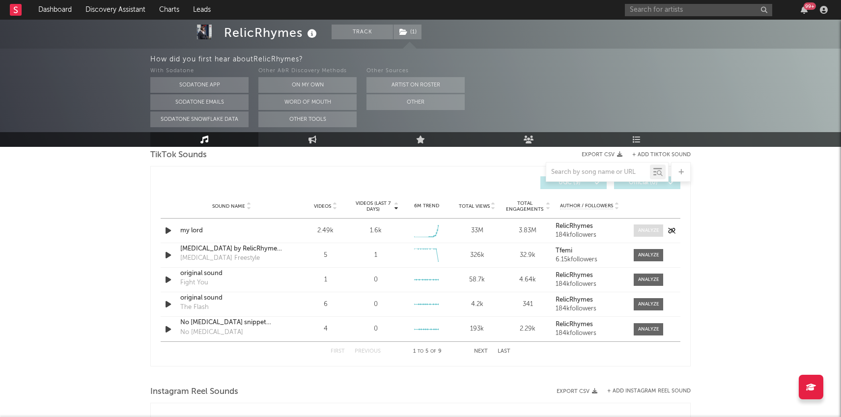
click at [651, 228] on div at bounding box center [648, 230] width 21 height 7
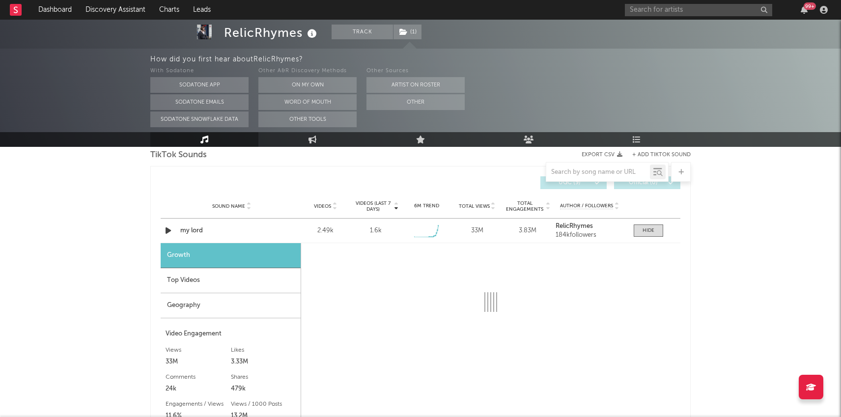
select select "1w"
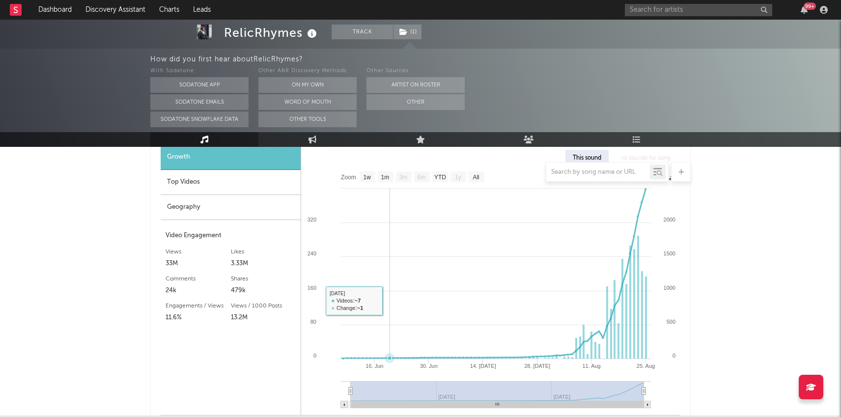
scroll to position [1204, 0]
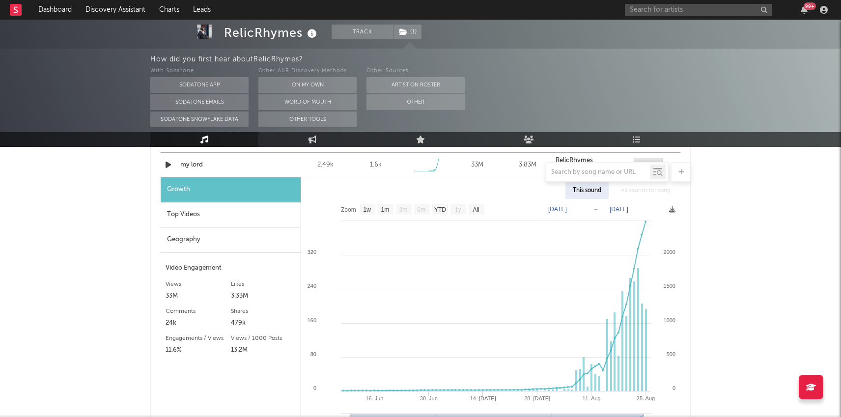
click at [264, 218] on div "Top Videos" at bounding box center [231, 214] width 140 height 25
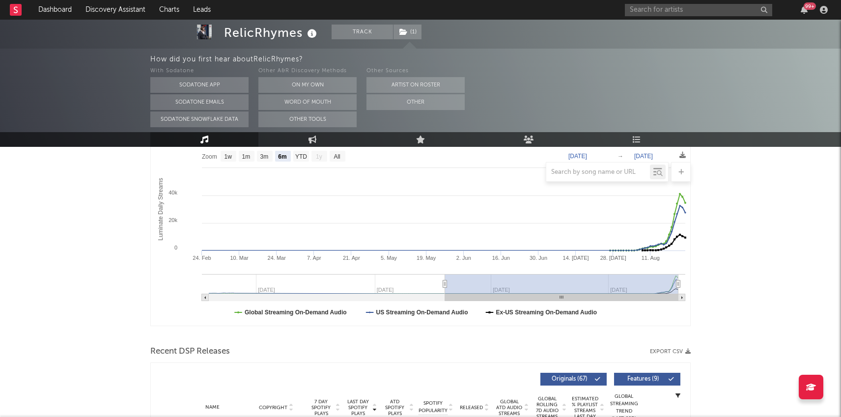
scroll to position [0, 0]
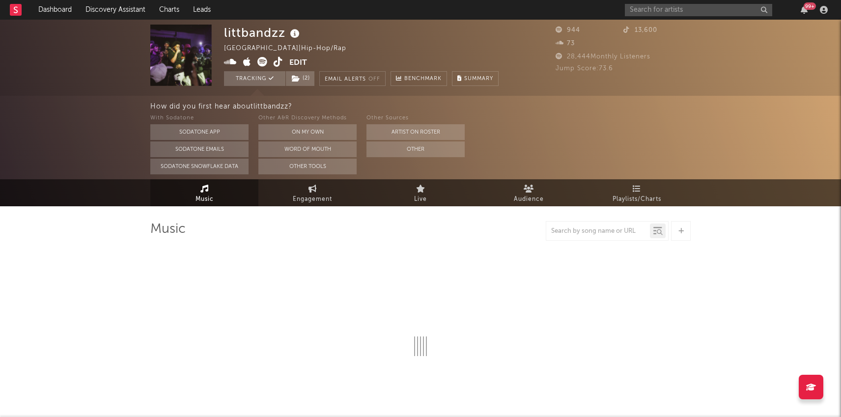
select select "1w"
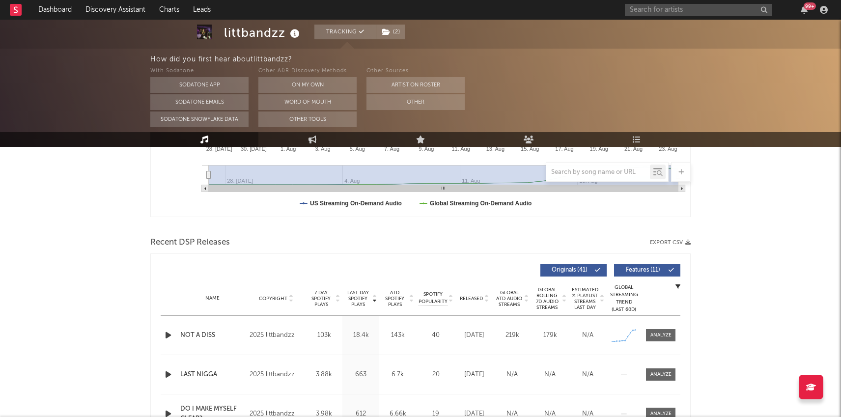
scroll to position [274, 0]
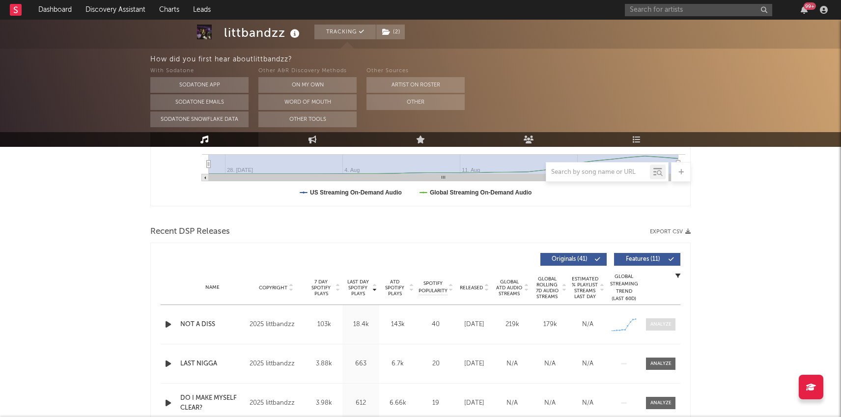
click at [662, 326] on div at bounding box center [660, 324] width 21 height 7
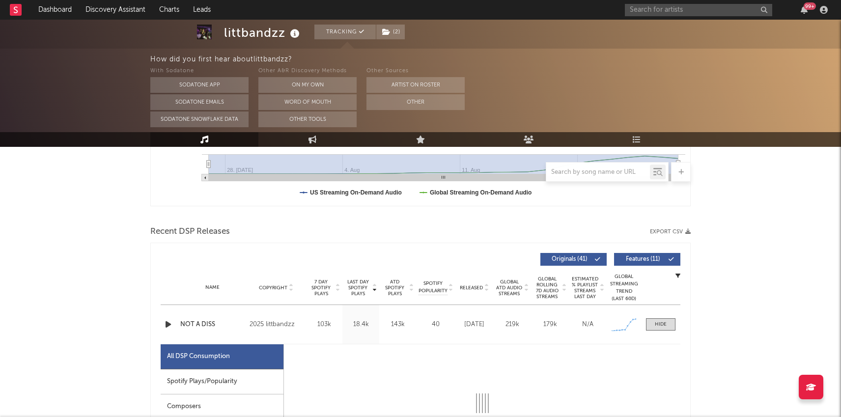
select select "1w"
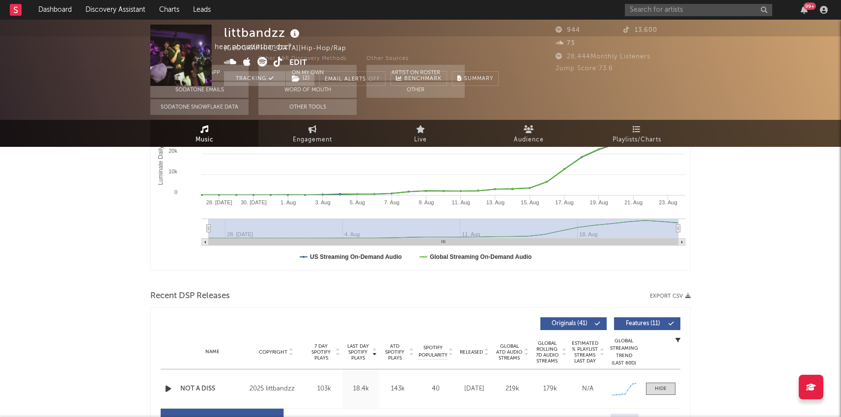
scroll to position [0, 0]
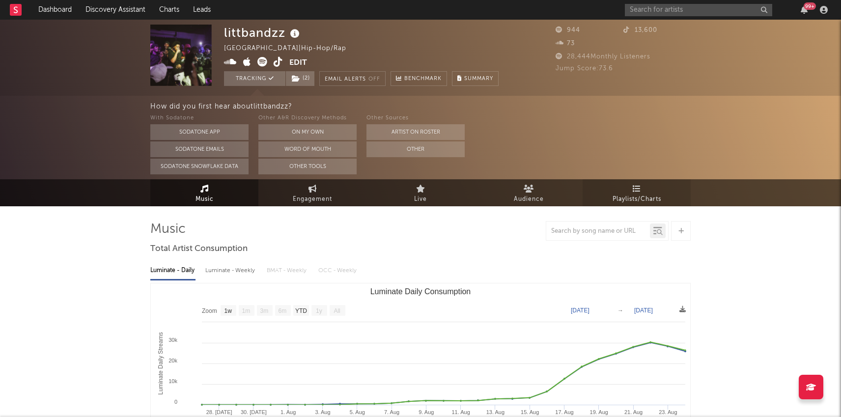
click at [649, 194] on span "Playlists/Charts" at bounding box center [637, 200] width 49 height 12
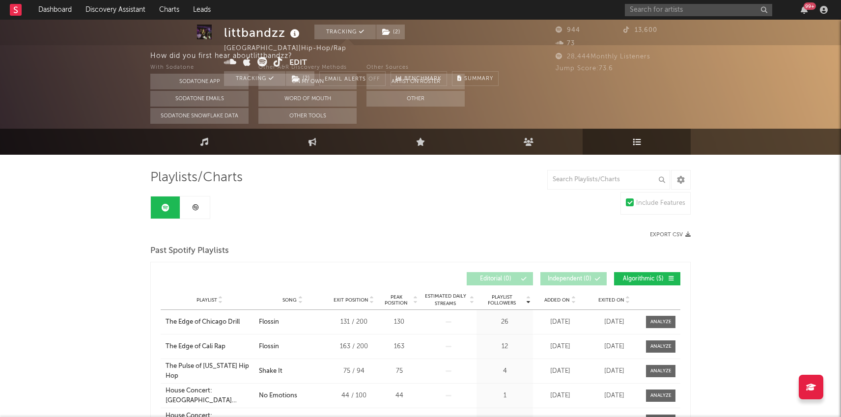
scroll to position [56, 0]
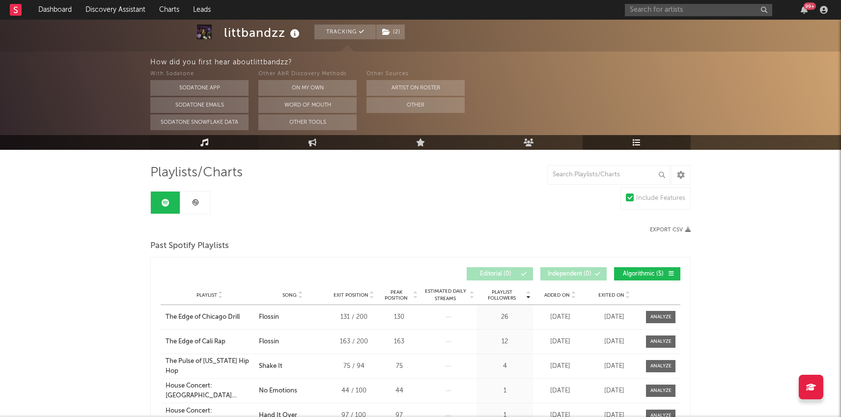
click at [184, 147] on link "Music" at bounding box center [204, 142] width 108 height 15
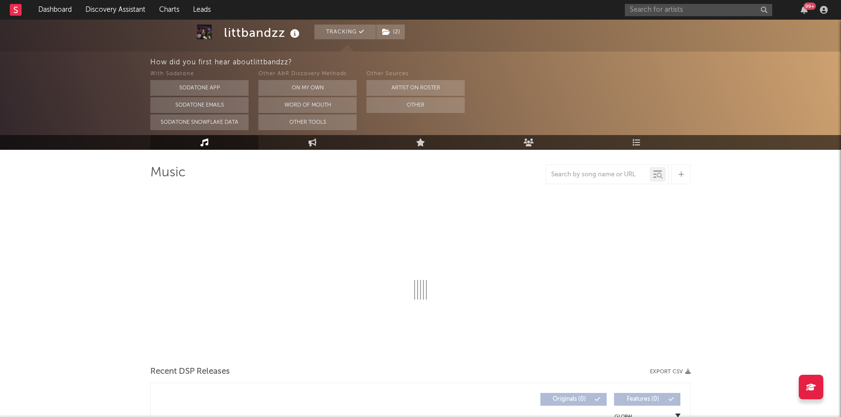
select select "1w"
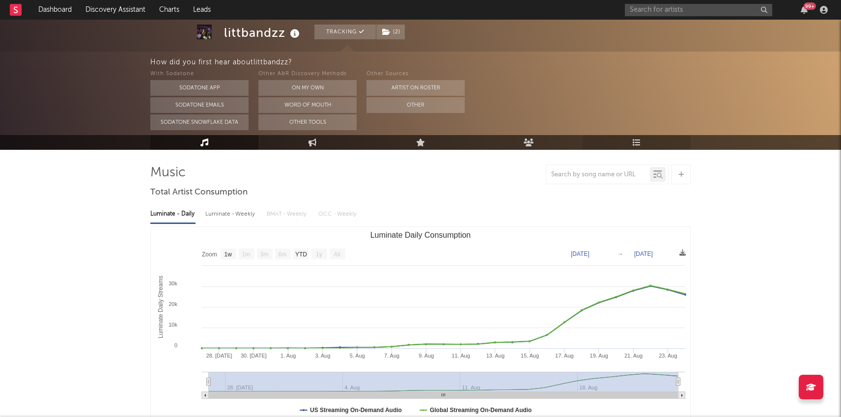
click at [621, 141] on link "Playlists/Charts" at bounding box center [637, 142] width 108 height 15
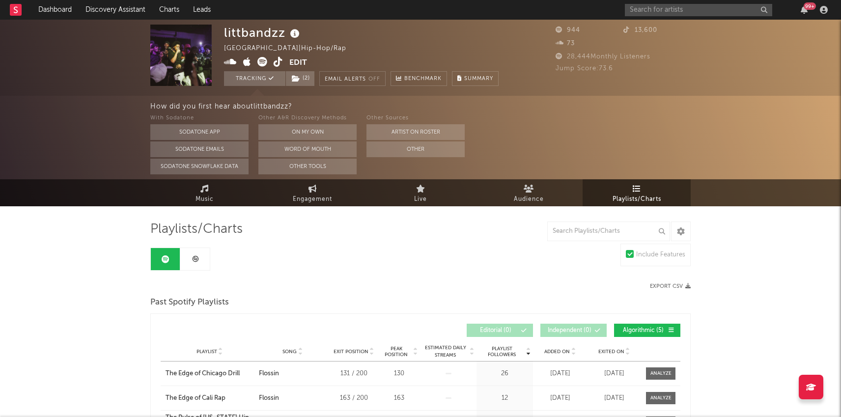
click at [190, 259] on link at bounding box center [194, 259] width 29 height 22
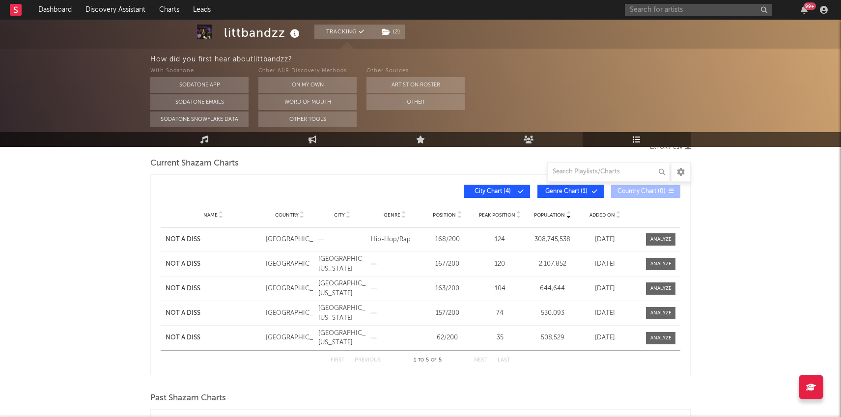
scroll to position [133, 0]
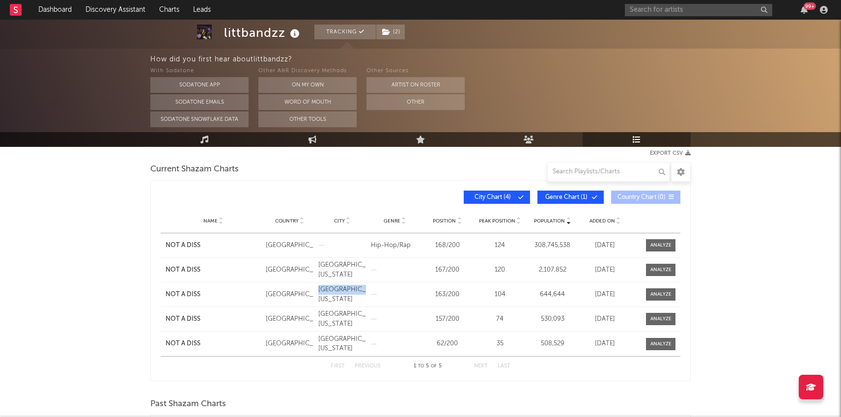
drag, startPoint x: 318, startPoint y: 287, endPoint x: 333, endPoint y: 295, distance: 16.9
click at [333, 295] on div "City [GEOGRAPHIC_DATA], [US_STATE]" at bounding box center [342, 294] width 53 height 19
click at [377, 291] on div "Name NOT A DISS Country [GEOGRAPHIC_DATA] [GEOGRAPHIC_DATA], [US_STATE] Genre P…" at bounding box center [421, 294] width 520 height 24
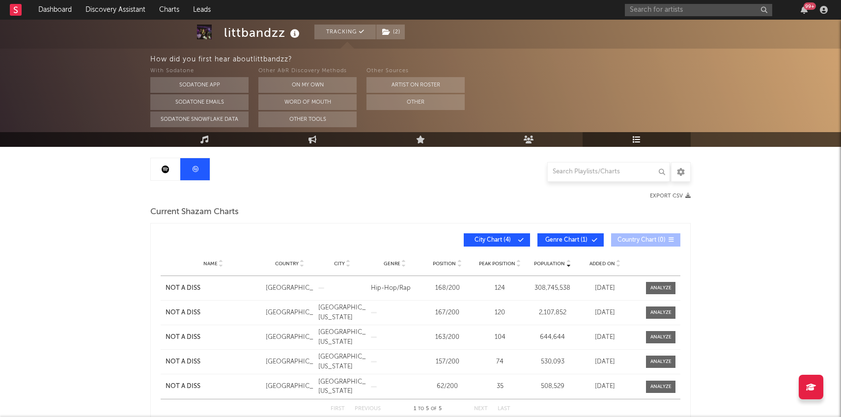
scroll to position [92, 0]
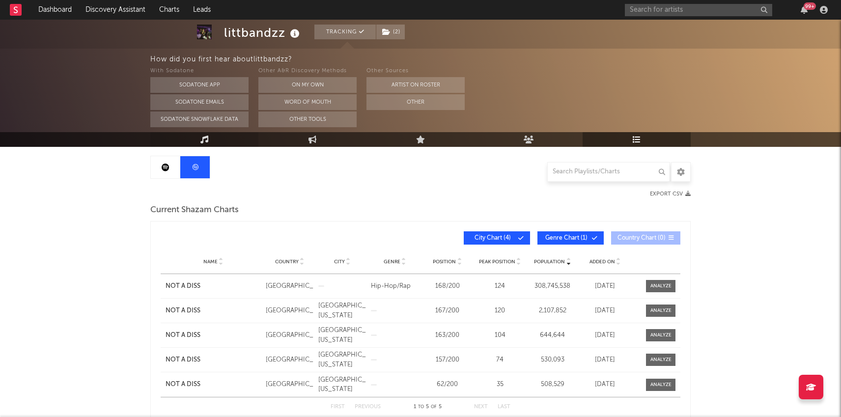
click at [212, 139] on link "Music" at bounding box center [204, 139] width 108 height 15
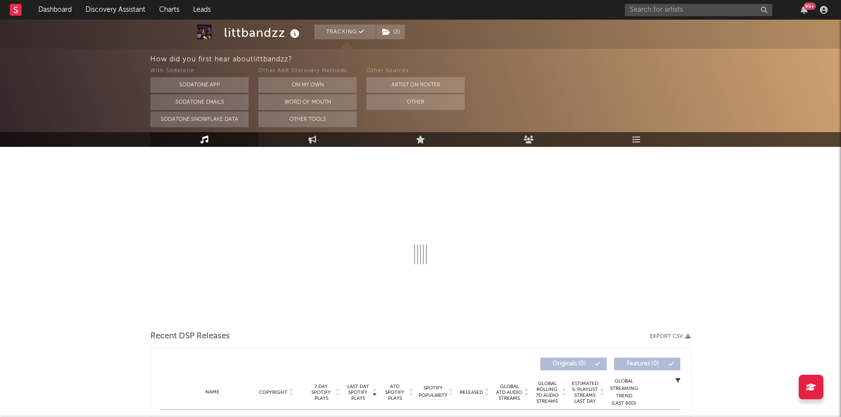
select select "1w"
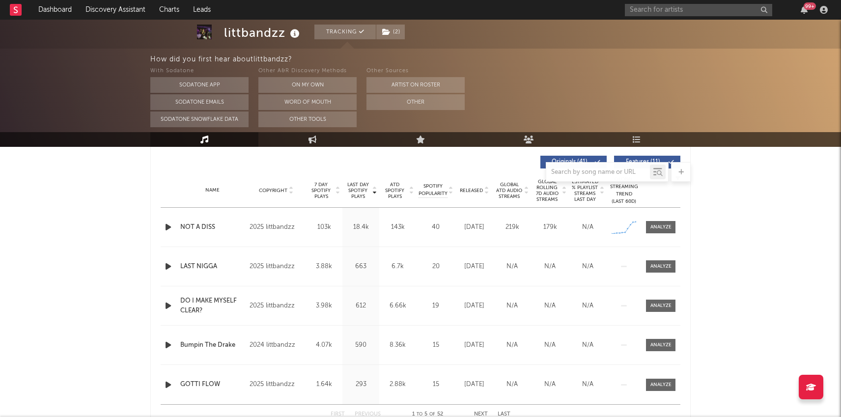
scroll to position [371, 0]
click at [176, 225] on div at bounding box center [169, 228] width 17 height 12
click at [166, 226] on icon "button" at bounding box center [168, 228] width 10 height 12
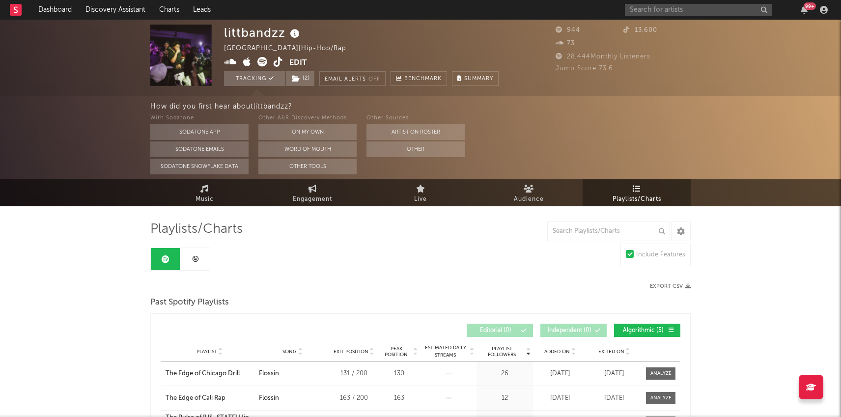
scroll to position [56, 0]
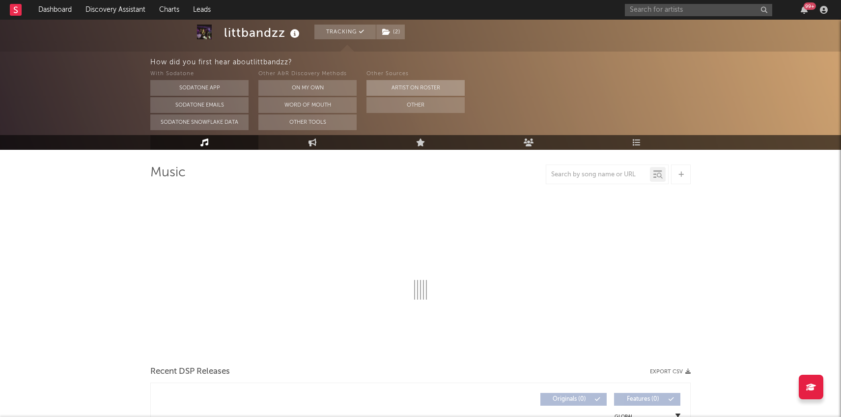
select select "1w"
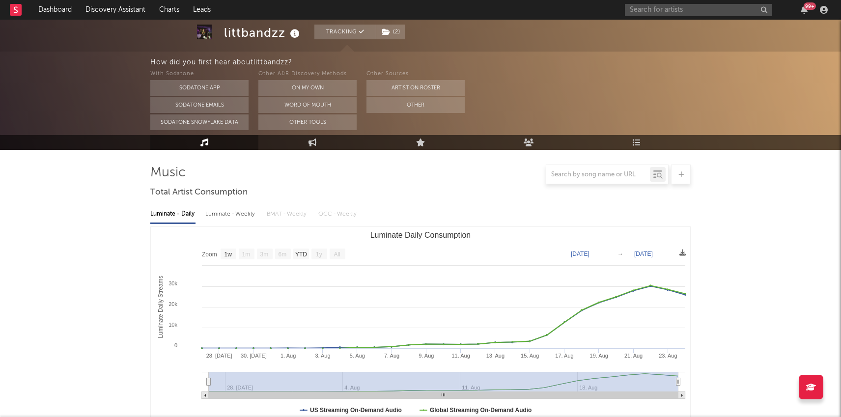
scroll to position [88, 0]
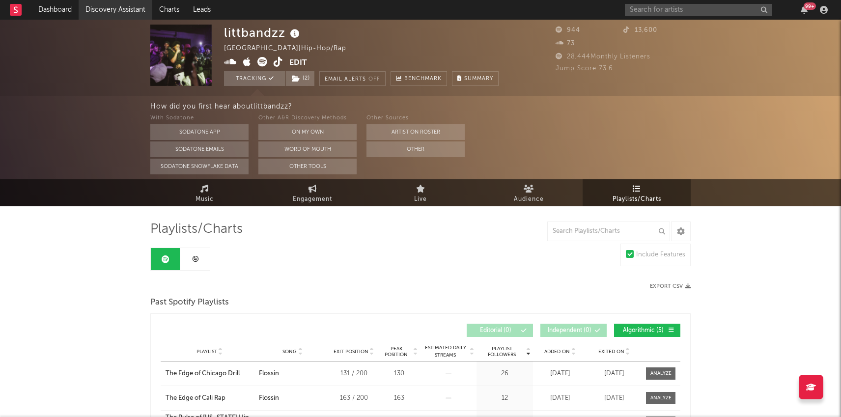
click at [132, 11] on link "Discovery Assistant" at bounding box center [116, 10] width 74 height 20
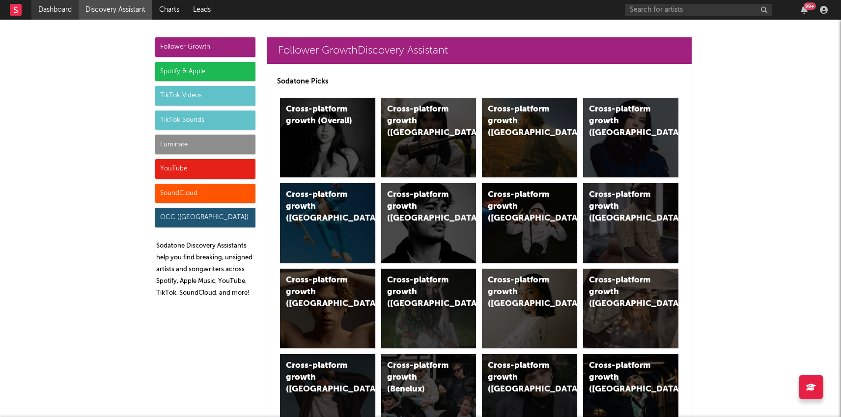
click at [59, 3] on link "Dashboard" at bounding box center [54, 10] width 47 height 20
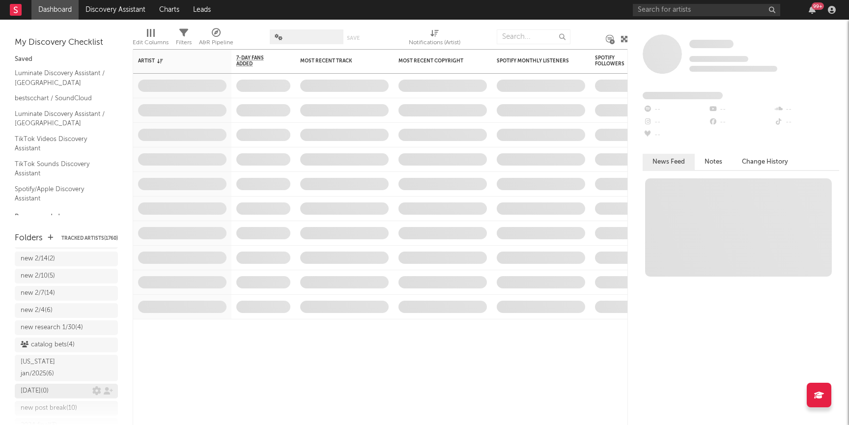
scroll to position [578, 0]
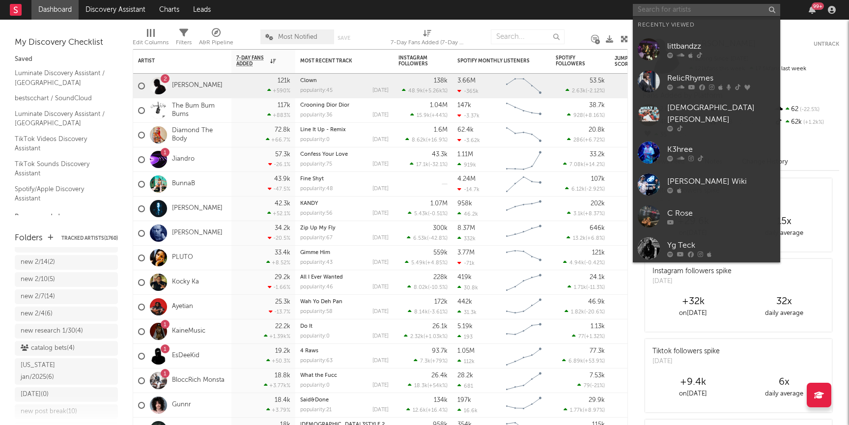
click at [652, 10] on input "text" at bounding box center [706, 10] width 147 height 12
paste input "[URL][DOMAIN_NAME]"
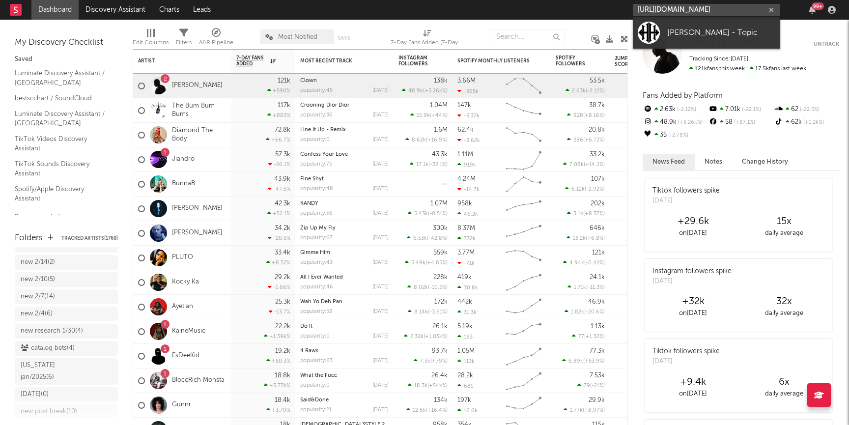
type input "[URL][DOMAIN_NAME]"
click at [655, 25] on div at bounding box center [649, 33] width 22 height 22
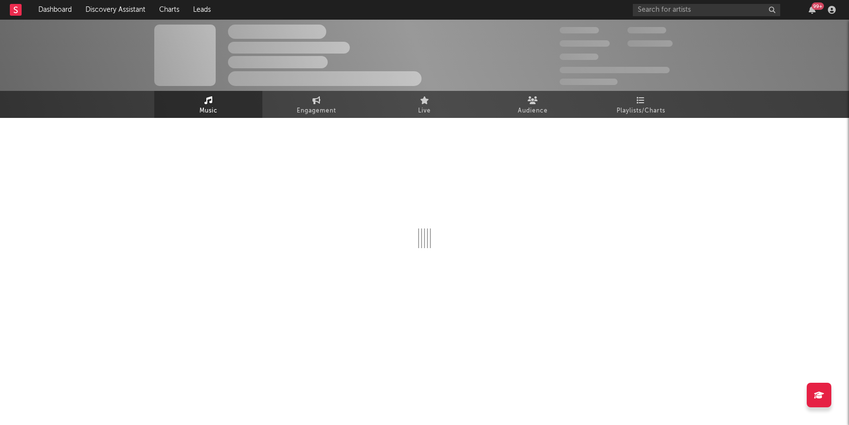
select select "1w"
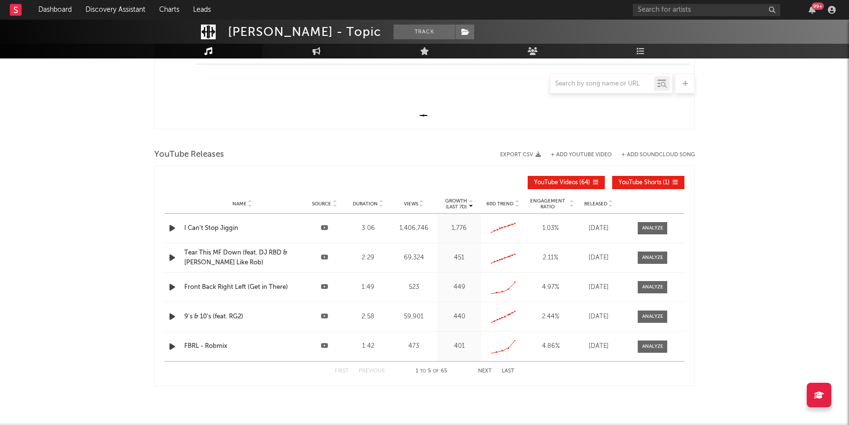
scroll to position [262, 0]
click at [644, 228] on div at bounding box center [652, 228] width 21 height 7
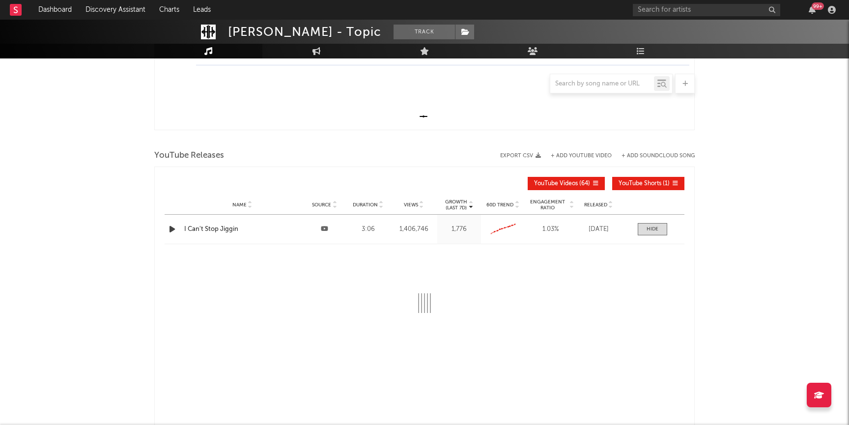
select select "6m"
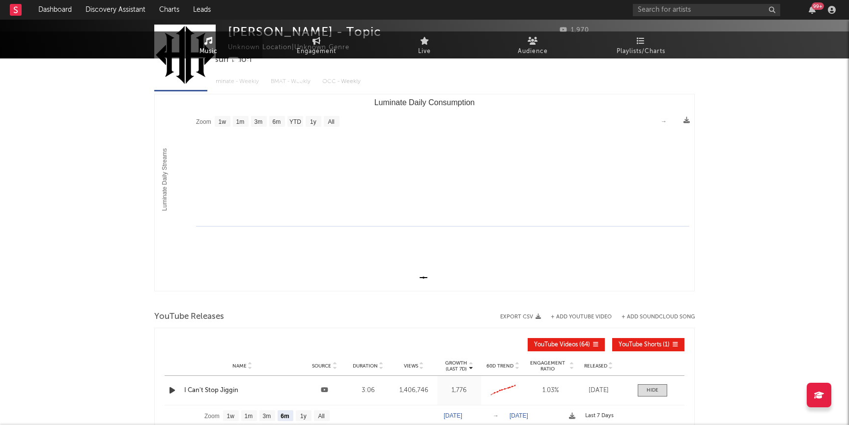
scroll to position [0, 0]
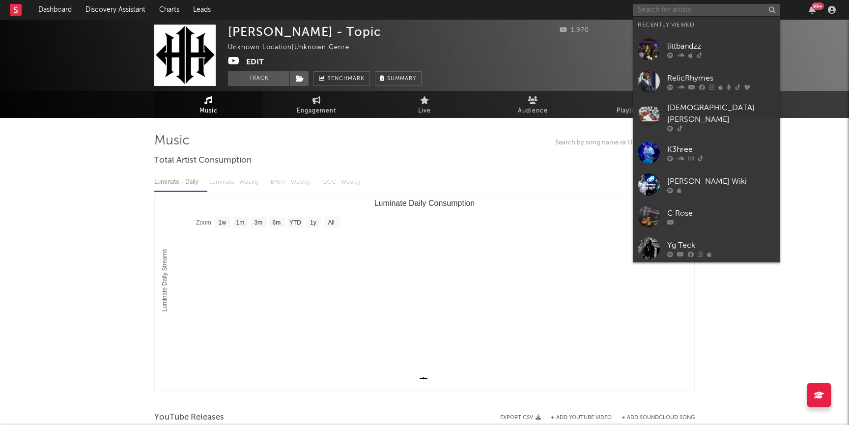
click at [643, 12] on input "text" at bounding box center [706, 10] width 147 height 12
paste input "[URL][DOMAIN_NAME]"
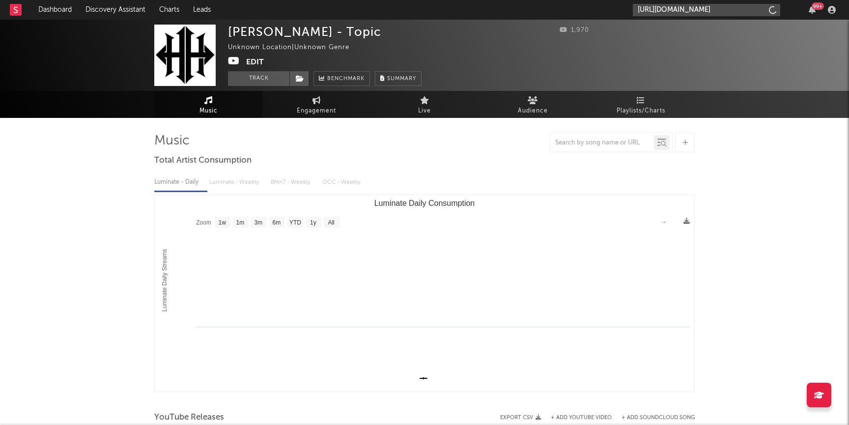
scroll to position [0, 86]
type input "[URL][DOMAIN_NAME]"
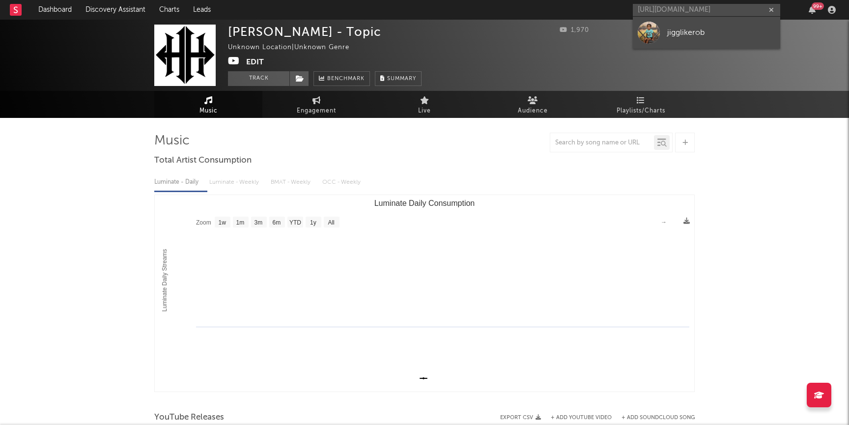
scroll to position [0, 0]
click at [680, 35] on div "jigglikerob" at bounding box center [721, 33] width 108 height 12
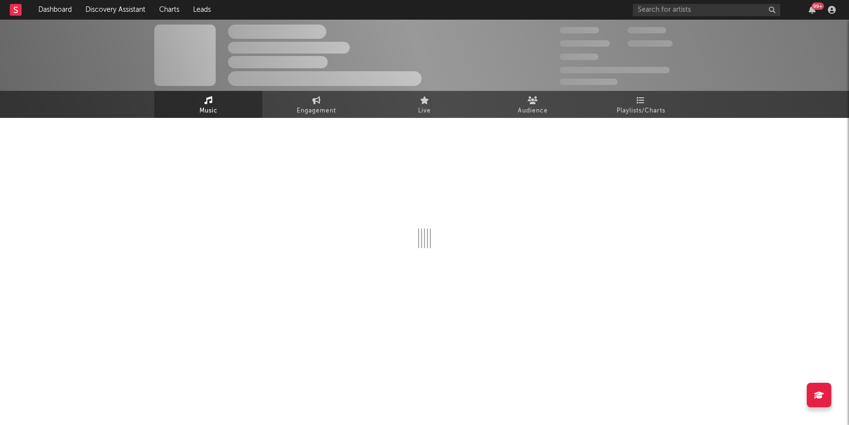
select select "1w"
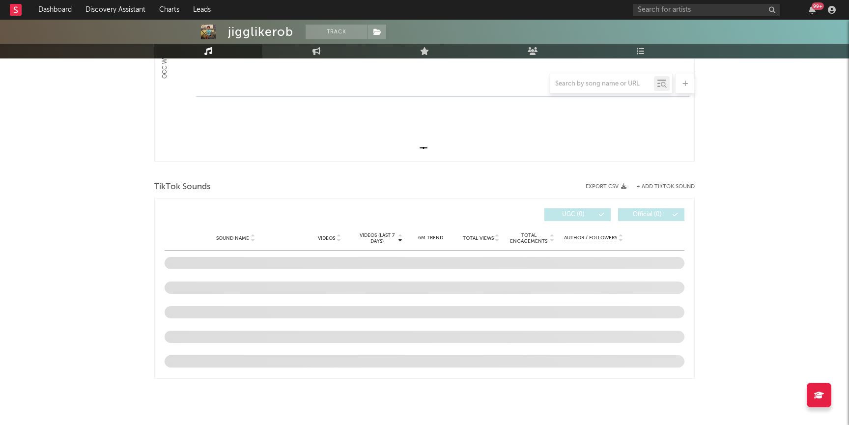
scroll to position [231, 0]
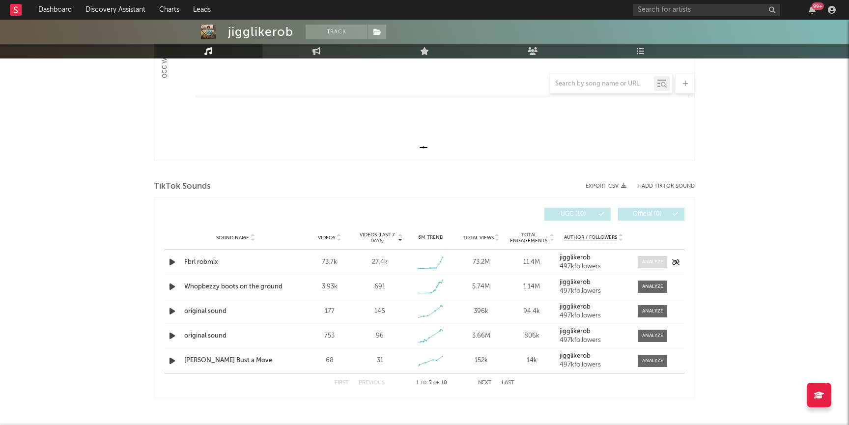
click at [649, 263] on div at bounding box center [652, 261] width 21 height 7
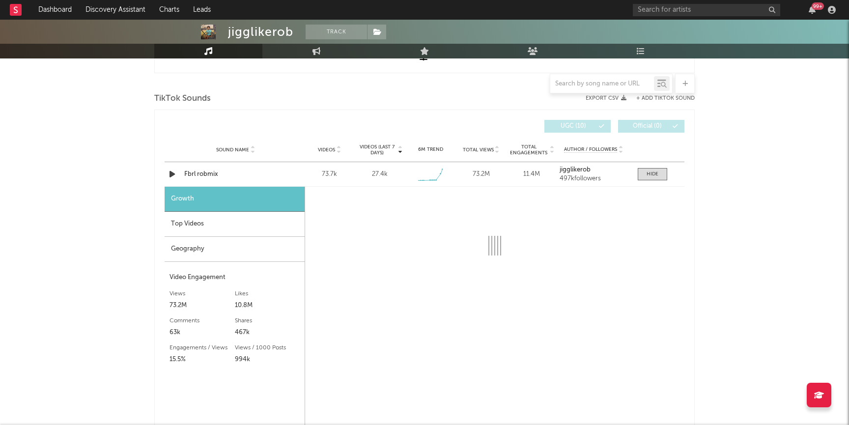
scroll to position [336, 0]
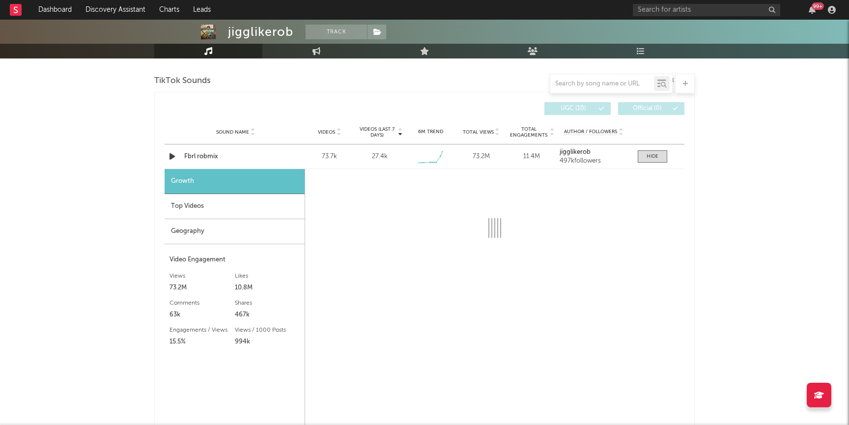
select select "6m"
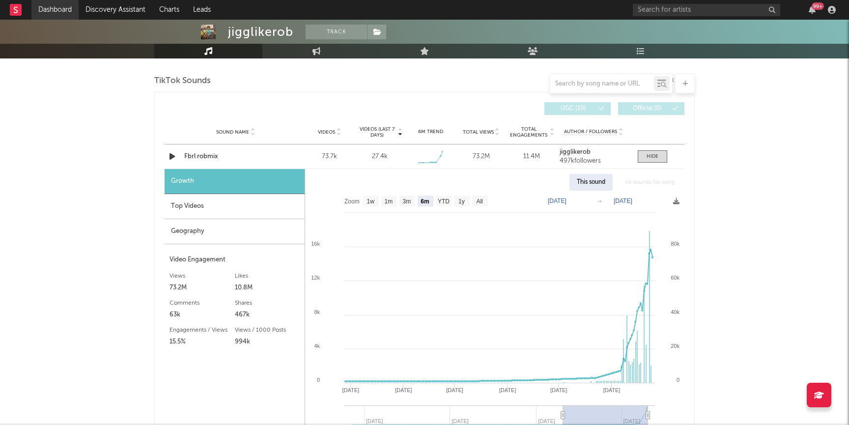
click at [64, 16] on link "Dashboard" at bounding box center [54, 10] width 47 height 20
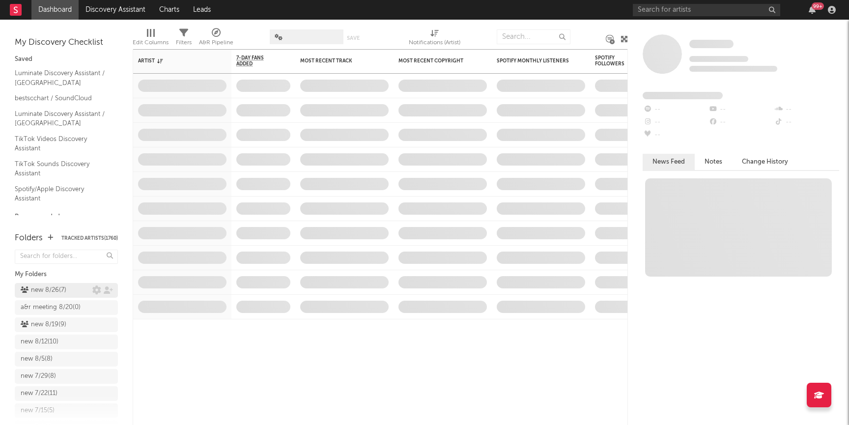
click at [56, 286] on div "new 8/26 ( 7 )" at bounding box center [44, 290] width 46 height 12
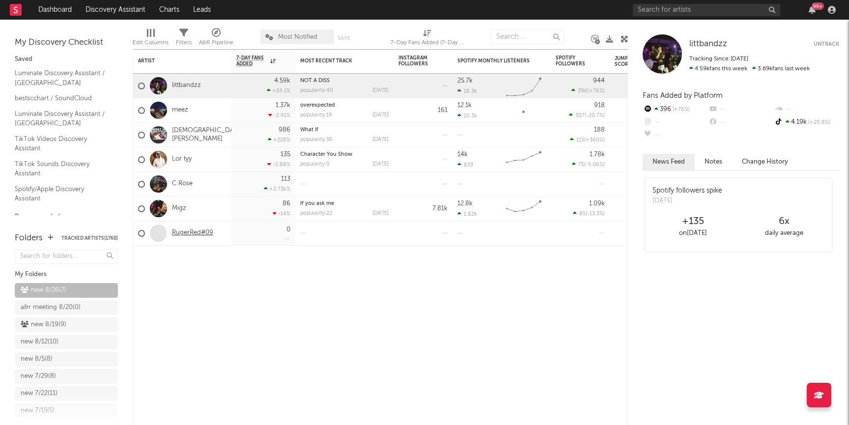
click at [189, 237] on link "RugerRed#09" at bounding box center [192, 233] width 41 height 8
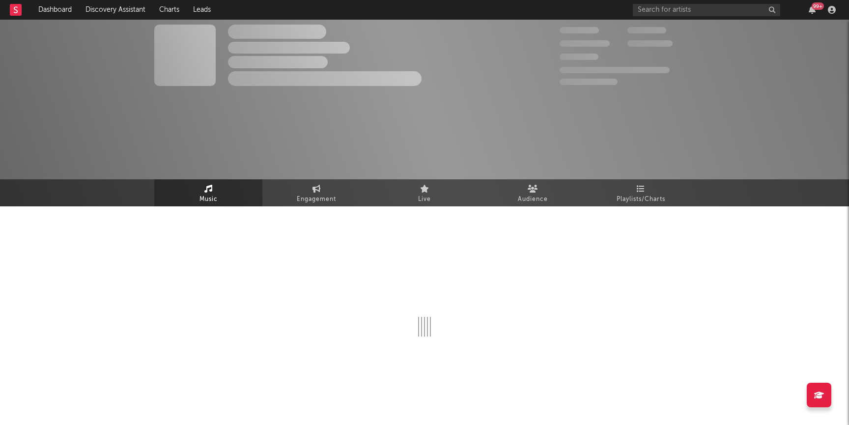
select select "1w"
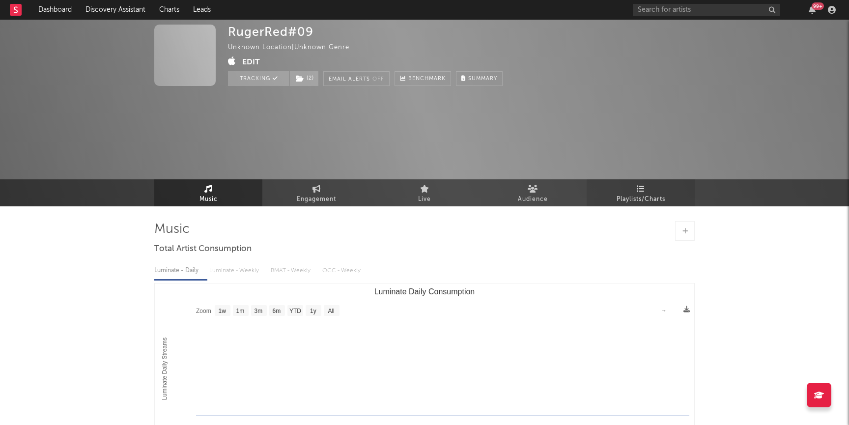
click at [632, 194] on span "Playlists/Charts" at bounding box center [640, 200] width 49 height 12
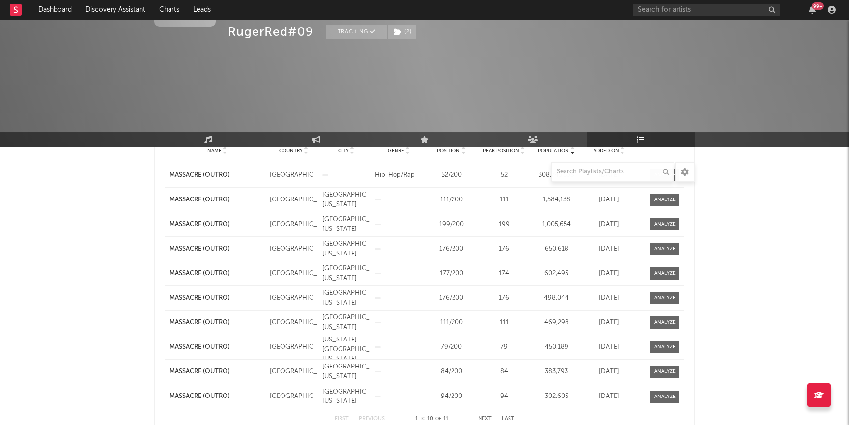
scroll to position [180, 0]
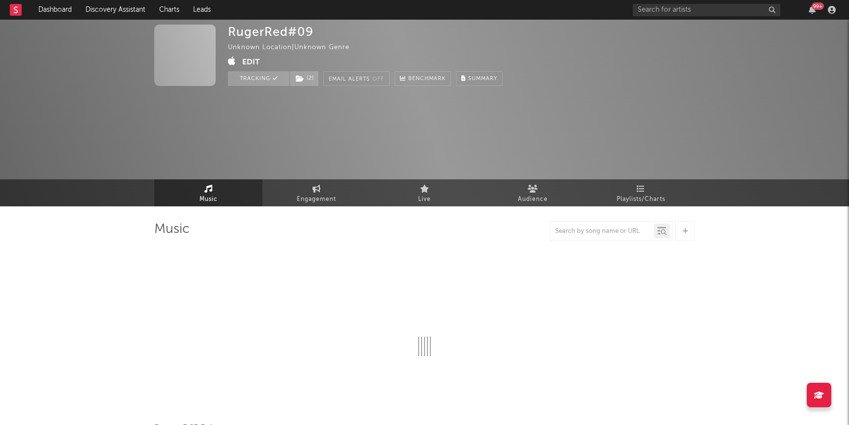
select select "1w"
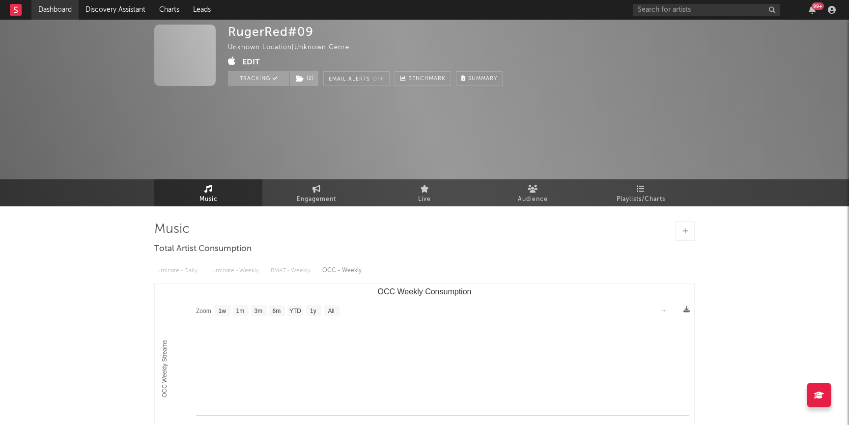
click at [49, 6] on link "Dashboard" at bounding box center [54, 10] width 47 height 20
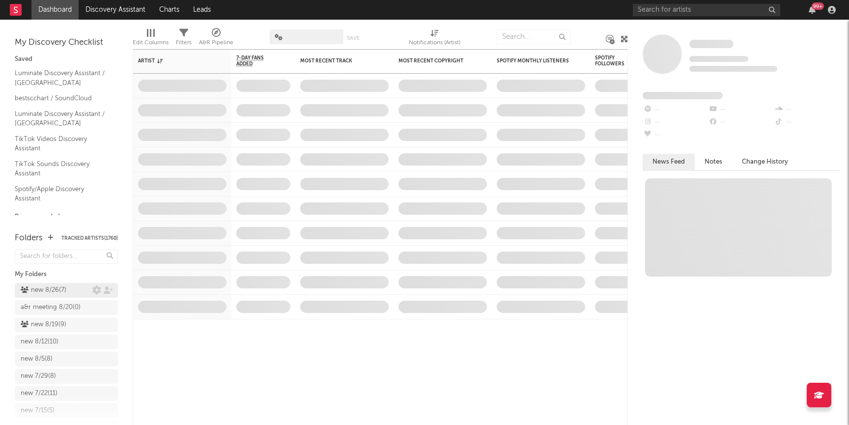
click at [69, 296] on div "new 8/26 ( 7 )" at bounding box center [57, 290] width 72 height 12
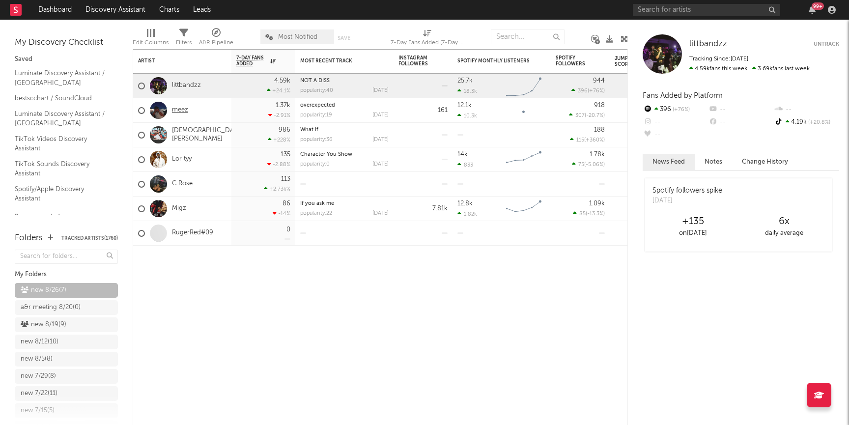
click at [180, 111] on link "meez" at bounding box center [180, 110] width 16 height 8
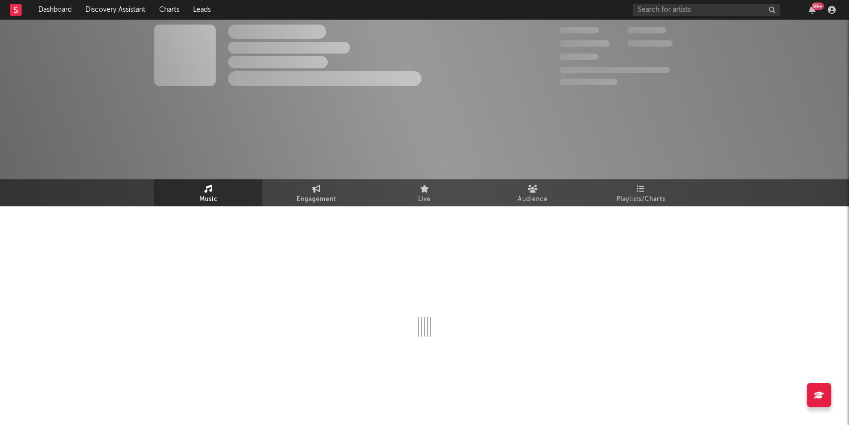
select select "1w"
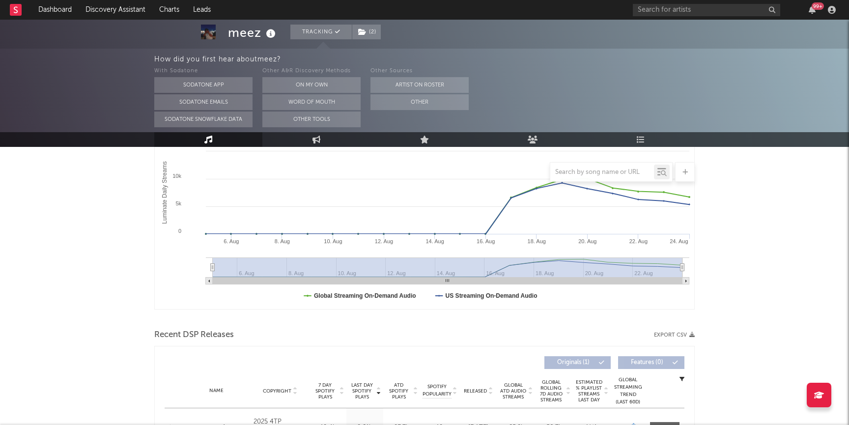
scroll to position [250, 0]
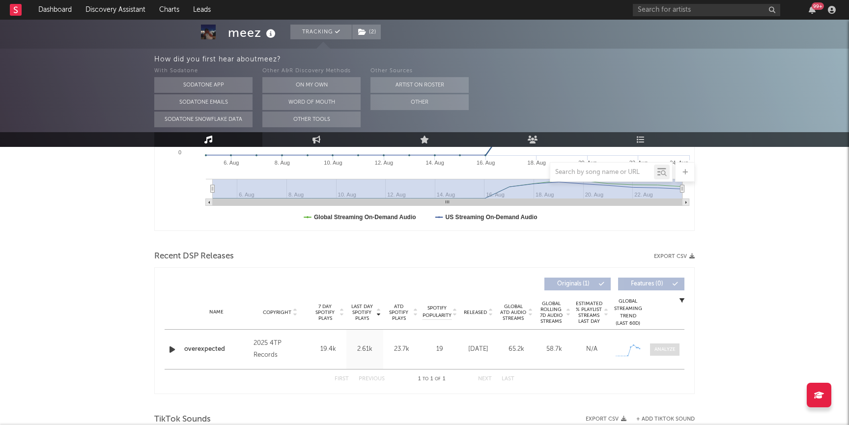
click at [668, 347] on div at bounding box center [664, 349] width 21 height 7
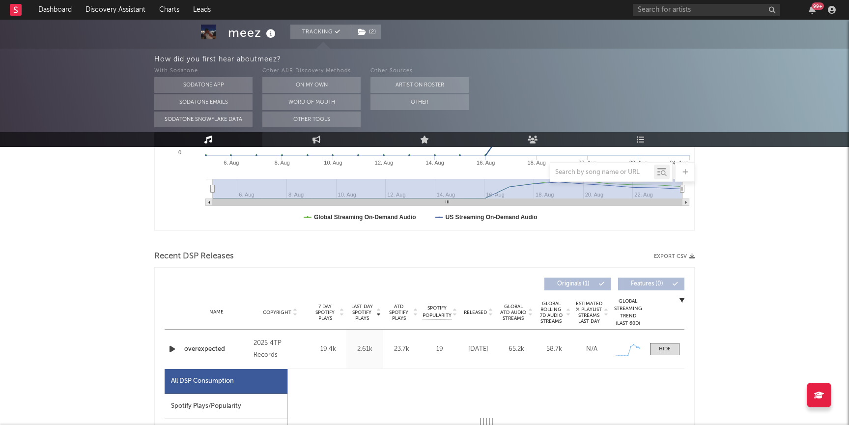
select select "1w"
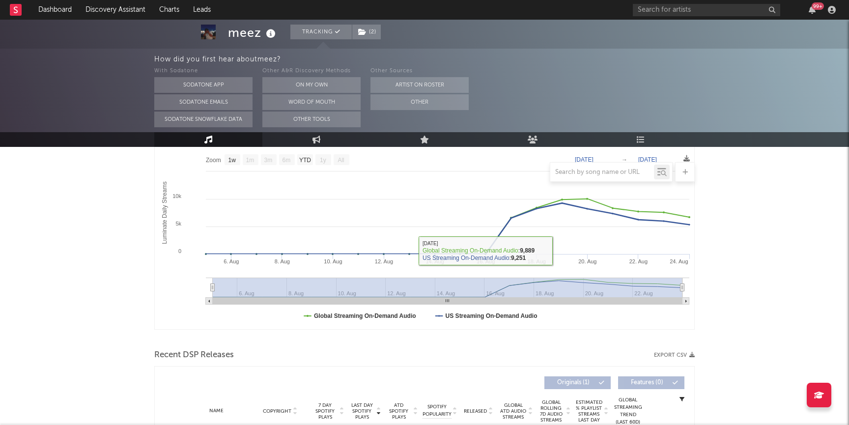
scroll to position [0, 0]
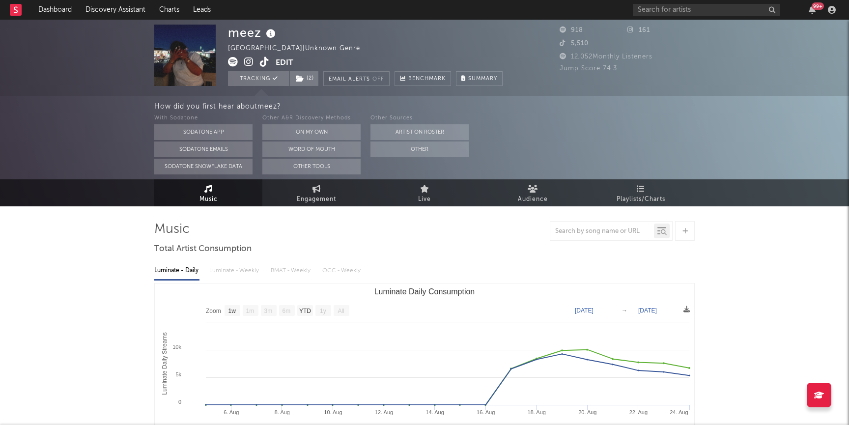
click at [264, 60] on icon at bounding box center [264, 62] width 9 height 10
